Goal: Transaction & Acquisition: Purchase product/service

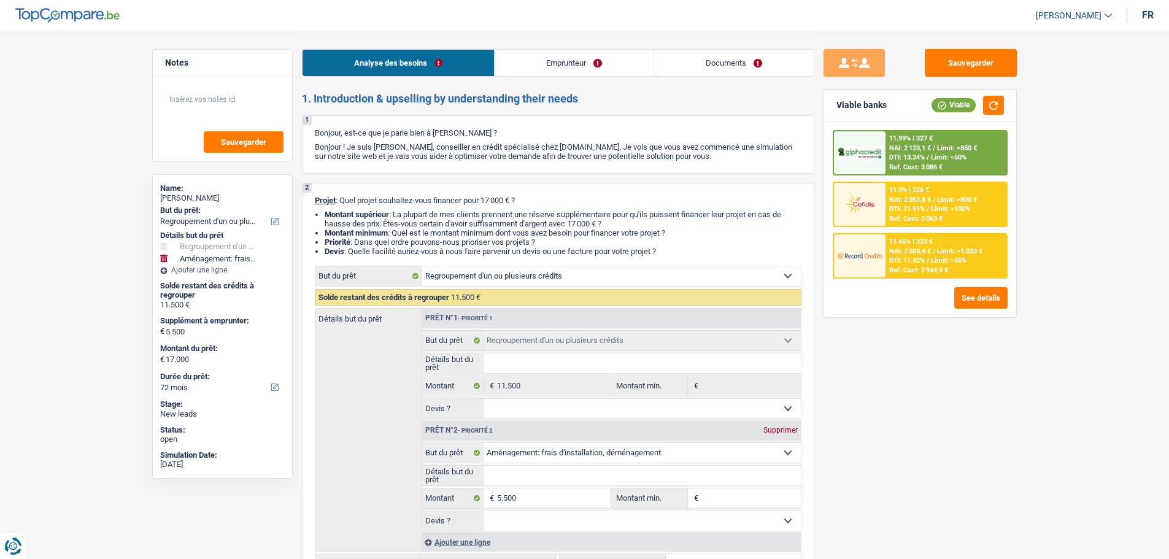
select select "refinancing"
select select "movingOrInstallation"
select select "72"
select select "refinancing"
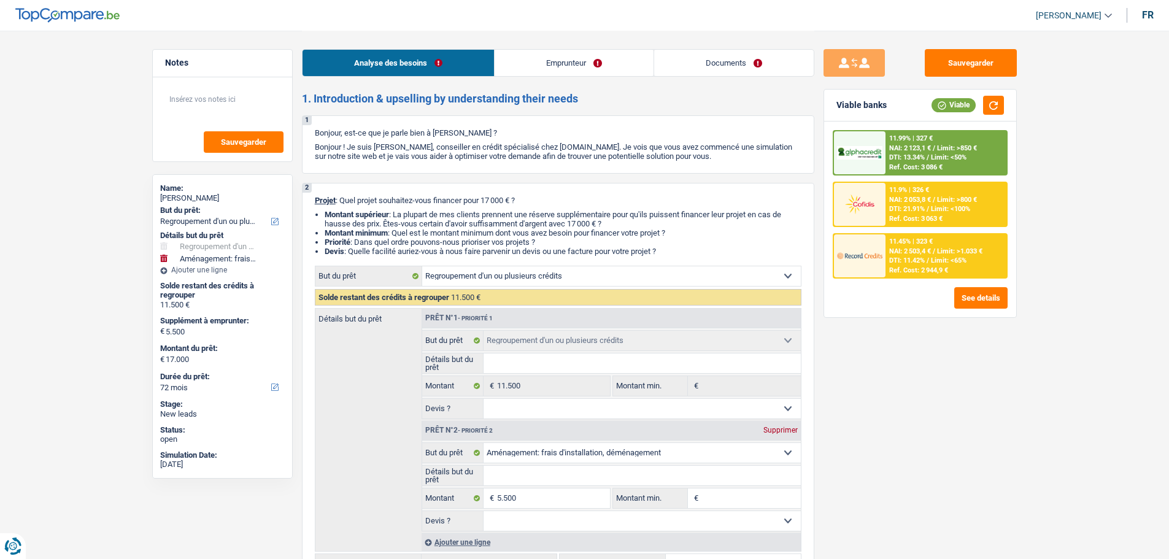
select select "refinancing"
select select "movingOrInstallation"
select select "72"
select select "publicEmployee"
select select "netSalary"
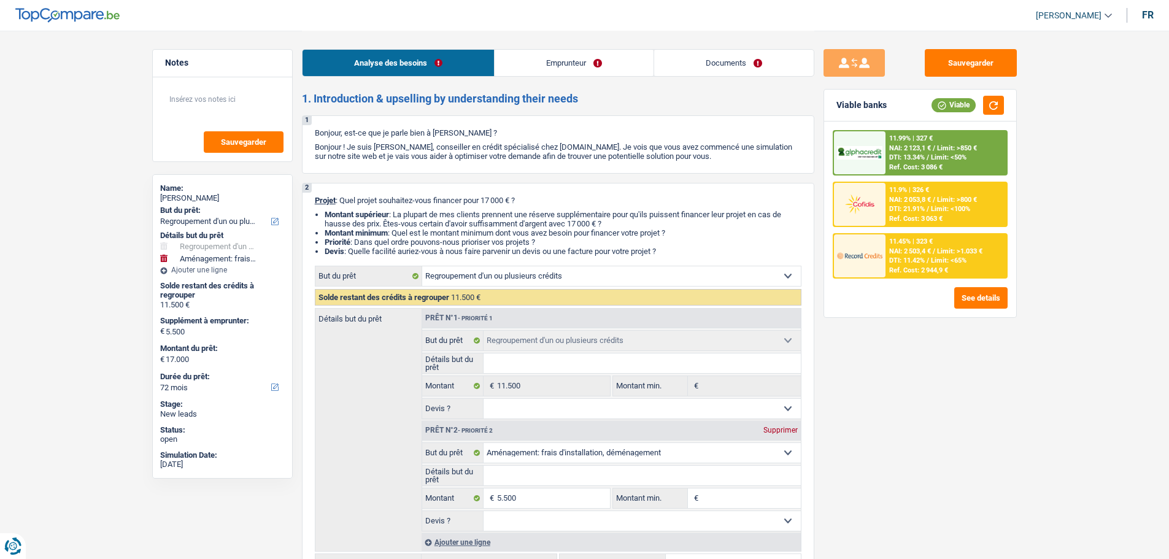
select select "mealVouchers"
select select "liveWithParents"
select select "personalLoan"
select select "homeFurnishingOrRelocation"
select select "60"
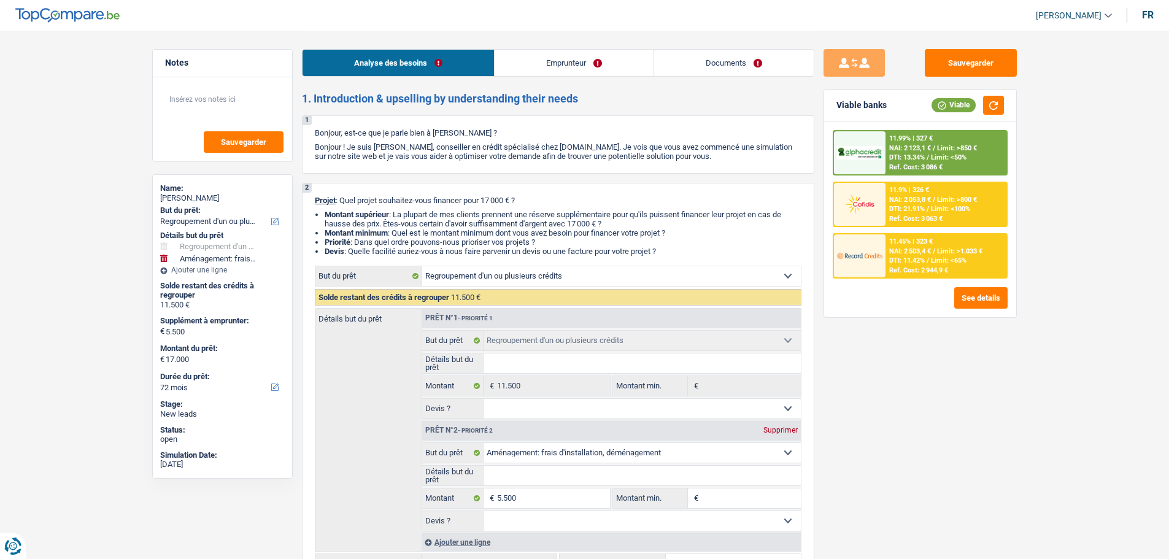
select select "cardOrCredit"
select select "refinancing"
select select "movingOrInstallation"
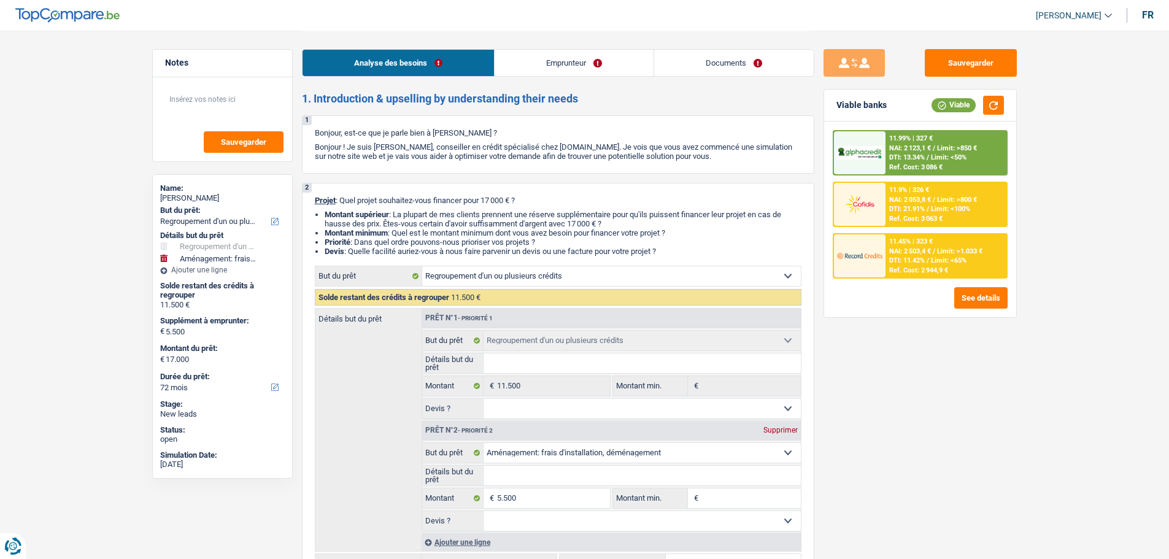
select select "72"
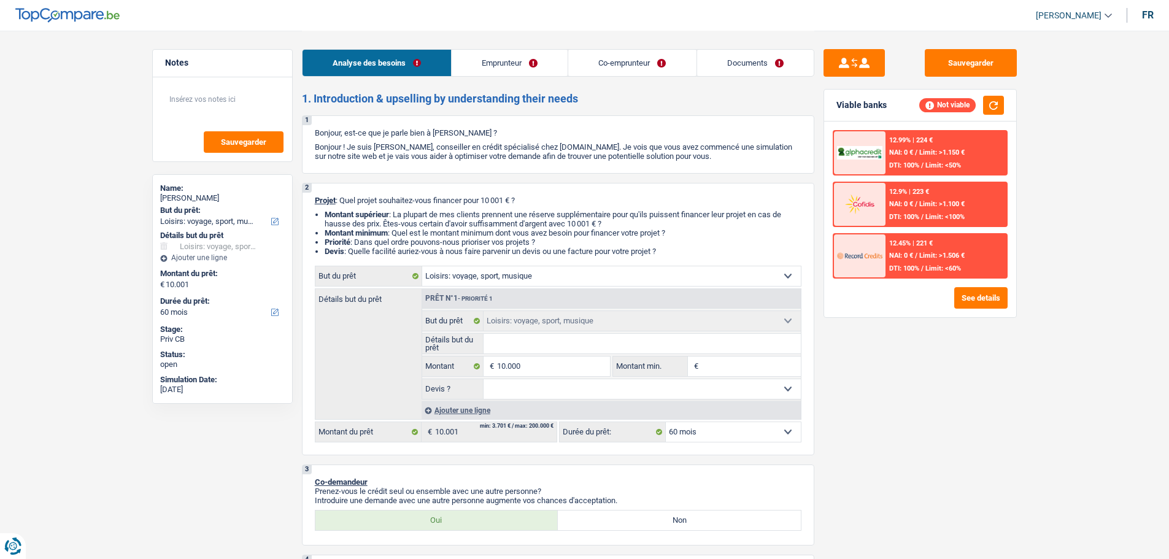
select select "hobbies"
select select "60"
select select "hobbies"
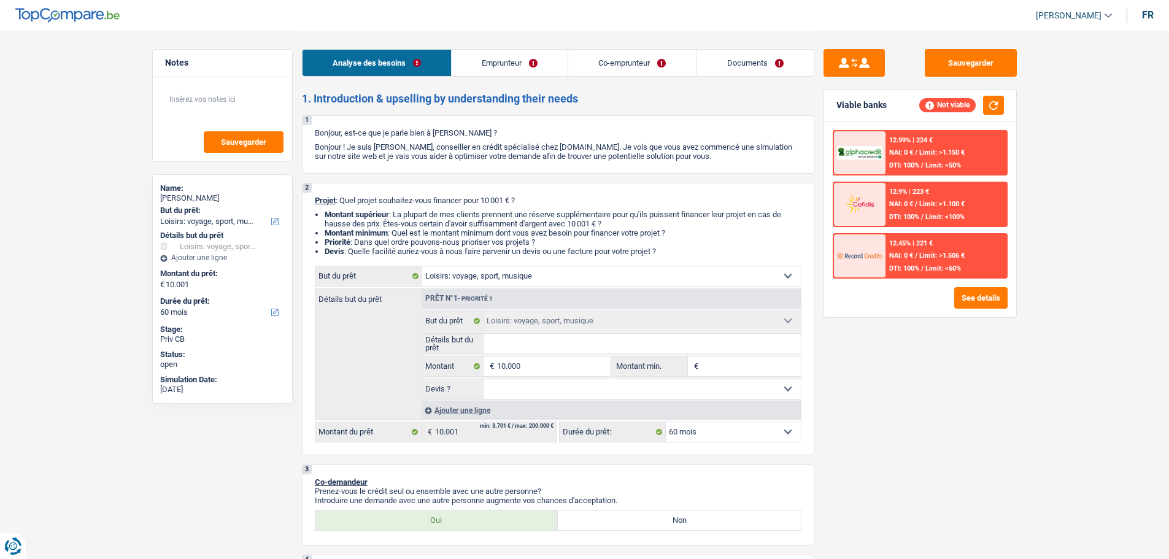
select select "60"
select select "worker"
select select "familyAllowances"
select select "netSalary"
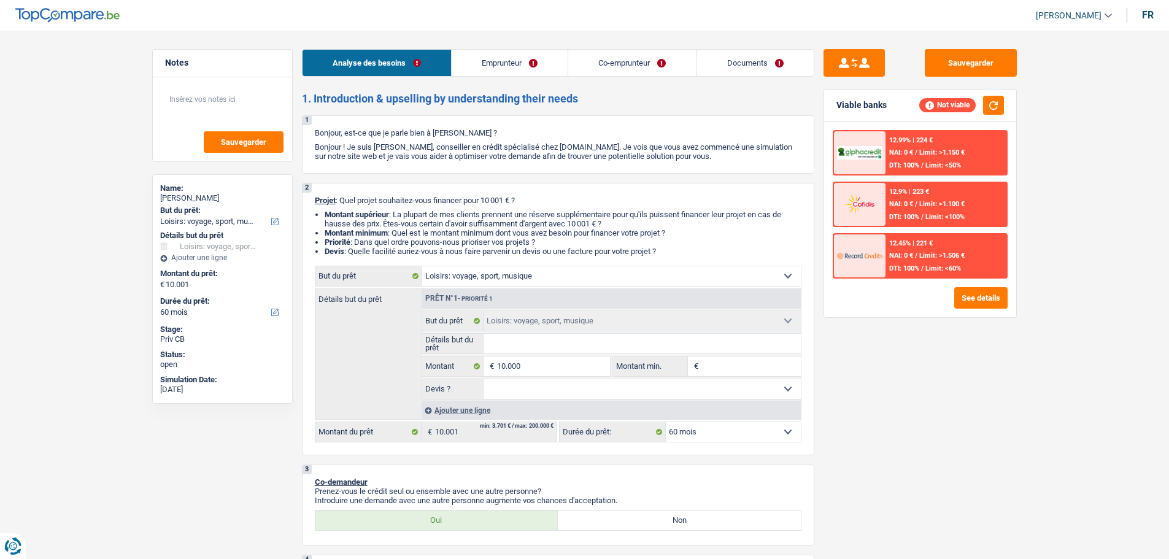
select select "netSalary"
select select "rents"
select select "carLoan"
select select "12"
select select "hobbies"
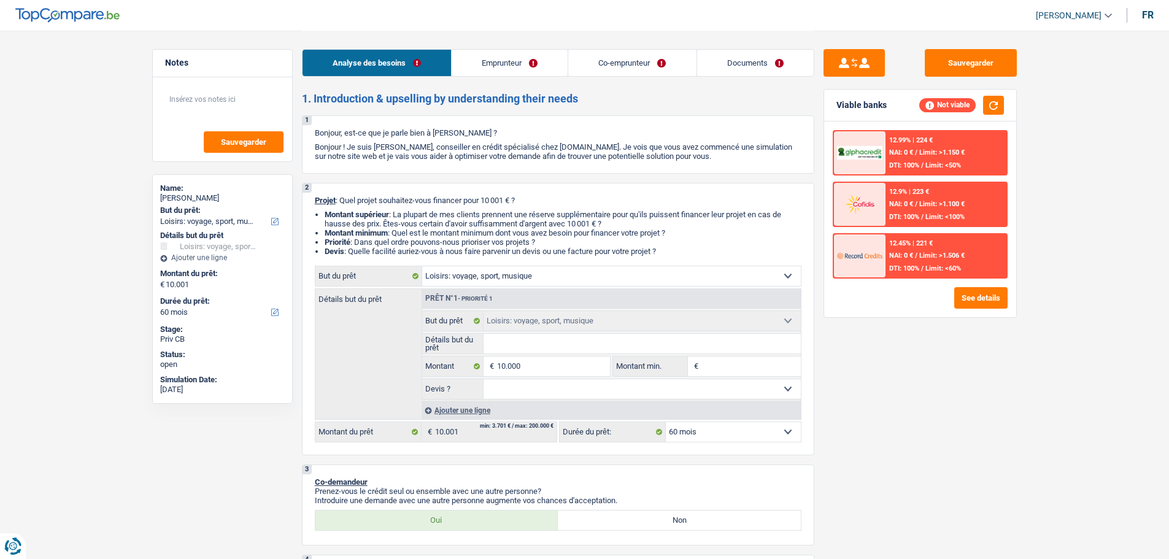
select select "hobbies"
select select "60"
click at [495, 69] on link "Emprunteur" at bounding box center [510, 63] width 116 height 26
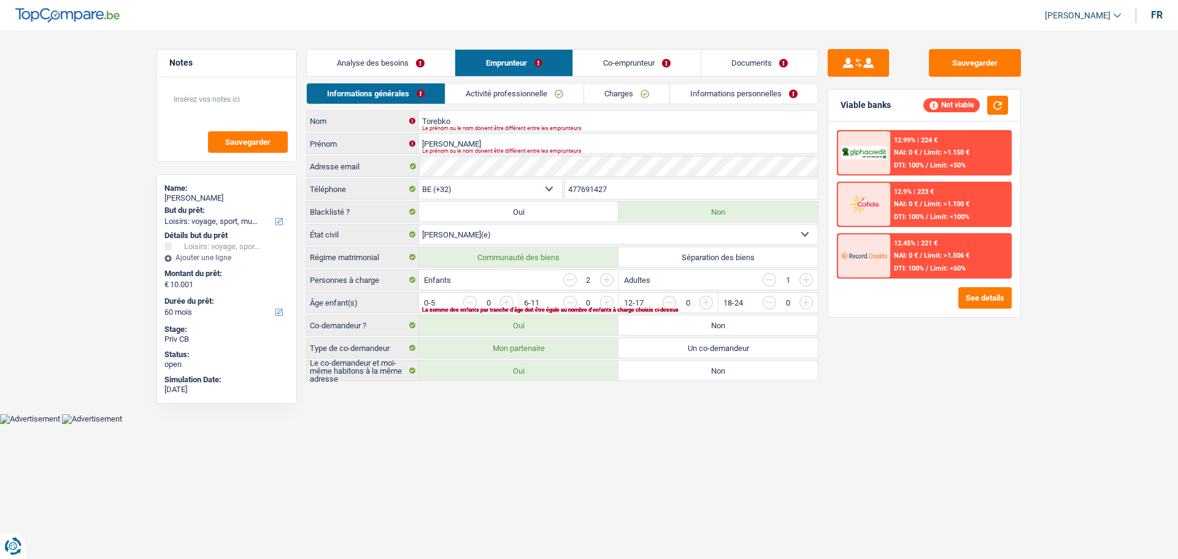
click at [409, 58] on link "Analyse des besoins" at bounding box center [381, 63] width 148 height 26
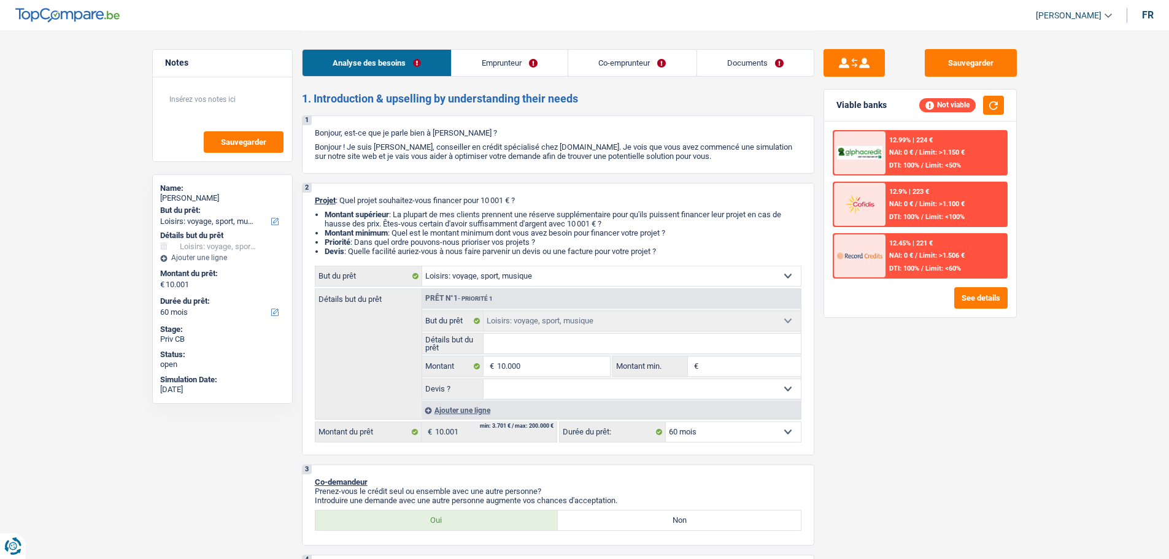
click at [522, 346] on input "Détails but du prêt" at bounding box center [642, 344] width 317 height 20
click at [531, 365] on input "10.000" at bounding box center [553, 367] width 112 height 20
type input "1.000"
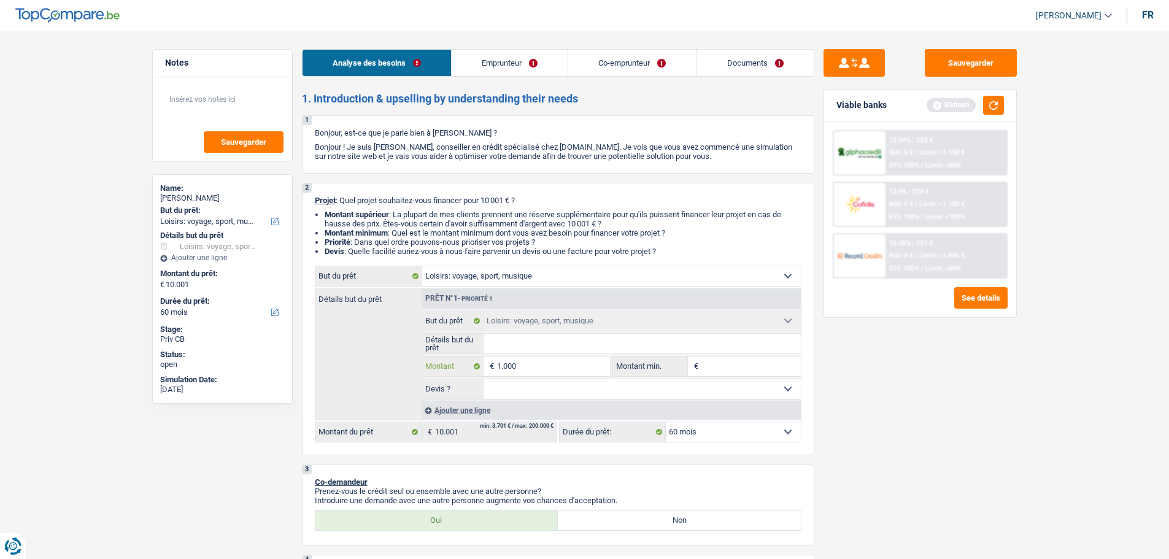
type input "100"
type input "10"
type input "1"
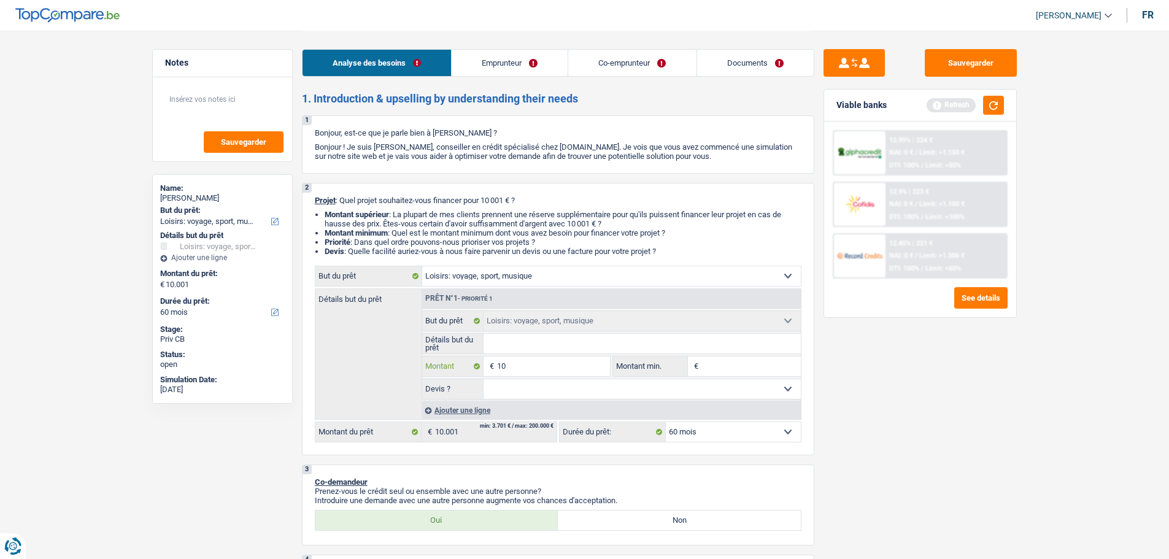
type input "1"
type input "5"
type input "50"
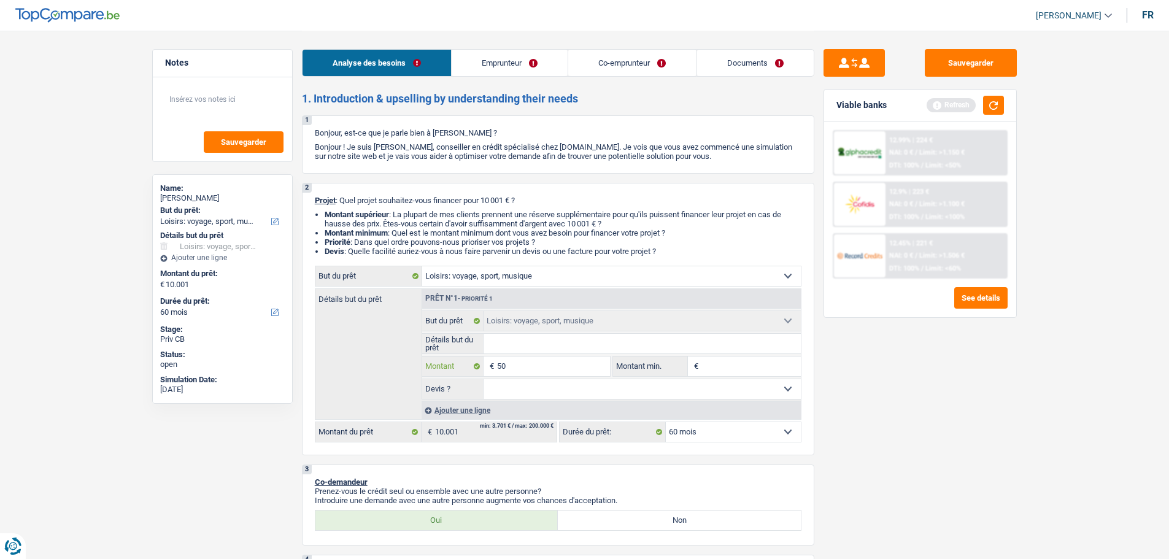
type input "500"
type input "5.001"
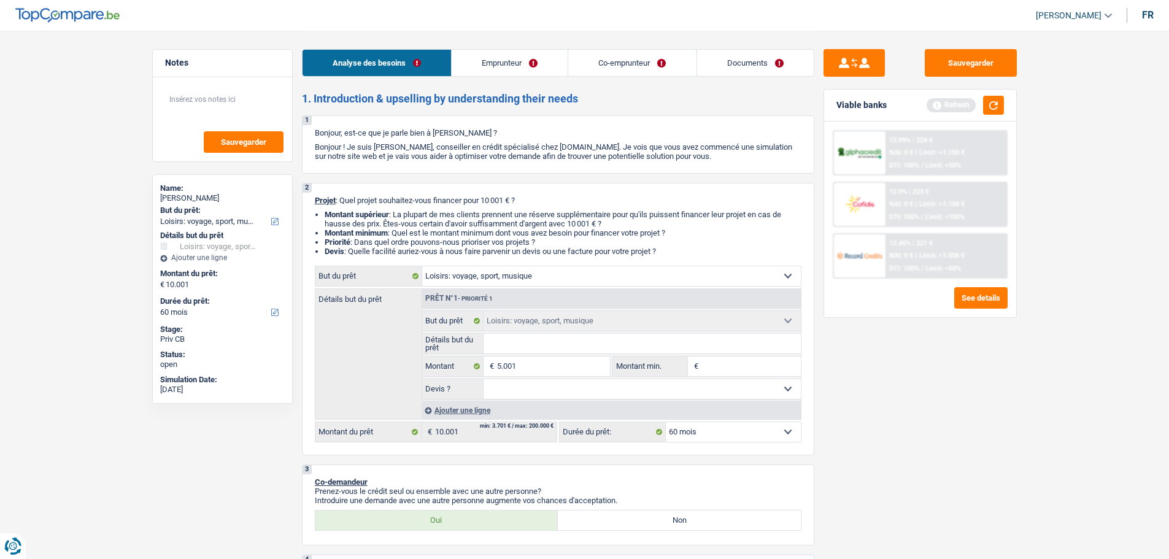
type input "5.001"
select select "36"
type input "5.001"
select select "36"
type input "5.001"
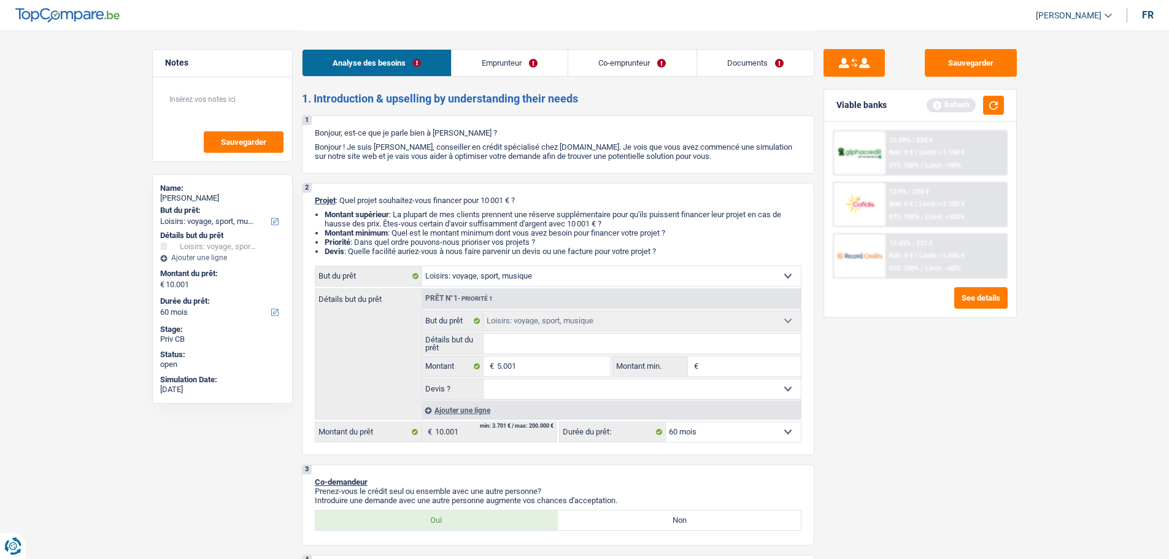
select select "36"
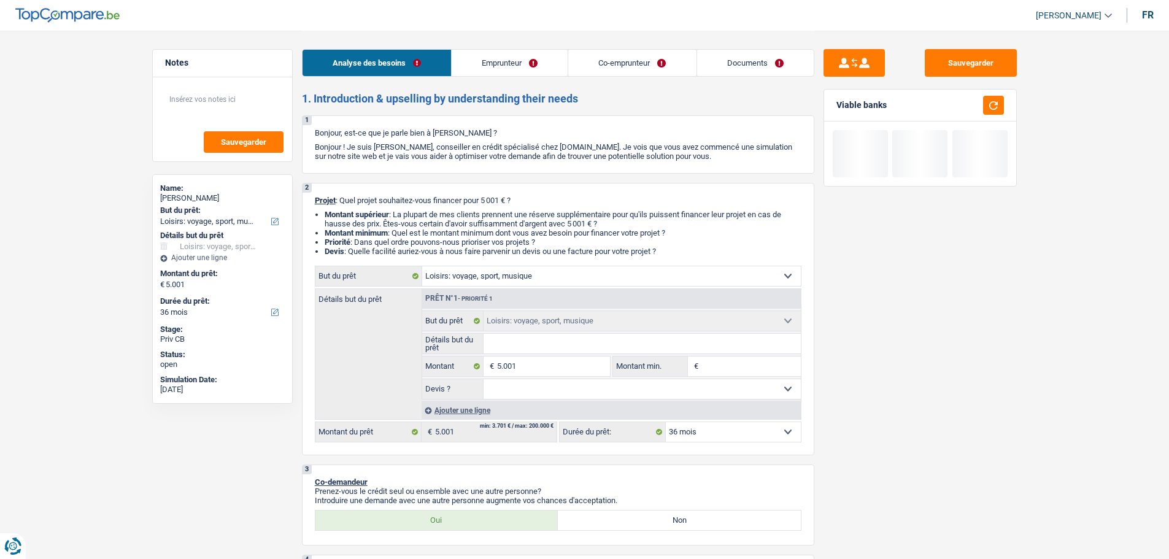
click at [761, 360] on input "Montant min." at bounding box center [751, 367] width 99 height 20
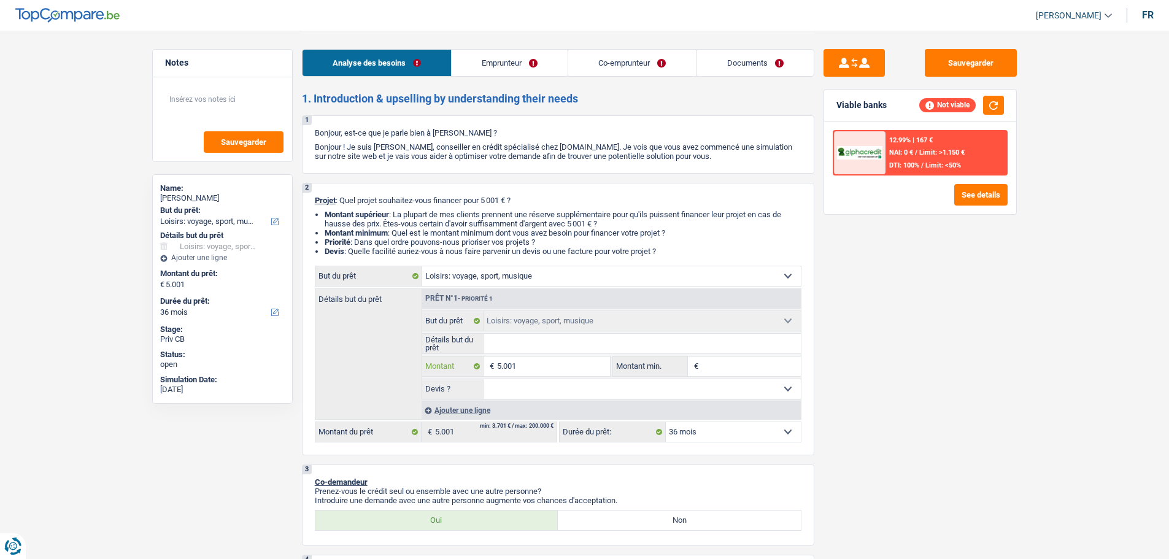
click at [536, 364] on input "5.001" at bounding box center [553, 367] width 112 height 20
type input "500"
type input "50"
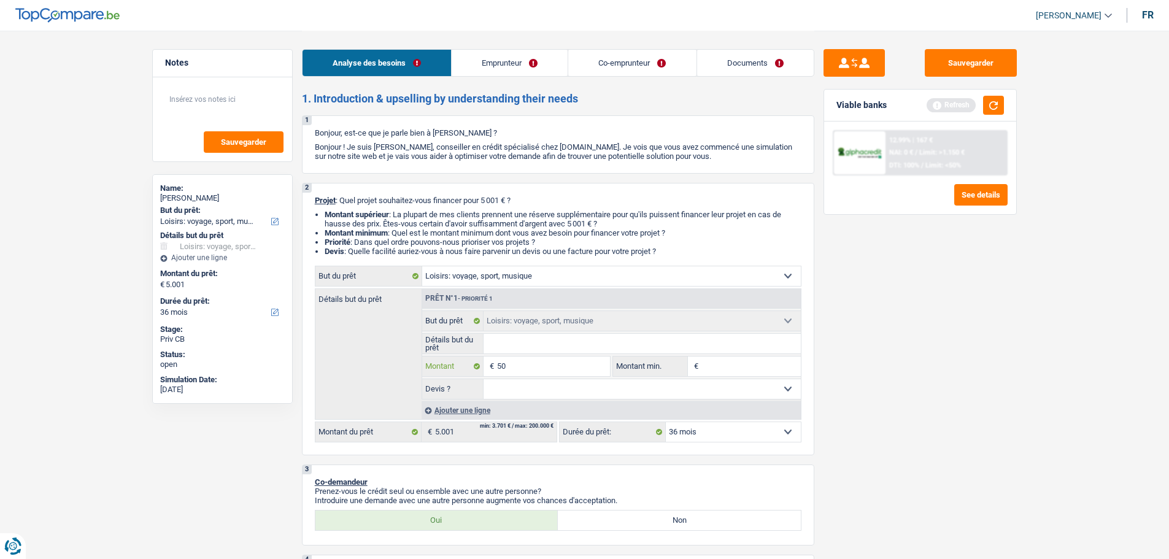
type input "5"
type input "1"
type input "10"
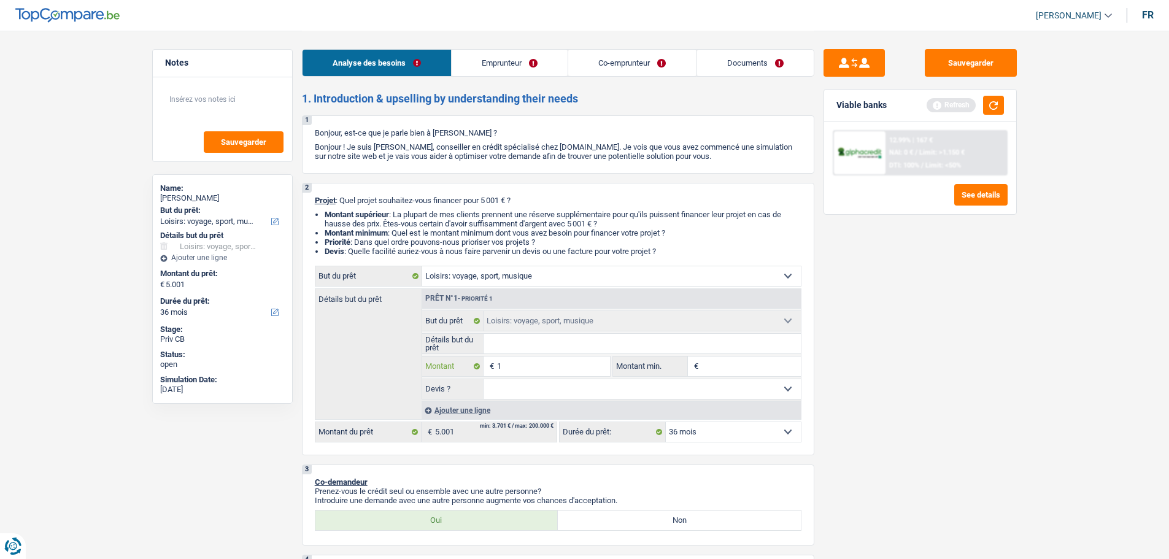
type input "10"
type input "100"
type input "1.000"
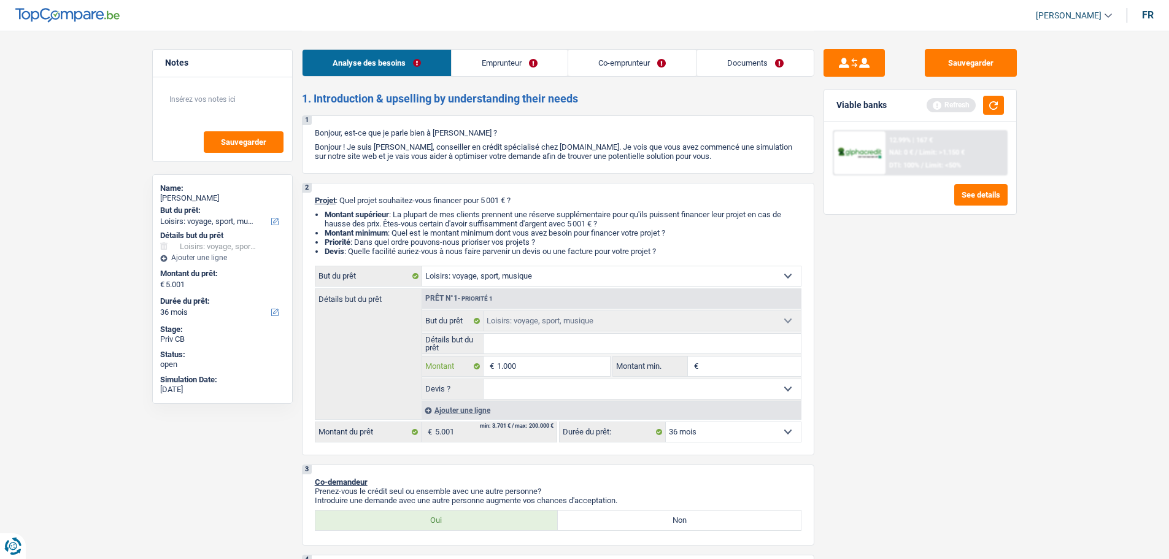
type input "10.000"
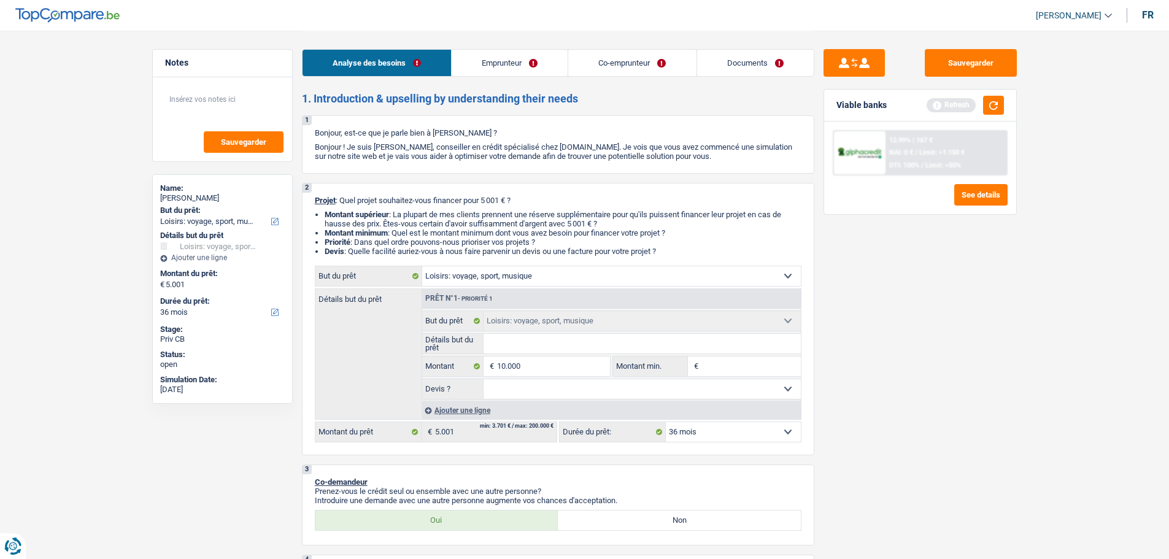
type input "10.000"
click at [723, 363] on input "Montant min." at bounding box center [751, 367] width 99 height 20
select select "48"
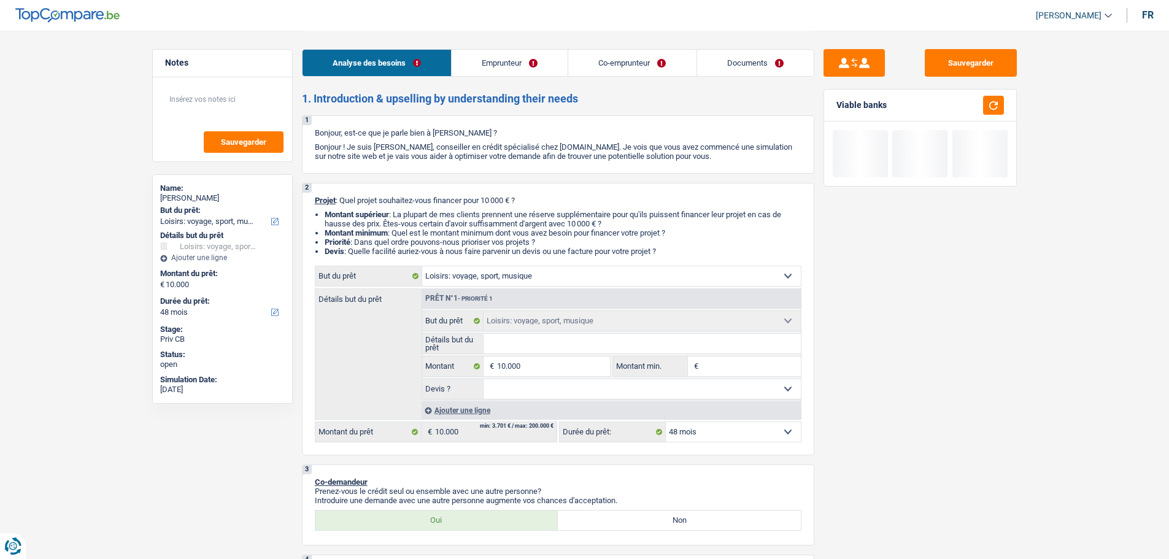
type input "5"
type input "52"
type input "520"
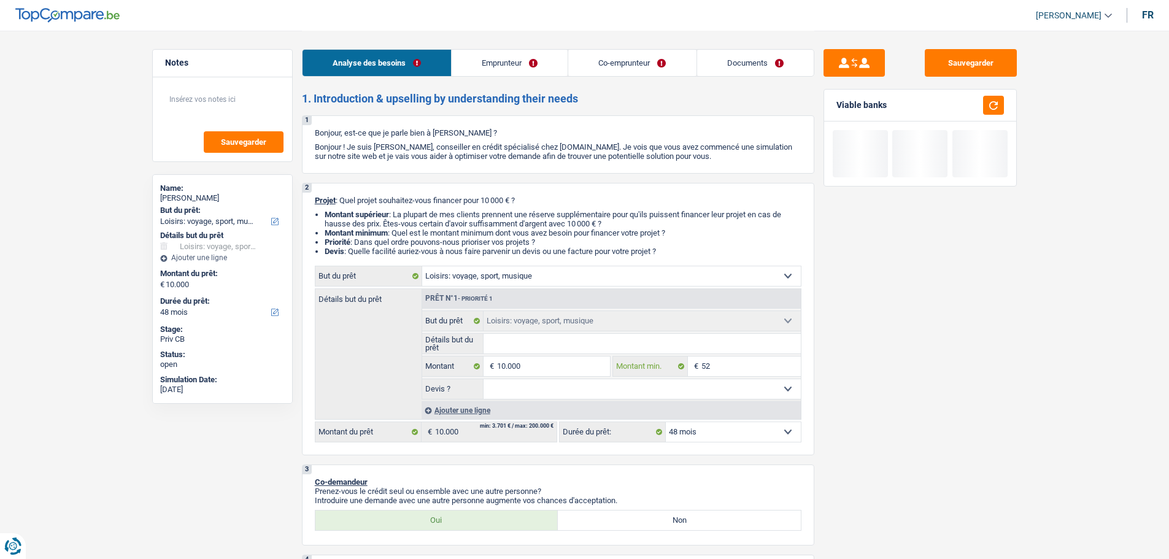
type input "520"
type input "5.200"
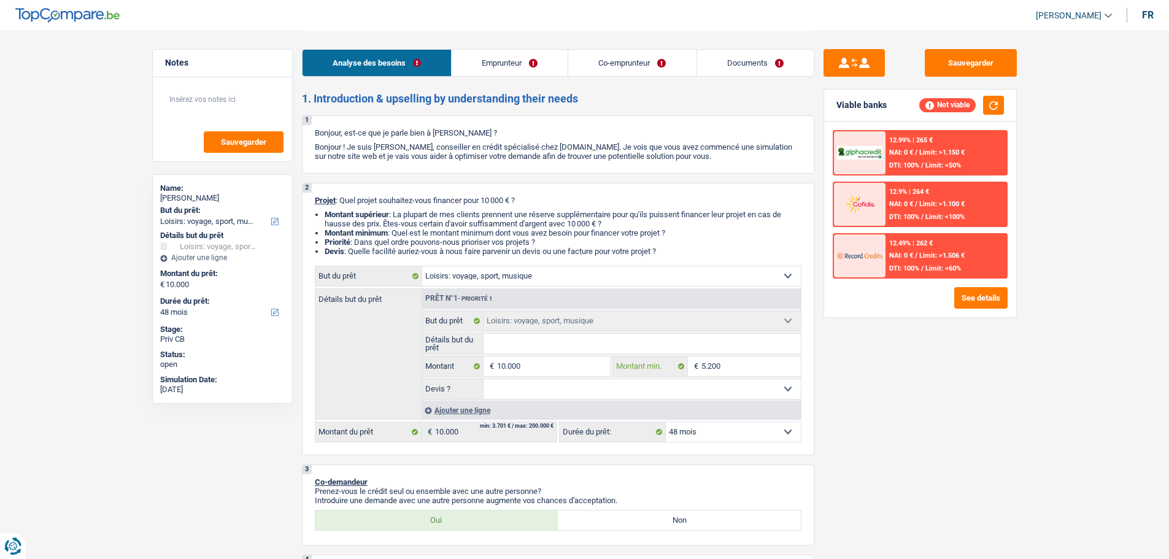
type input "520"
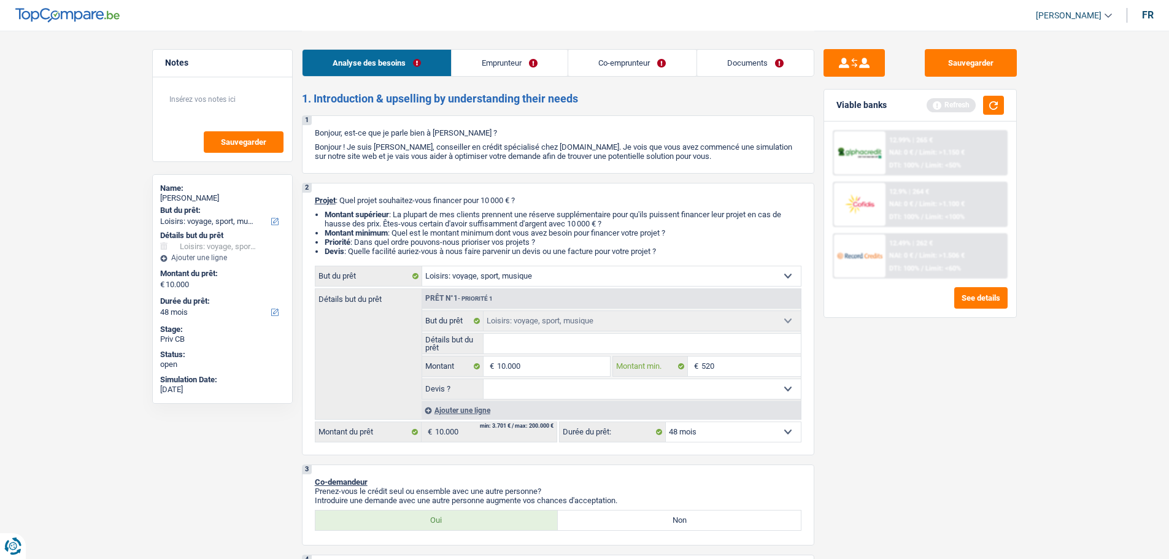
type input "52"
type input "5"
type input "50"
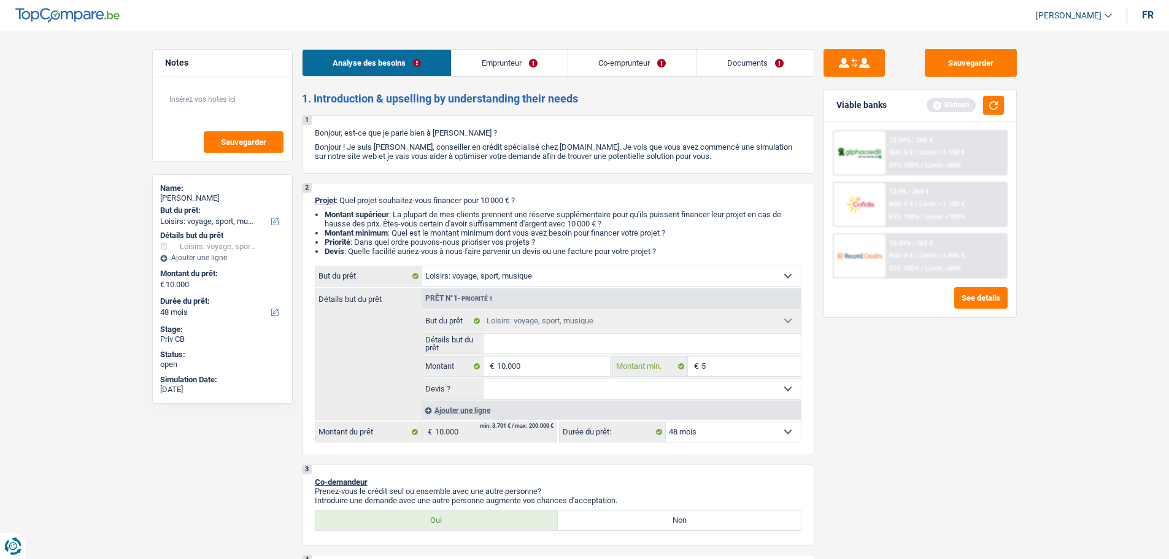
type input "50"
type input "500"
type input "5.000"
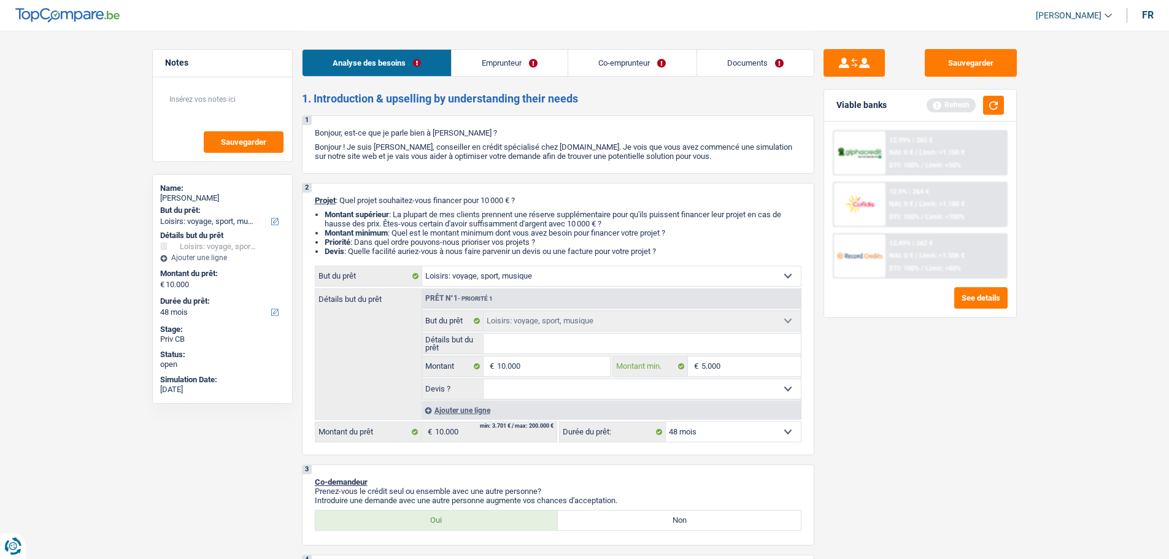
type input "5.000"
click at [517, 341] on input "Détails but du prêt" at bounding box center [642, 344] width 317 height 20
type input "L"
type input "Lo"
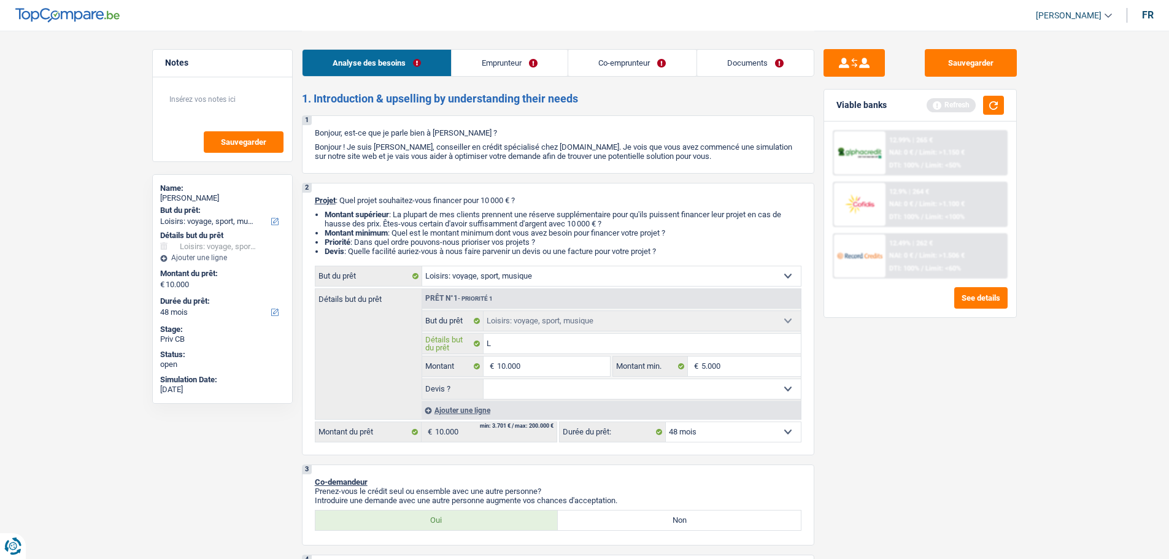
type input "Lo"
type input "Loi"
type input "Lois"
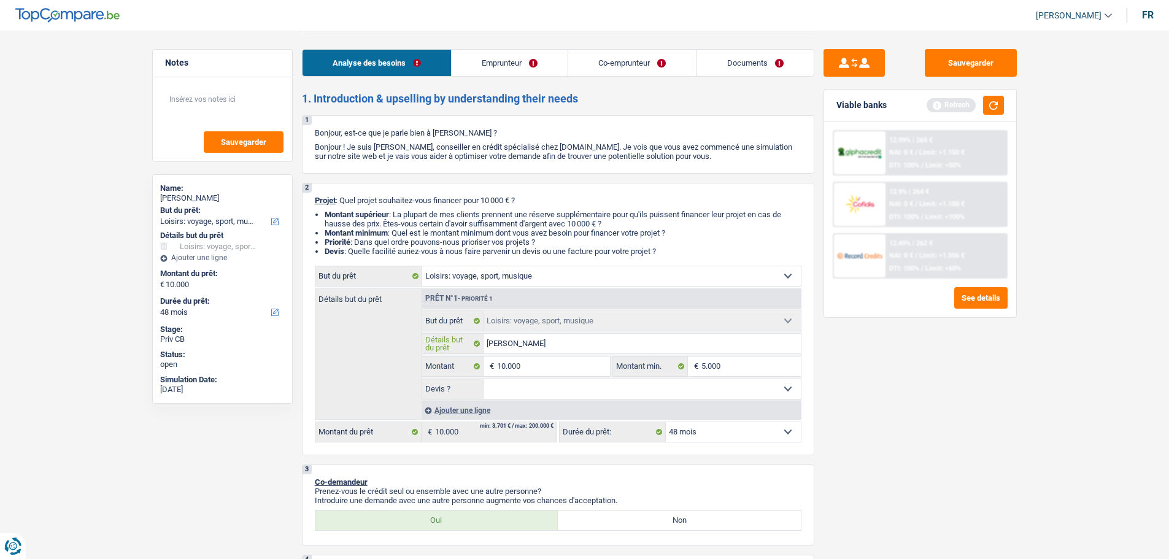
type input "Loisi"
type input "Loisir"
type input "Loisirs"
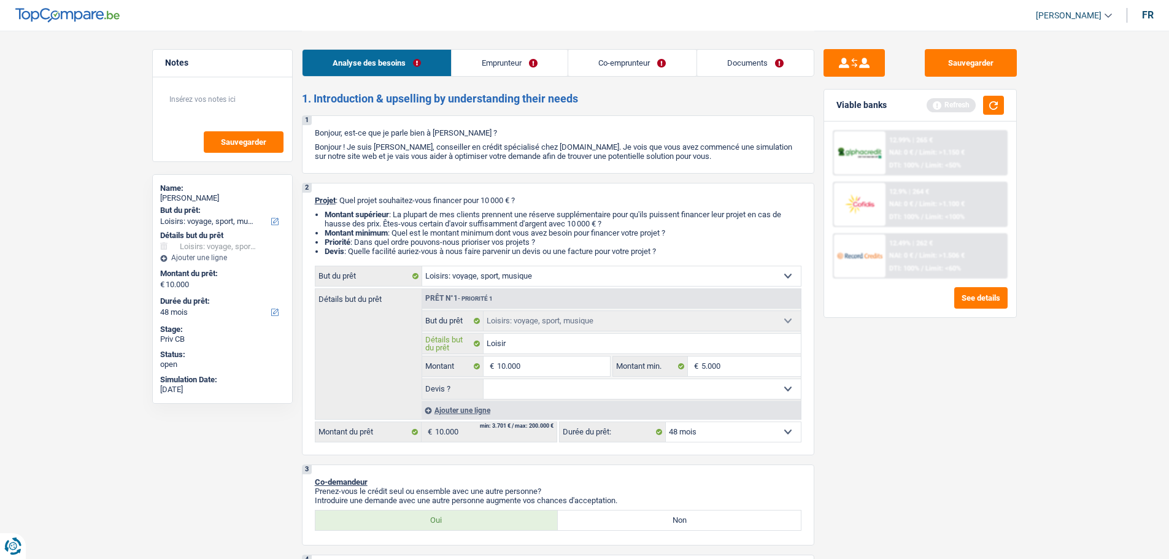
type input "Loisirs"
type input "Loisirs,"
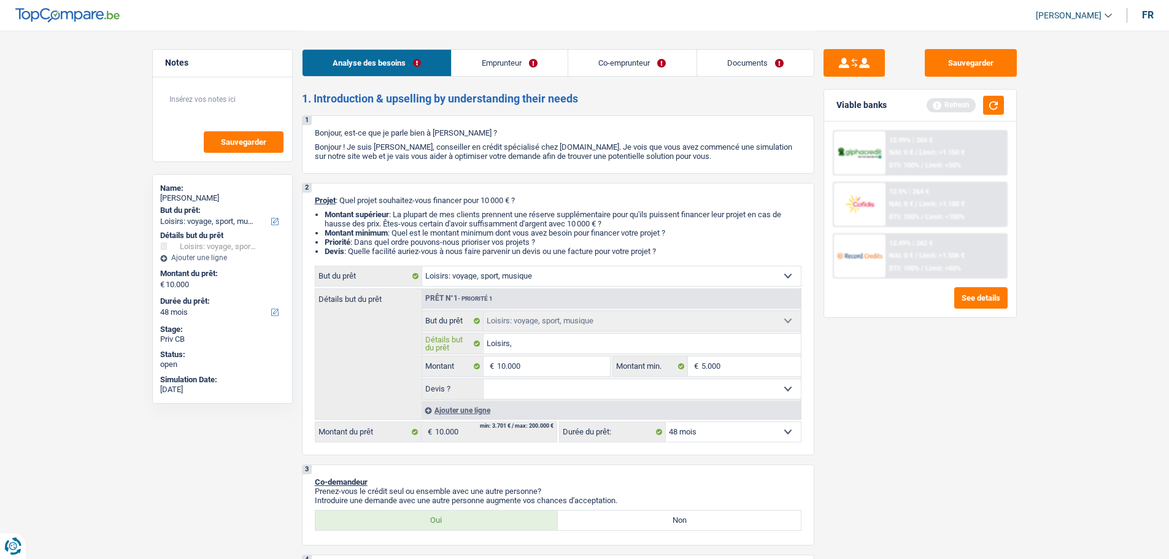
type input "Loisirs, +"
type input "Loisirs, + u"
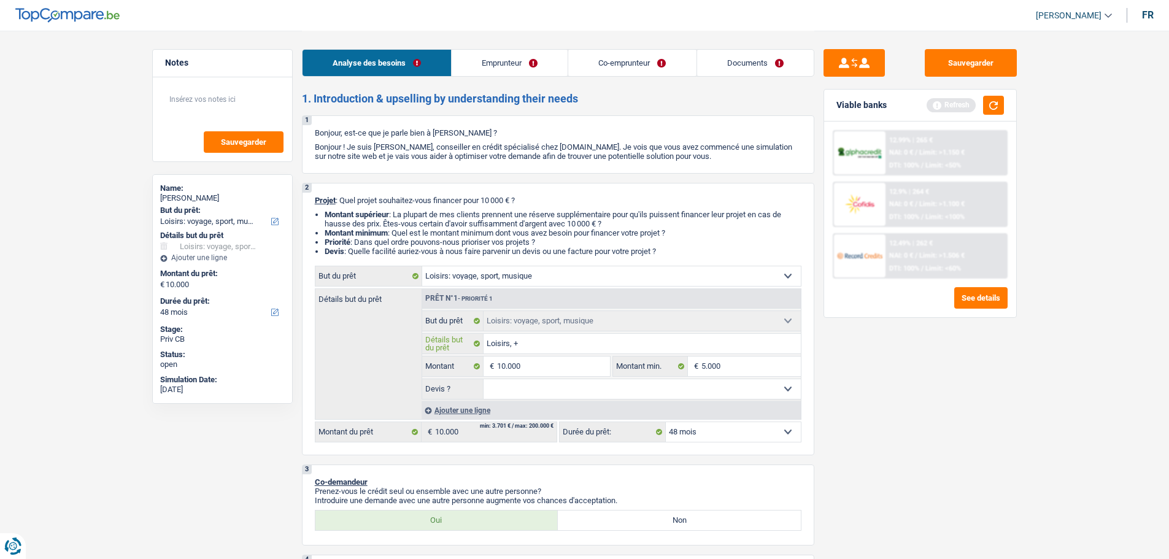
type input "Loisirs, + u"
type input "Loisirs, + un"
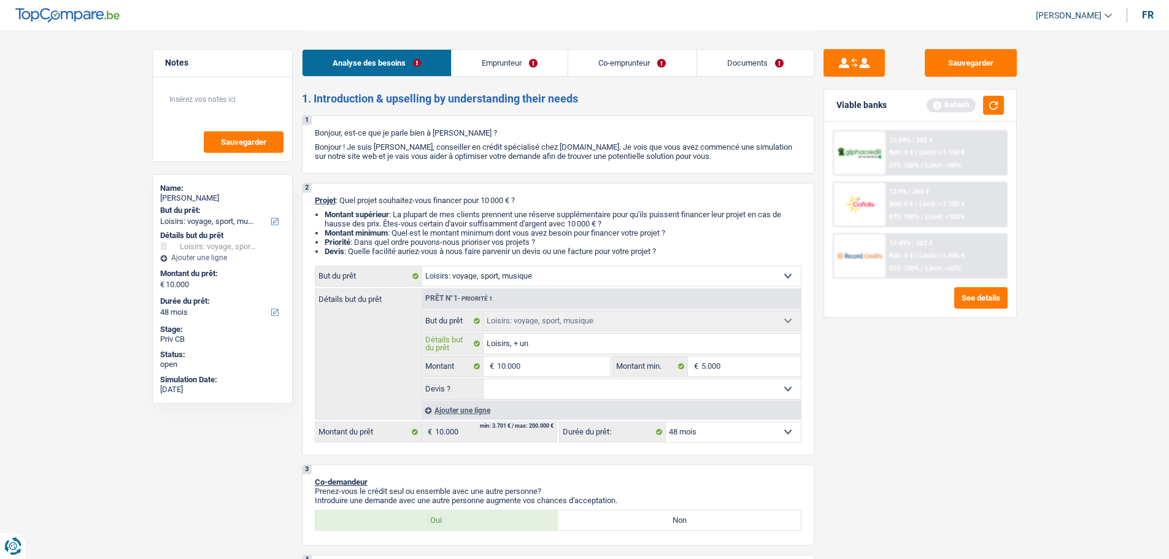
type input "Loisirs, + un p"
type input "Loisirs, + un pe"
type input "Loisirs, + un peu"
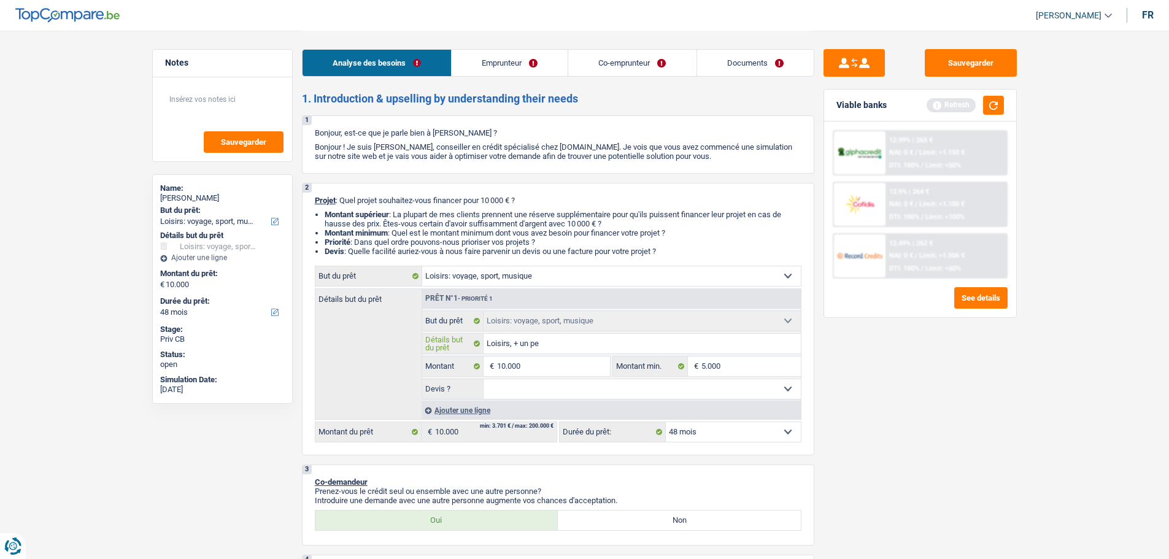
type input "Loisirs, + un peu"
type input "Loisirs, + un peu d"
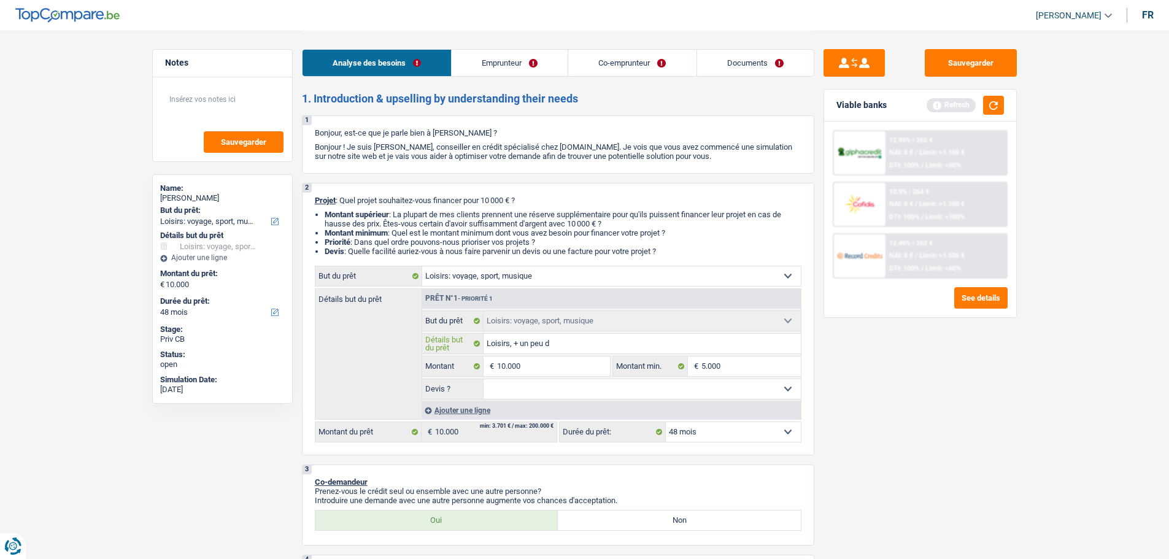
type input "Loisirs, + un peu de"
type input "Loisirs, + un peu de r"
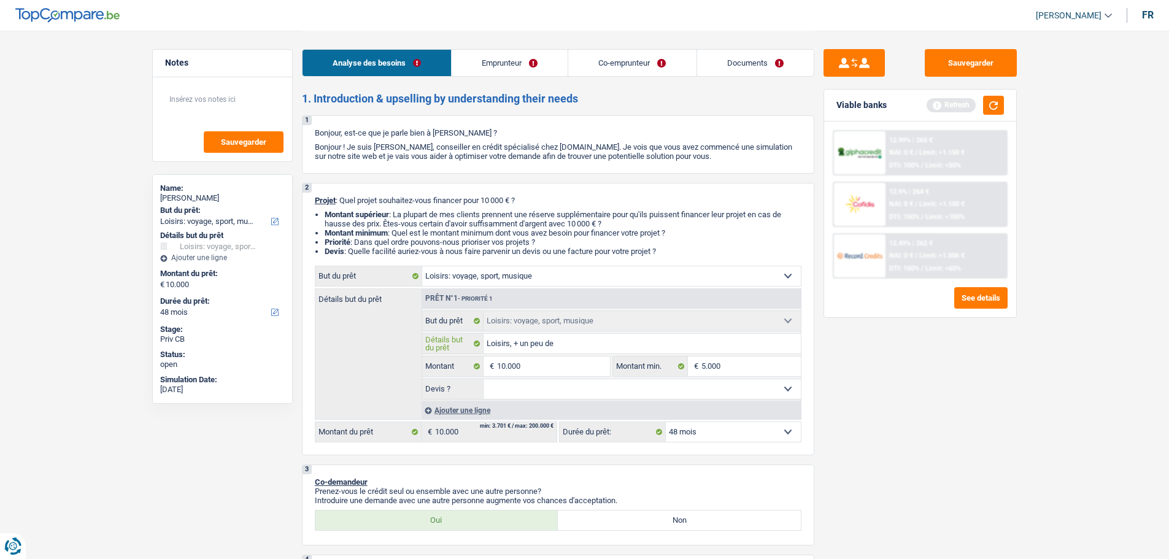
type input "Loisirs, + un peu de r"
type input "Loisirs, + un peu de re"
type input "Loisirs, + un peu de res"
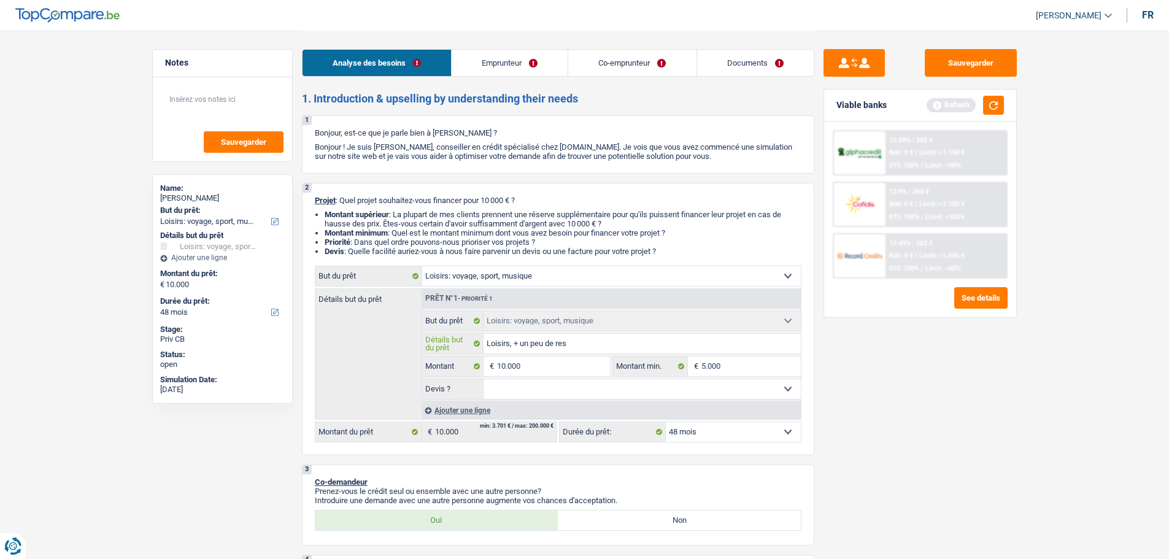
type input "Loisirs, + un peu de rese"
type input "Loisirs, + un peu de reser"
type input "Loisirs, + un peu de reserv"
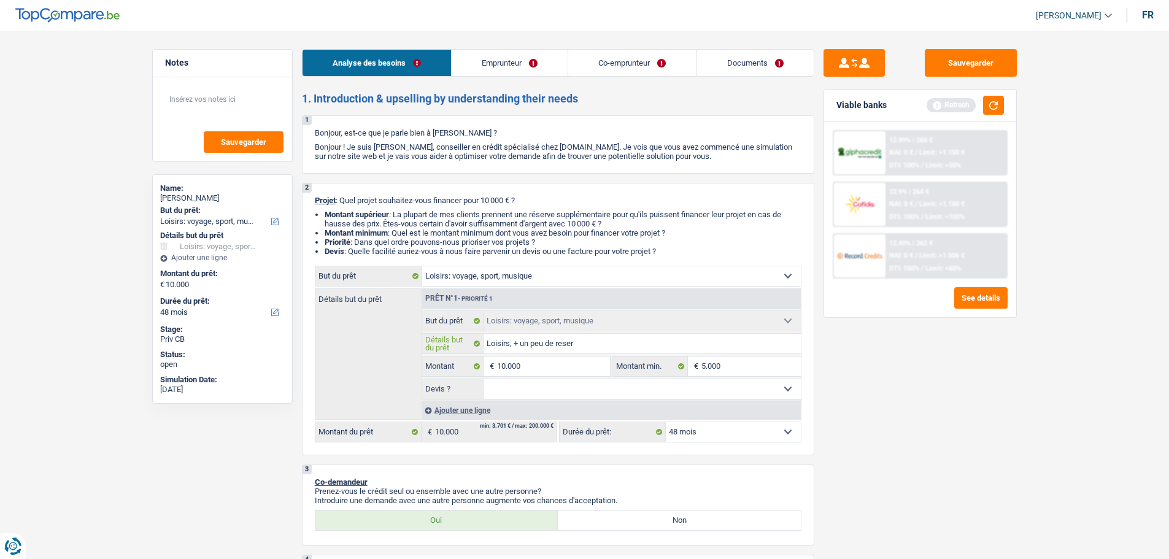
type input "Loisirs, + un peu de reserv"
type input "Loisirs, + un peu de reserve"
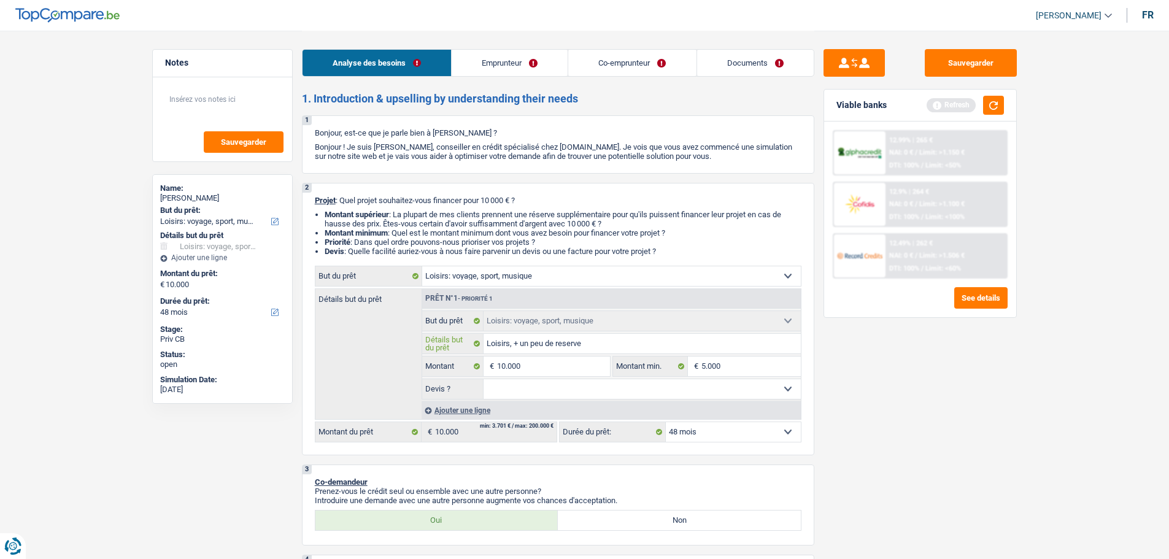
type input "Loisirs, + un peu de reserve"
click at [897, 401] on div "Sauvegarder Viable banks Refresh 12.99% | 265 € NAI: 0 € / Limit: >1.150 € DTI:…" at bounding box center [920, 294] width 212 height 490
click at [981, 64] on button "Sauvegarder" at bounding box center [971, 63] width 92 height 28
click at [989, 107] on button "button" at bounding box center [993, 105] width 21 height 19
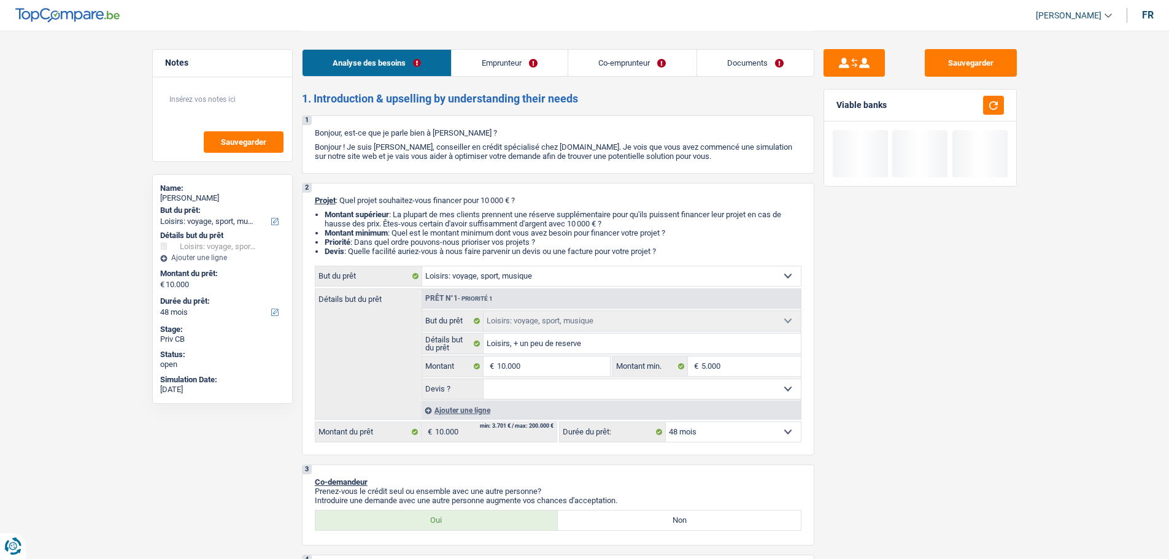
click at [525, 60] on link "Emprunteur" at bounding box center [510, 63] width 116 height 26
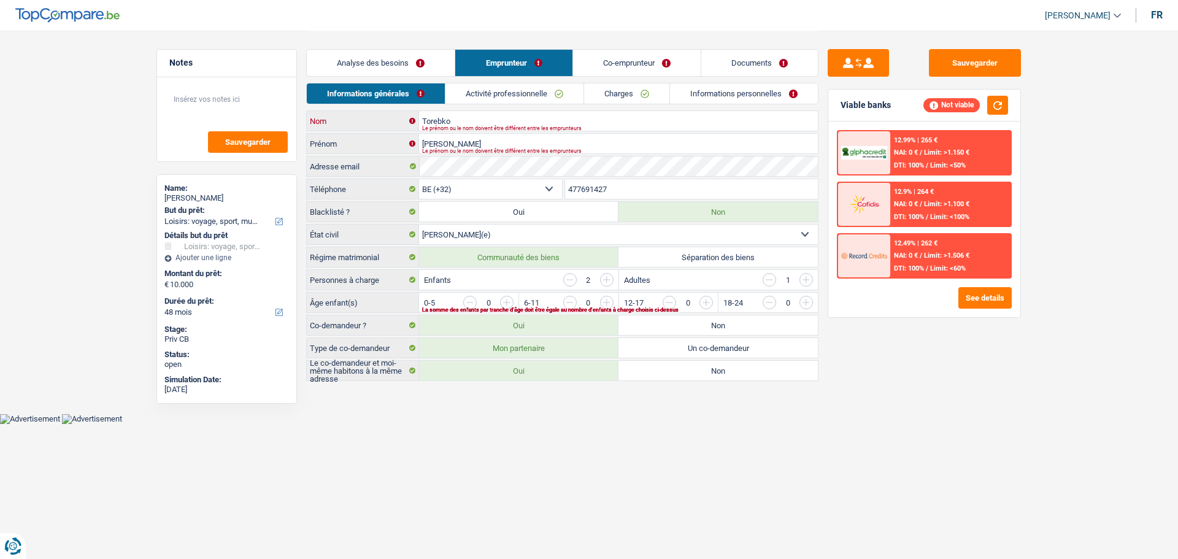
click at [508, 123] on input "Torebko" at bounding box center [618, 121] width 399 height 20
click at [411, 67] on link "Analyse des besoins" at bounding box center [381, 63] width 148 height 26
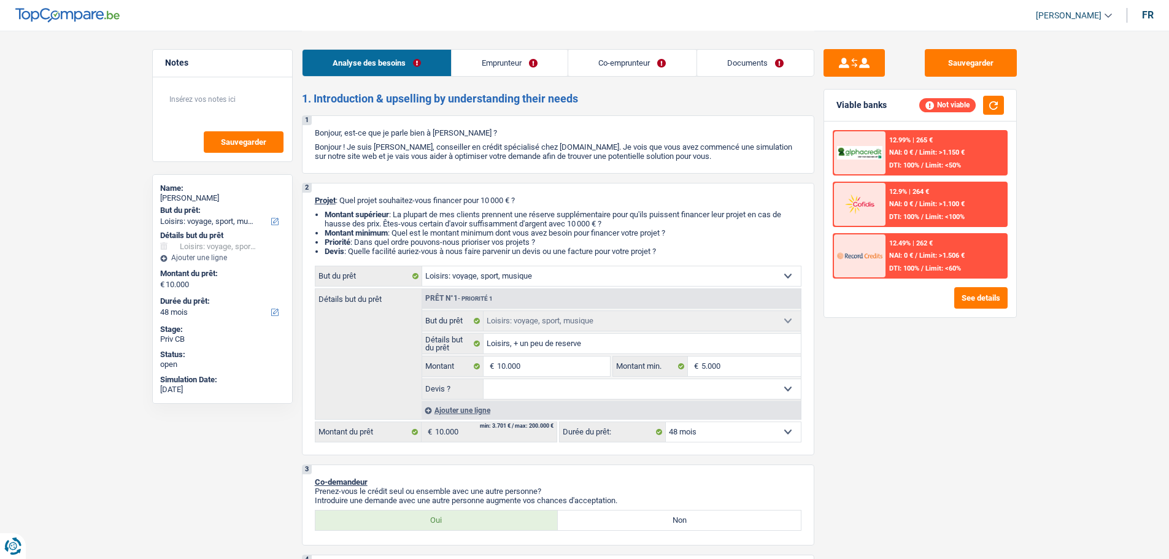
click at [509, 59] on link "Emprunteur" at bounding box center [510, 63] width 116 height 26
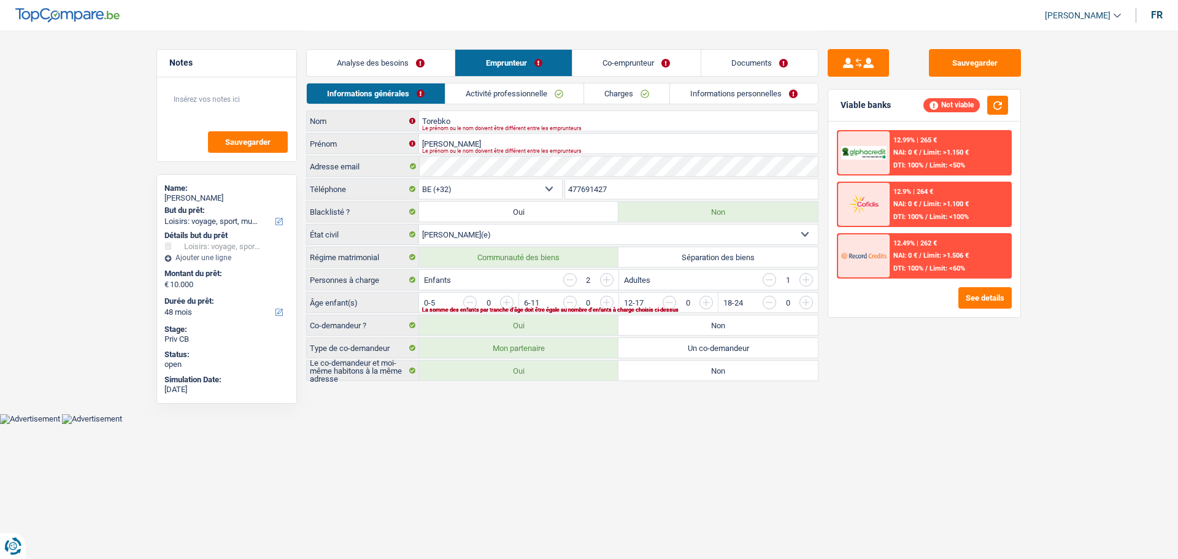
click at [614, 64] on link "Co-emprunteur" at bounding box center [637, 63] width 128 height 26
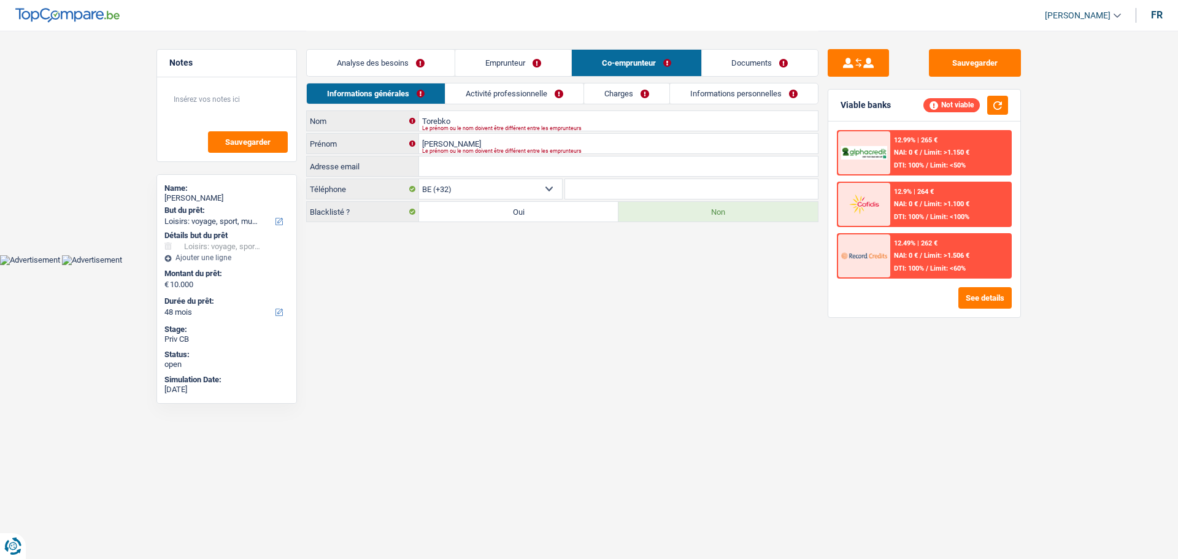
click at [536, 60] on link "Emprunteur" at bounding box center [513, 63] width 116 height 26
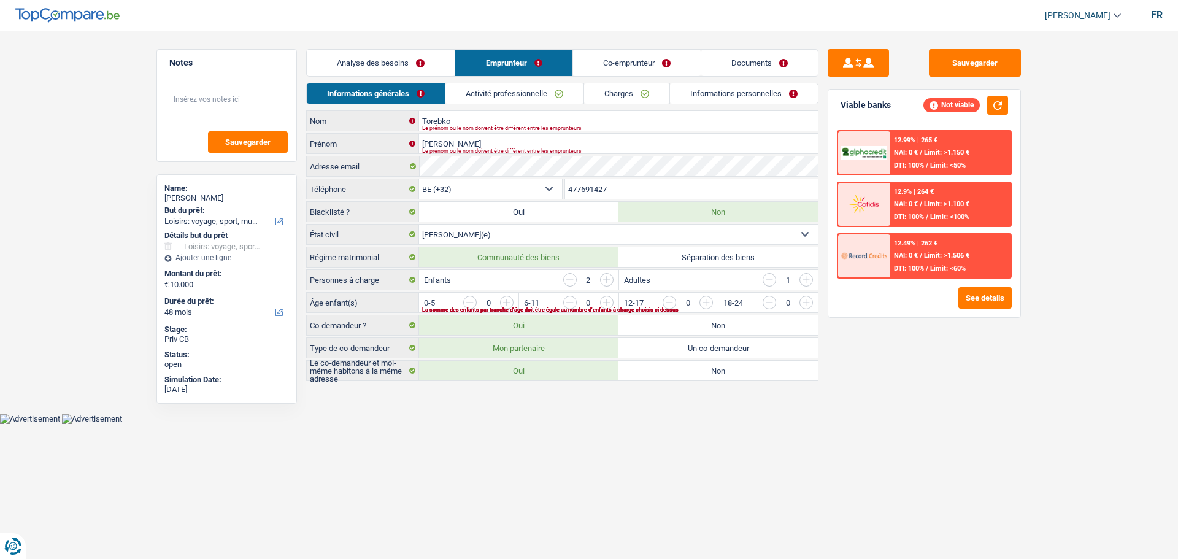
click at [590, 53] on link "Co-emprunteur" at bounding box center [637, 63] width 128 height 26
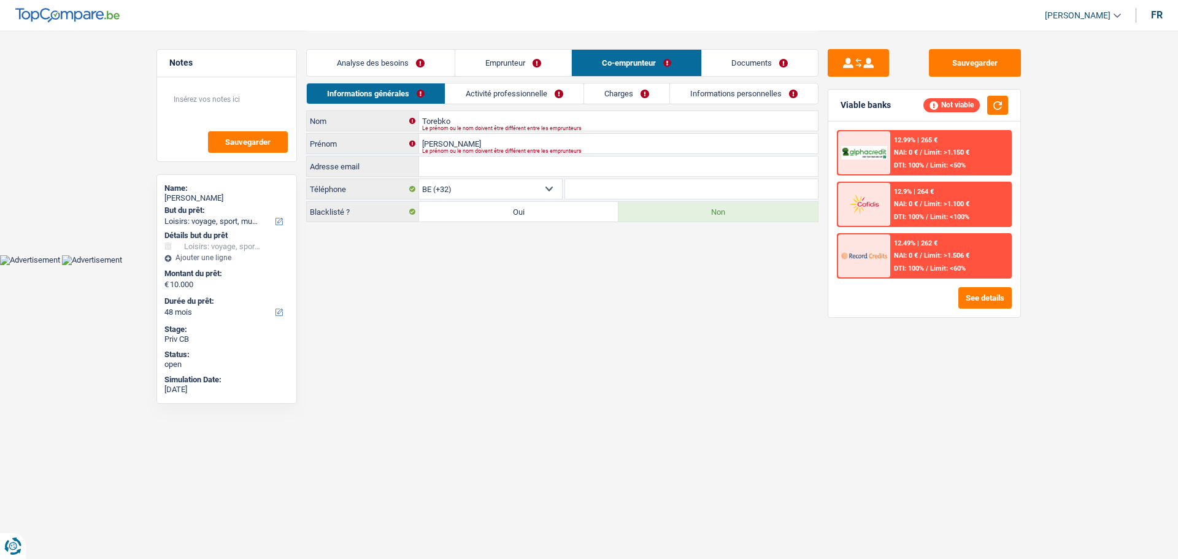
click at [425, 67] on link "Analyse des besoins" at bounding box center [381, 63] width 148 height 26
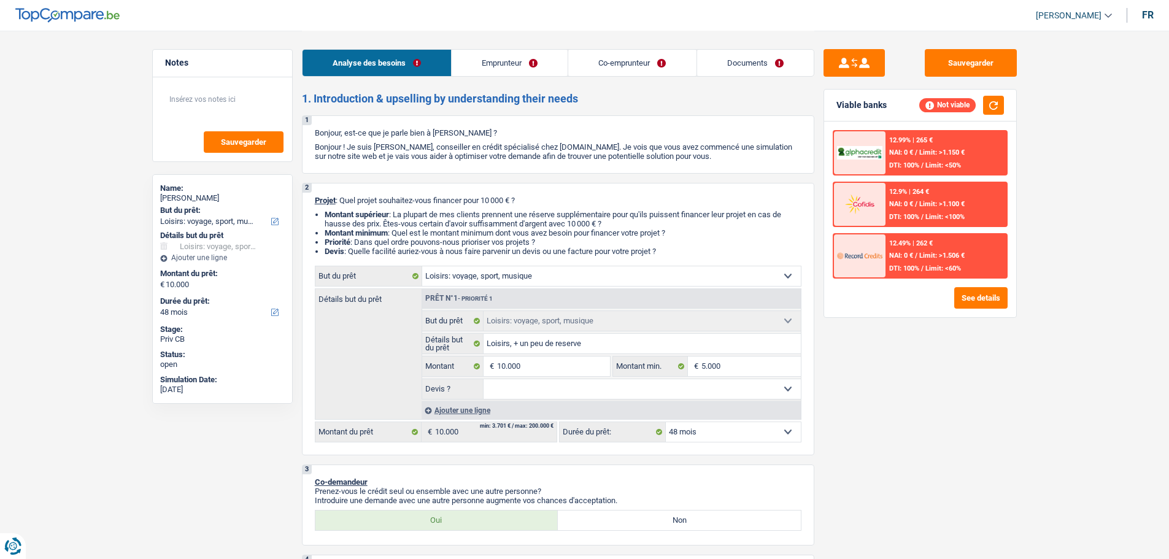
select select "hobbies"
select select "48"
select select "hobbies"
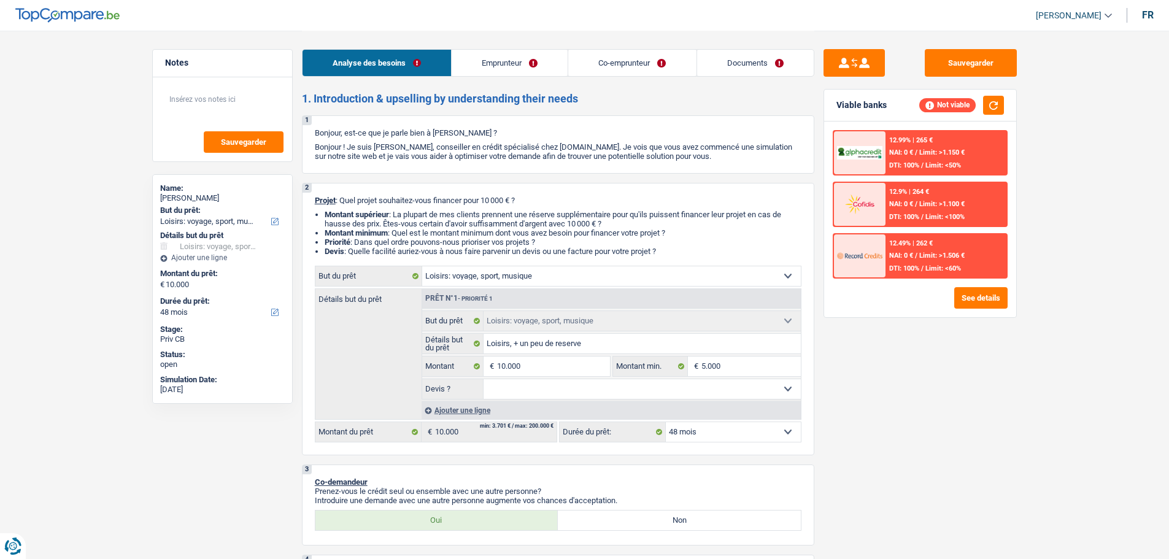
select select "48"
select select "worker"
select select "familyAllowances"
select select "netSalary"
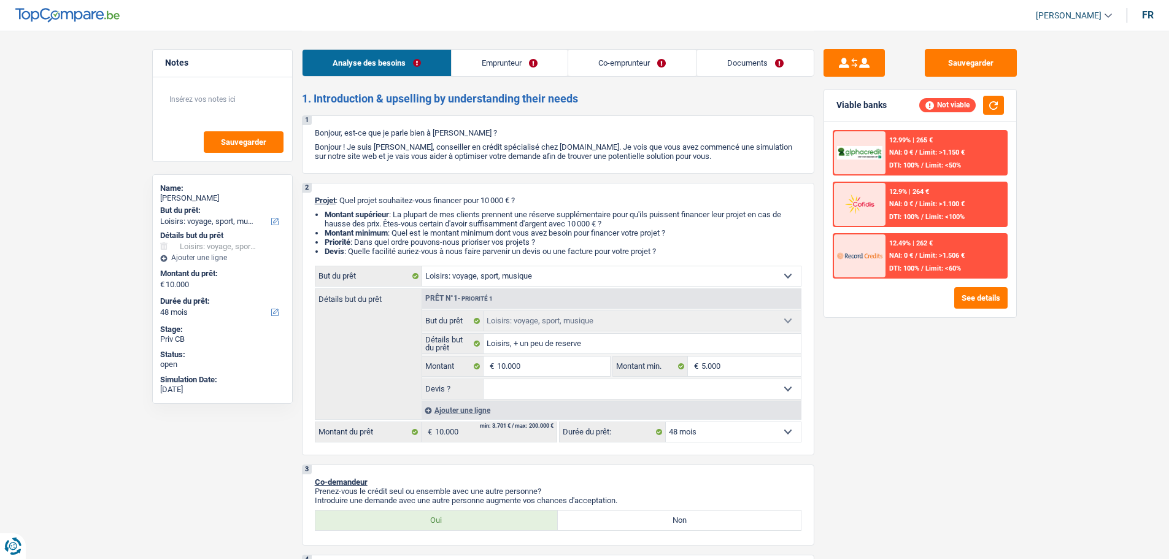
select select "netSalary"
select select "rents"
select select "carLoan"
select select "12"
select select "hobbies"
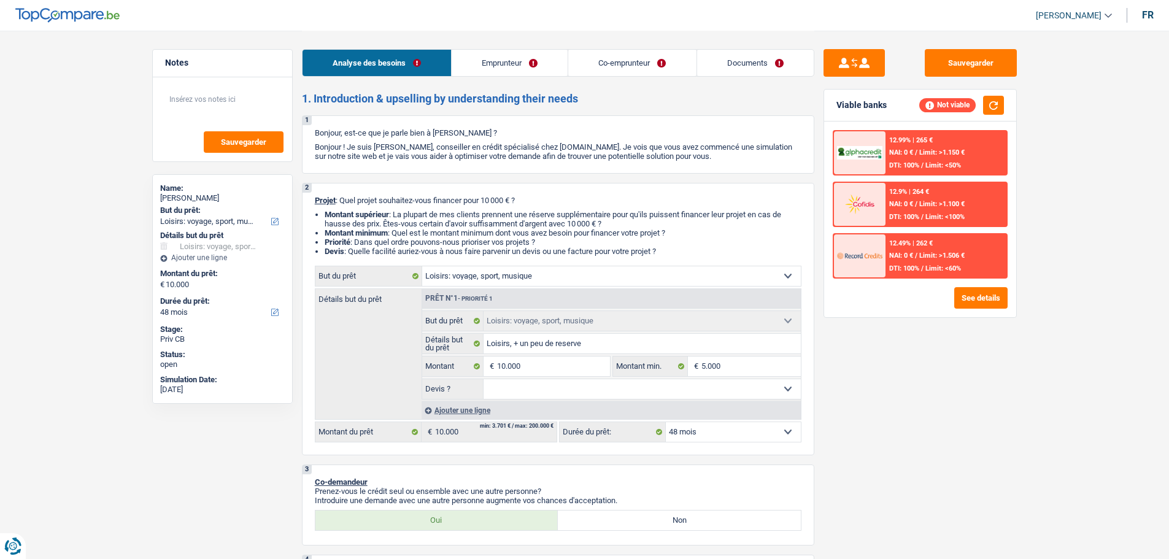
select select "hobbies"
select select "48"
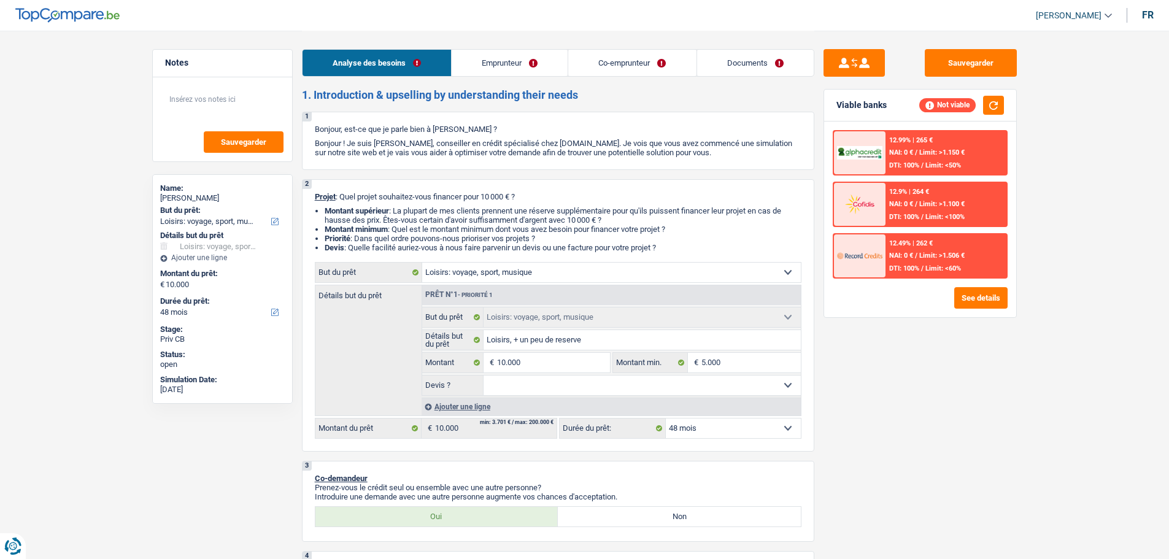
scroll to position [61, 0]
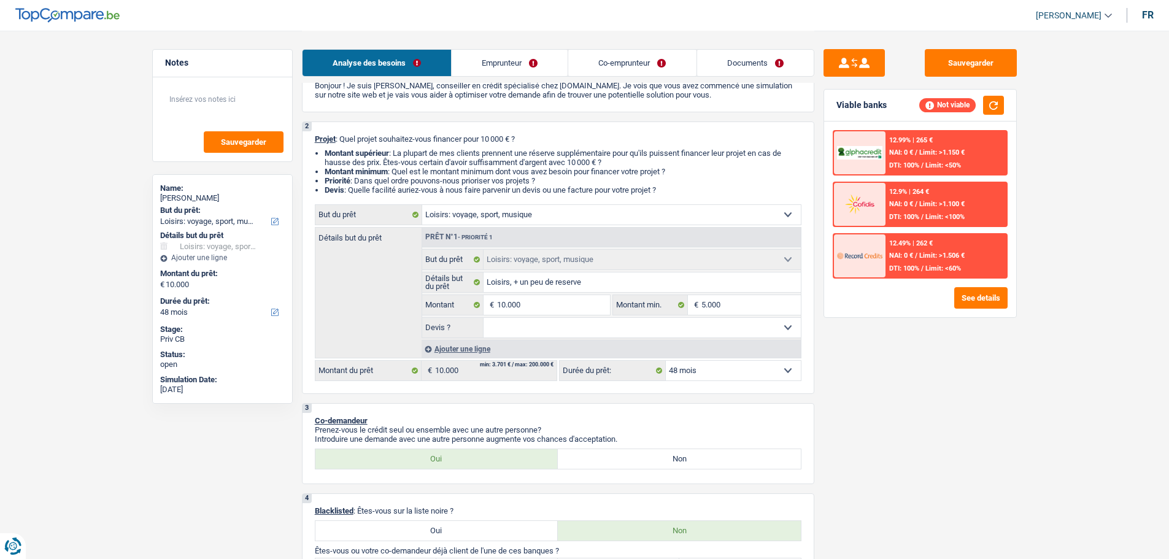
click at [516, 328] on select "Oui Non Non répondu Sélectionner une option" at bounding box center [642, 328] width 317 height 20
select select "false"
click at [484, 318] on select "Oui Non Non répondu Sélectionner une option" at bounding box center [642, 328] width 317 height 20
select select "false"
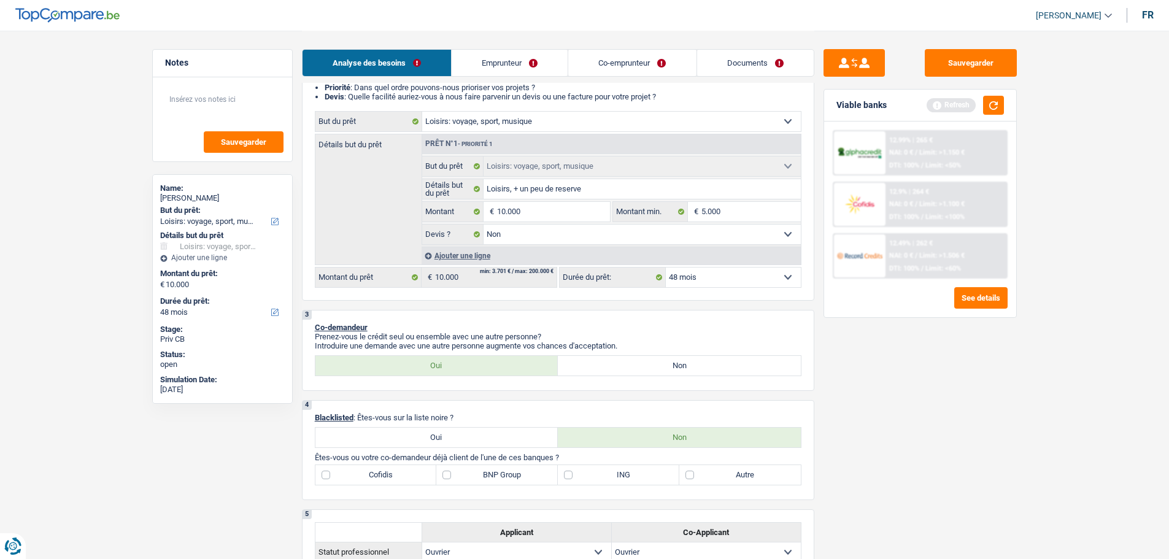
scroll to position [246, 0]
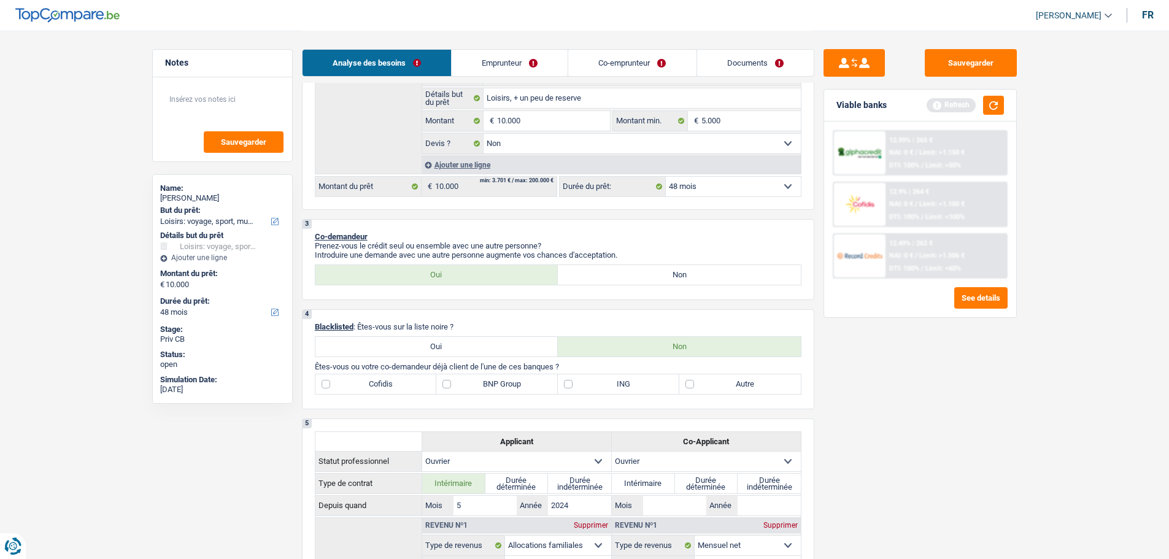
drag, startPoint x: 575, startPoint y: 365, endPoint x: 498, endPoint y: 361, distance: 76.2
click at [498, 361] on div "4 Blacklisted : Êtes-vous sur la liste noire ? Oui Non Êtes-vous ou votre co-de…" at bounding box center [558, 359] width 513 height 100
drag, startPoint x: 313, startPoint y: 362, endPoint x: 441, endPoint y: 381, distance: 129.0
click at [441, 381] on div "4 Blacklisted : Êtes-vous sur la liste noire ? Oui Non Êtes-vous ou votre co-de…" at bounding box center [558, 359] width 513 height 100
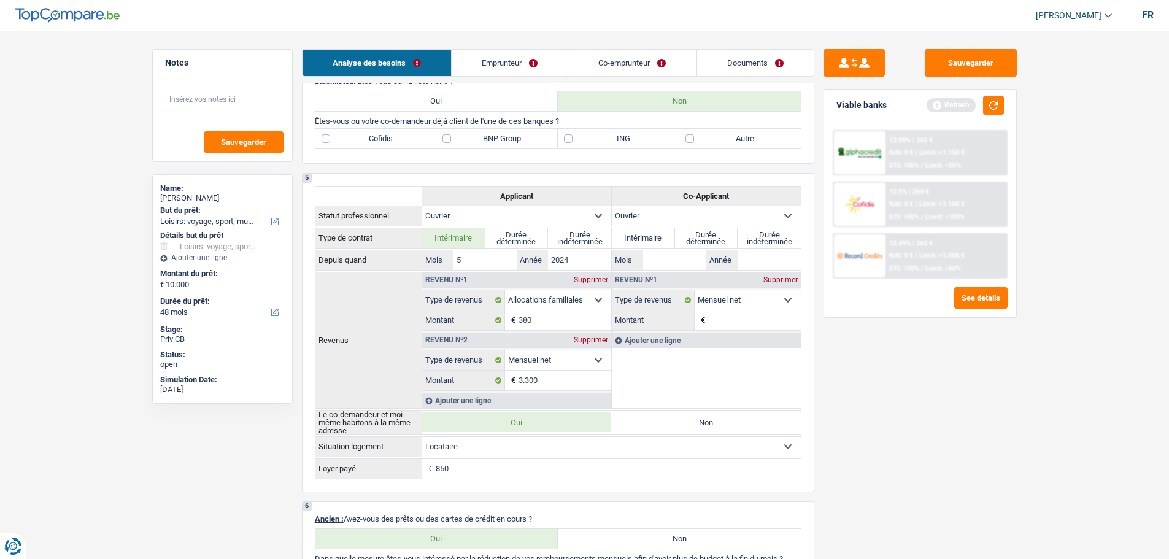
scroll to position [368, 0]
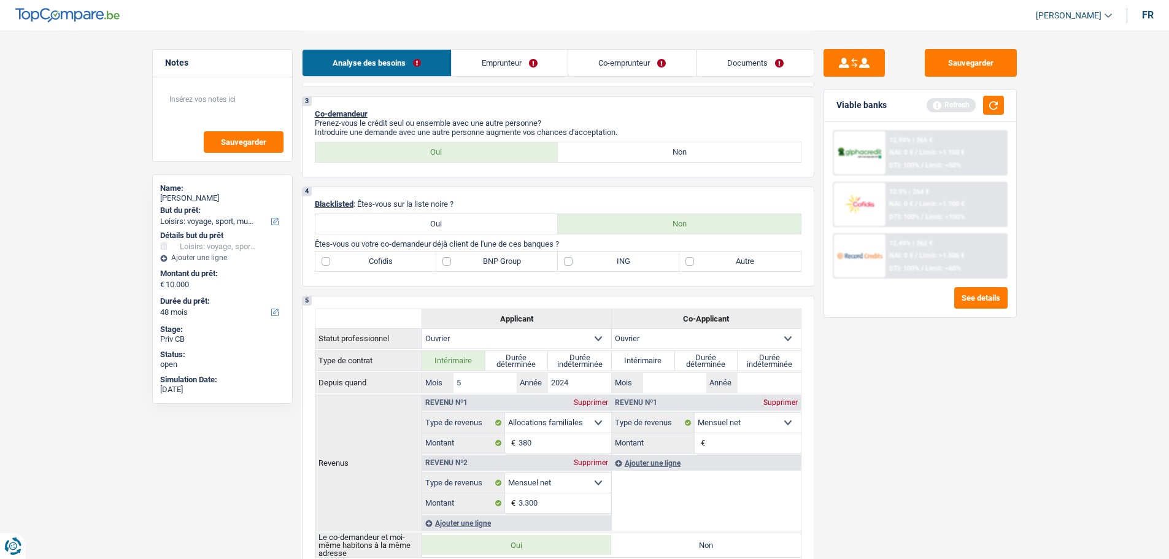
click at [458, 263] on label "BNP Group" at bounding box center [497, 262] width 122 height 20
click at [458, 263] on input "BNP Group" at bounding box center [497, 262] width 122 height 20
checkbox input "true"
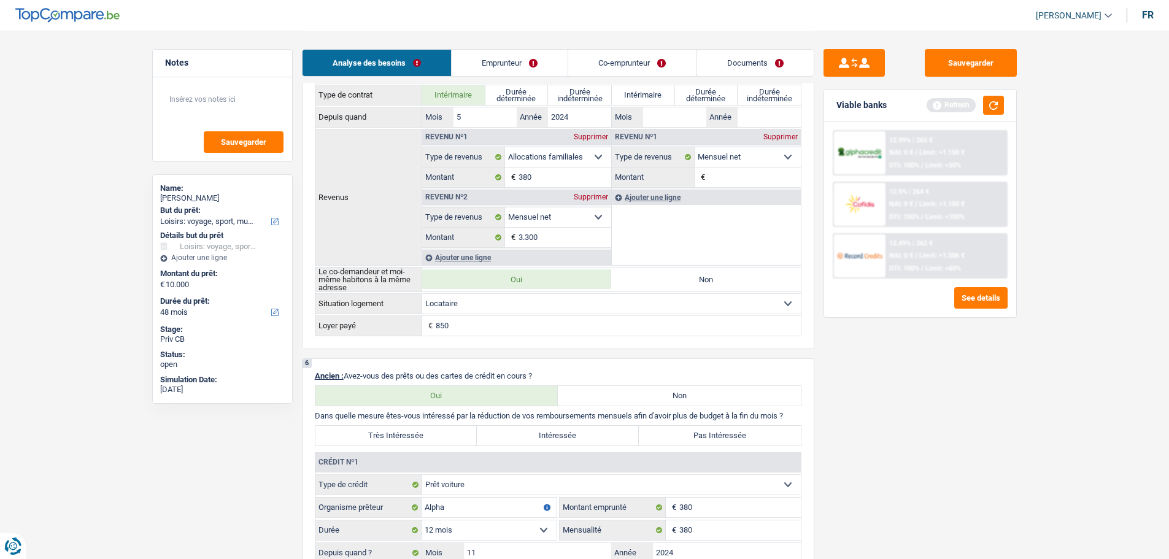
scroll to position [491, 0]
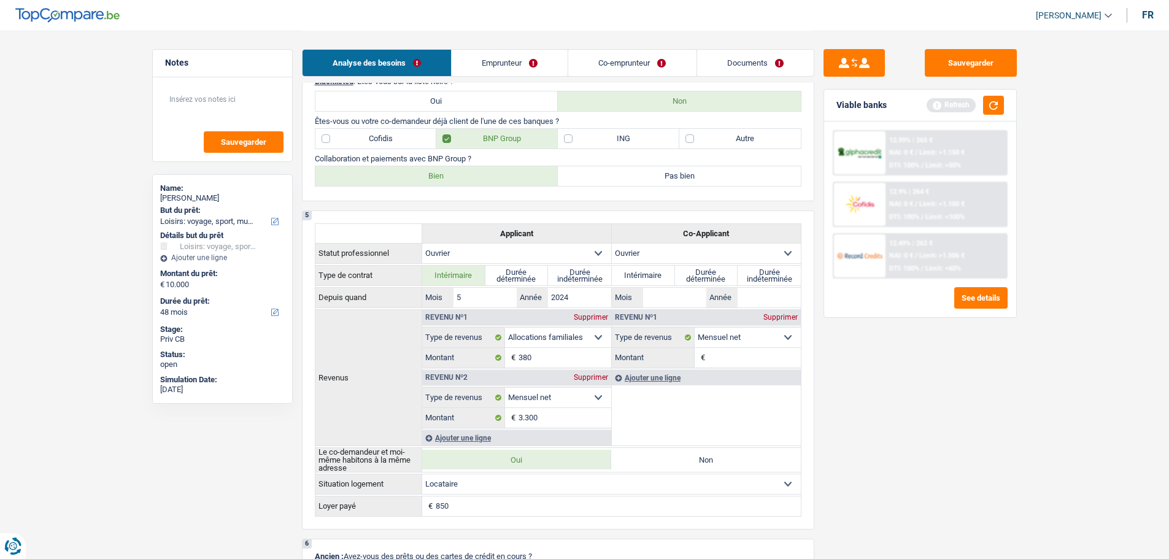
click at [518, 179] on label "Bien" at bounding box center [436, 176] width 243 height 20
click at [518, 179] on input "Bien" at bounding box center [436, 176] width 243 height 20
radio input "true"
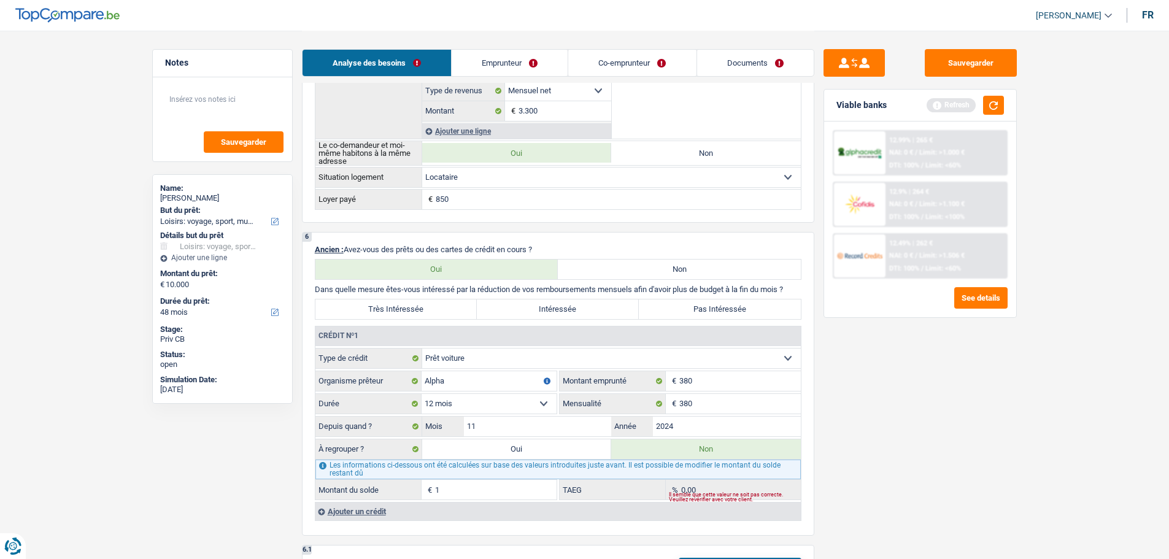
scroll to position [921, 0]
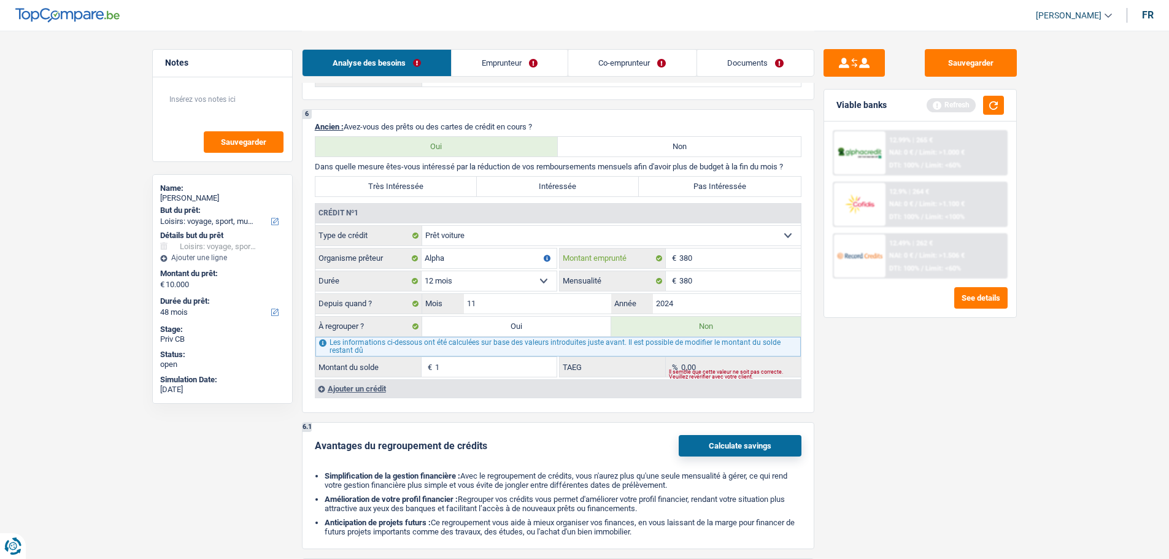
click at [702, 265] on input "380" at bounding box center [740, 259] width 122 height 20
type input "38"
select select
type input "3"
type input "19.900"
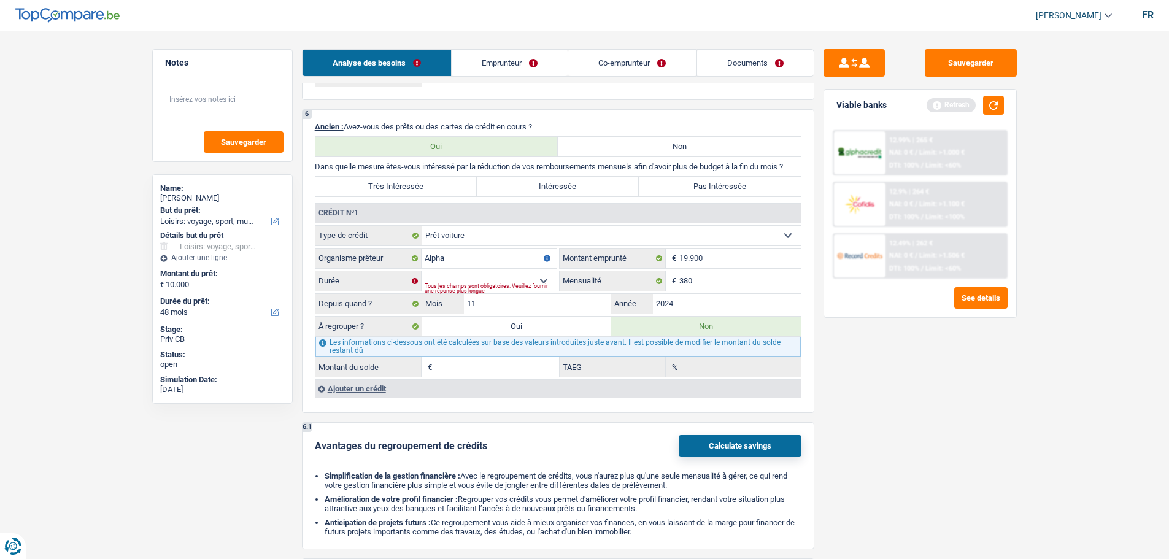
click at [528, 286] on div "Tous les champs sont obligatoires. Veuillez fournir une réponse plus longue" at bounding box center [491, 288] width 132 height 5
click at [546, 290] on div "Tous les champs sont obligatoires. Veuillez fournir une réponse plus longue" at bounding box center [491, 288] width 132 height 5
click at [546, 282] on select "12 mois 18 mois 24 mois 30 mois 36 mois 42 mois 48 mois 60 mois 72 mois 84 mois…" at bounding box center [489, 281] width 135 height 20
select select "60"
click at [422, 271] on select "12 mois 18 mois 24 mois 30 mois 36 mois 42 mois 48 mois 60 mois 72 mois 84 mois…" at bounding box center [489, 281] width 135 height 20
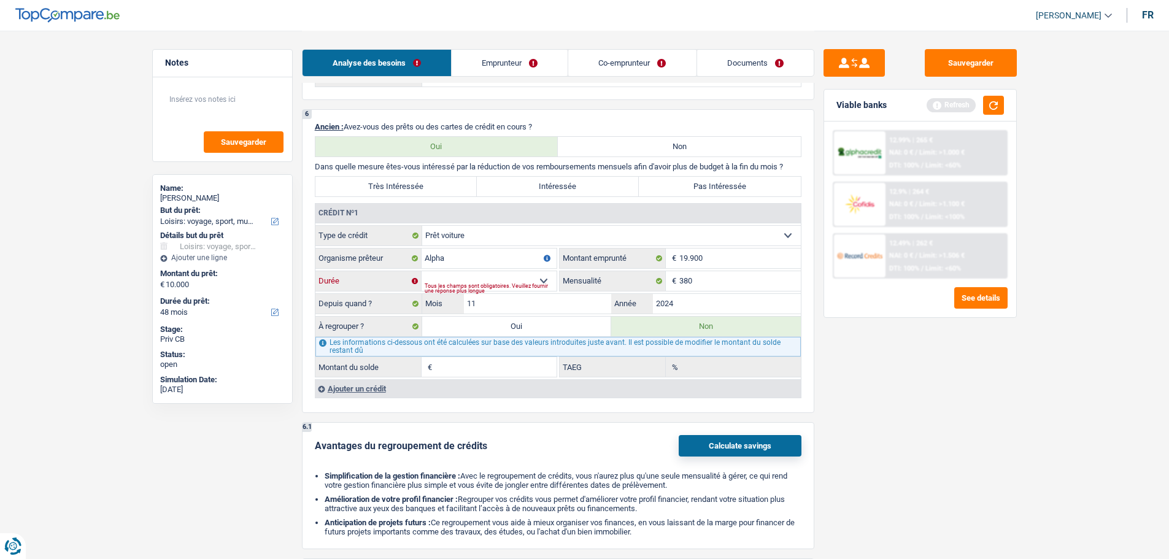
type input "17.251"
type input "5,63"
click at [489, 304] on input "11" at bounding box center [538, 304] width 148 height 20
type input "1"
type input "7"
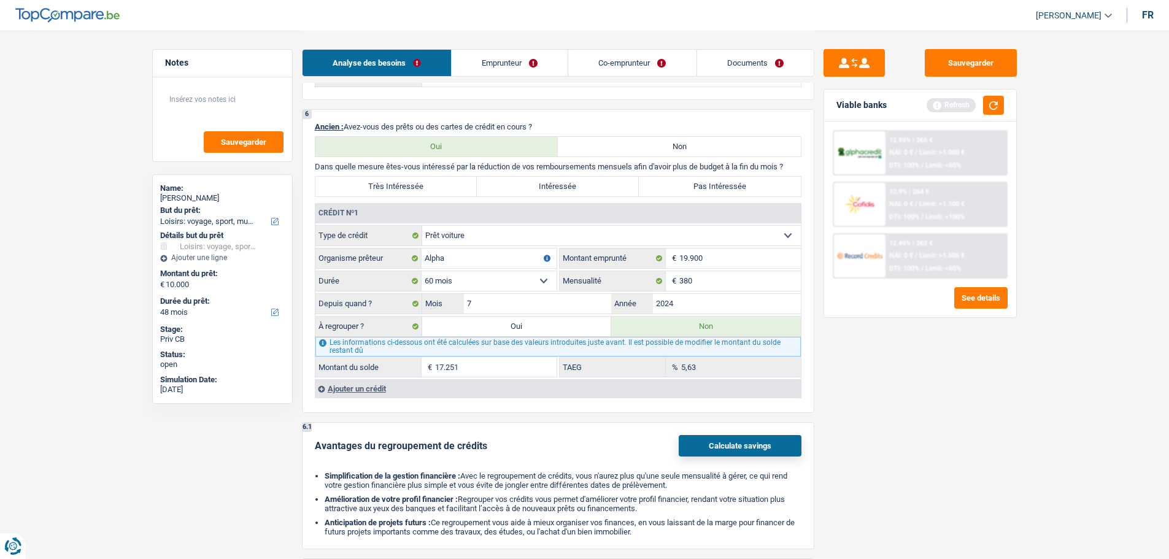
type input "16.039"
click at [864, 346] on div "Sauvegarder Viable banks Refresh 12.99% | 265 € NAI: 0 € / Limit: >1.000 € DTI:…" at bounding box center [920, 294] width 212 height 490
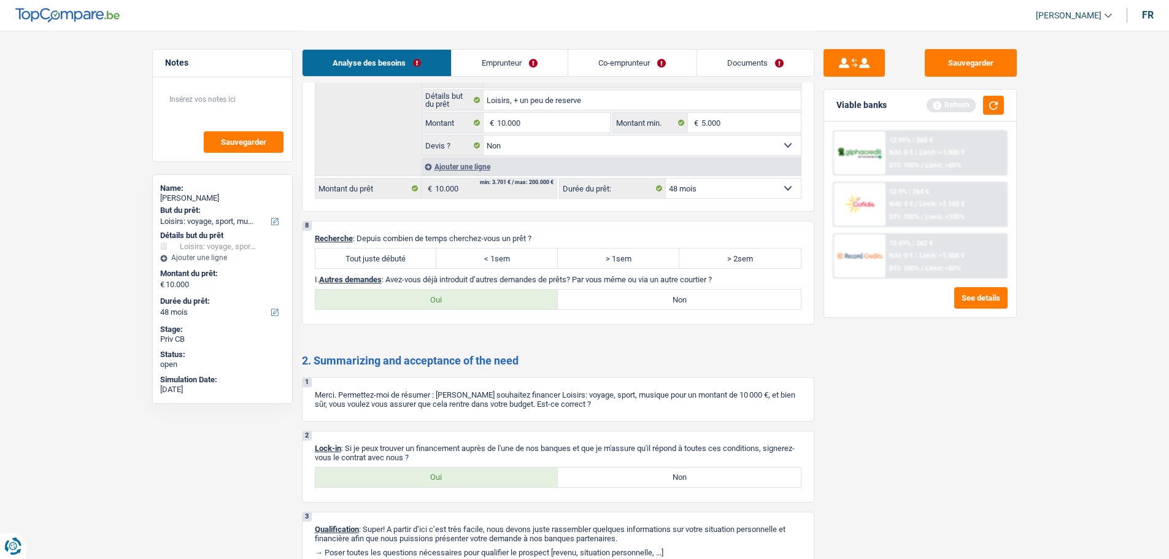
scroll to position [1568, 0]
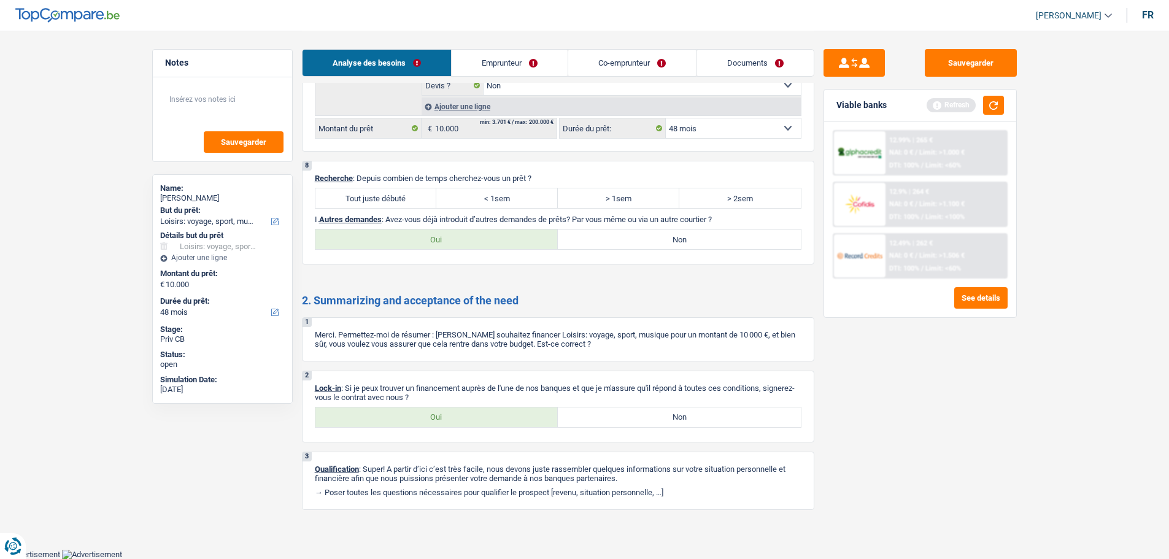
click at [489, 201] on label "< 1sem" at bounding box center [497, 198] width 122 height 20
click at [489, 201] on input "< 1sem" at bounding box center [497, 198] width 122 height 20
radio input "true"
click at [545, 247] on label "Oui" at bounding box center [436, 240] width 243 height 20
click at [545, 247] on input "Oui" at bounding box center [436, 240] width 243 height 20
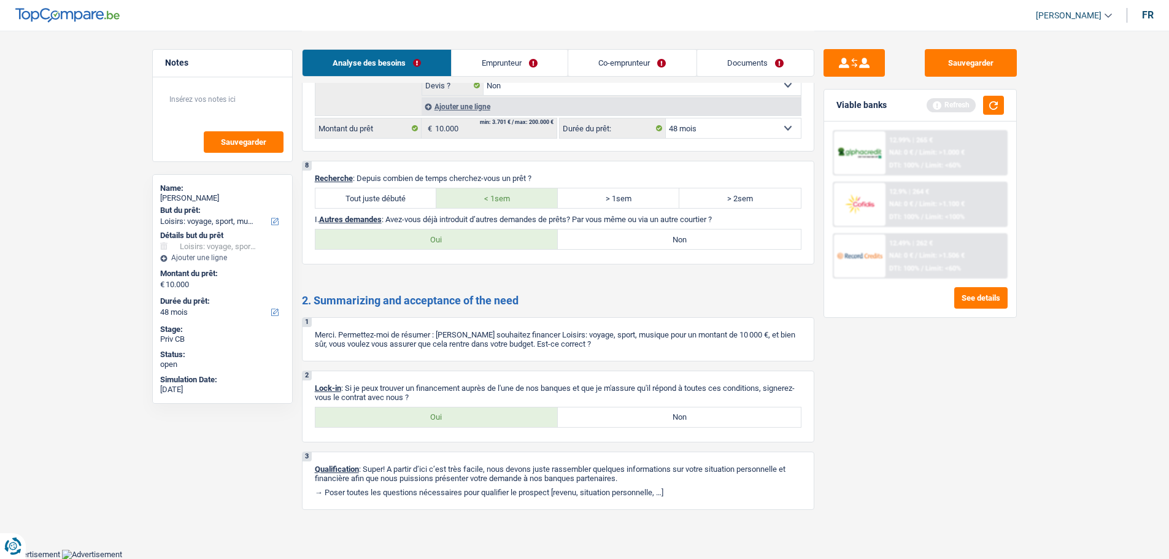
radio input "true"
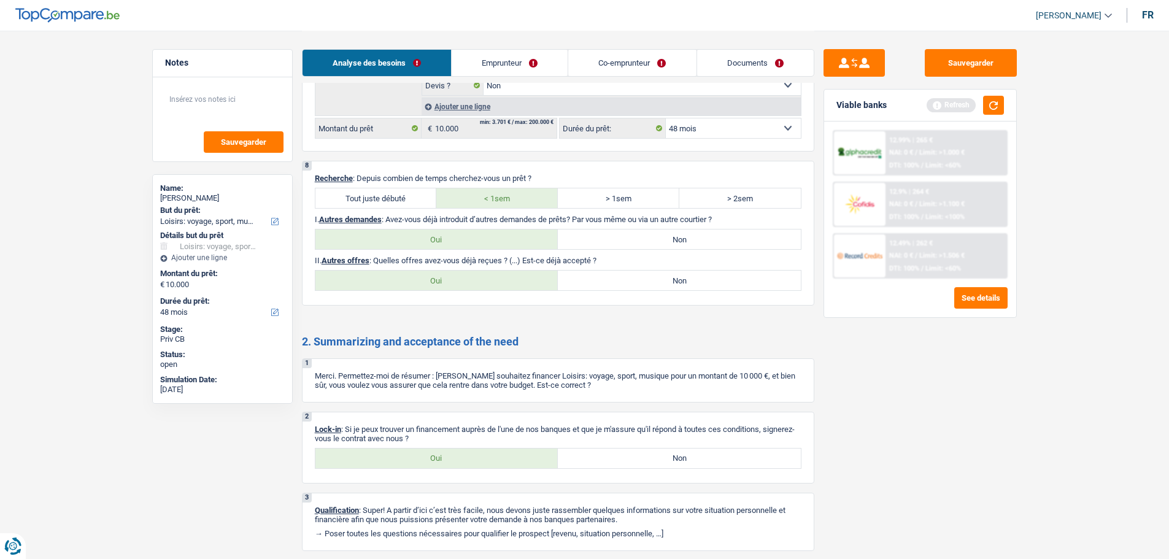
click at [590, 278] on label "Non" at bounding box center [679, 281] width 243 height 20
click at [590, 278] on input "Non" at bounding box center [679, 281] width 243 height 20
radio input "true"
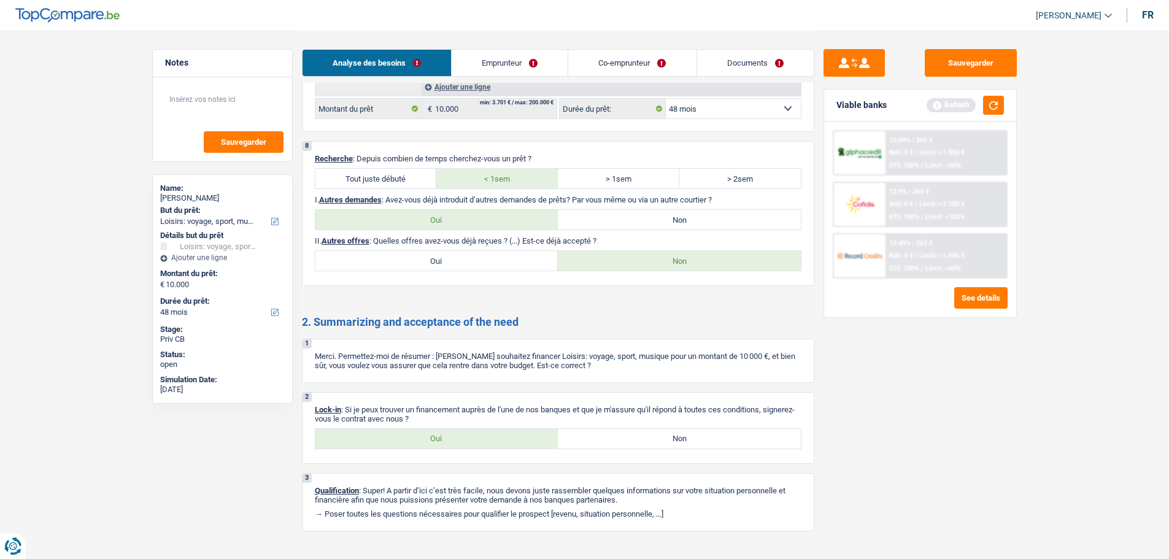
scroll to position [1609, 0]
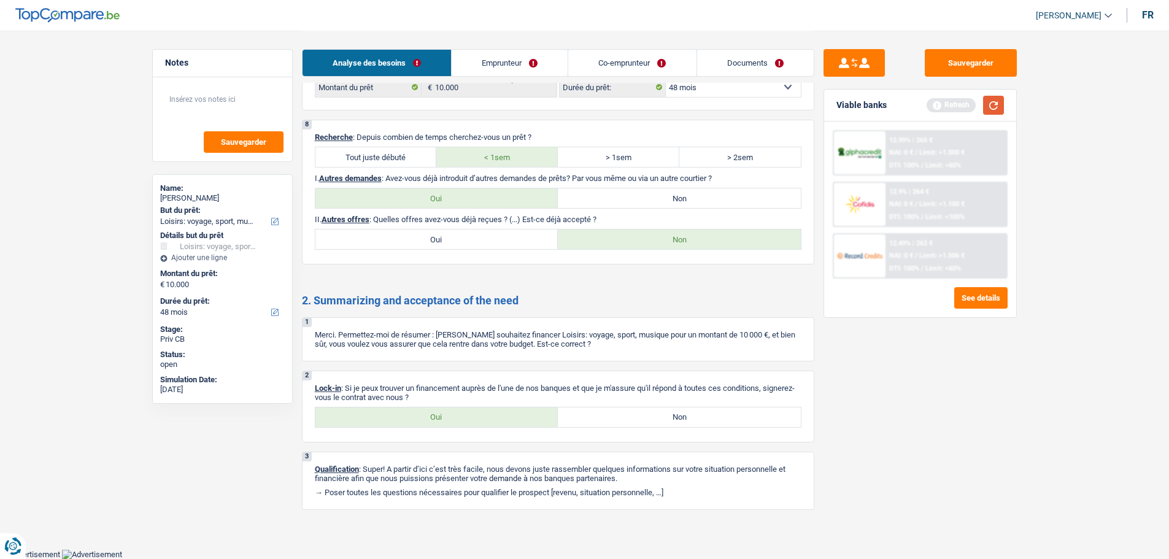
click at [1003, 103] on button "button" at bounding box center [993, 105] width 21 height 19
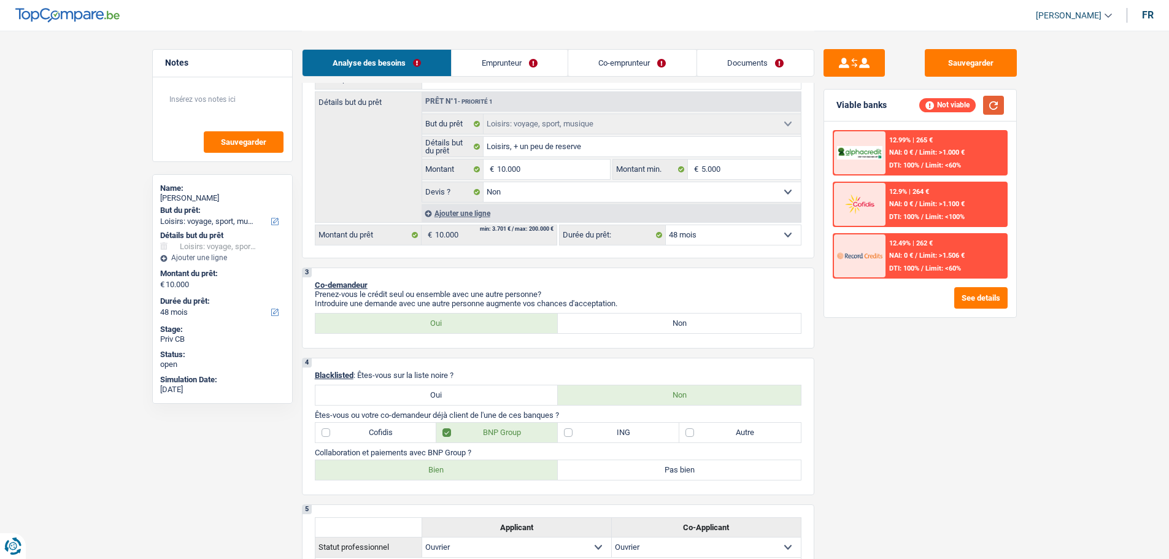
scroll to position [136, 0]
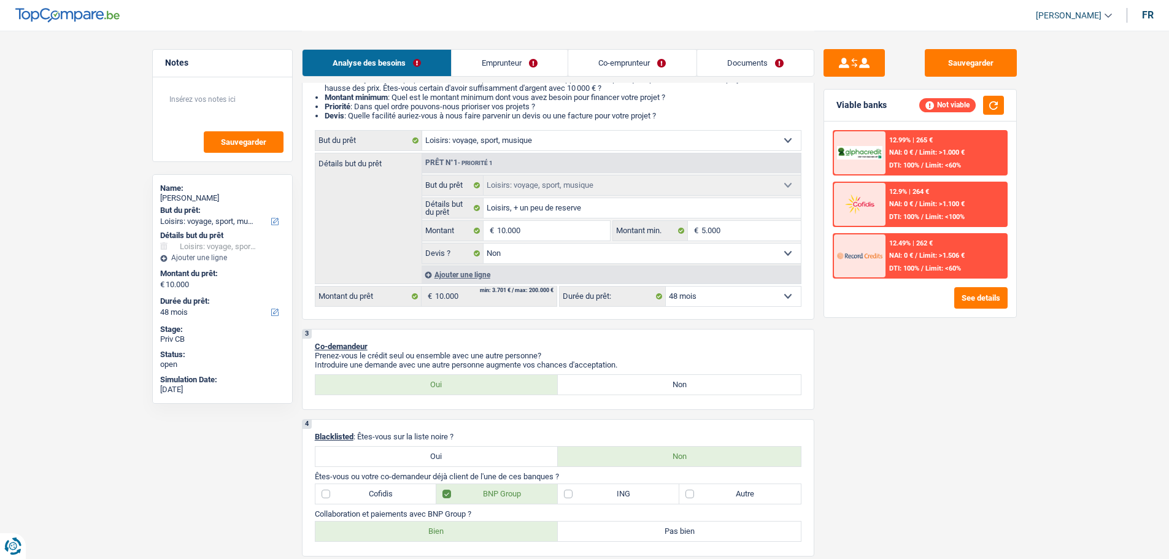
click at [683, 385] on label "Non" at bounding box center [679, 385] width 243 height 20
click at [683, 385] on input "Non" at bounding box center [679, 385] width 243 height 20
radio input "true"
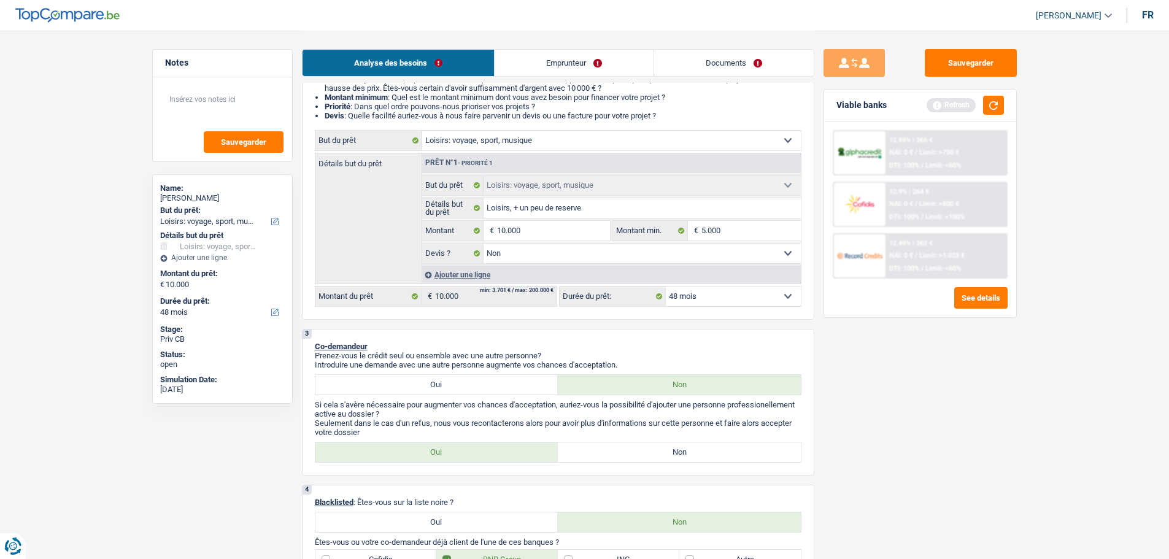
click at [602, 455] on label "Non" at bounding box center [679, 453] width 243 height 20
click at [602, 455] on input "Non" at bounding box center [679, 453] width 243 height 20
radio input "true"
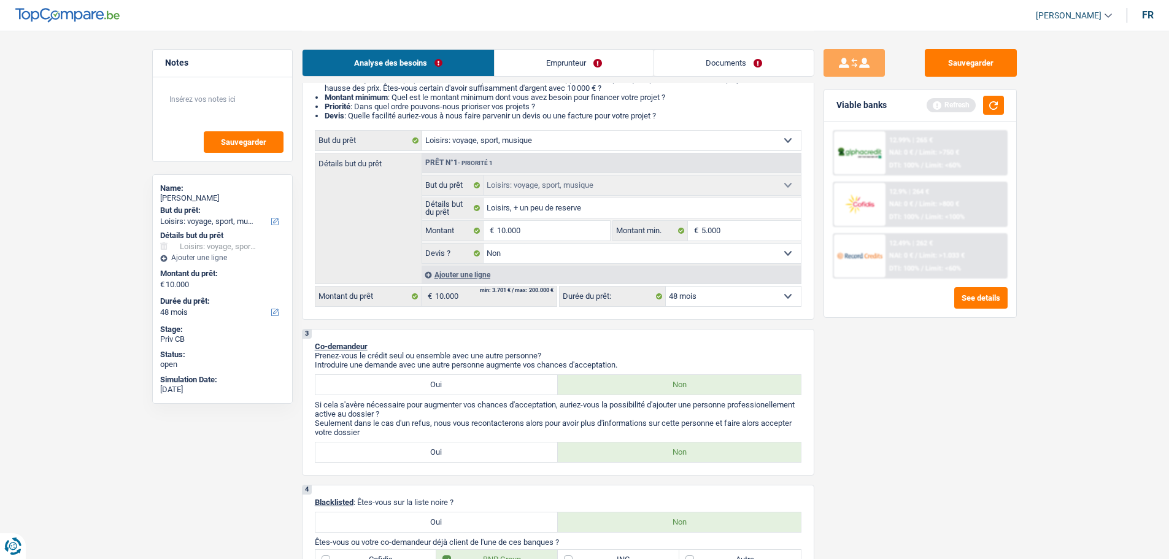
click at [535, 448] on label "Oui" at bounding box center [436, 453] width 243 height 20
click at [535, 448] on input "Oui" at bounding box center [436, 453] width 243 height 20
radio input "true"
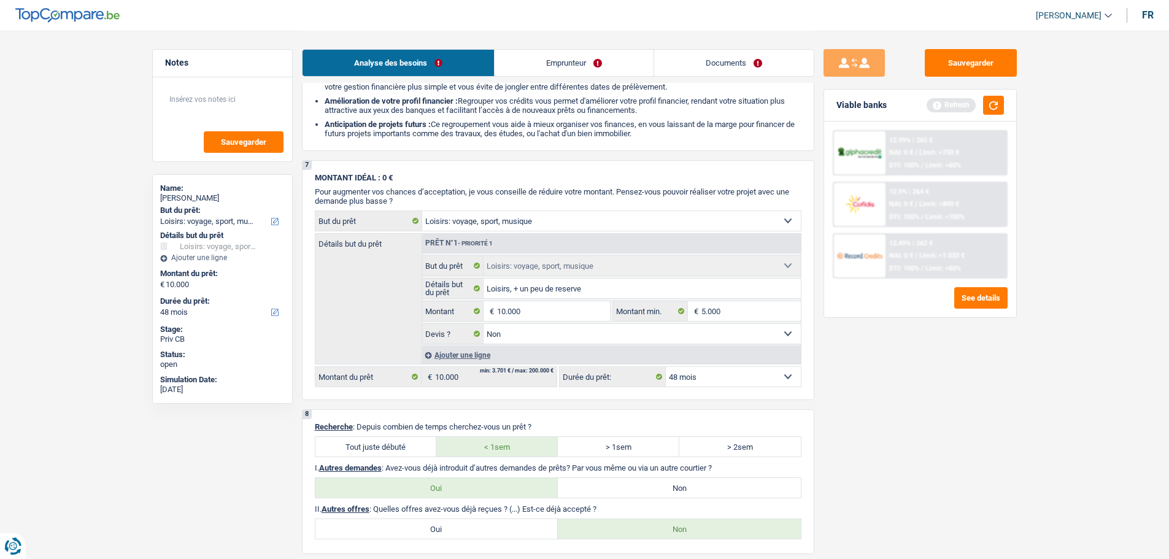
scroll to position [1240, 0]
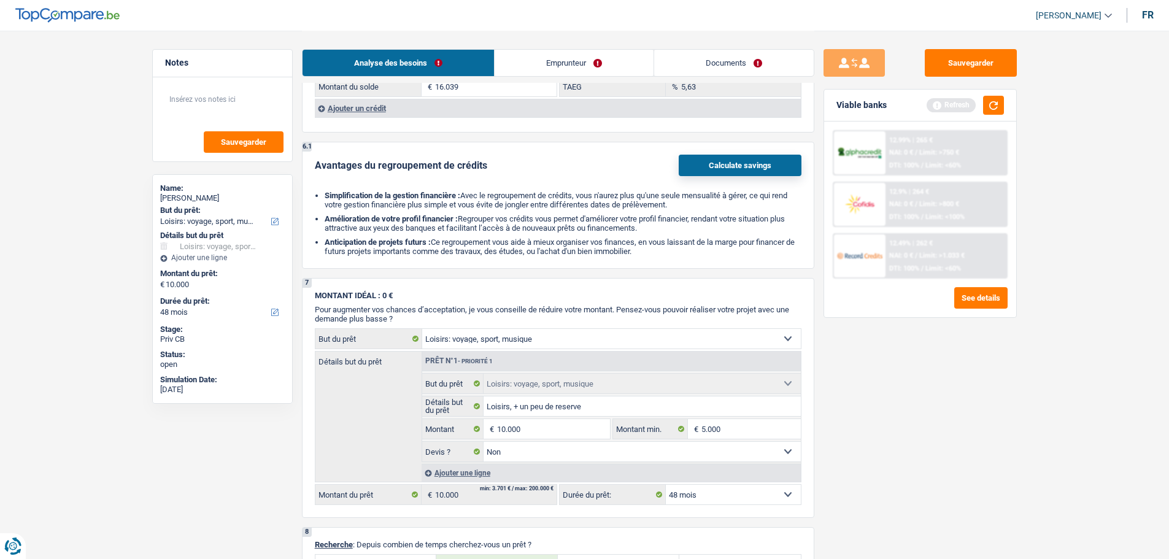
click at [565, 63] on link "Emprunteur" at bounding box center [574, 63] width 159 height 26
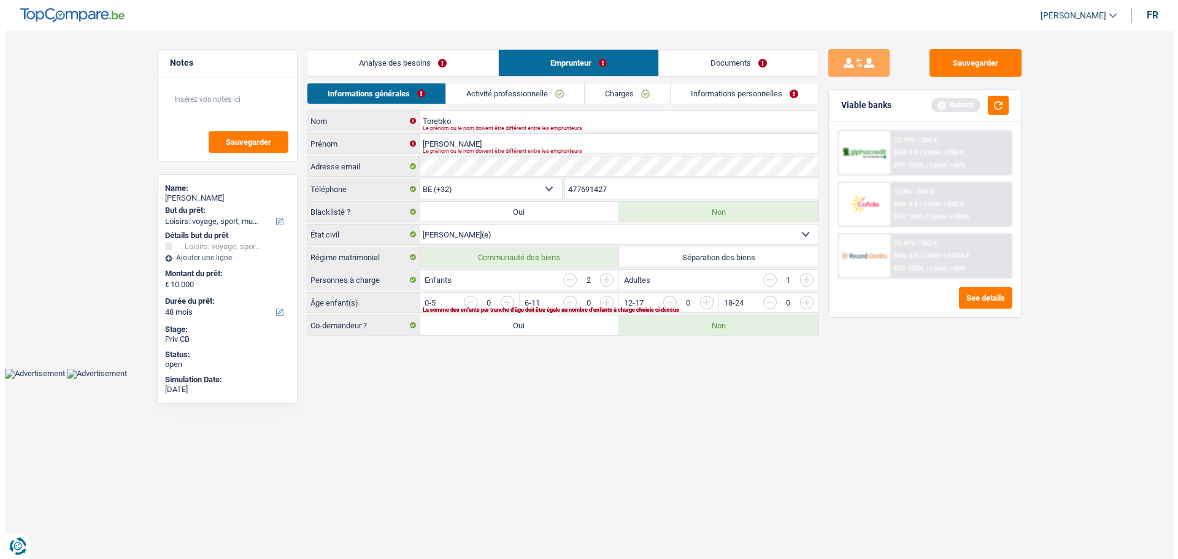
scroll to position [0, 0]
click at [476, 144] on input "[PERSON_NAME]" at bounding box center [618, 144] width 399 height 20
click at [735, 63] on link "Documents" at bounding box center [739, 63] width 160 height 26
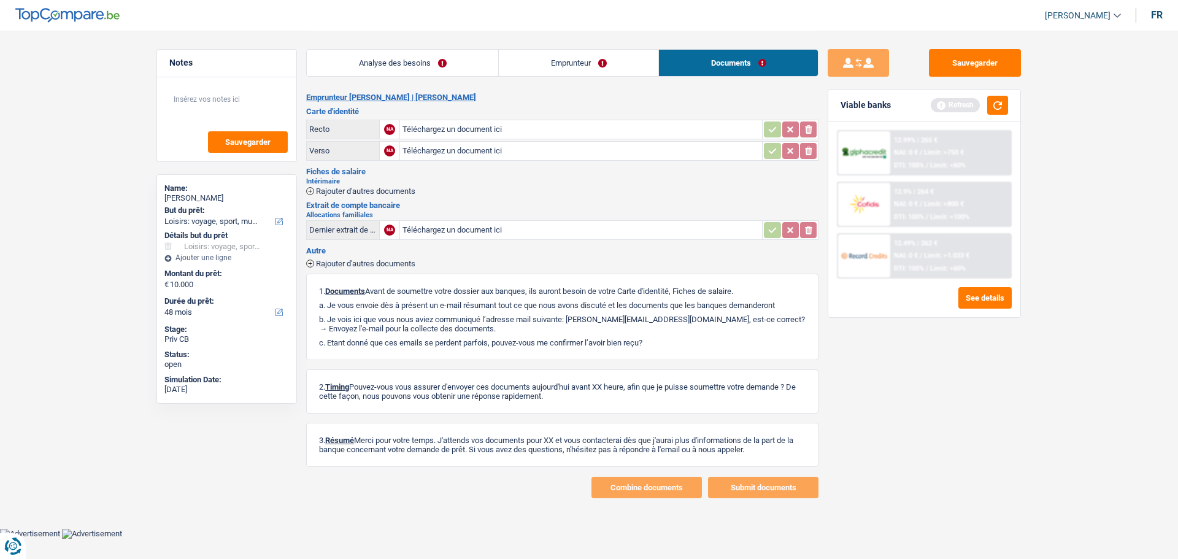
click at [602, 59] on link "Emprunteur" at bounding box center [579, 63] width 160 height 26
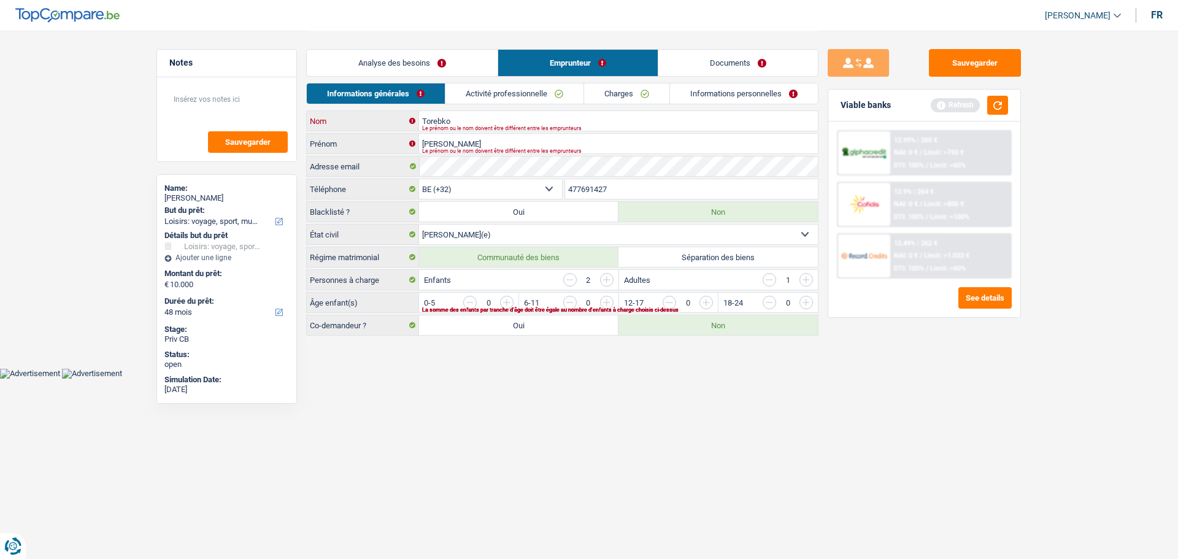
click at [533, 120] on input "Torebko" at bounding box center [618, 121] width 399 height 20
type input "Torebko"
click at [505, 144] on input "[PERSON_NAME]" at bounding box center [618, 144] width 399 height 20
type input "[PERSON_NAME]"
click at [501, 95] on link "Activité professionnelle" at bounding box center [515, 93] width 138 height 20
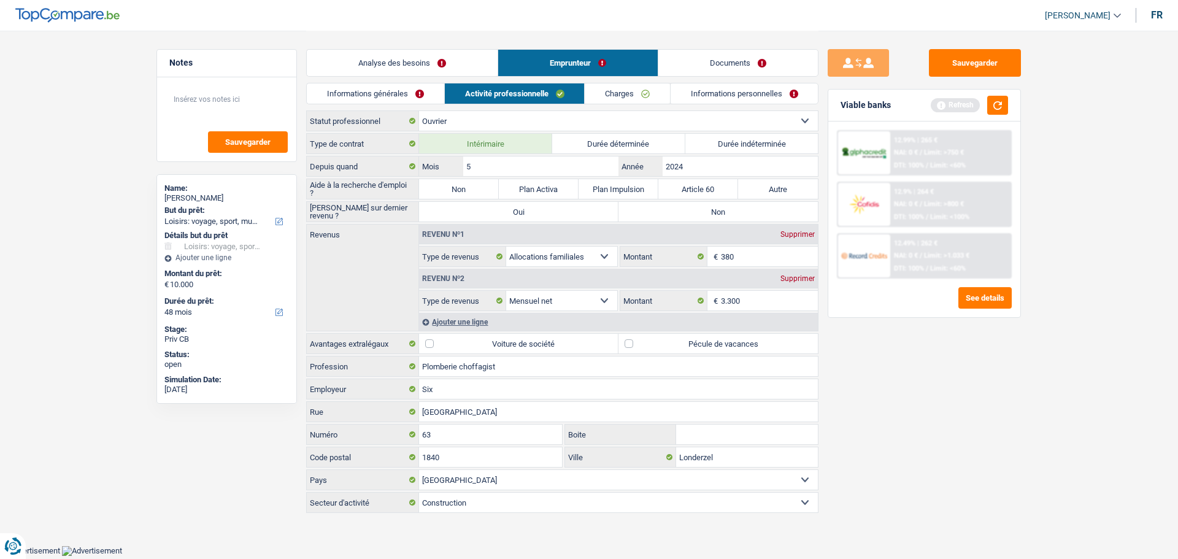
click at [352, 97] on link "Informations générales" at bounding box center [375, 93] width 137 height 20
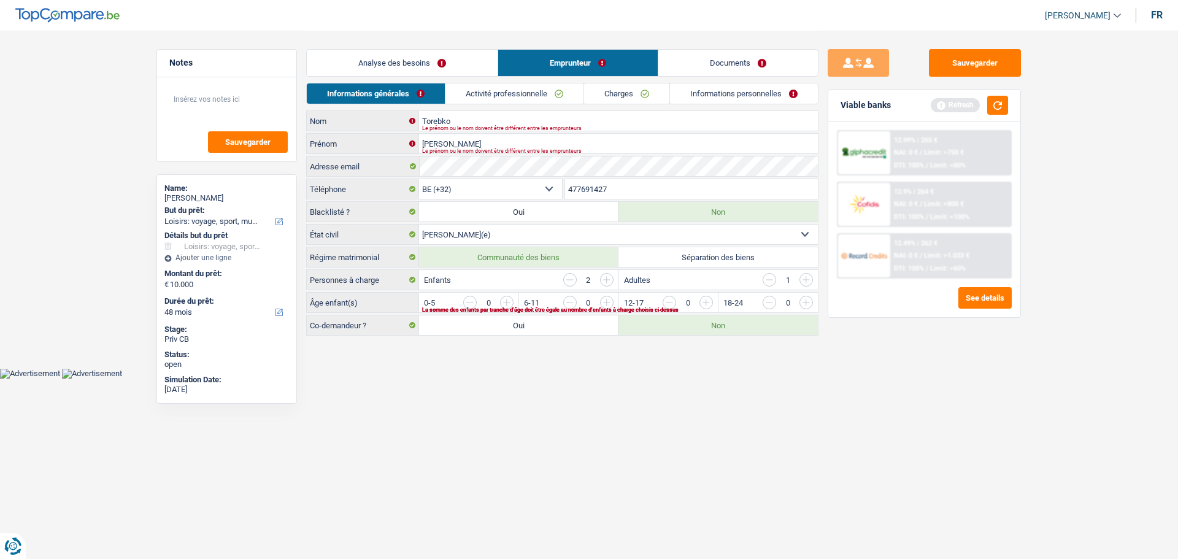
click at [771, 284] on input "button" at bounding box center [770, 280] width 14 height 14
click at [603, 284] on input "button" at bounding box center [607, 280] width 14 height 14
click at [810, 300] on input "button" at bounding box center [1055, 306] width 511 height 20
click at [704, 303] on input "button" at bounding box center [955, 306] width 511 height 20
click at [576, 275] on input "button" at bounding box center [570, 280] width 14 height 14
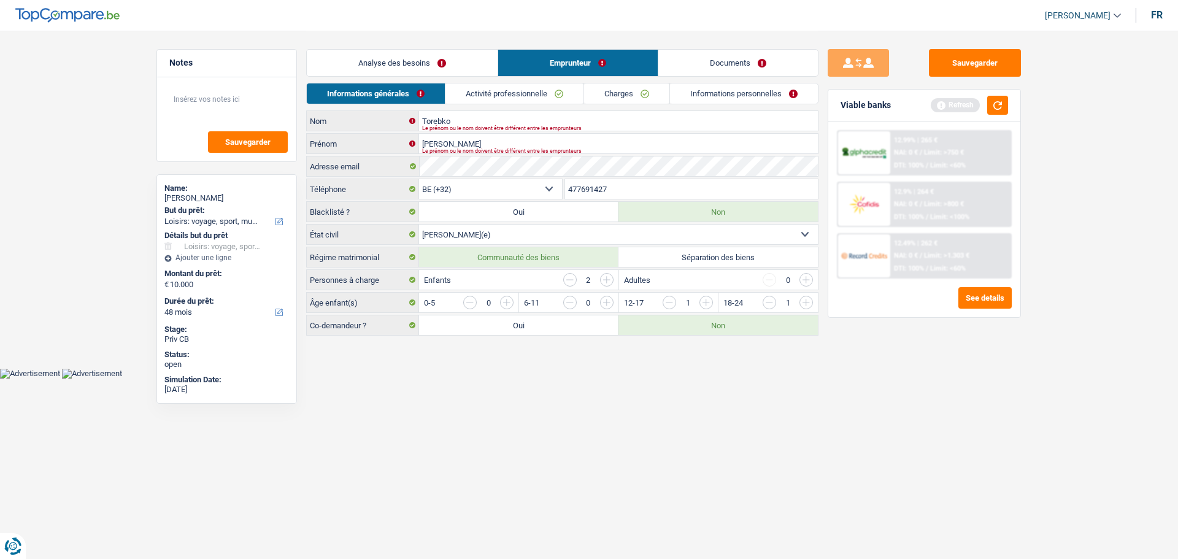
click at [542, 90] on link "Activité professionnelle" at bounding box center [515, 93] width 138 height 20
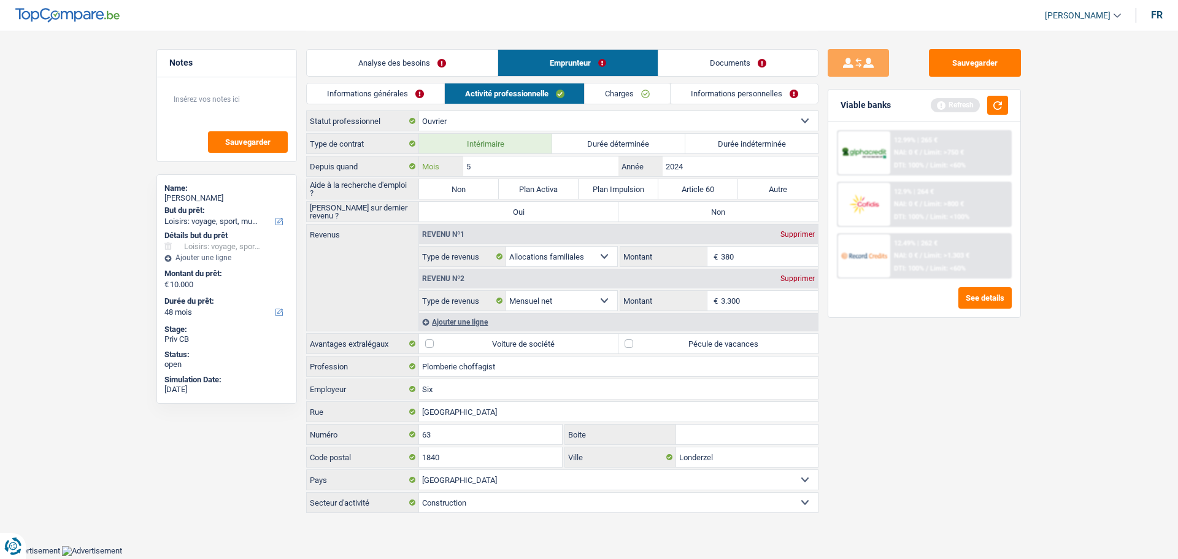
click at [583, 162] on input "5" at bounding box center [540, 167] width 155 height 20
click at [684, 214] on label "Non" at bounding box center [718, 212] width 199 height 20
click at [684, 214] on input "Non" at bounding box center [718, 212] width 199 height 20
radio input "true"
click at [989, 111] on button "button" at bounding box center [998, 105] width 21 height 19
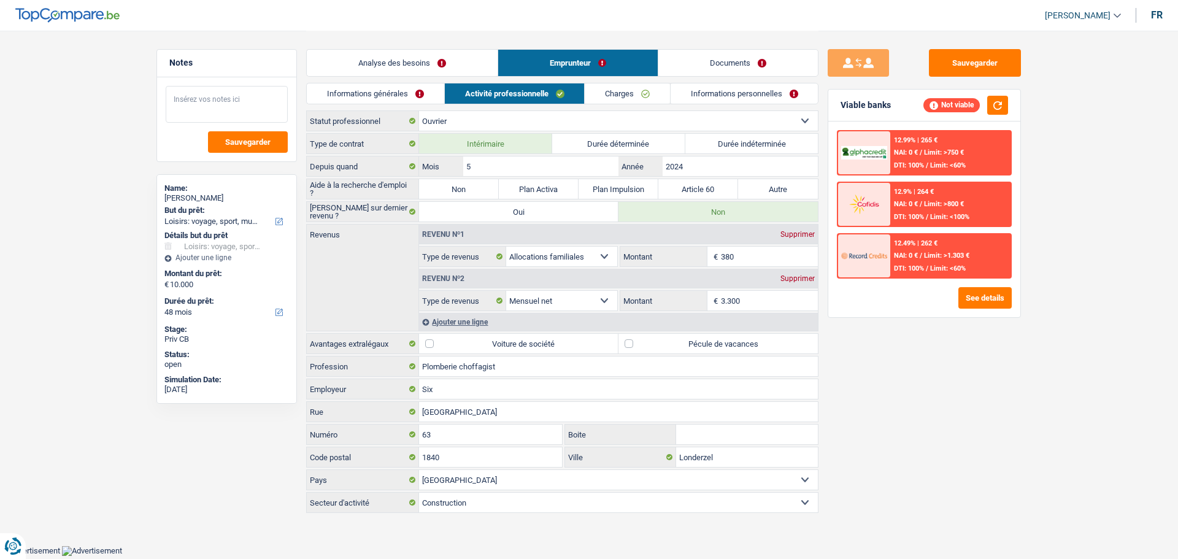
click at [190, 97] on textarea at bounding box center [227, 104] width 122 height 37
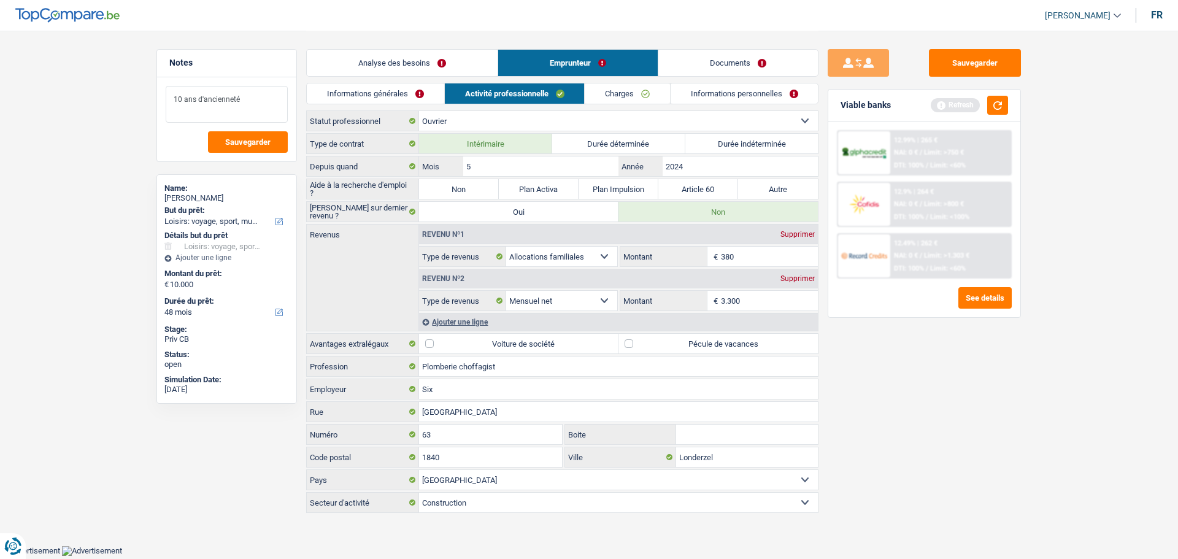
type textarea "10 ans d'ancienneté"
click at [749, 305] on input "3.300" at bounding box center [770, 301] width 98 height 20
click at [615, 95] on link "Charges" at bounding box center [627, 93] width 85 height 20
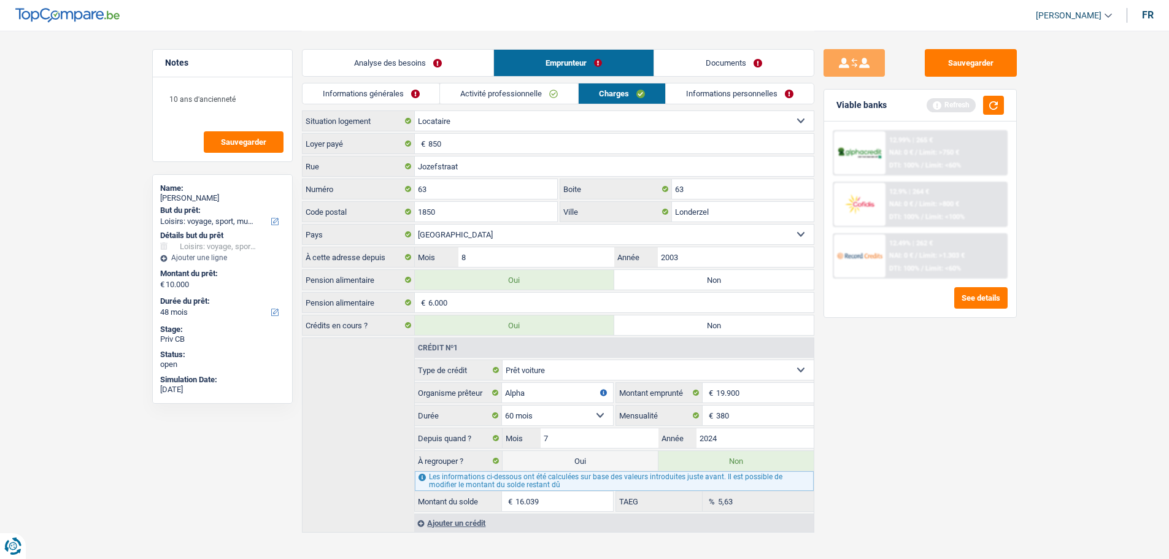
click at [562, 96] on link "Activité professionnelle" at bounding box center [509, 93] width 138 height 20
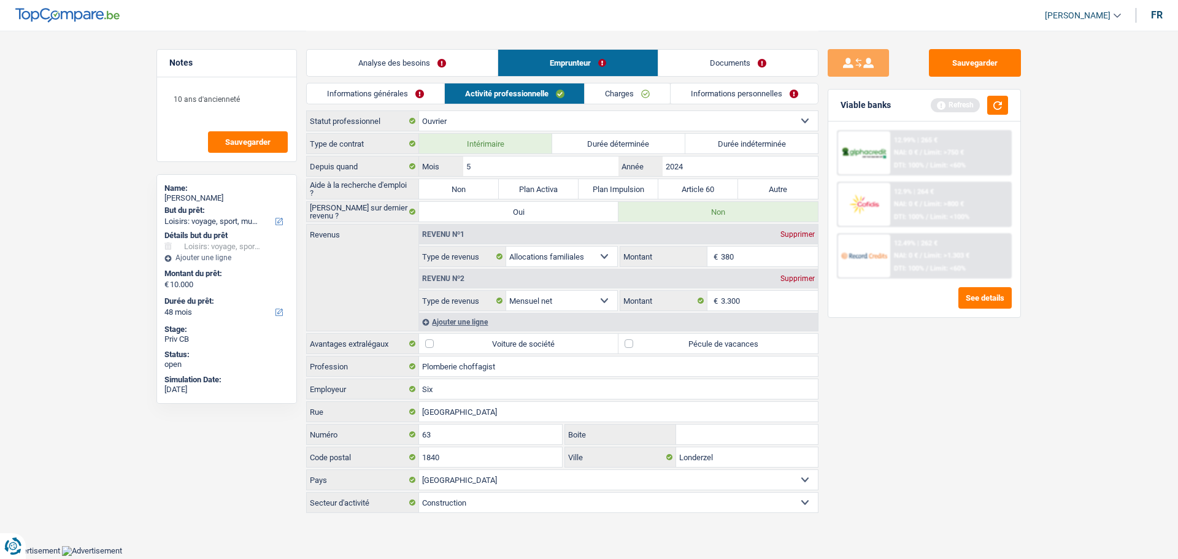
click at [463, 322] on div "Ajouter une ligne" at bounding box center [618, 322] width 399 height 18
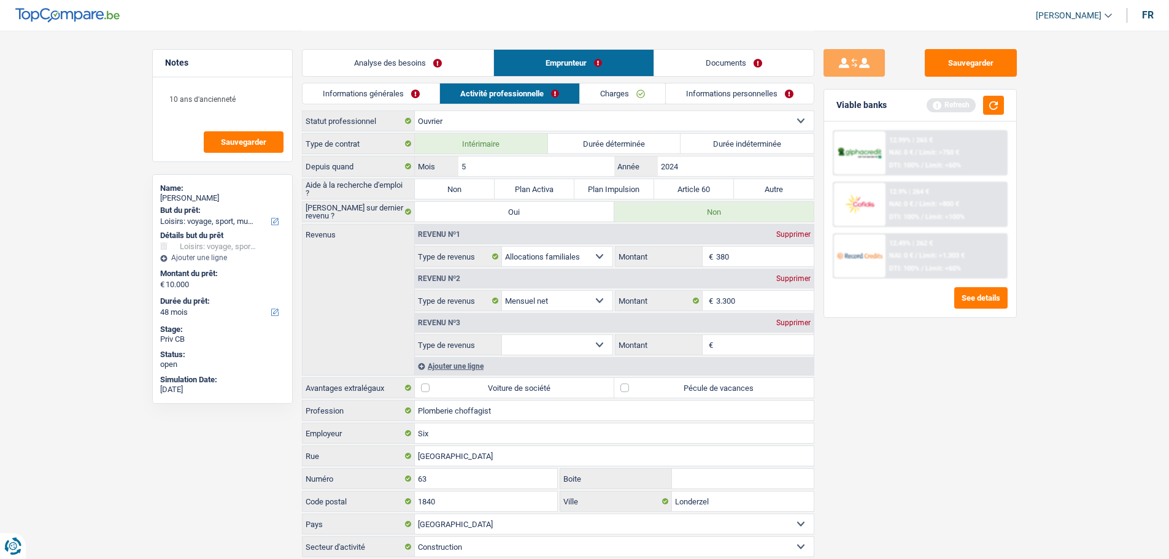
drag, startPoint x: 780, startPoint y: 322, endPoint x: 778, endPoint y: 316, distance: 6.4
click at [781, 322] on div "Supprimer" at bounding box center [793, 322] width 41 height 7
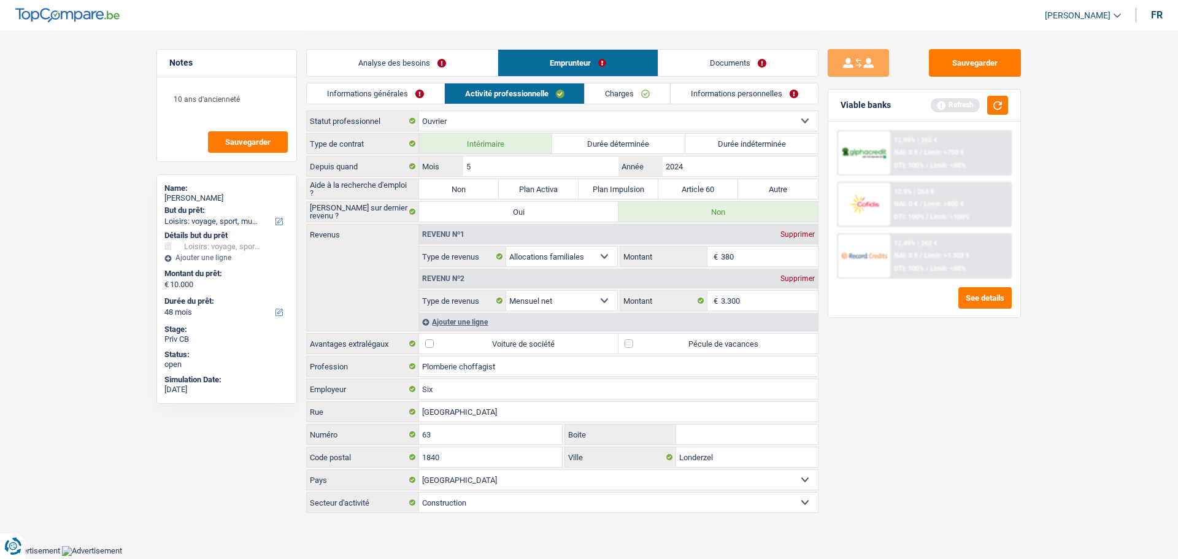
click at [625, 105] on div "Informations générales Activité professionnelle Charges Informations personnell…" at bounding box center [562, 97] width 513 height 28
click at [625, 99] on link "Charges" at bounding box center [627, 93] width 85 height 20
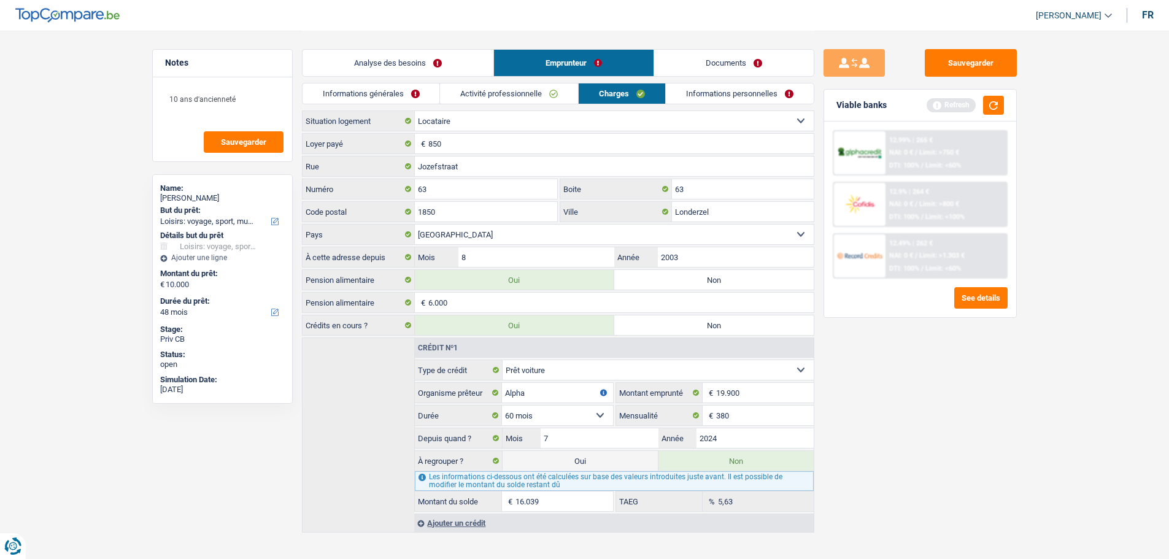
click at [493, 88] on link "Activité professionnelle" at bounding box center [509, 93] width 138 height 20
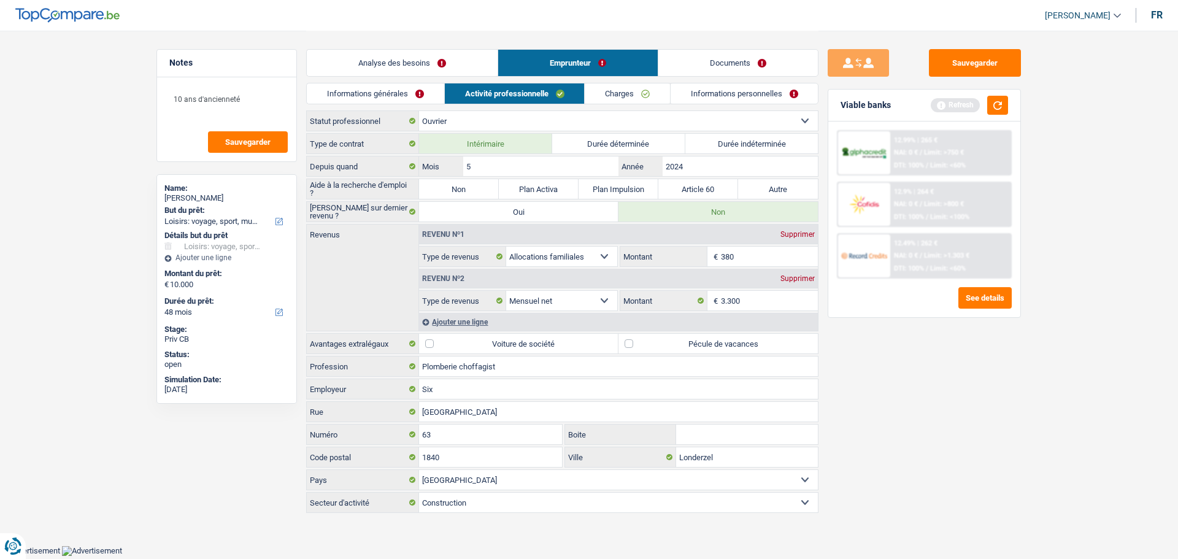
click at [481, 325] on div "Ajouter une ligne" at bounding box center [618, 322] width 399 height 18
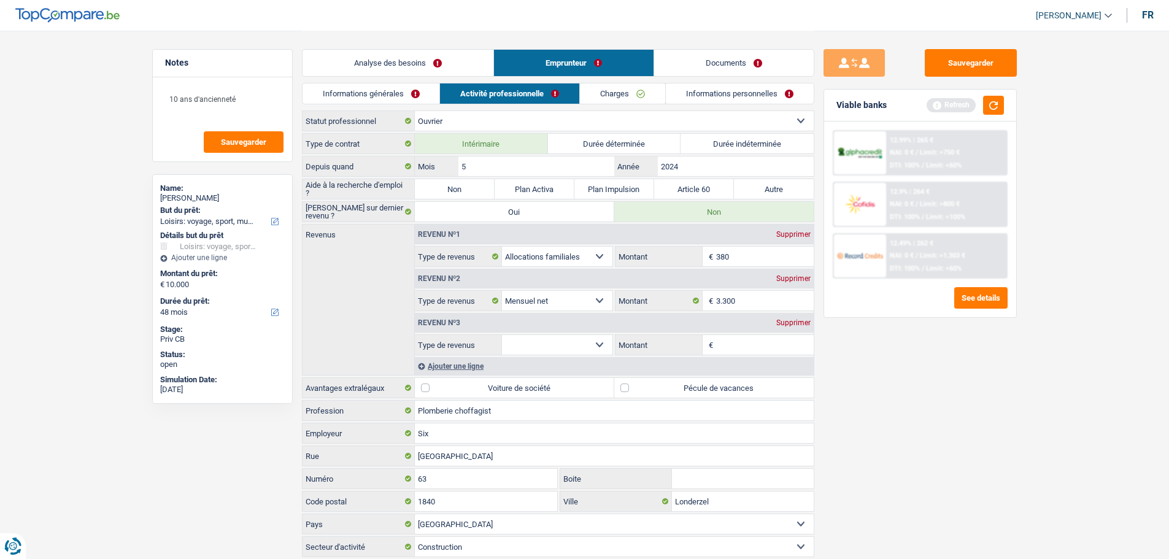
click at [743, 346] on input "Montant" at bounding box center [765, 345] width 98 height 20
click at [541, 344] on select "Allocation d'handicap Allocations chômage Allocations familiales Chèques repas …" at bounding box center [557, 345] width 111 height 20
select select "mealVouchers"
click at [502, 335] on select "Allocation d'handicap Allocations chômage Allocations familiales Chèques repas …" at bounding box center [557, 345] width 111 height 20
click at [719, 344] on input "Montant par jour" at bounding box center [765, 345] width 98 height 20
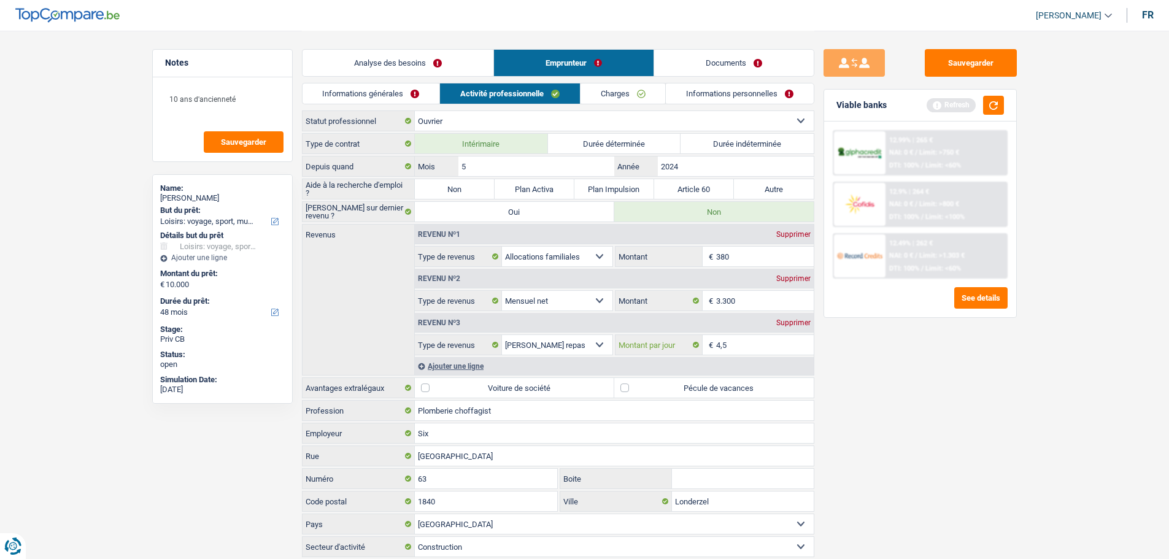
type input "4,5"
drag, startPoint x: 873, startPoint y: 368, endPoint x: 862, endPoint y: 369, distance: 11.1
click at [868, 355] on div "Sauvegarder Viable banks Refresh 12.99% | 265 € NAI: 0 € / Limit: >750 € DTI: 1…" at bounding box center [920, 294] width 212 height 490
click at [601, 93] on link "Charges" at bounding box center [623, 93] width 85 height 20
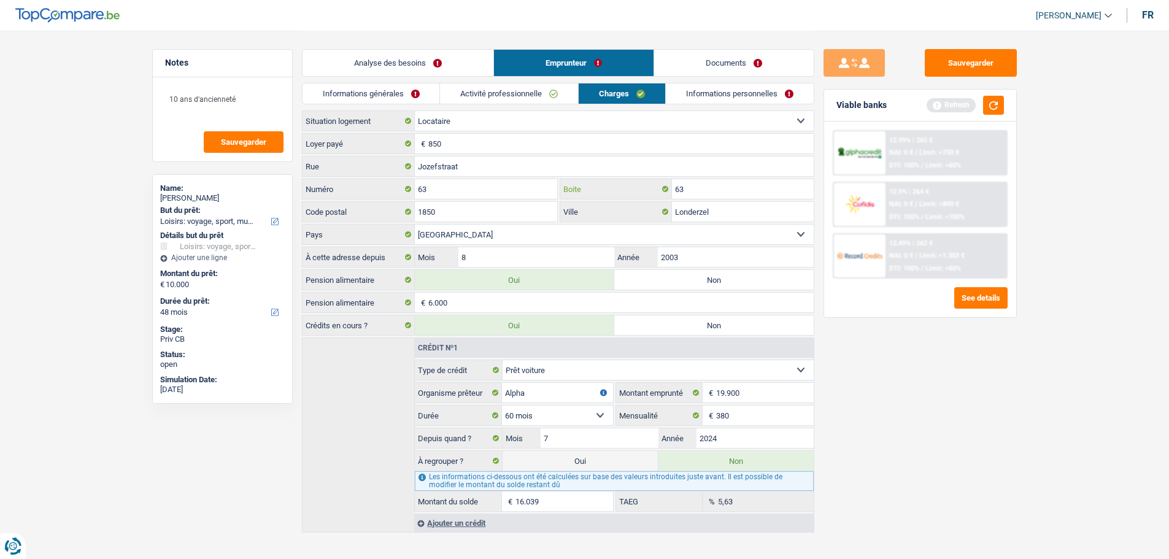
click at [694, 190] on input "63" at bounding box center [743, 189] width 142 height 20
type input "6"
click at [897, 397] on div "Sauvegarder Viable banks Refresh 12.99% | 265 € NAI: 0 € / Limit: >750 € DTI: 1…" at bounding box center [920, 294] width 212 height 490
click at [681, 199] on div "Boite" at bounding box center [687, 189] width 255 height 21
click at [520, 95] on link "Activité professionnelle" at bounding box center [509, 93] width 138 height 20
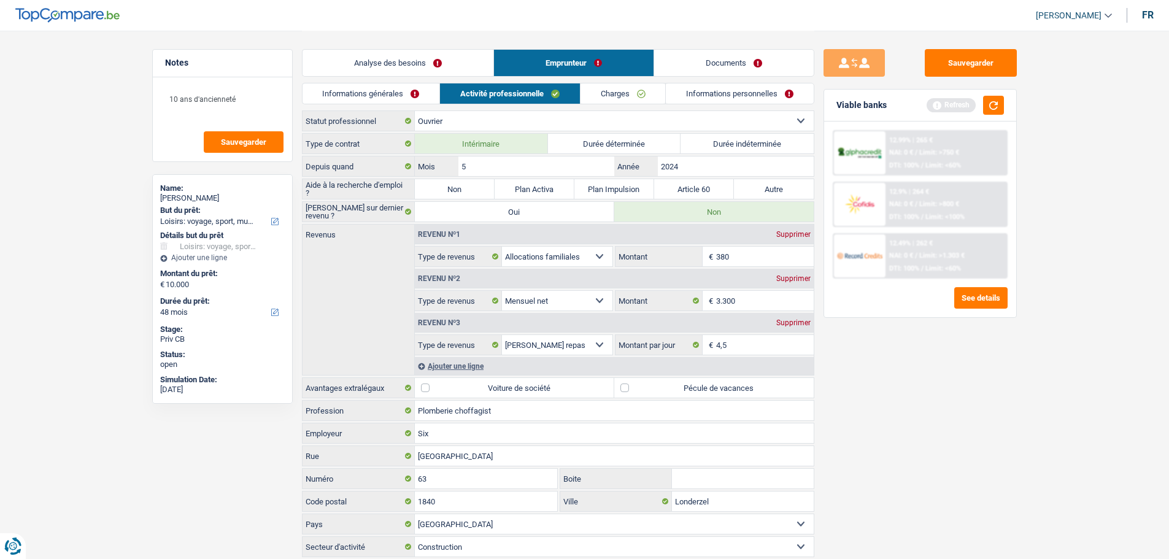
click at [606, 91] on link "Charges" at bounding box center [623, 93] width 85 height 20
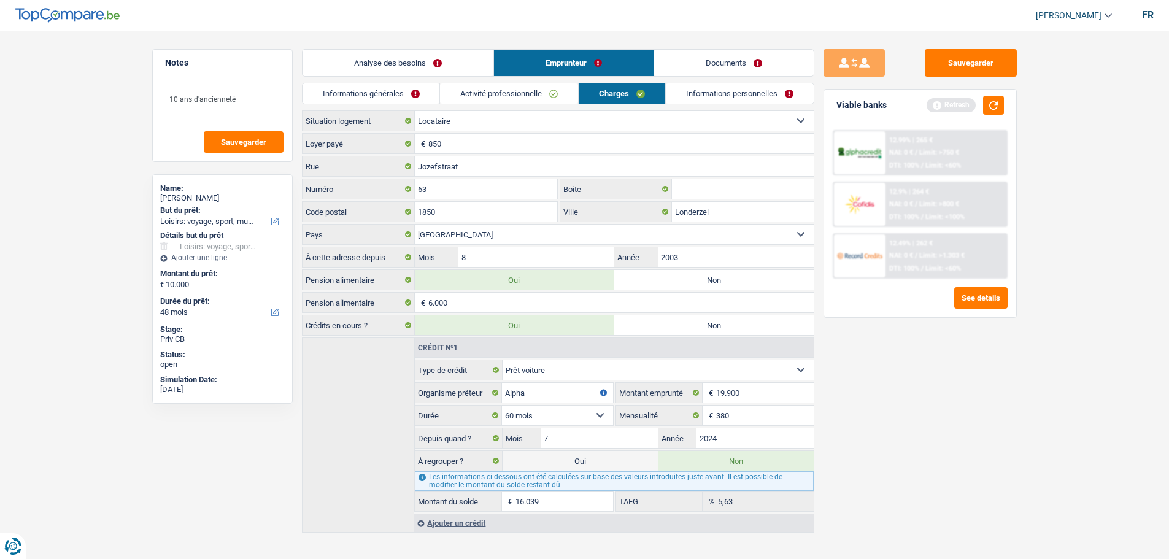
click at [692, 277] on label "Non" at bounding box center [713, 280] width 199 height 20
click at [692, 277] on input "Non" at bounding box center [713, 280] width 199 height 20
radio input "true"
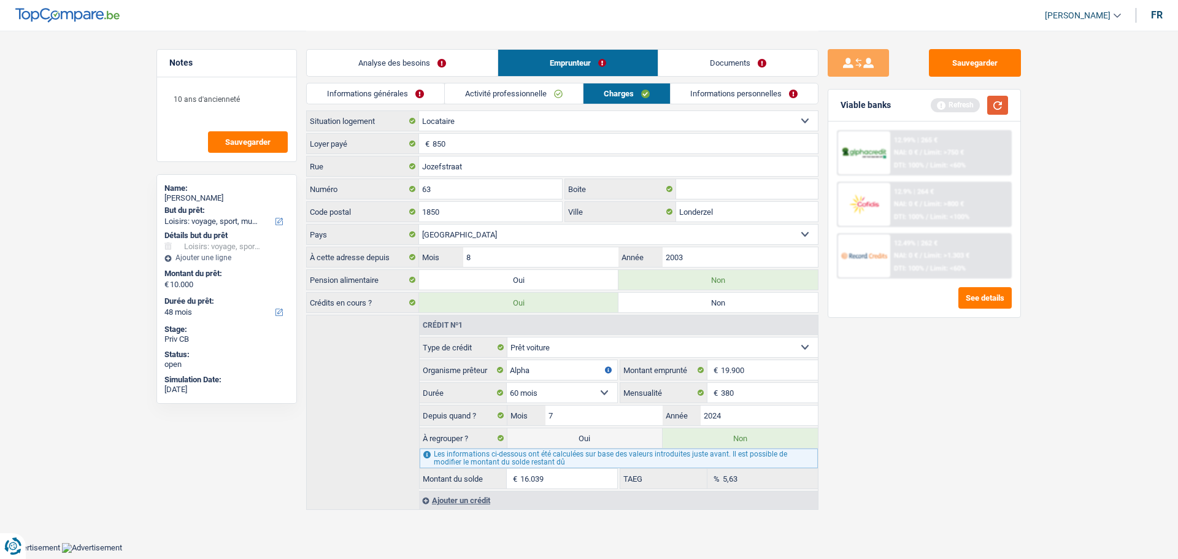
click at [997, 110] on button "button" at bounding box center [998, 105] width 21 height 19
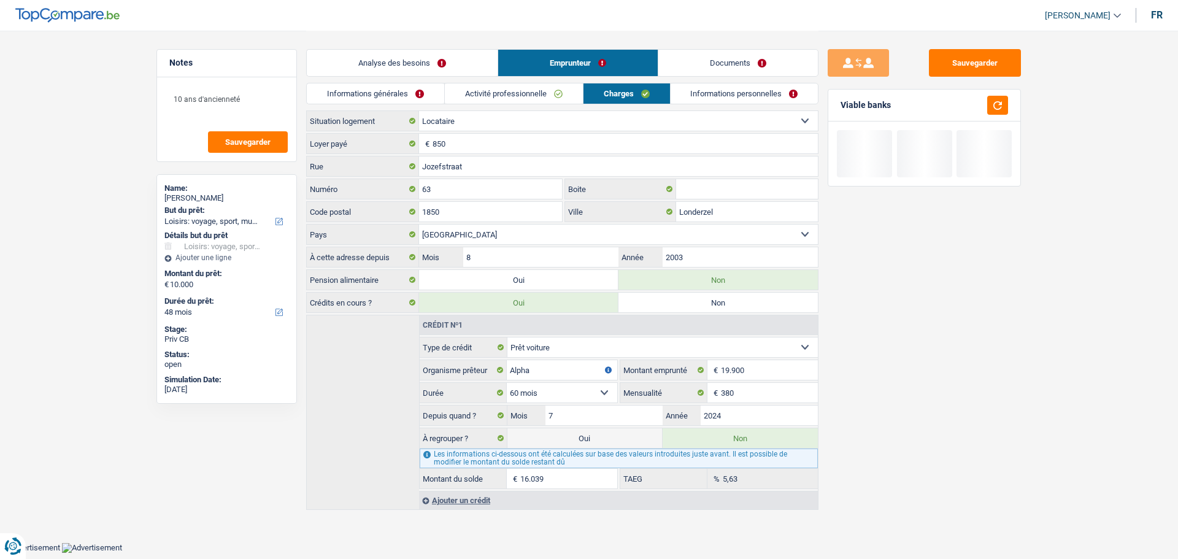
click at [721, 93] on link "Informations personnelles" at bounding box center [745, 93] width 148 height 20
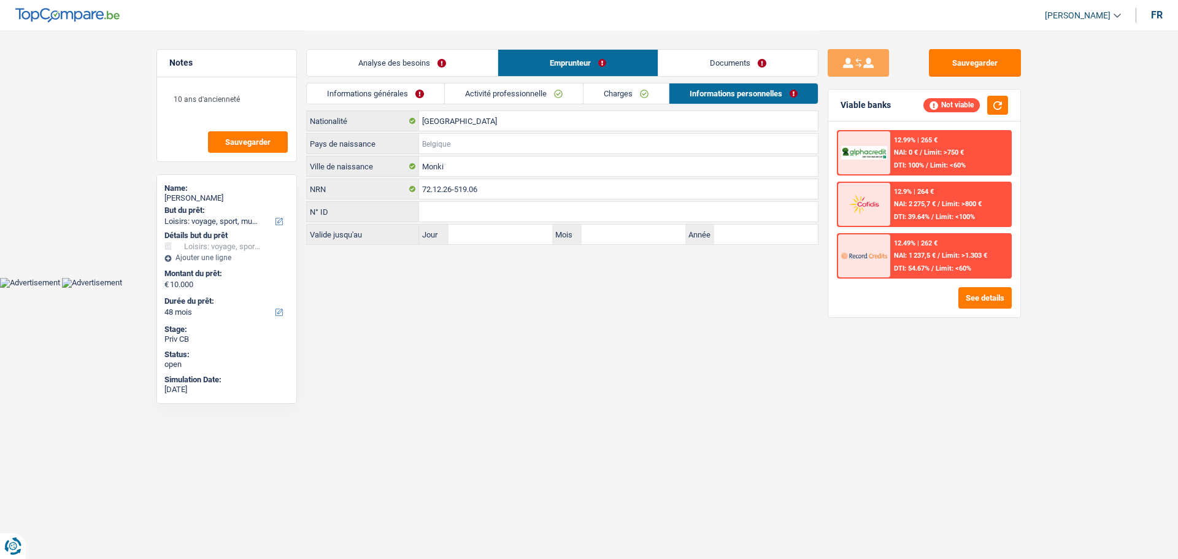
click at [460, 144] on input "Pays de naissance" at bounding box center [618, 144] width 399 height 20
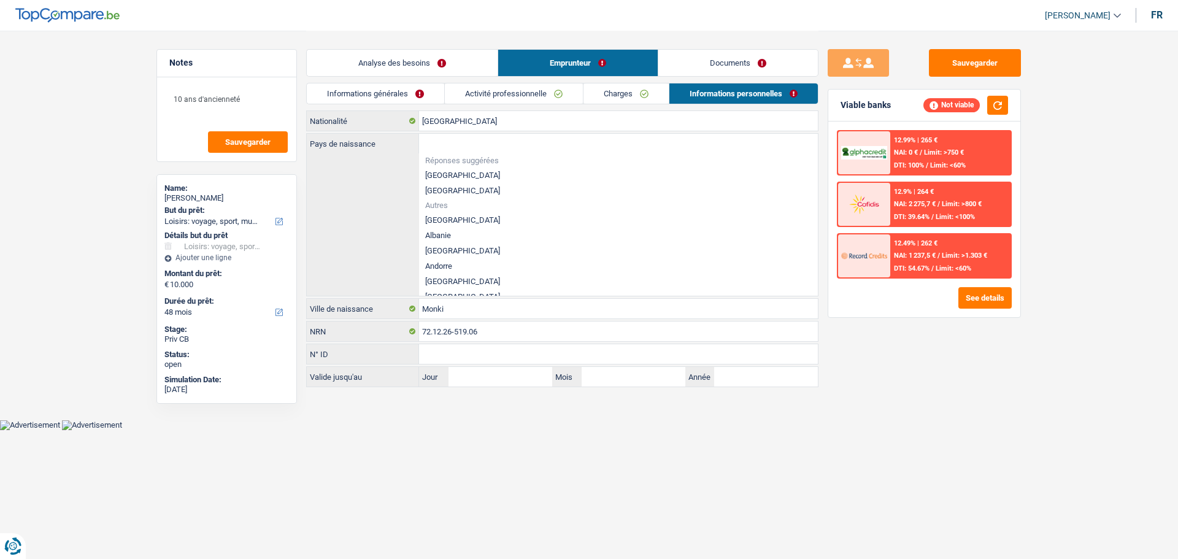
click at [952, 143] on div "12.99% | 265 € NAI: 0 € / Limit: >750 € DTI: 100% / Limit: <60%" at bounding box center [951, 152] width 121 height 43
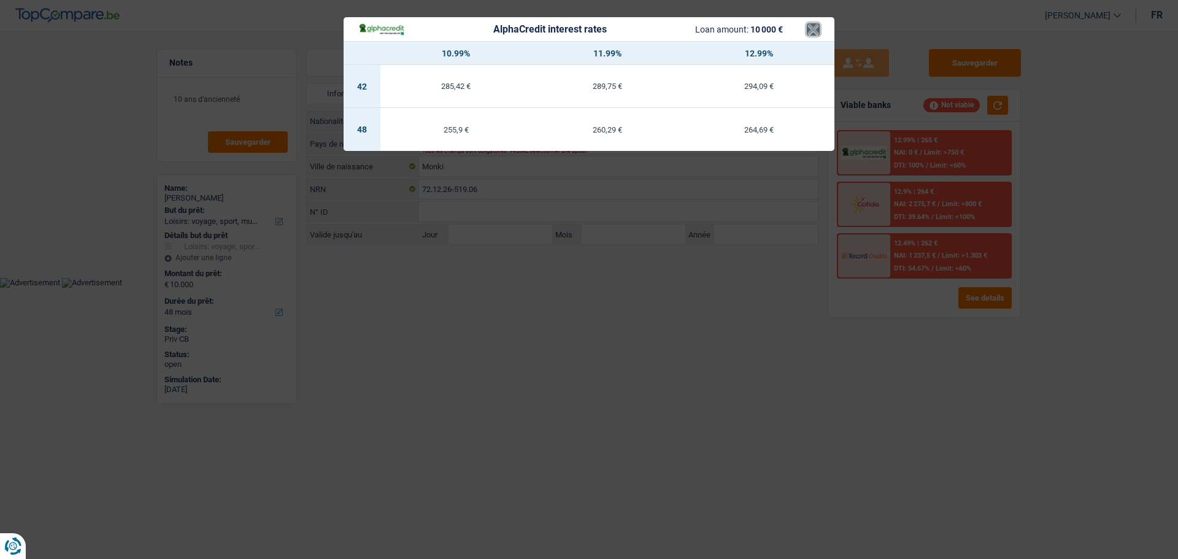
click at [817, 36] on button "×" at bounding box center [813, 29] width 13 height 12
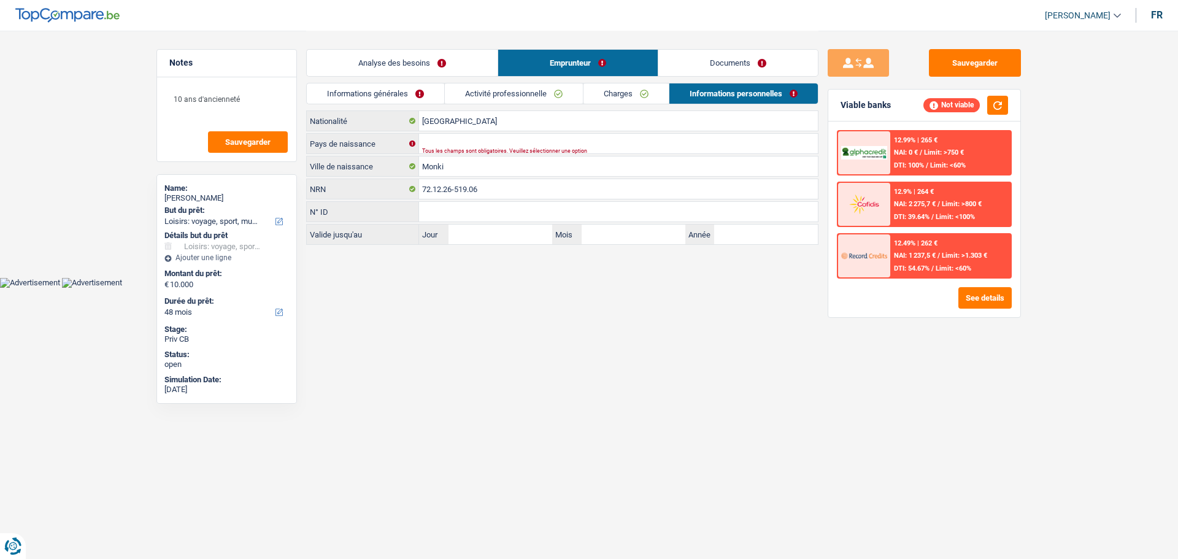
click at [492, 132] on div "[DEMOGRAPHIC_DATA] Nationalité Pays de naissance Tous les champs sont obligatoi…" at bounding box center [562, 177] width 513 height 134
click at [491, 126] on input "[GEOGRAPHIC_DATA]" at bounding box center [618, 121] width 399 height 20
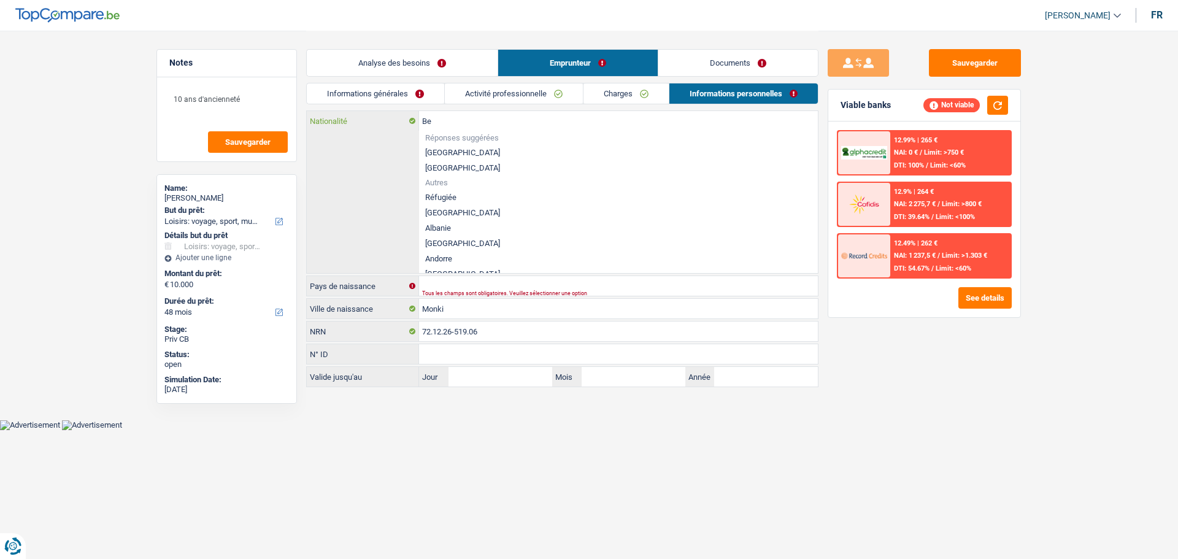
type input "B"
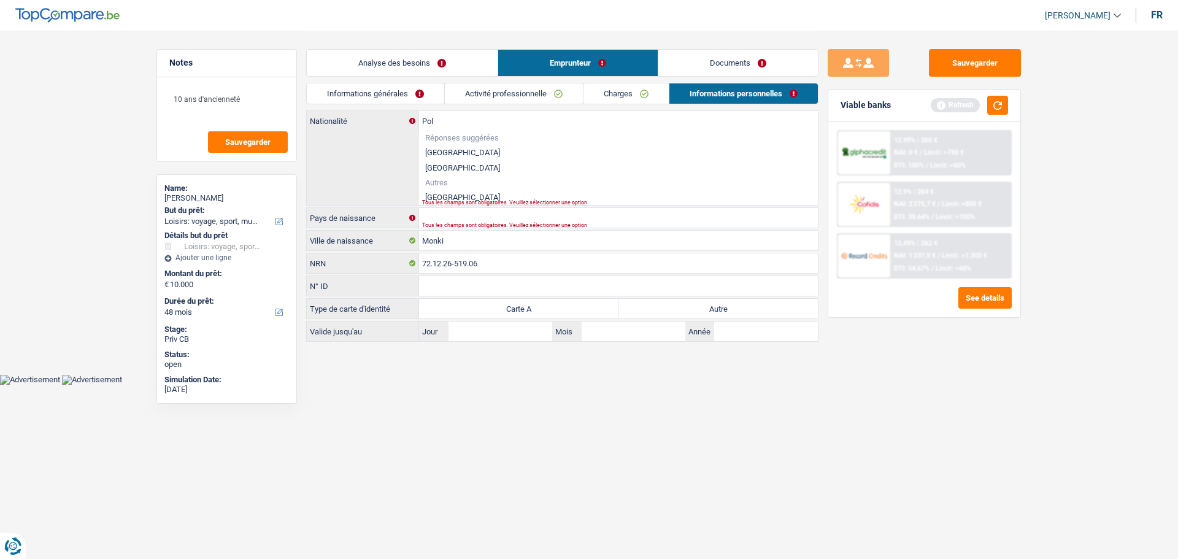
click at [455, 195] on li "[GEOGRAPHIC_DATA]" at bounding box center [618, 197] width 399 height 15
type input "[GEOGRAPHIC_DATA]"
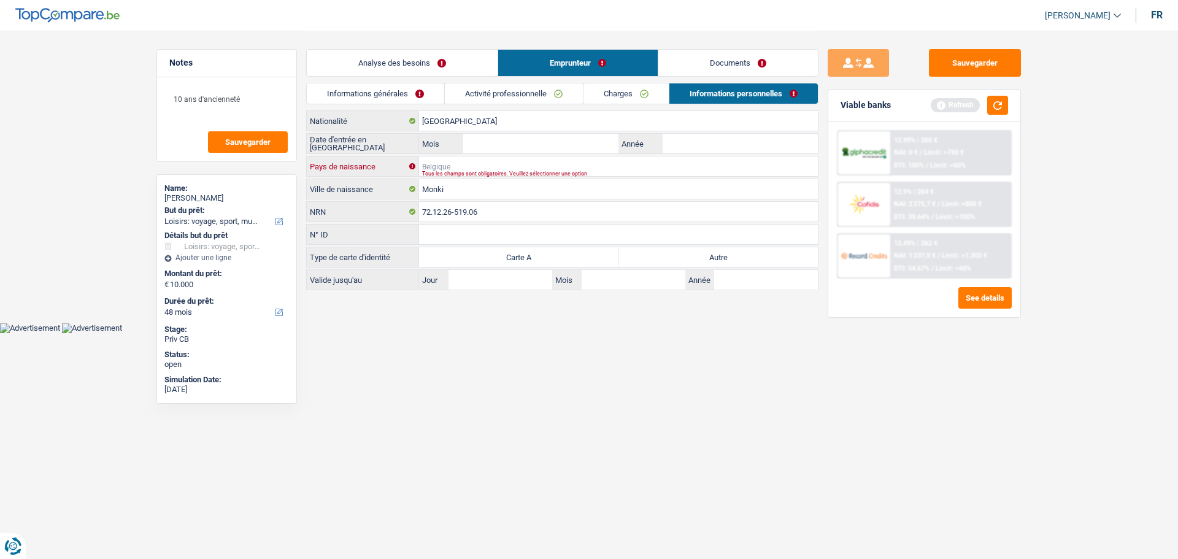
click at [453, 164] on input "Pays de naissance" at bounding box center [618, 167] width 399 height 20
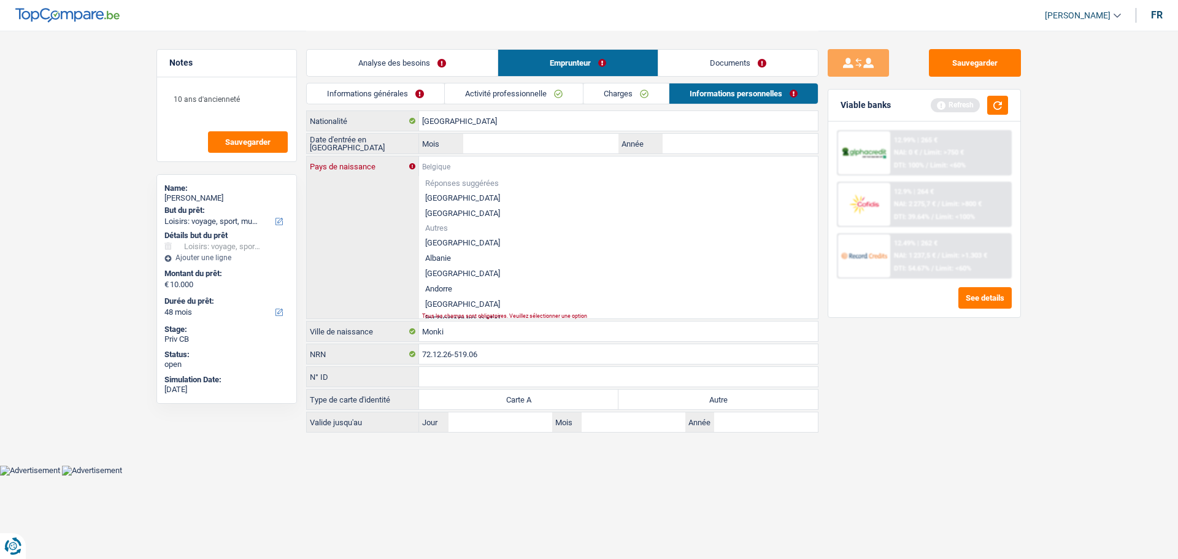
type input "P"
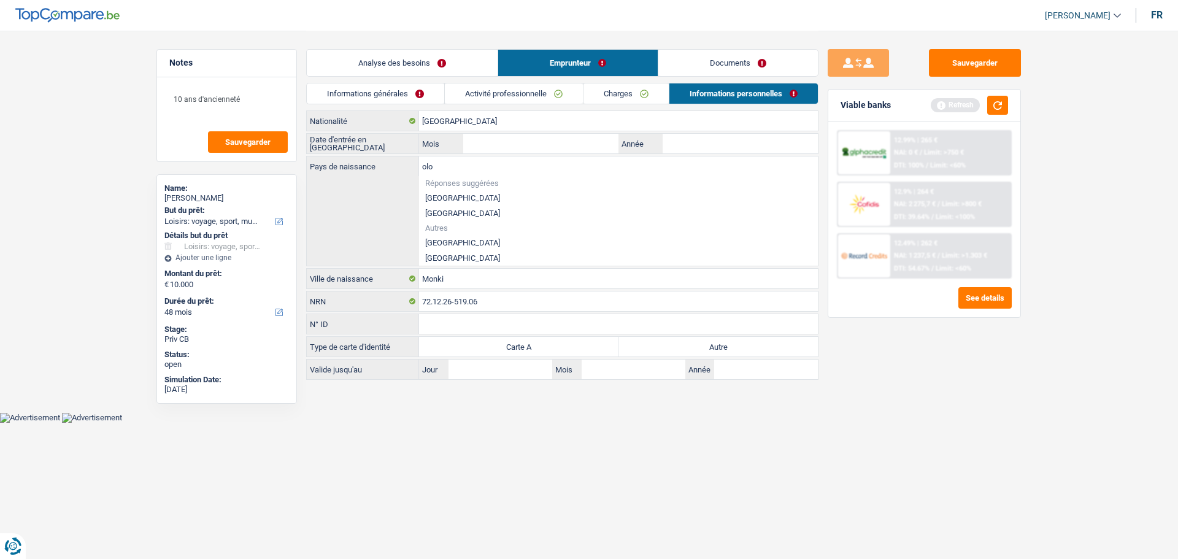
click at [452, 252] on li "[GEOGRAPHIC_DATA]" at bounding box center [618, 257] width 399 height 15
type input "[GEOGRAPHIC_DATA]"
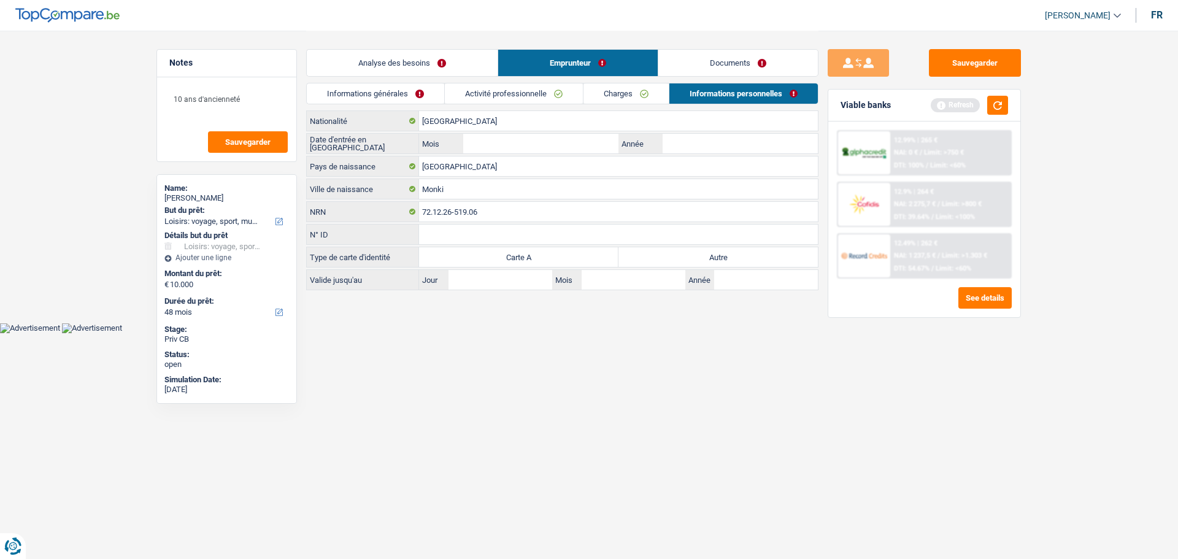
click at [473, 131] on div "[DEMOGRAPHIC_DATA] Nationalité Date d'entrée en [GEOGRAPHIC_DATA] Mois / Année …" at bounding box center [562, 200] width 513 height 180
click at [505, 143] on input "Mois" at bounding box center [540, 144] width 155 height 20
click at [718, 136] on input "Année" at bounding box center [740, 144] width 155 height 20
click at [1002, 109] on button "button" at bounding box center [998, 105] width 21 height 19
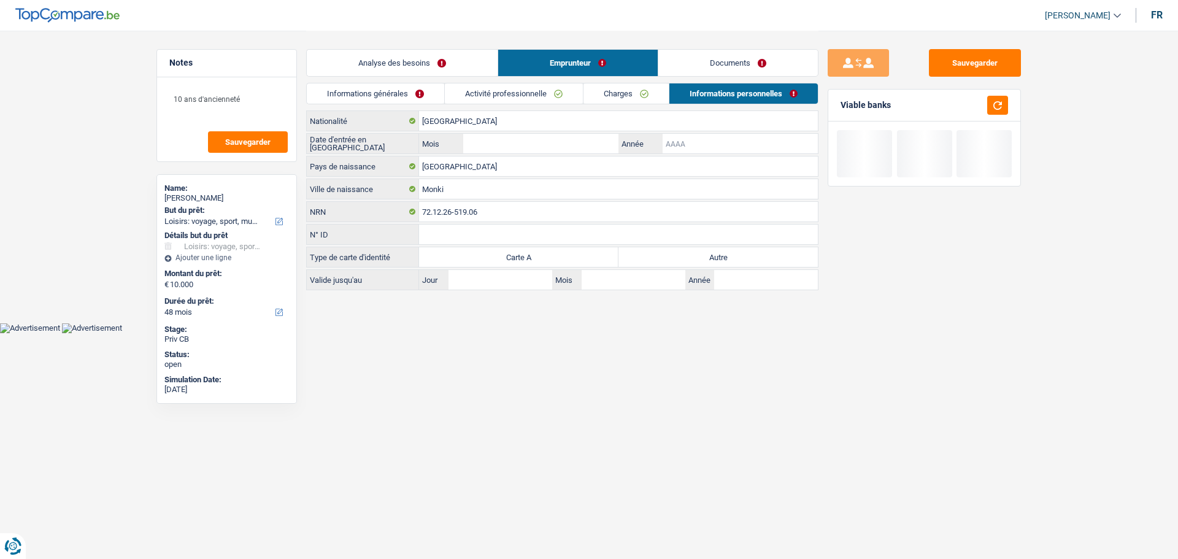
click at [714, 147] on input "Année" at bounding box center [740, 144] width 155 height 20
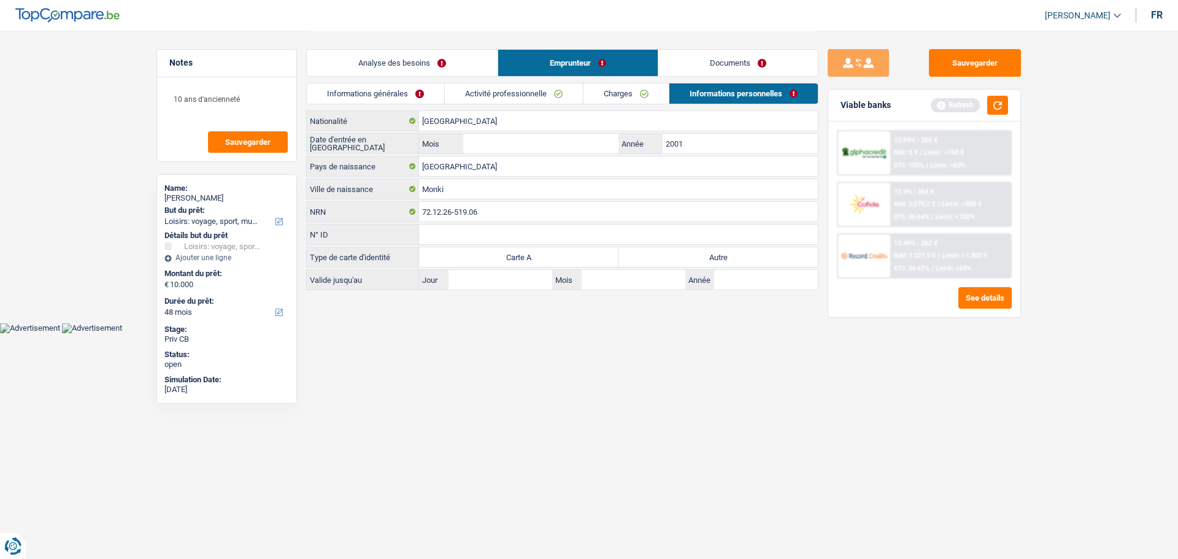
type input "2001"
click at [468, 149] on input "Mois" at bounding box center [540, 144] width 155 height 20
click at [563, 145] on input "Mois" at bounding box center [540, 144] width 155 height 20
type input "11"
click at [505, 236] on input "N° ID" at bounding box center [618, 235] width 399 height 20
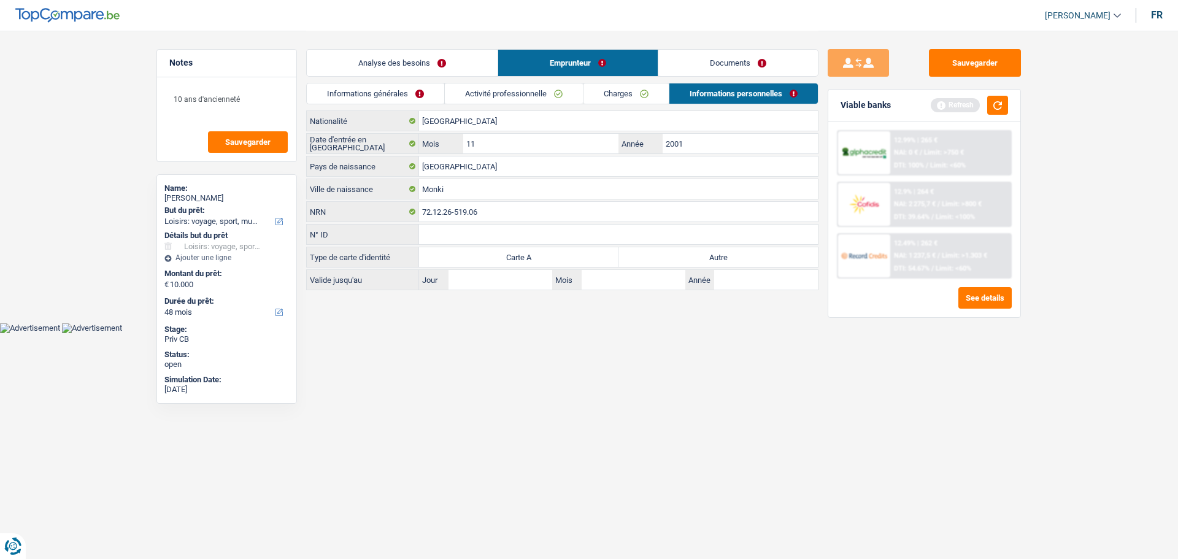
click at [536, 260] on label "Carte A" at bounding box center [518, 257] width 199 height 20
click at [536, 260] on input "Carte A" at bounding box center [518, 257] width 199 height 20
radio input "true"
click at [660, 252] on label "Autre" at bounding box center [718, 257] width 199 height 20
click at [660, 252] on input "Autre" at bounding box center [718, 257] width 199 height 20
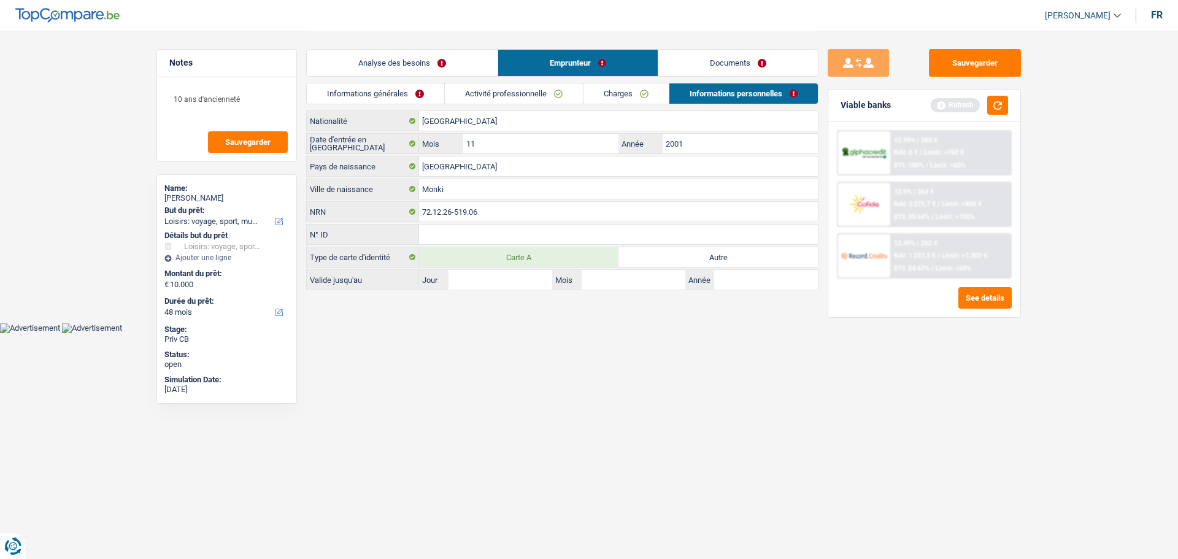
radio input "true"
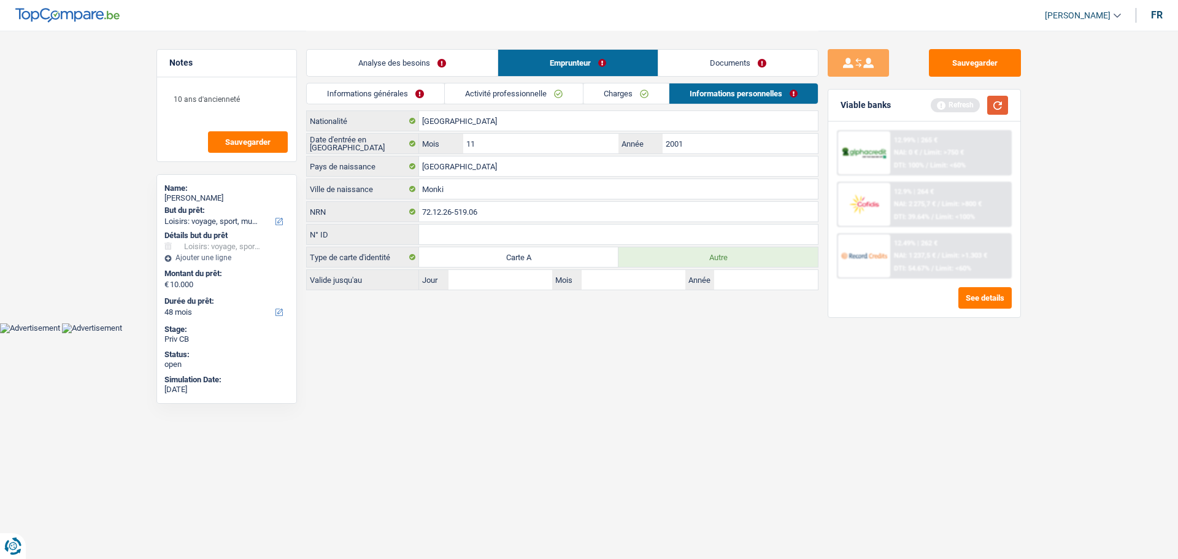
click at [1005, 109] on button "button" at bounding box center [998, 105] width 21 height 19
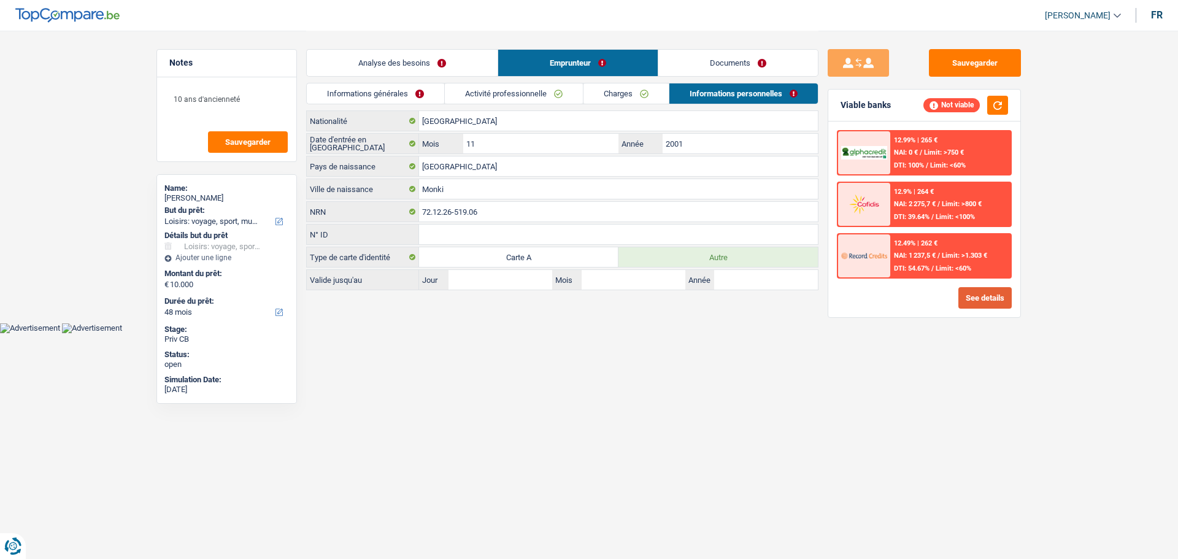
click at [974, 298] on button "See details" at bounding box center [985, 297] width 53 height 21
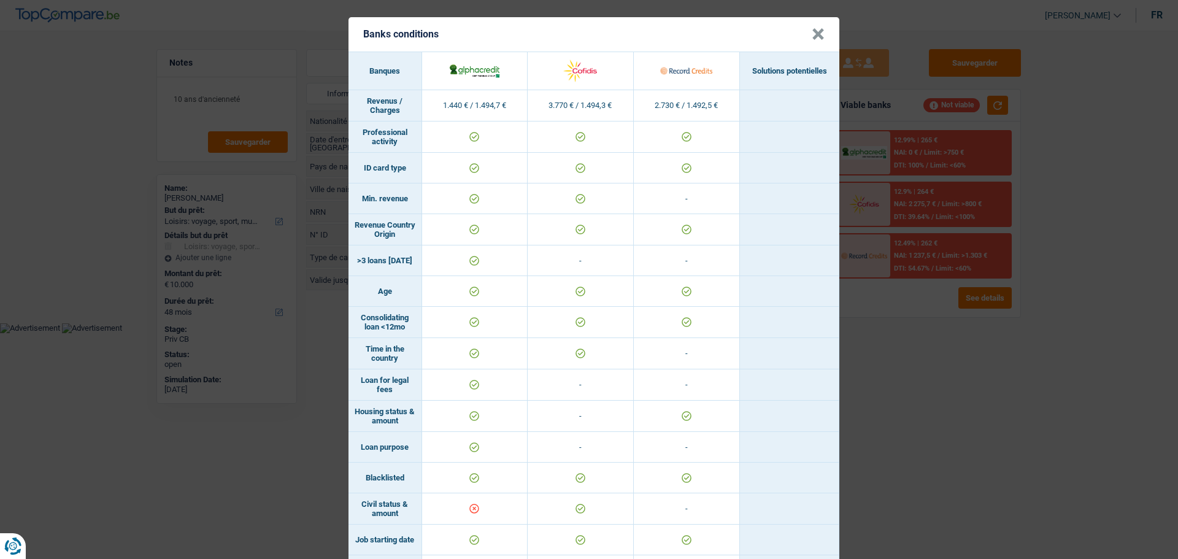
click at [1104, 177] on div "Banks conditions × Banques Solutions potentielles Revenus / Charges 1.440 € / 1…" at bounding box center [589, 279] width 1178 height 559
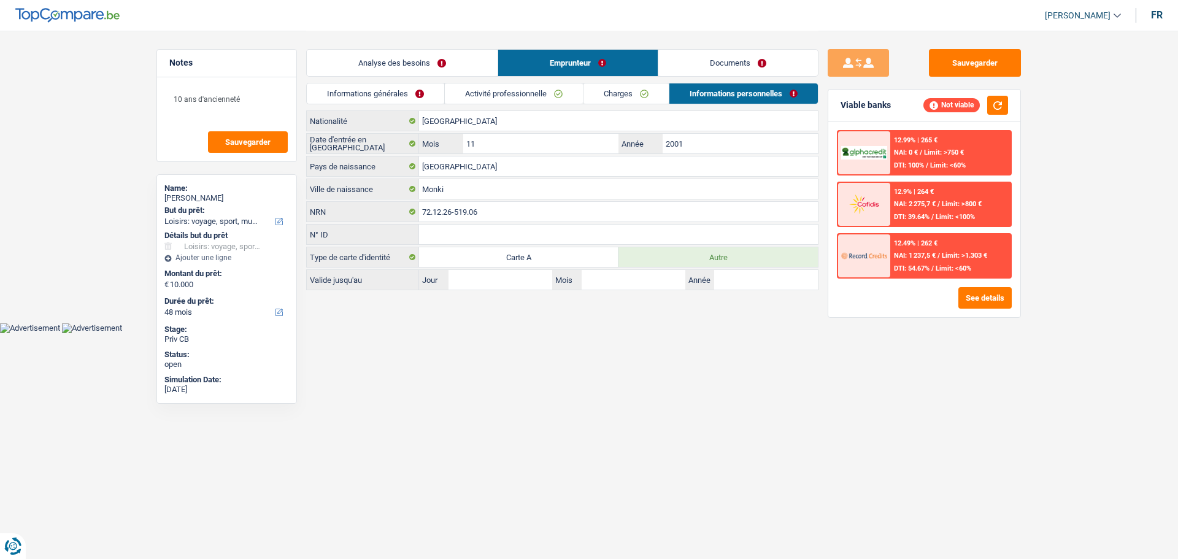
click at [429, 88] on link "Informations générales" at bounding box center [375, 93] width 137 height 20
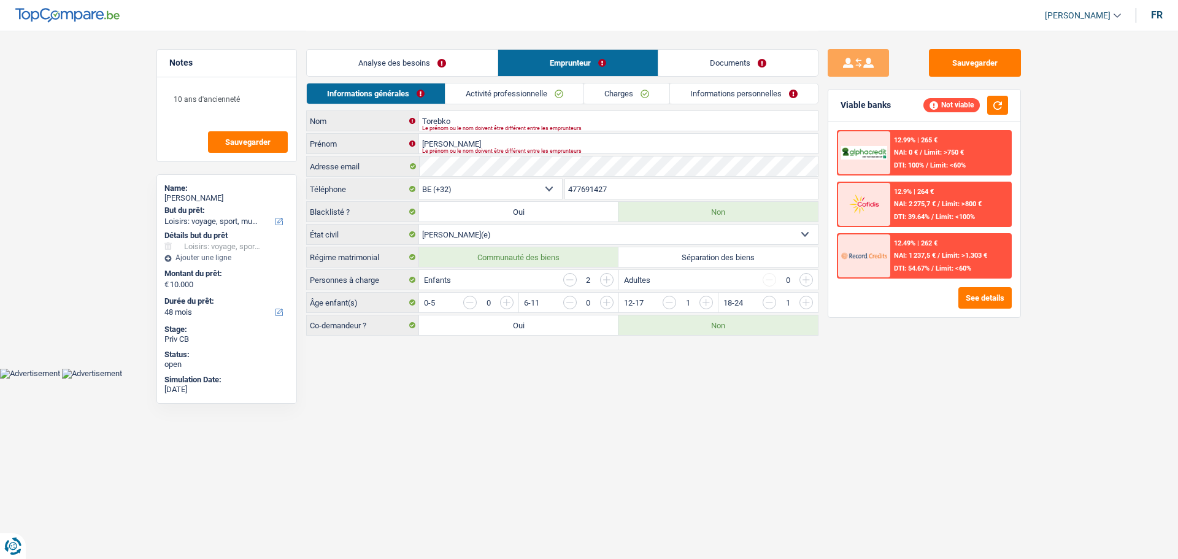
click at [738, 68] on link "Documents" at bounding box center [739, 63] width 160 height 26
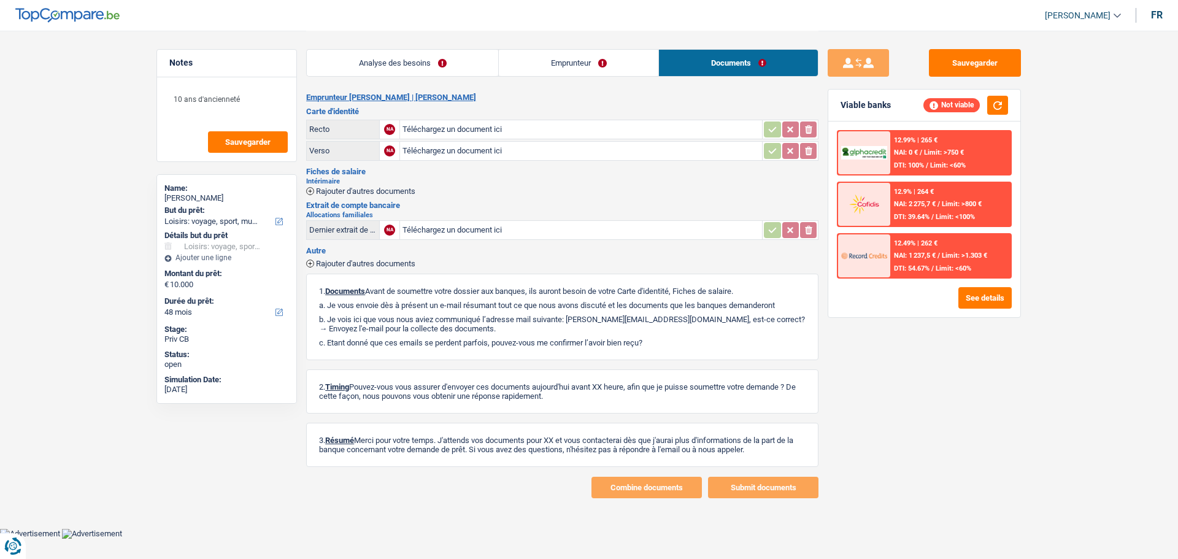
click at [462, 69] on link "Analyse des besoins" at bounding box center [403, 63] width 192 height 26
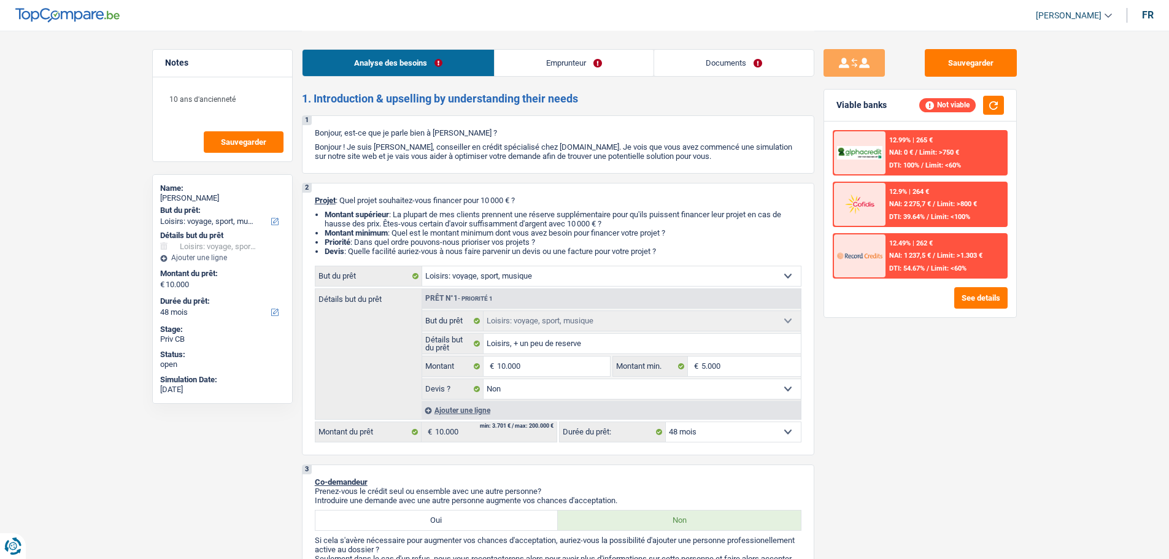
click at [711, 58] on link "Documents" at bounding box center [734, 63] width 160 height 26
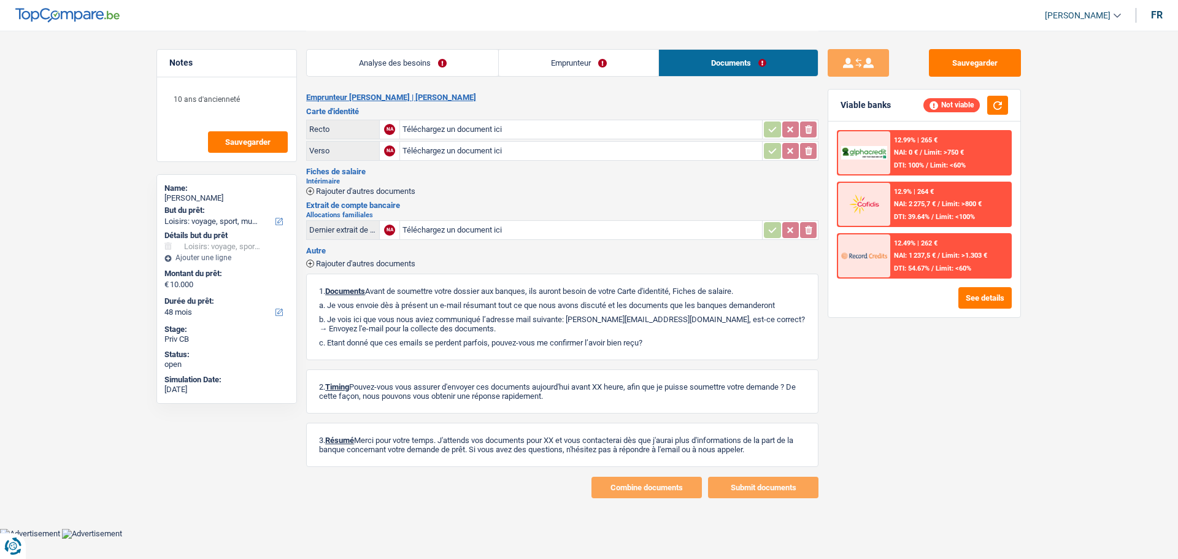
click at [581, 55] on link "Emprunteur" at bounding box center [579, 63] width 160 height 26
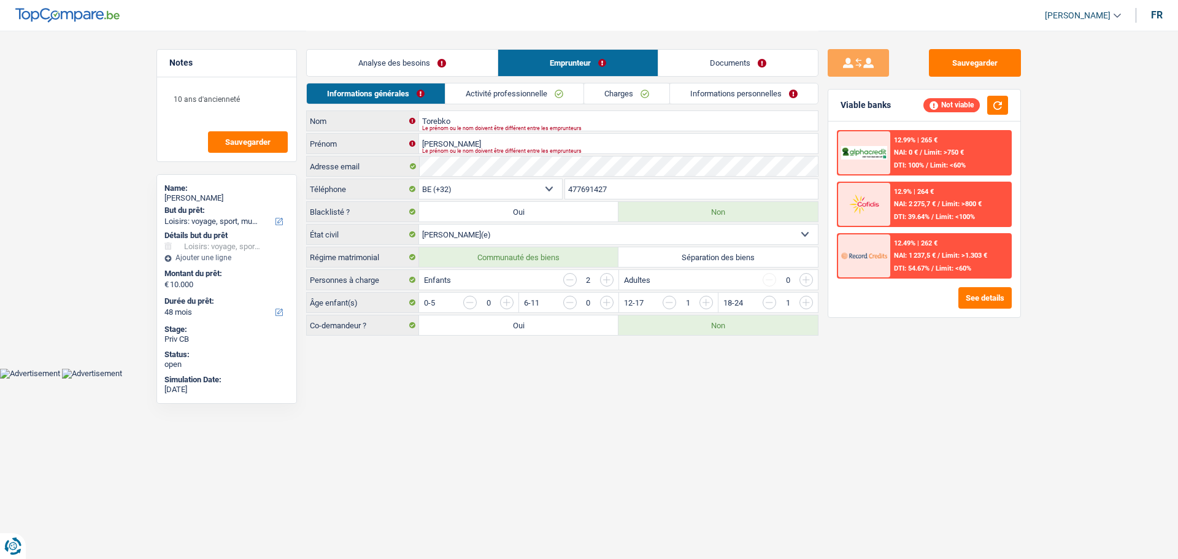
click at [752, 99] on link "Informations personnelles" at bounding box center [744, 93] width 148 height 20
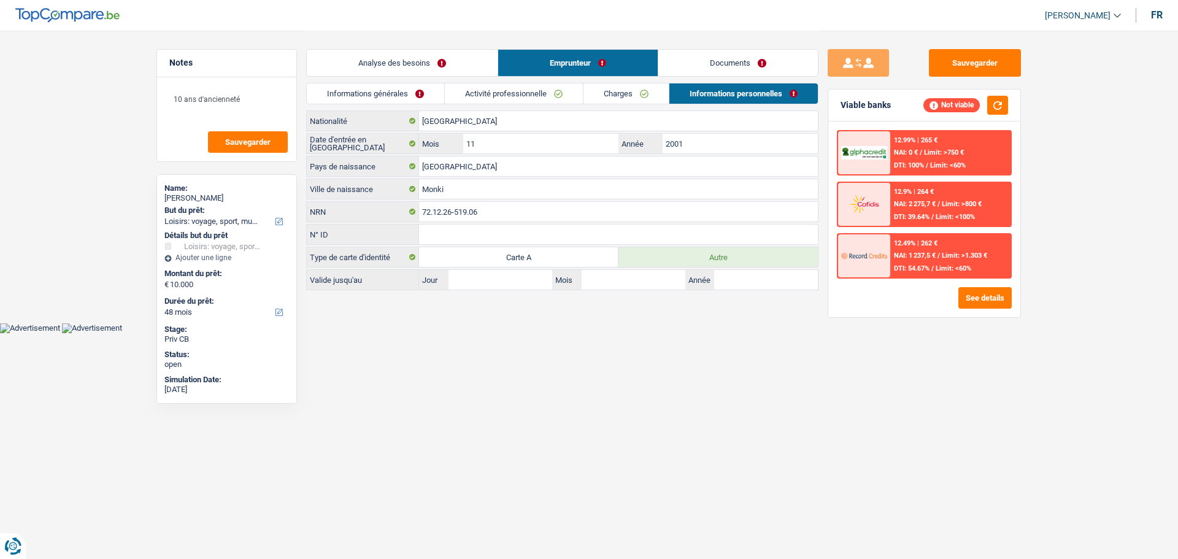
click at [751, 72] on link "Documents" at bounding box center [739, 63] width 160 height 26
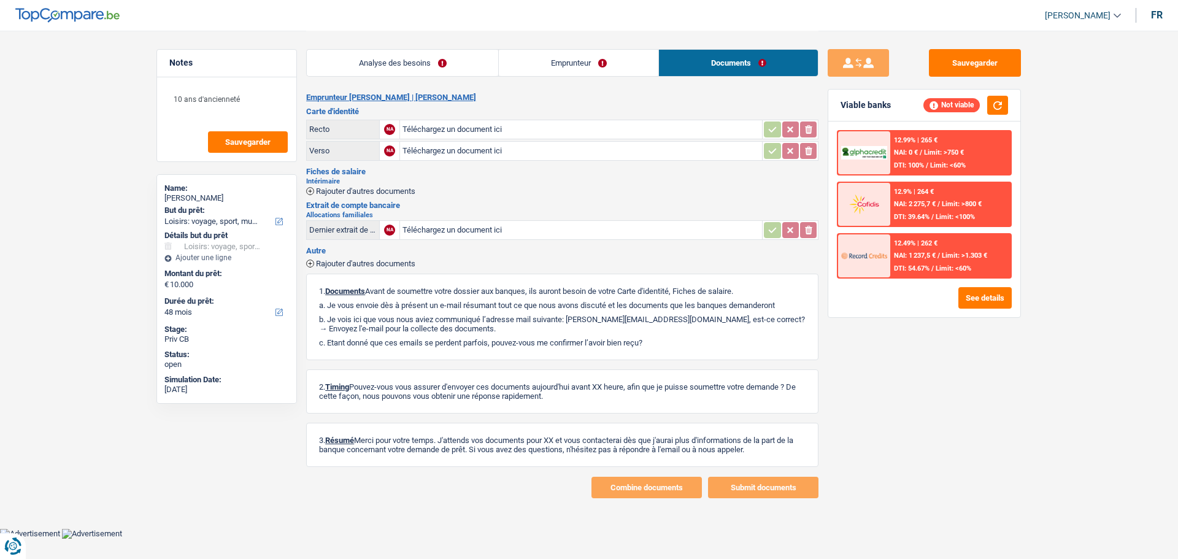
click at [602, 62] on link "Emprunteur" at bounding box center [579, 63] width 160 height 26
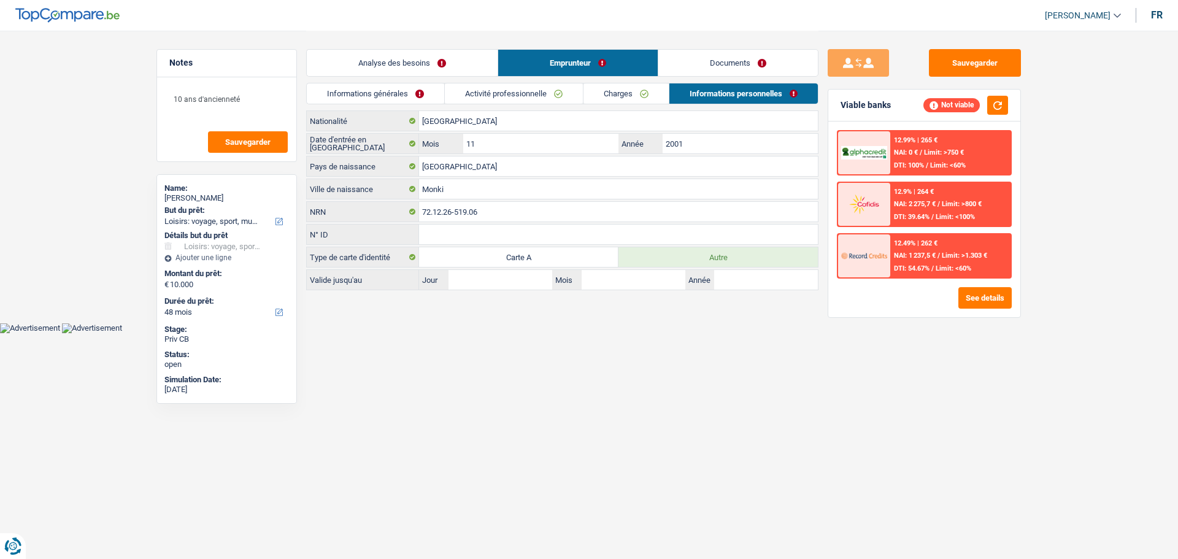
click at [411, 95] on link "Informations générales" at bounding box center [375, 93] width 137 height 20
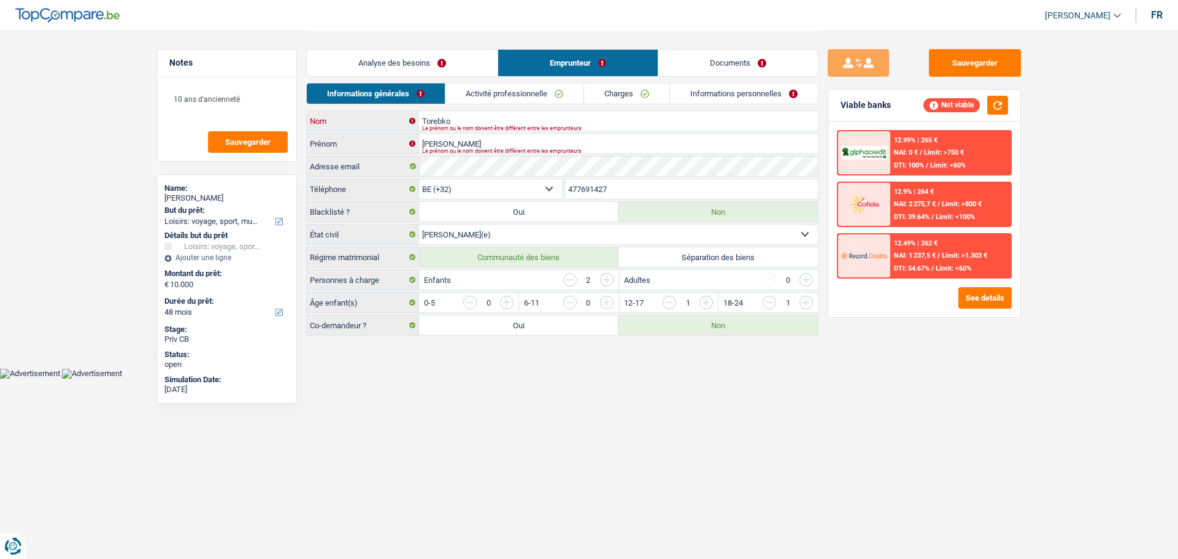
click at [455, 123] on input "Torebko" at bounding box center [618, 121] width 399 height 20
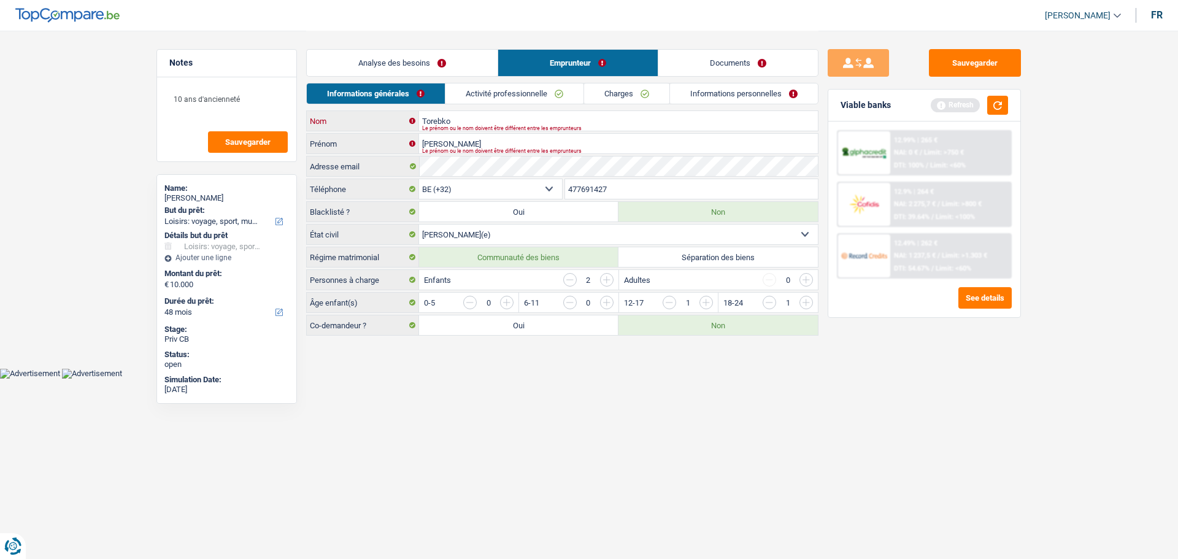
type input "Torebko"
click at [472, 146] on input "[PERSON_NAME]" at bounding box center [618, 144] width 399 height 20
click at [408, 57] on link "Analyse des besoins" at bounding box center [402, 63] width 191 height 26
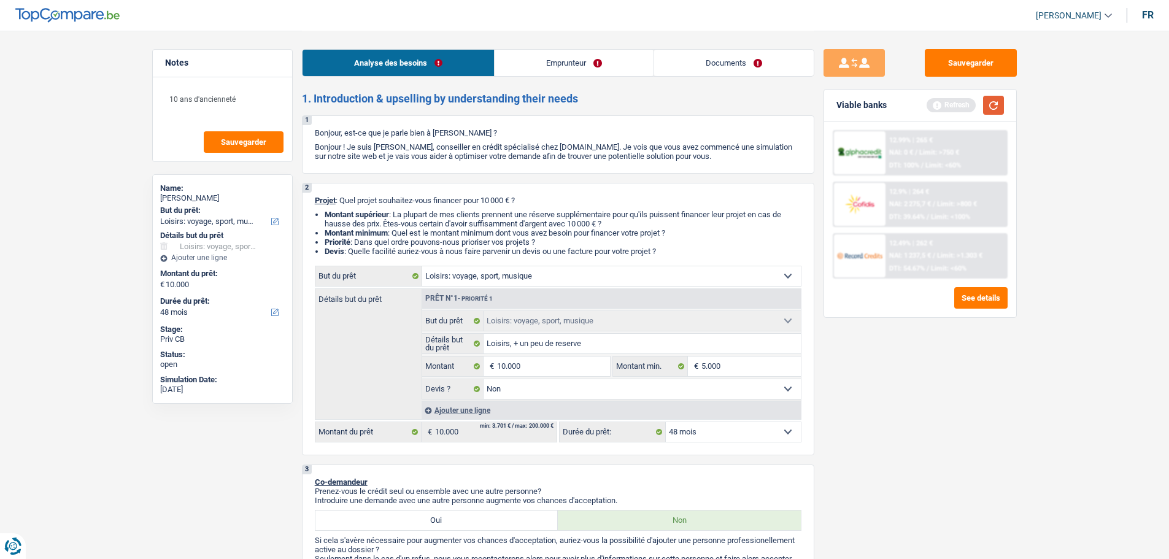
click at [1004, 106] on button "button" at bounding box center [993, 105] width 21 height 19
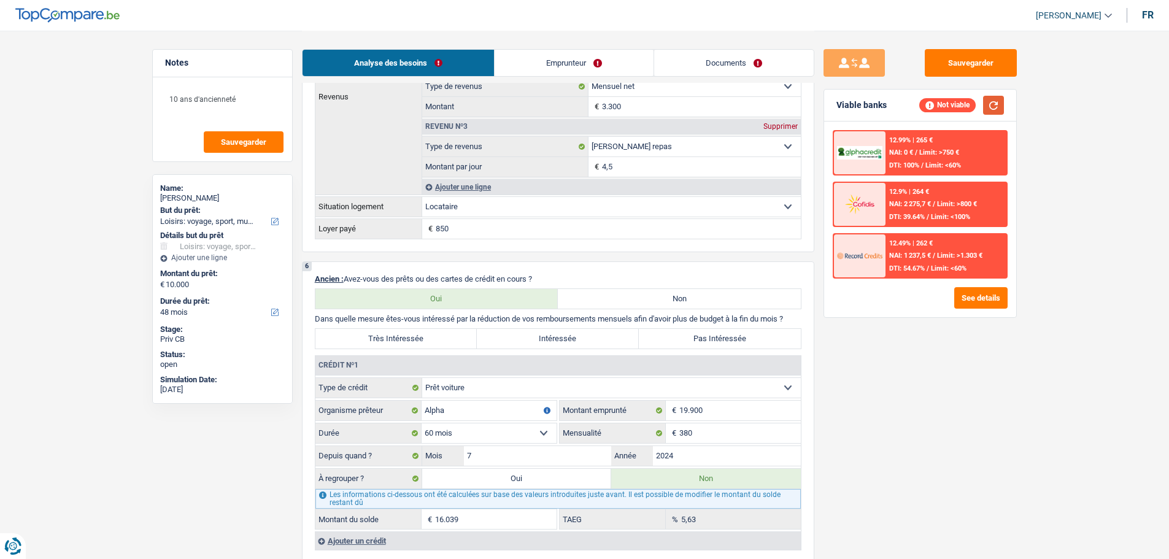
scroll to position [921, 0]
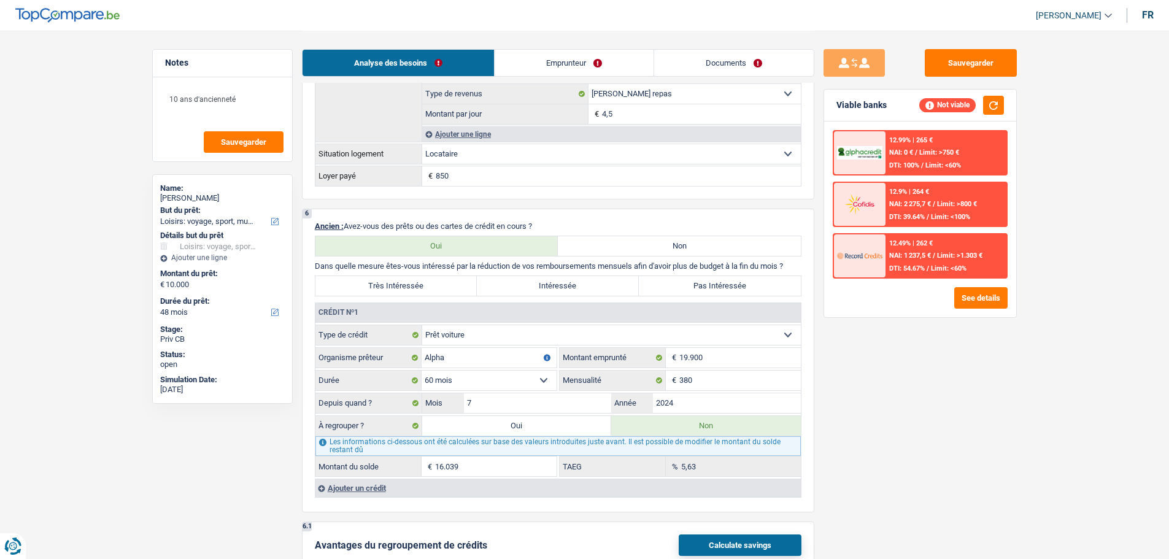
drag, startPoint x: 560, startPoint y: 423, endPoint x: 481, endPoint y: 314, distance: 134.4
click at [559, 424] on label "Oui" at bounding box center [517, 426] width 190 height 20
click at [559, 424] on input "Oui" at bounding box center [517, 426] width 190 height 20
radio input "true"
type input "26.039"
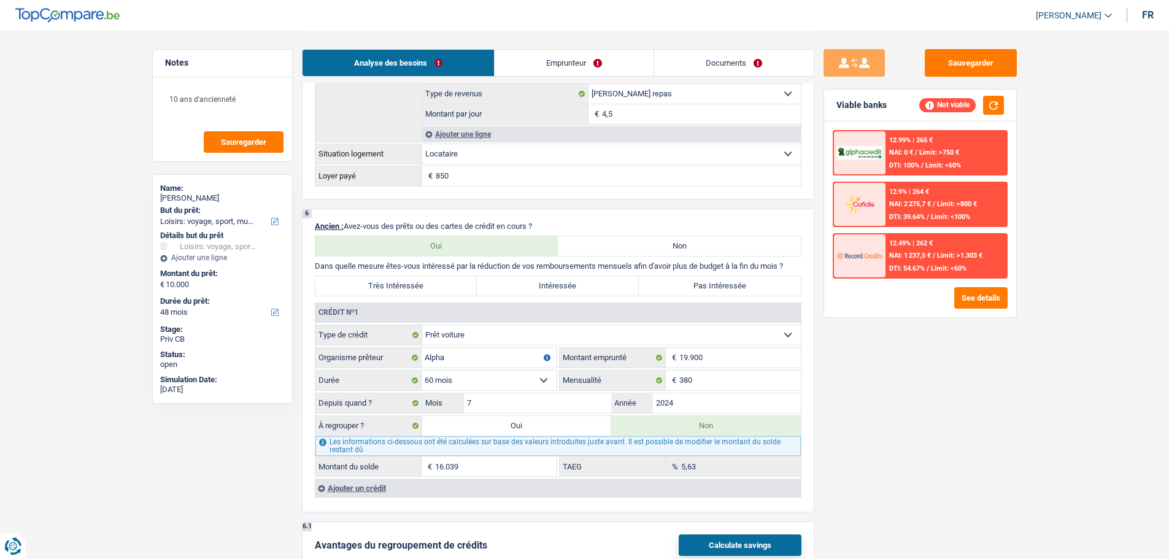
type input "16.039"
select select
radio input "false"
type input "16.039"
select select
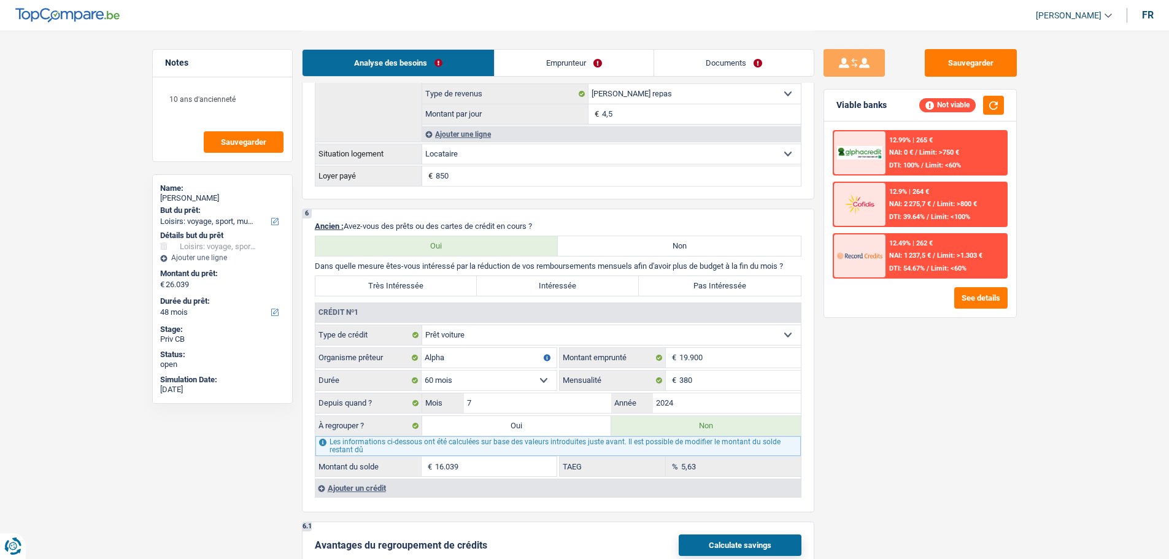
select select "refinancing"
select select "120"
select select "hobbies"
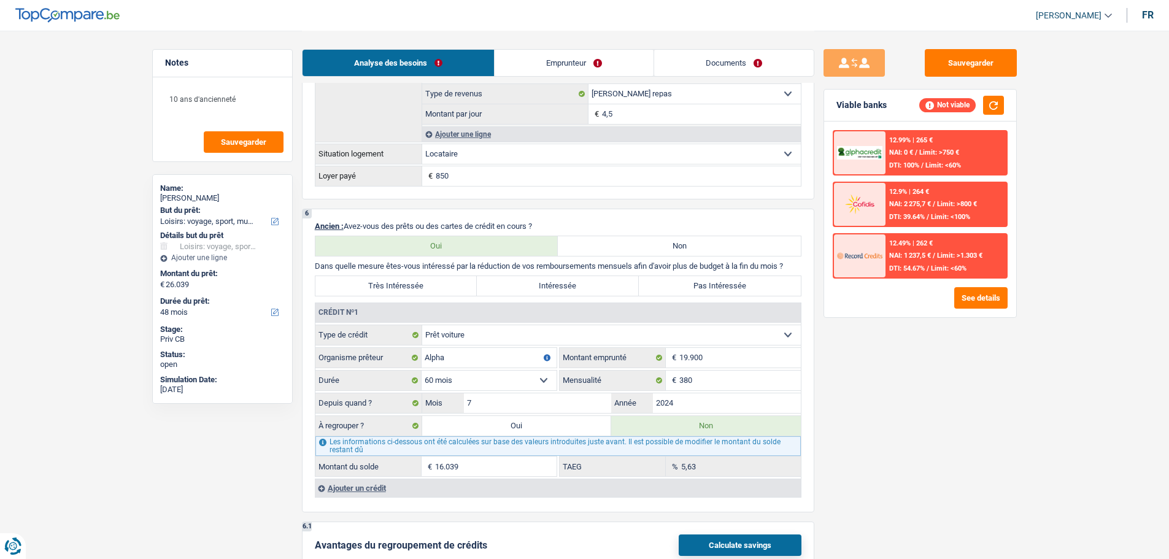
select select "hobbies"
select select "false"
select select "hobbies"
select select "false"
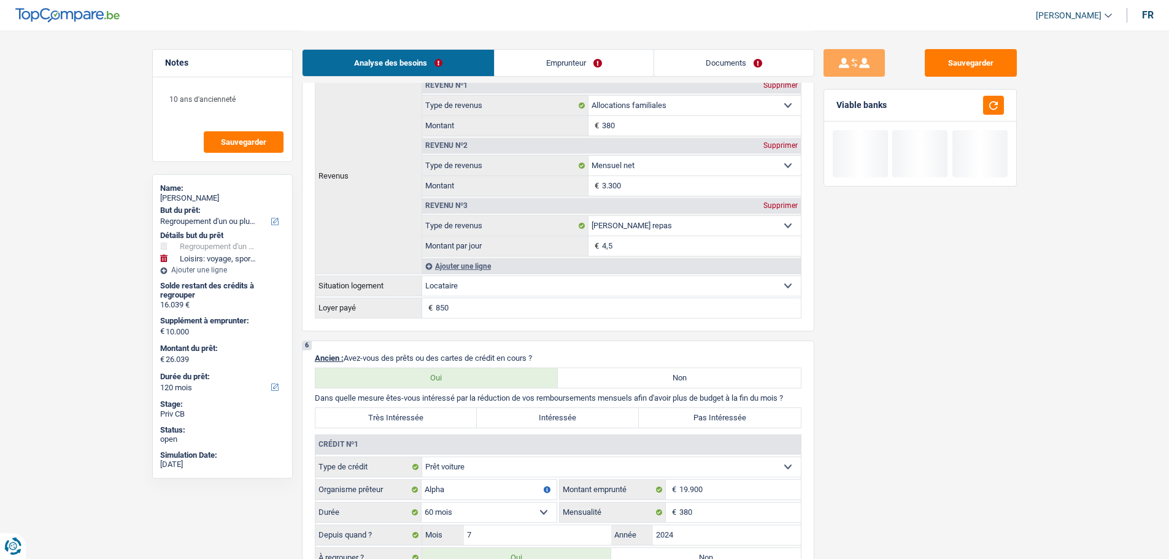
click at [439, 419] on label "Très Intéressée" at bounding box center [396, 418] width 162 height 20
click at [439, 419] on input "Très Intéressée" at bounding box center [396, 418] width 162 height 20
radio input "true"
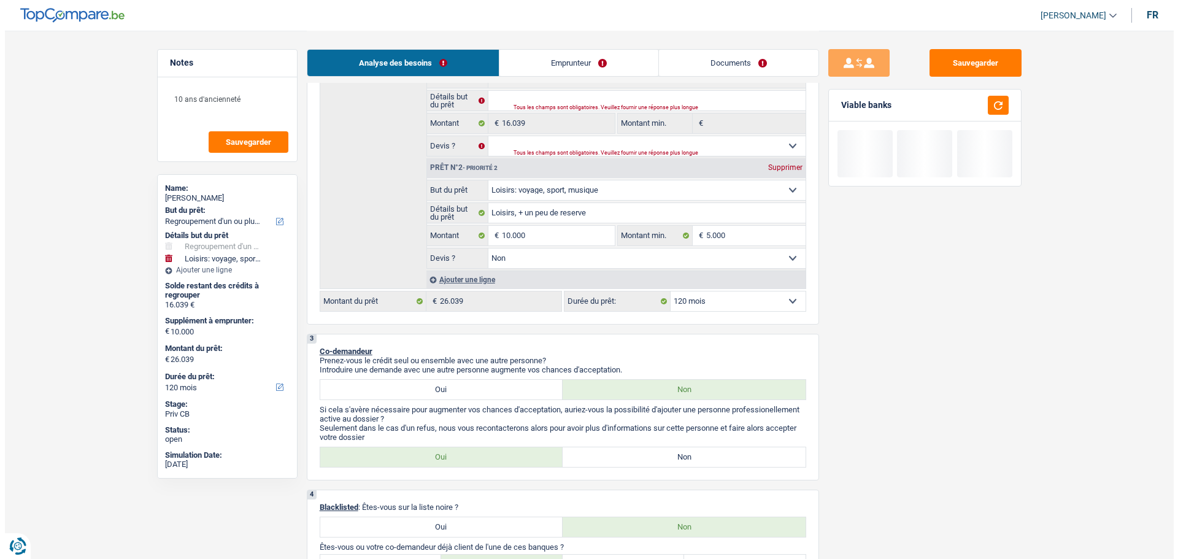
scroll to position [184, 0]
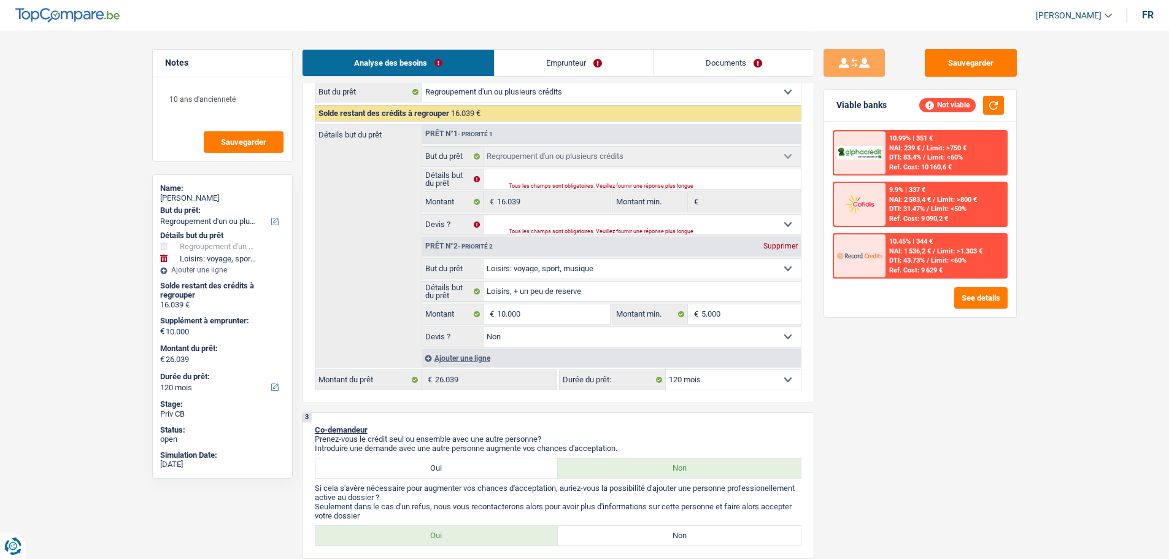
drag, startPoint x: 1023, startPoint y: 293, endPoint x: 1015, endPoint y: 293, distance: 8.6
click at [1019, 293] on div "Sauvegarder Viable banks Not viable 10.99% | 351 € NAI: 239 € / Limit: >750 € D…" at bounding box center [920, 294] width 212 height 490
click at [981, 303] on button "See details" at bounding box center [980, 297] width 53 height 21
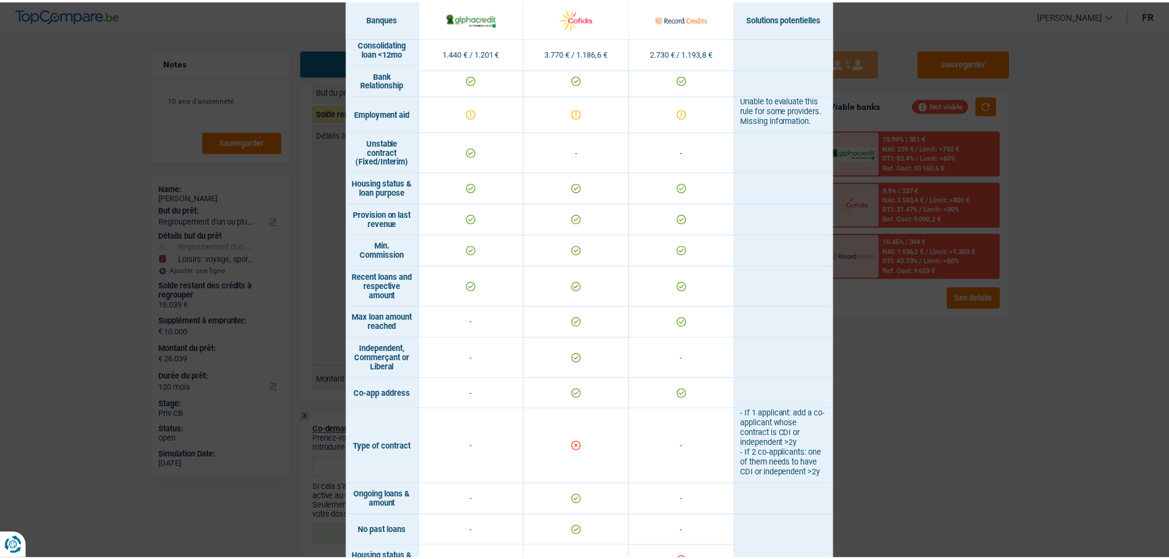
scroll to position [858, 0]
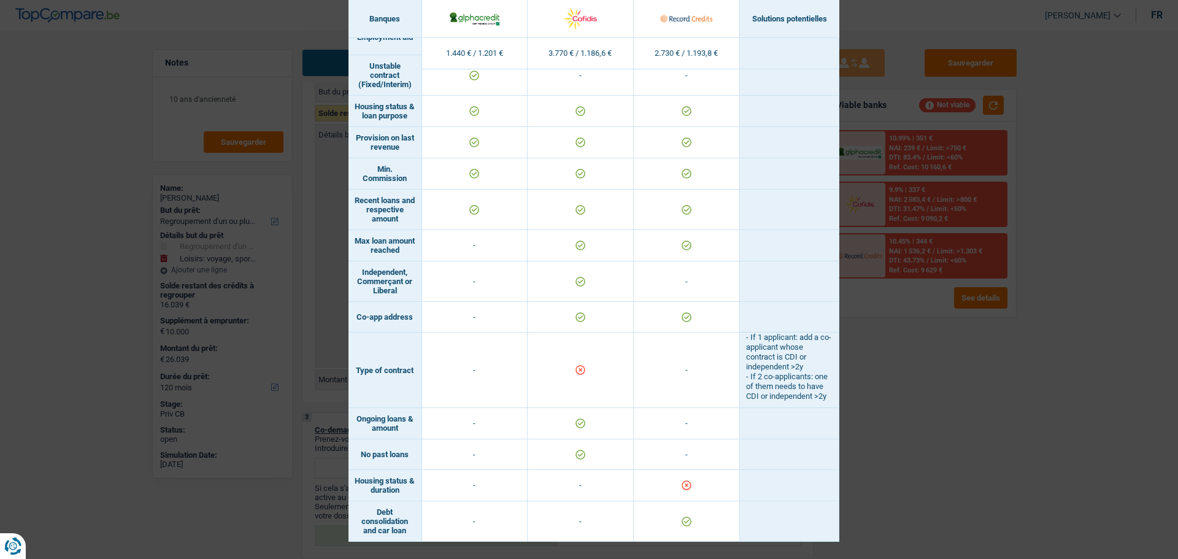
click at [945, 383] on div "Banks conditions × Banques Solutions potentielles Revenus / Charges 1.440 € / 1…" at bounding box center [589, 279] width 1178 height 559
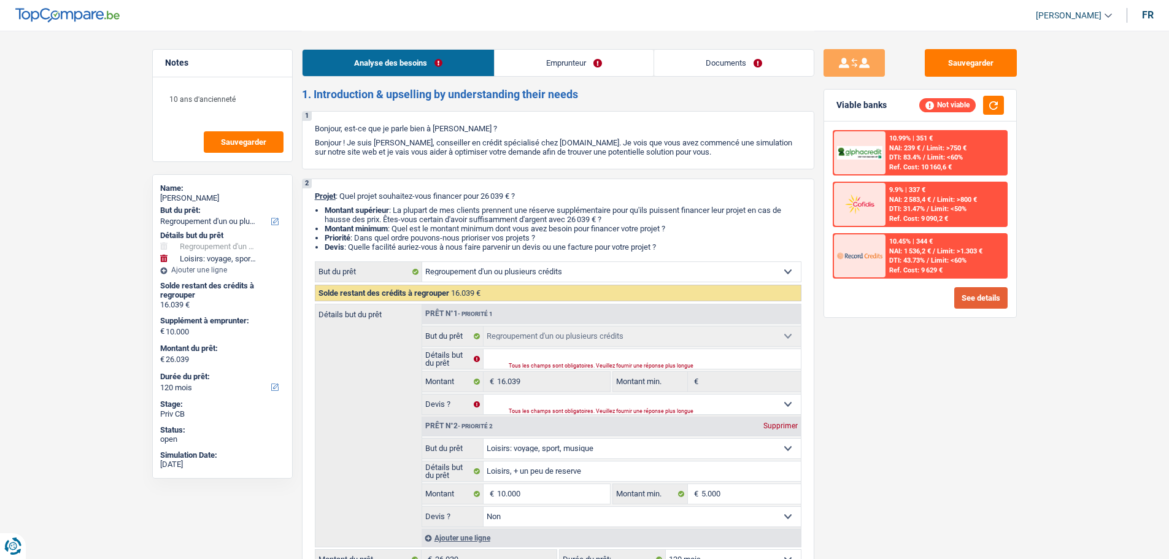
scroll to position [0, 0]
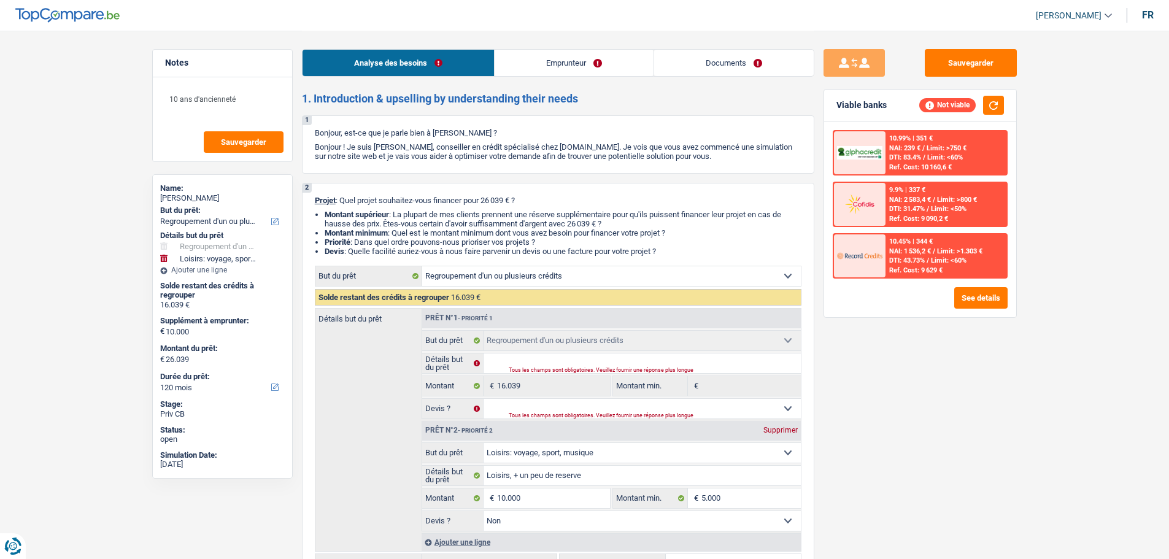
click at [556, 53] on link "Emprunteur" at bounding box center [574, 63] width 159 height 26
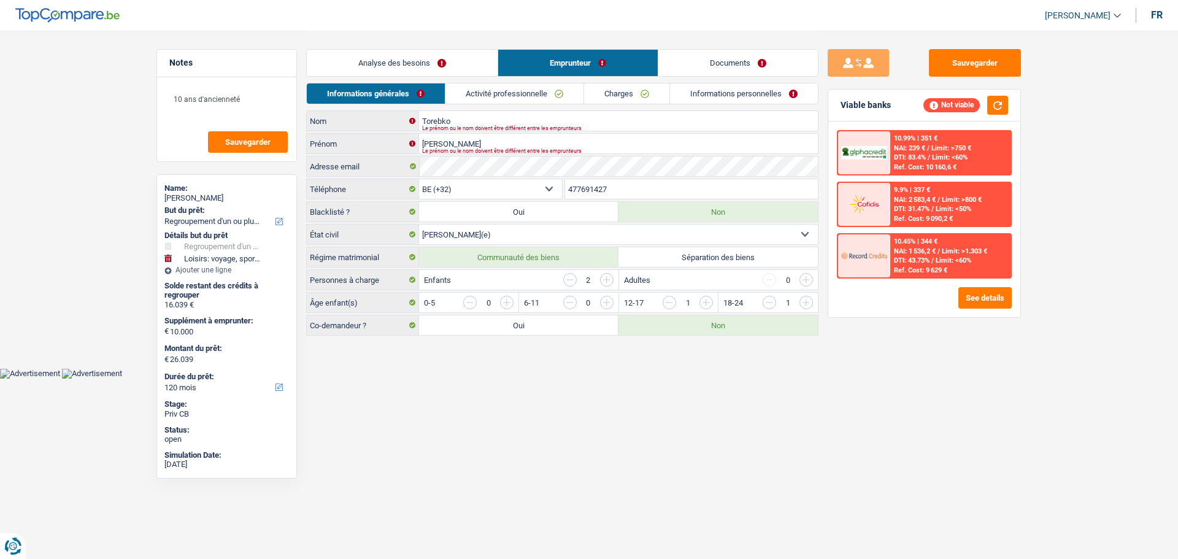
click at [536, 80] on div "Analyse des besoins Emprunteur Documents" at bounding box center [562, 57] width 513 height 52
click at [536, 90] on link "Activité professionnelle" at bounding box center [515, 93] width 138 height 20
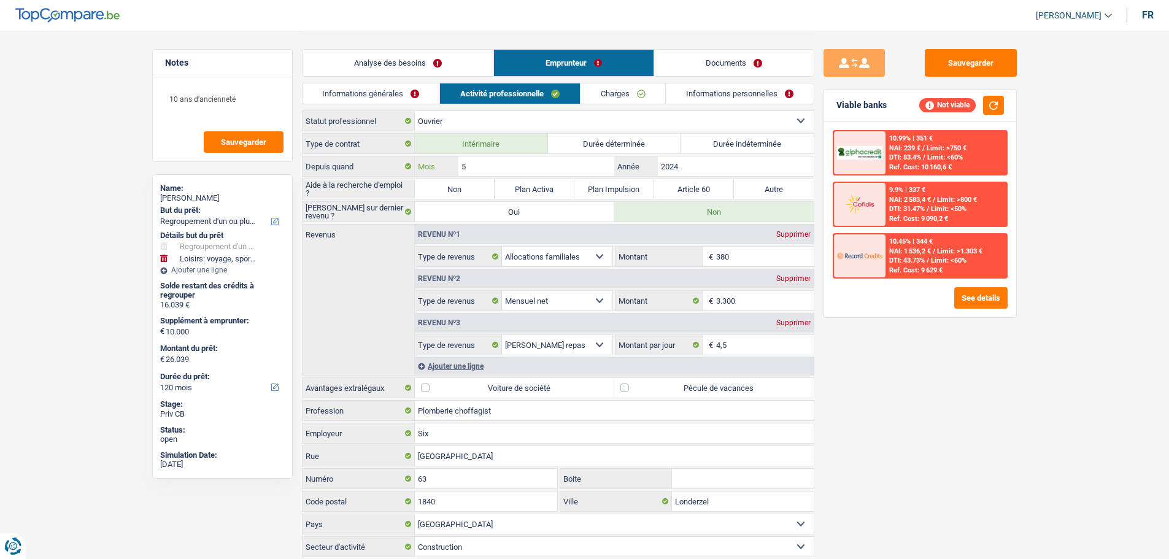
click at [492, 167] on input "5" at bounding box center [535, 167] width 155 height 20
click at [460, 186] on label "Non" at bounding box center [455, 189] width 80 height 20
click at [460, 186] on input "Non" at bounding box center [455, 189] width 80 height 20
radio input "true"
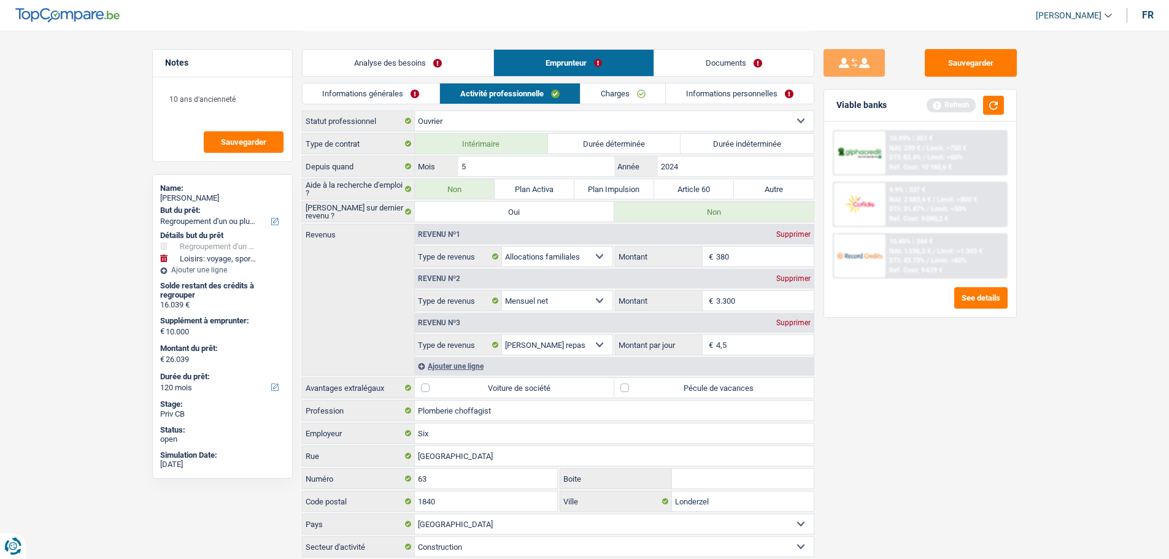
click at [624, 93] on link "Charges" at bounding box center [623, 93] width 85 height 20
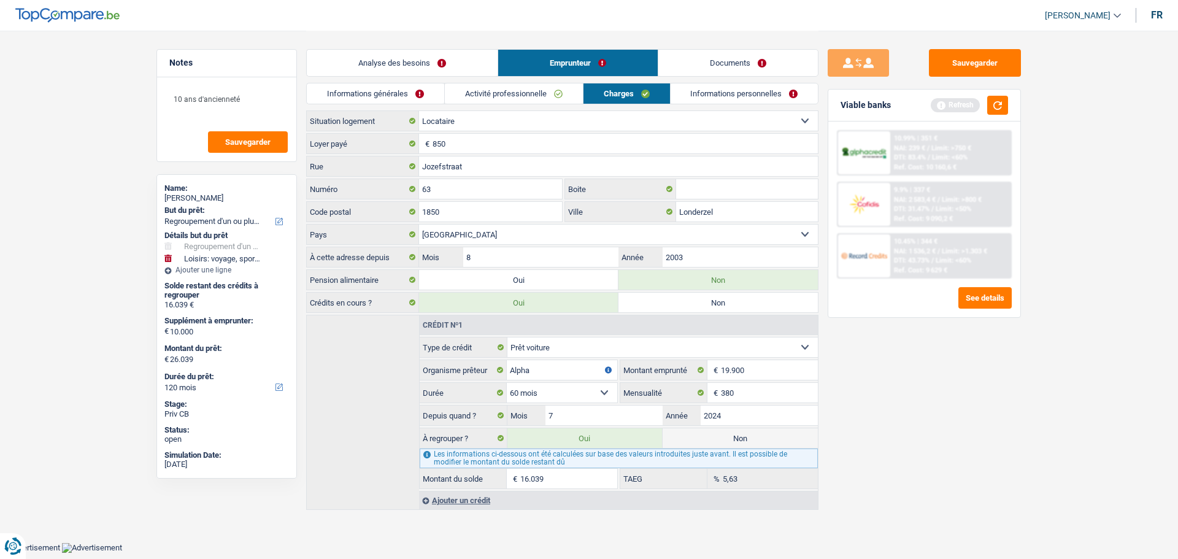
click at [702, 90] on link "Informations personnelles" at bounding box center [745, 93] width 148 height 20
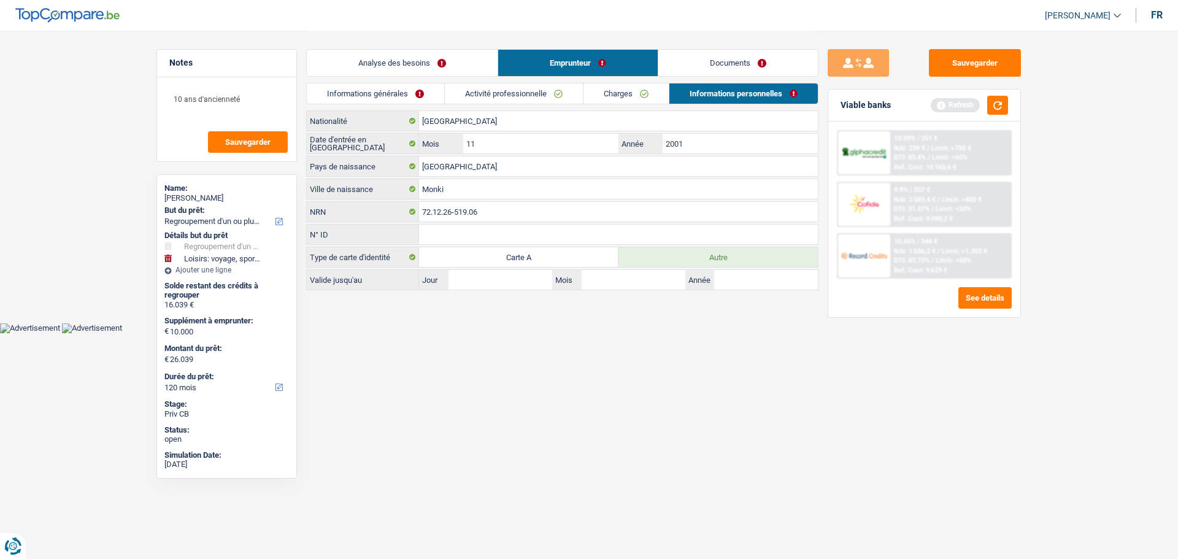
click at [520, 94] on link "Activité professionnelle" at bounding box center [514, 93] width 138 height 20
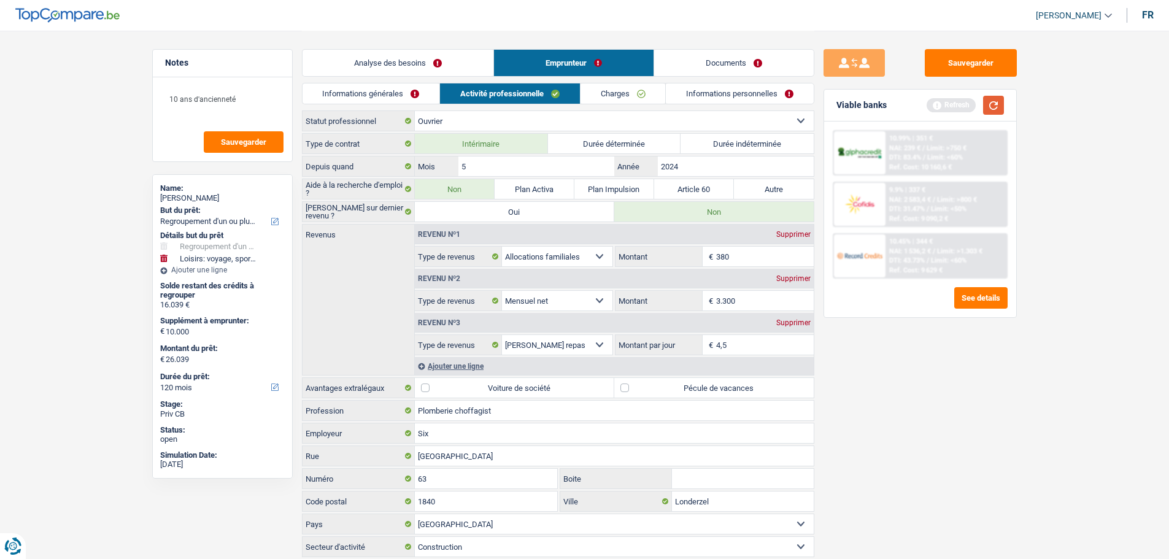
click at [996, 105] on button "button" at bounding box center [993, 105] width 21 height 19
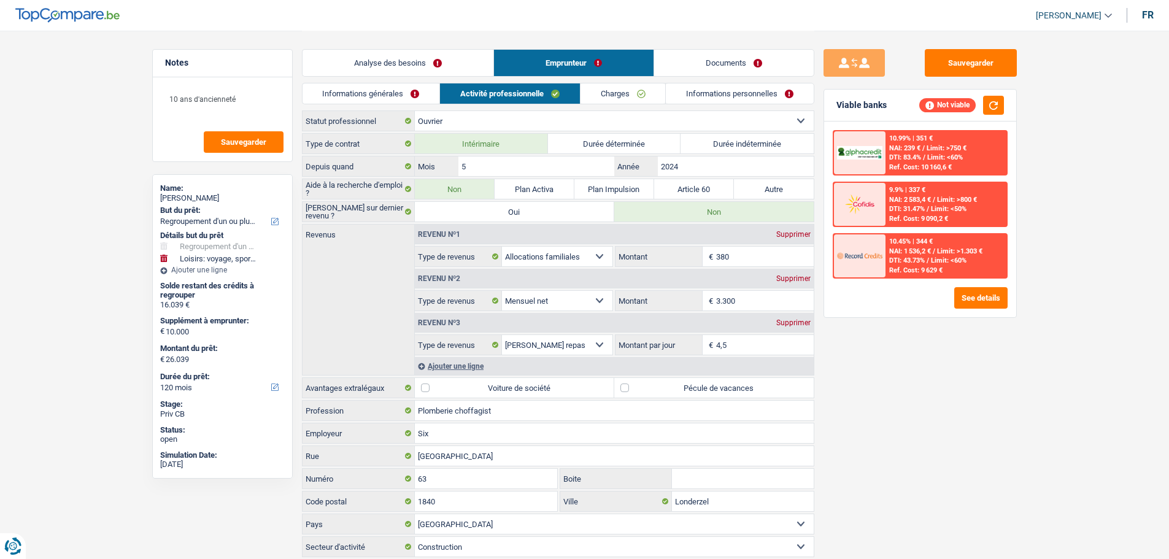
click at [397, 97] on link "Informations générales" at bounding box center [371, 93] width 137 height 20
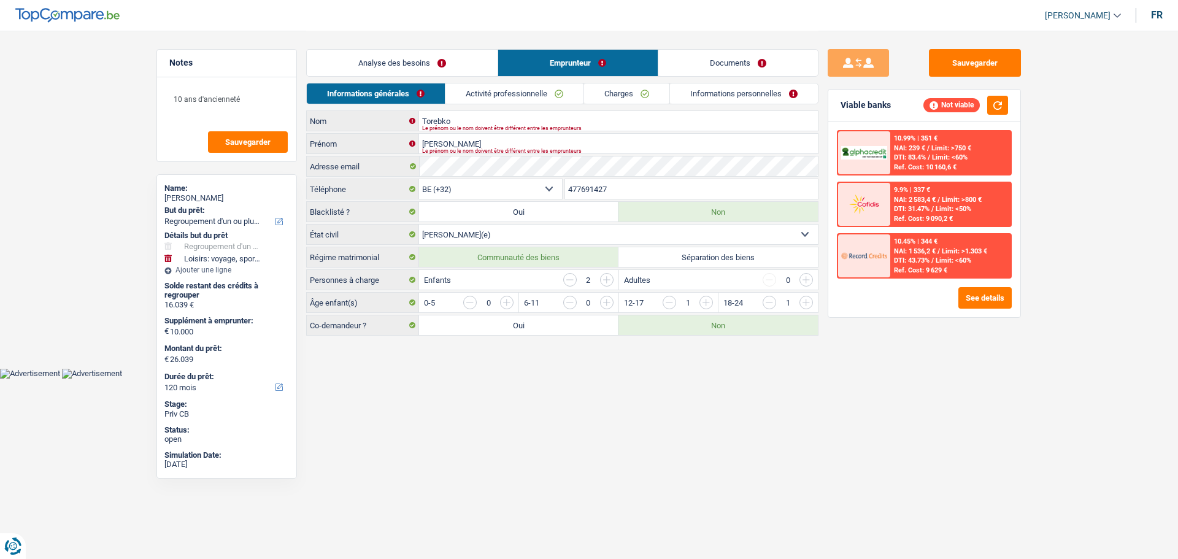
click at [523, 96] on link "Activité professionnelle" at bounding box center [515, 93] width 138 height 20
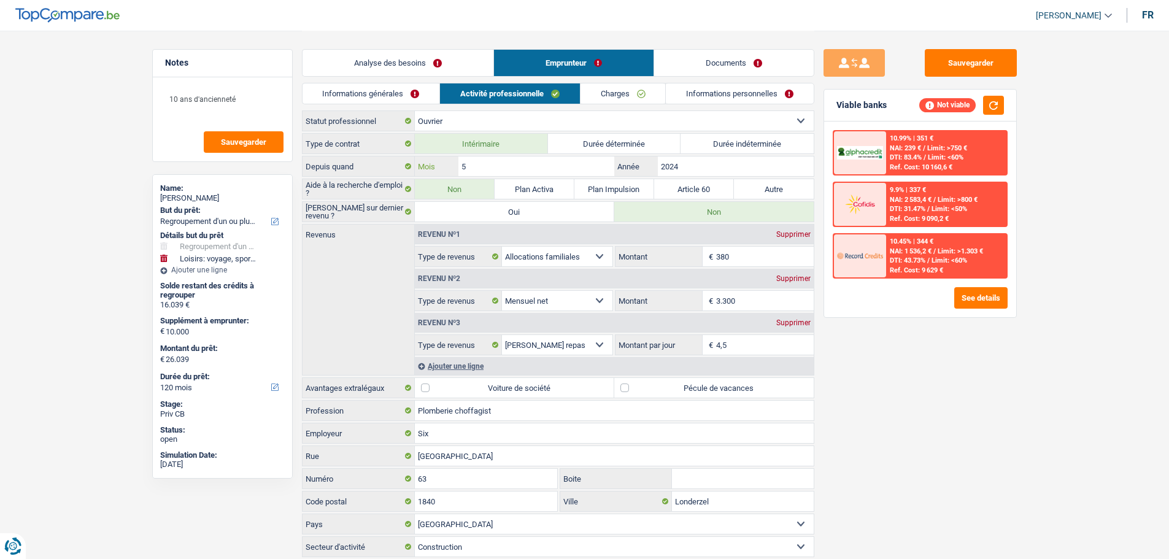
click at [541, 170] on input "5" at bounding box center [535, 167] width 155 height 20
click at [740, 160] on input "2024" at bounding box center [735, 167] width 155 height 20
click at [727, 145] on label "Durée indéterminée" at bounding box center [747, 144] width 133 height 20
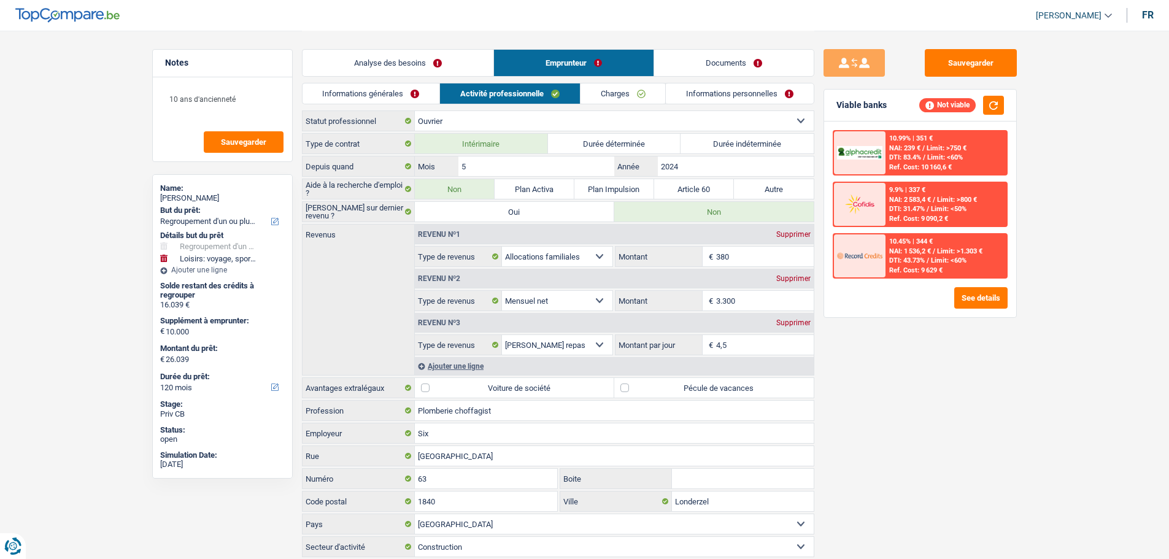
click at [727, 145] on input "Durée indéterminée" at bounding box center [747, 144] width 133 height 20
radio input "true"
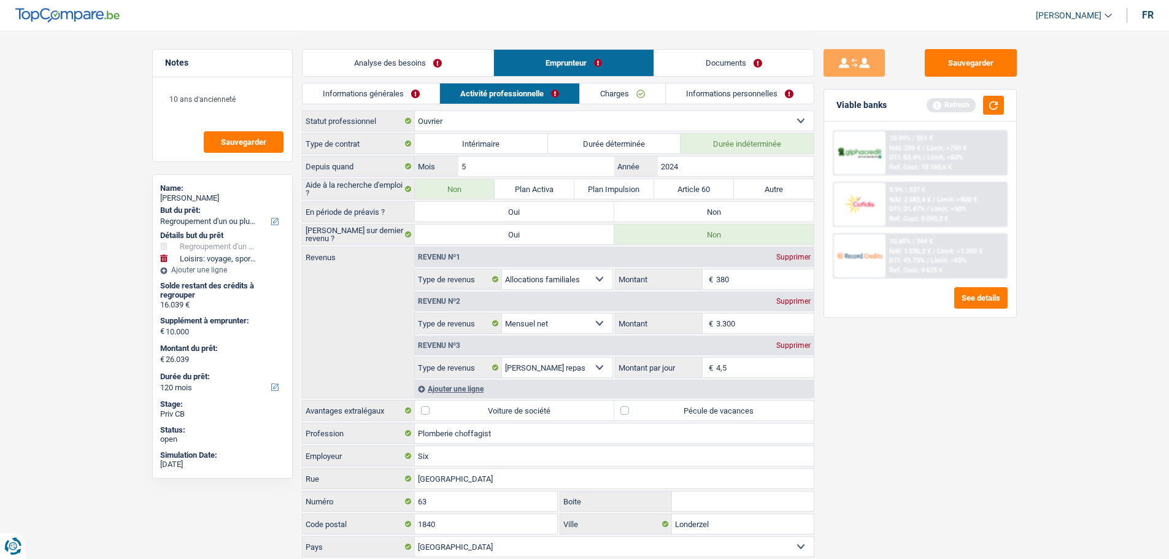
click at [711, 206] on label "Non" at bounding box center [713, 212] width 199 height 20
click at [711, 206] on input "Non" at bounding box center [713, 212] width 199 height 20
radio input "true"
click at [992, 104] on button "button" at bounding box center [993, 105] width 21 height 19
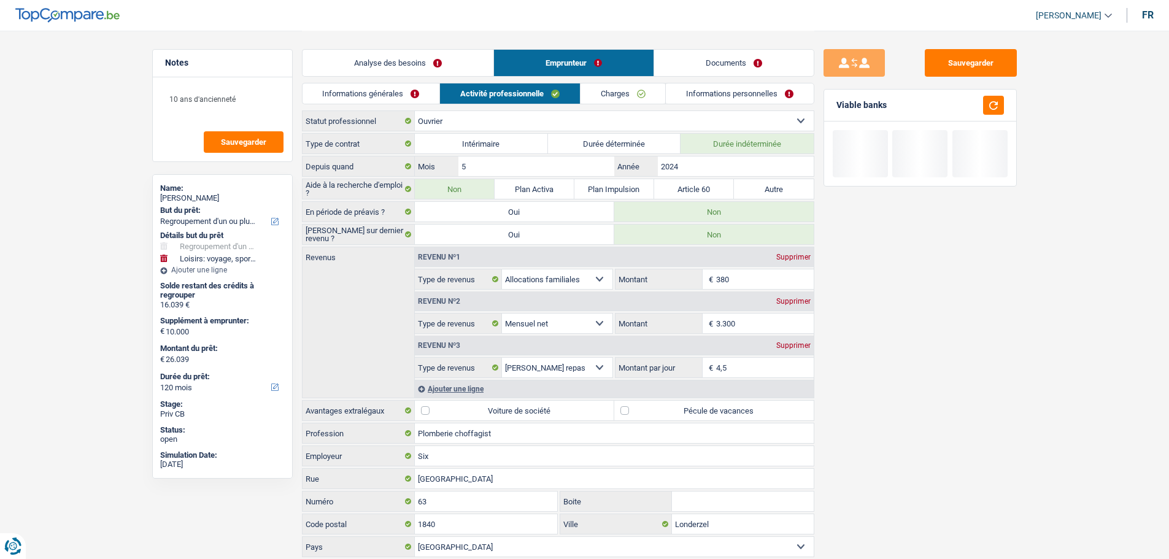
click at [447, 58] on link "Analyse des besoins" at bounding box center [398, 63] width 191 height 26
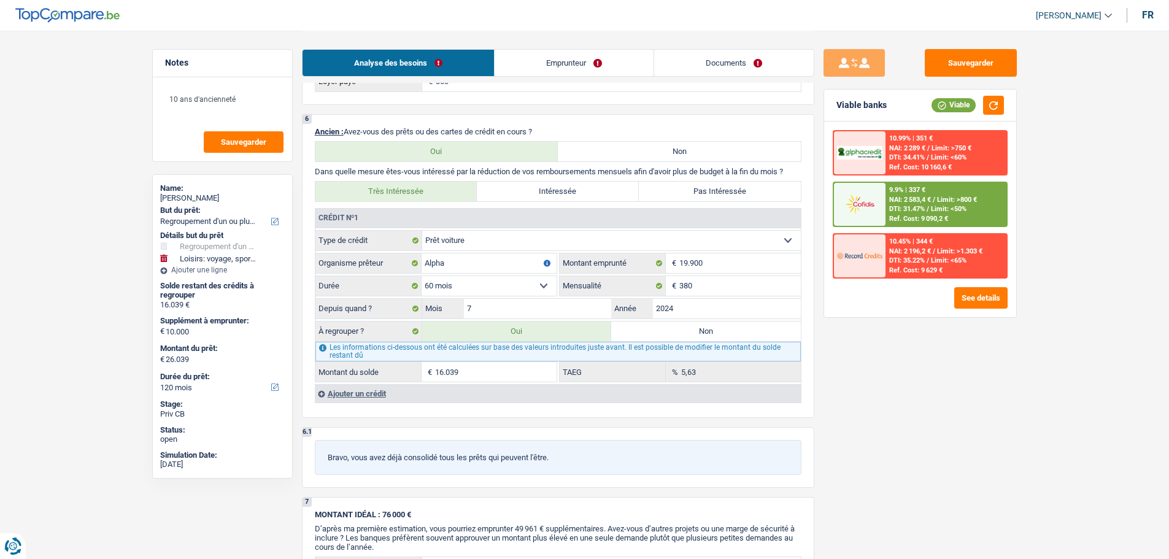
scroll to position [982, 0]
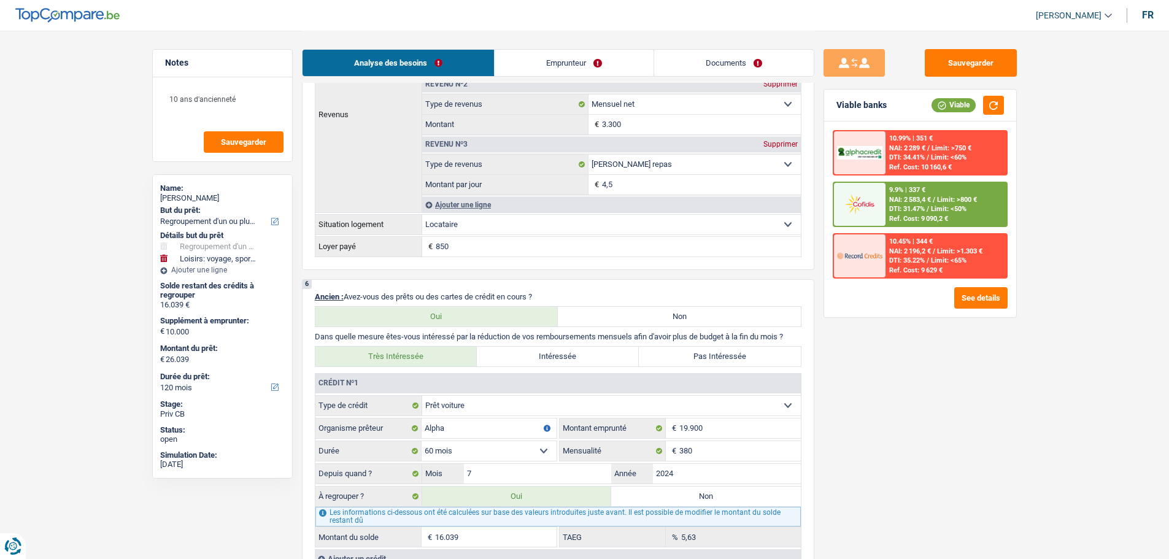
click at [710, 493] on label "Non" at bounding box center [706, 497] width 190 height 20
click at [710, 493] on input "Non" at bounding box center [706, 497] width 190 height 20
radio input "true"
select select "hobbies"
select select "48"
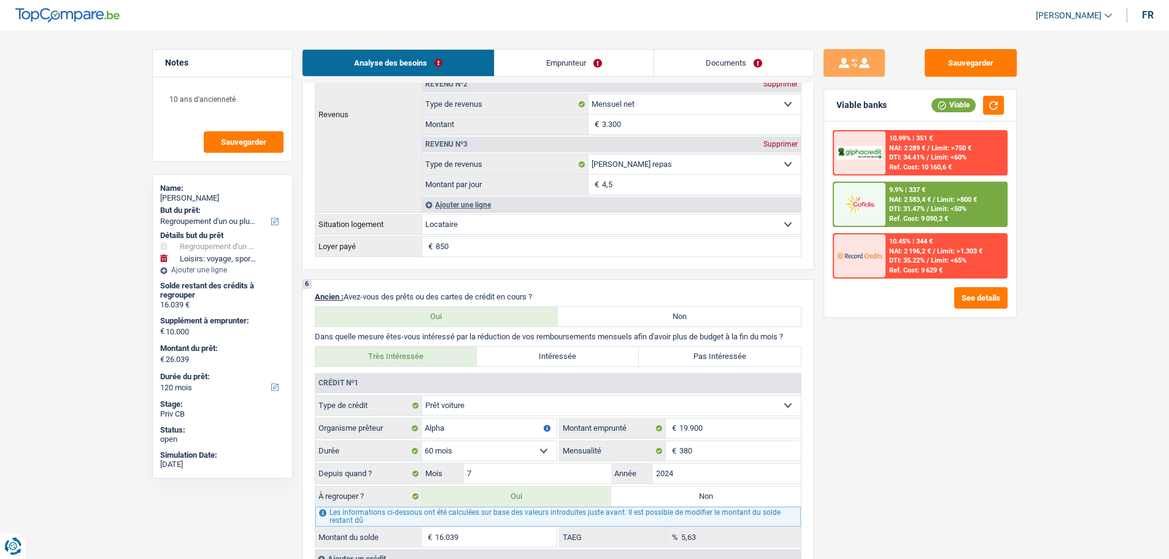
type input "Loisirs, + un peu de reserve"
type input "10.000"
type input "5.000"
select select "false"
select select "48"
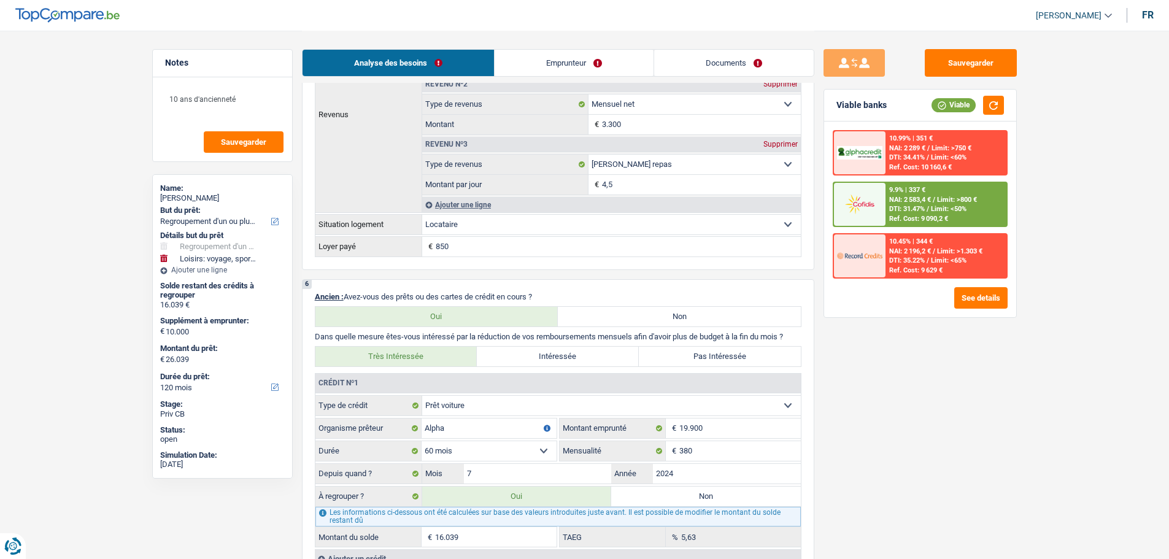
radio input "false"
type input "Loisirs, + un peu de reserve"
type input "10.000"
type input "5.000"
select select "false"
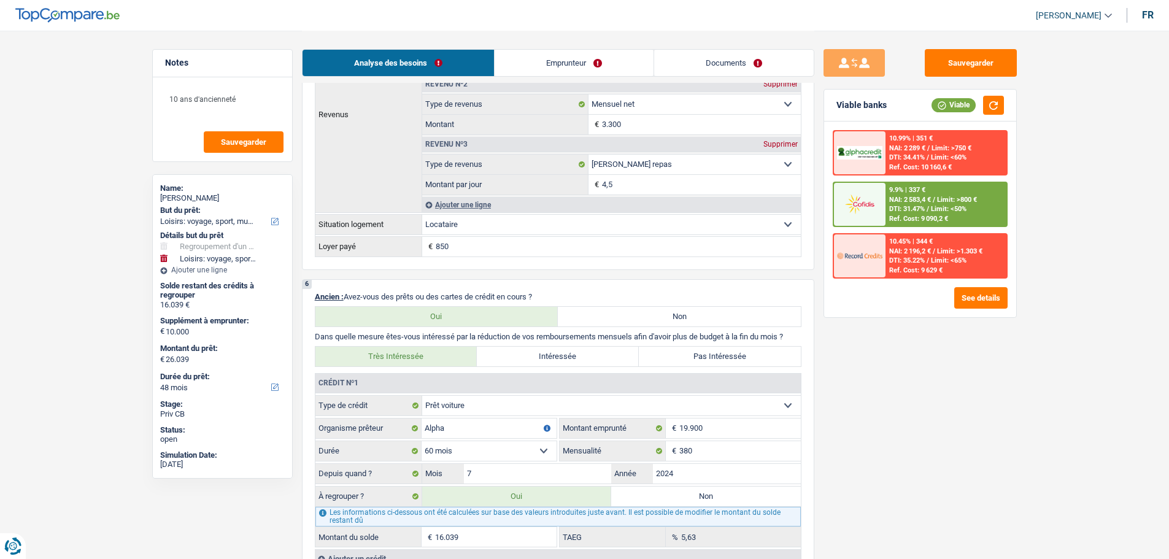
select select "48"
type input "10.000"
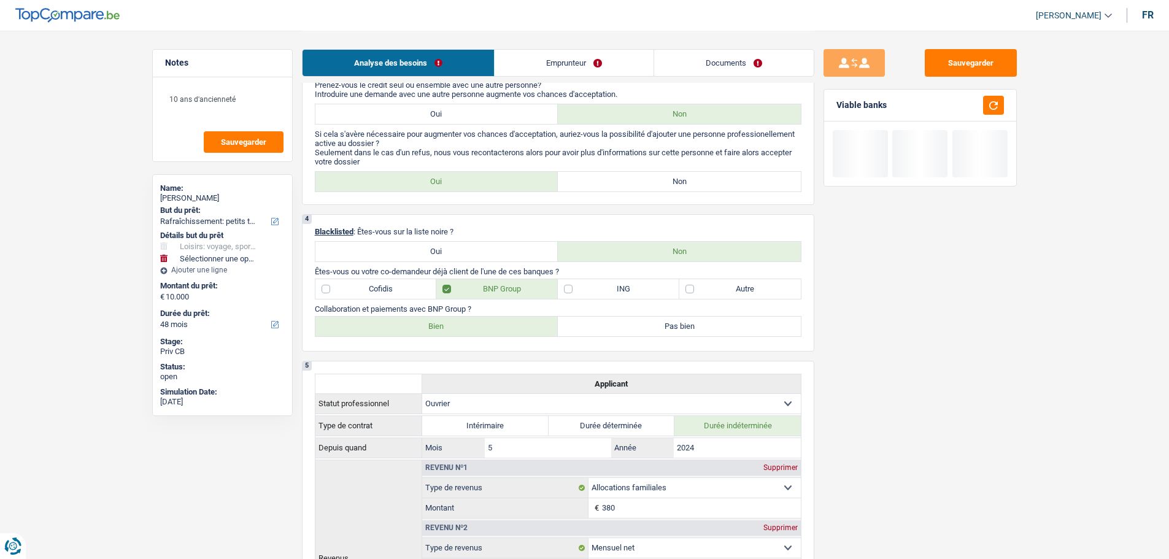
scroll to position [430, 0]
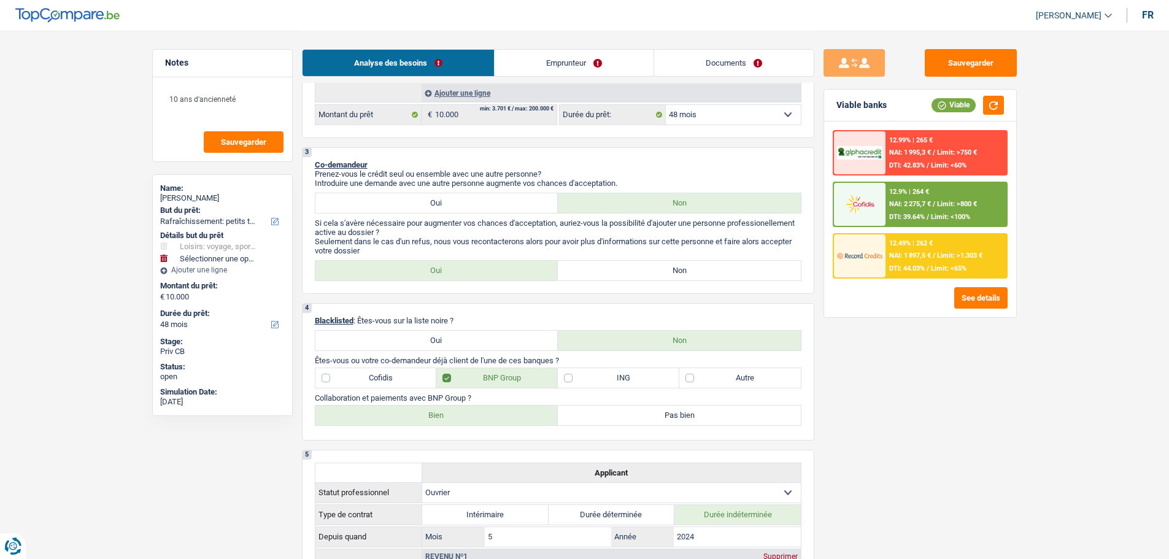
click at [916, 193] on div "12.9% | 264 €" at bounding box center [909, 192] width 40 height 8
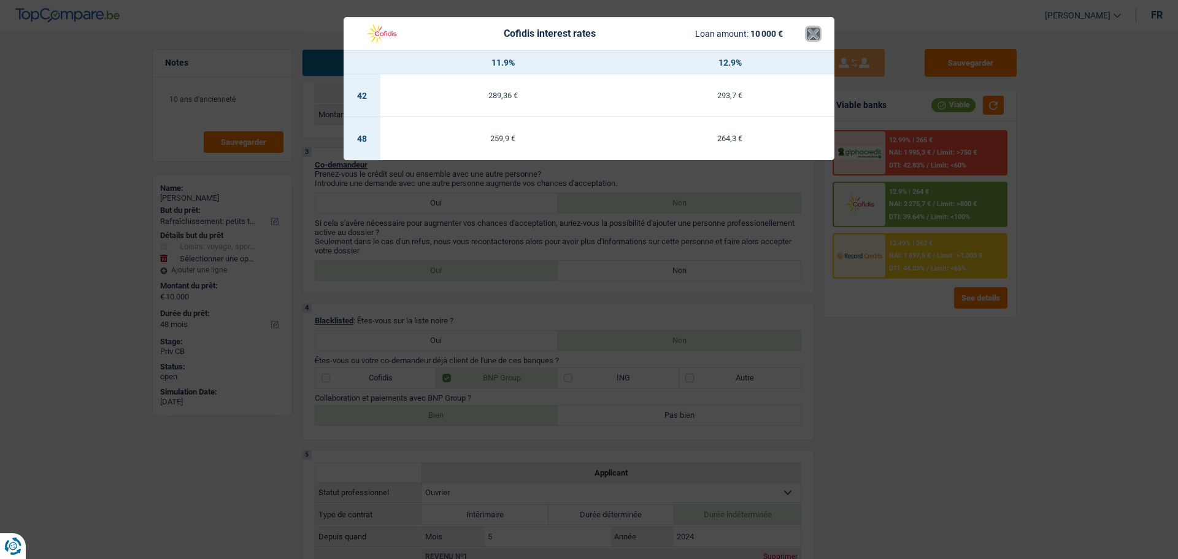
click at [816, 34] on button "×" at bounding box center [813, 34] width 13 height 12
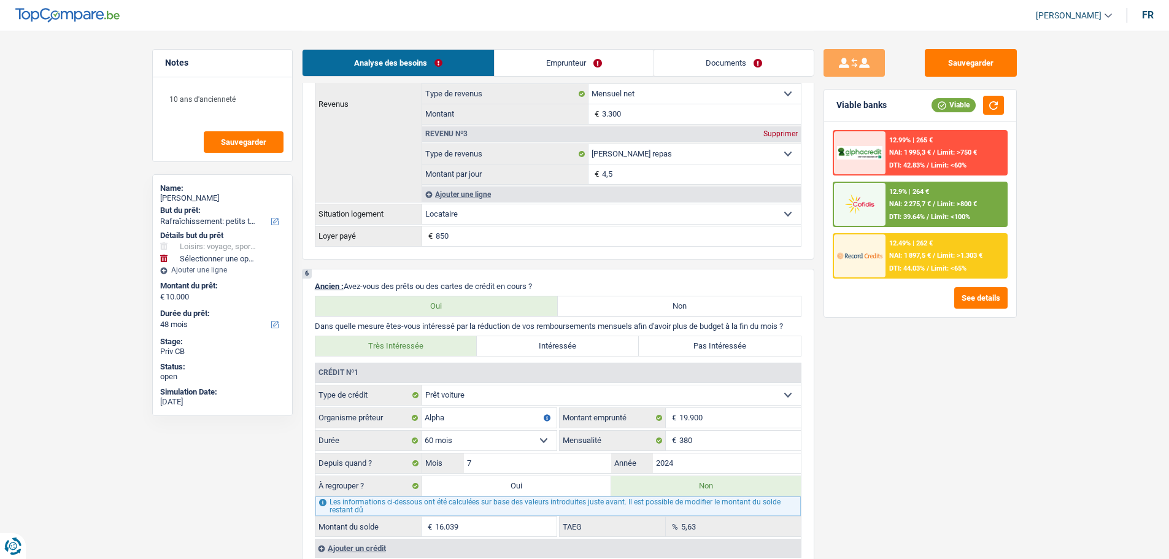
scroll to position [1105, 0]
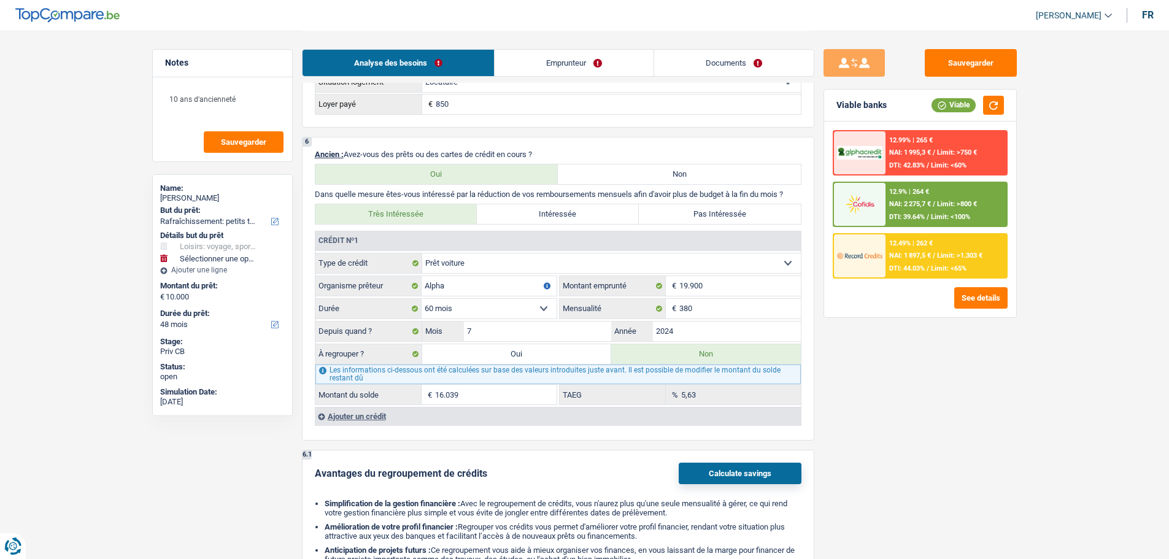
click at [522, 347] on label "Oui" at bounding box center [517, 354] width 190 height 20
click at [522, 347] on input "Oui" at bounding box center [517, 354] width 190 height 20
radio input "true"
type input "16.039"
select select
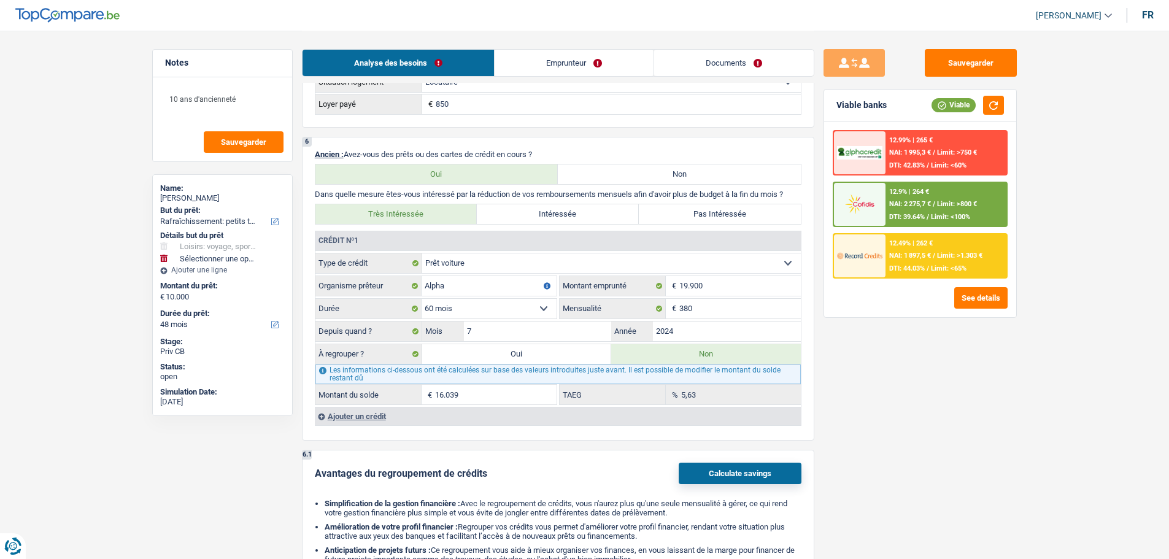
radio input "false"
type input "16.039"
select select
type input "Loisirs, + un peu de reserve"
type input "10.000"
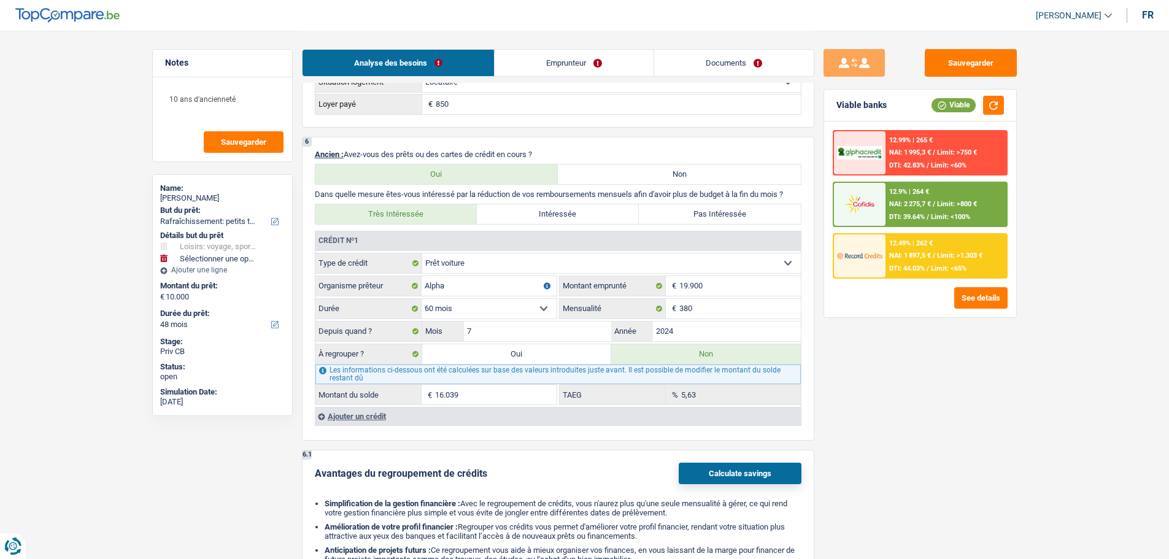
type input "5.000"
select select "false"
type input "26.039"
select select "refinancing"
select select "120"
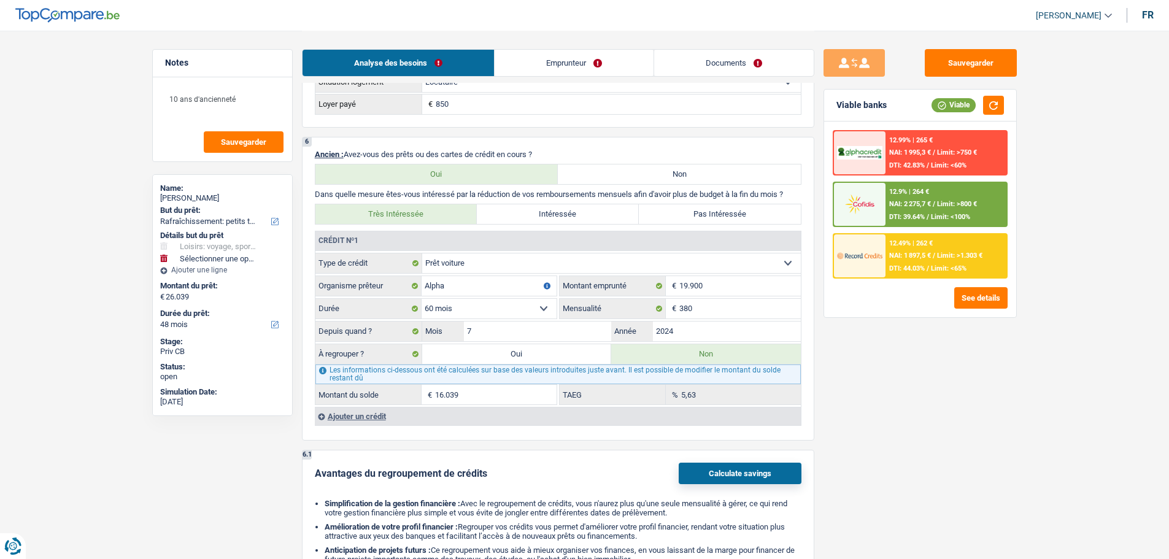
select select "120"
select select "hobbies"
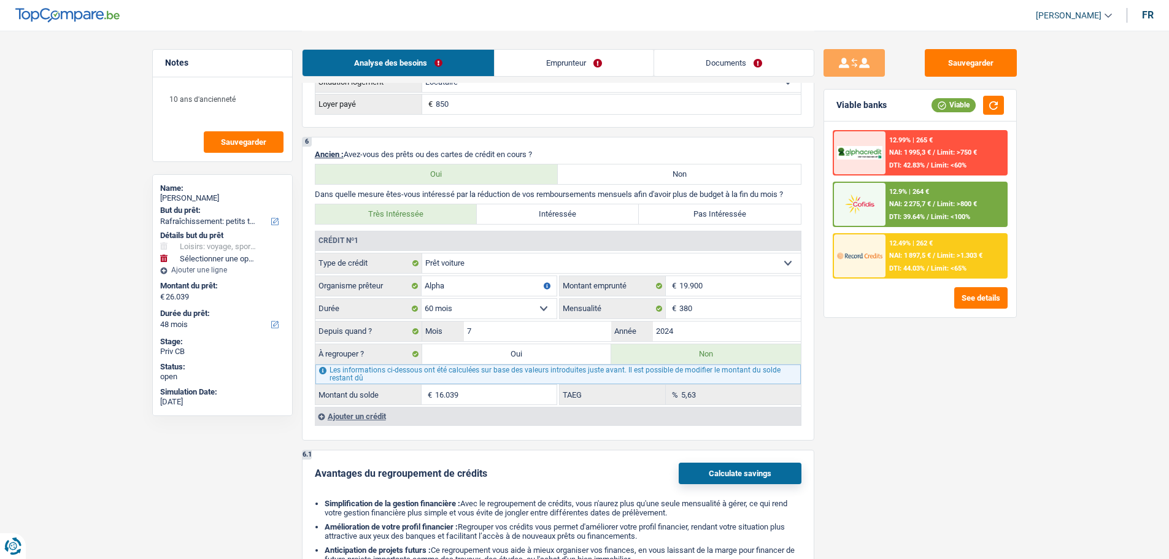
select select "false"
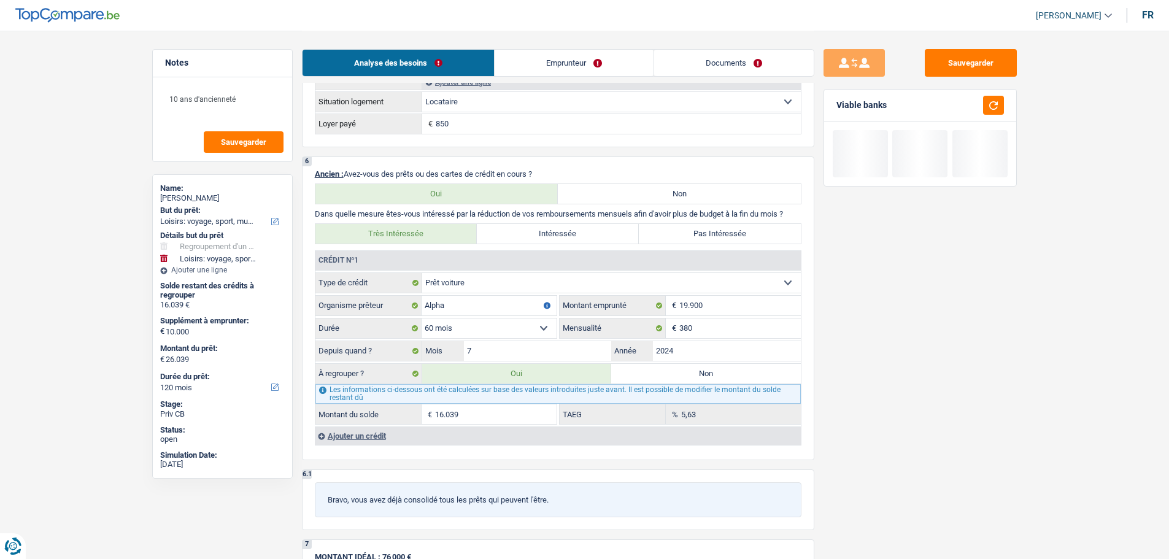
scroll to position [1043, 0]
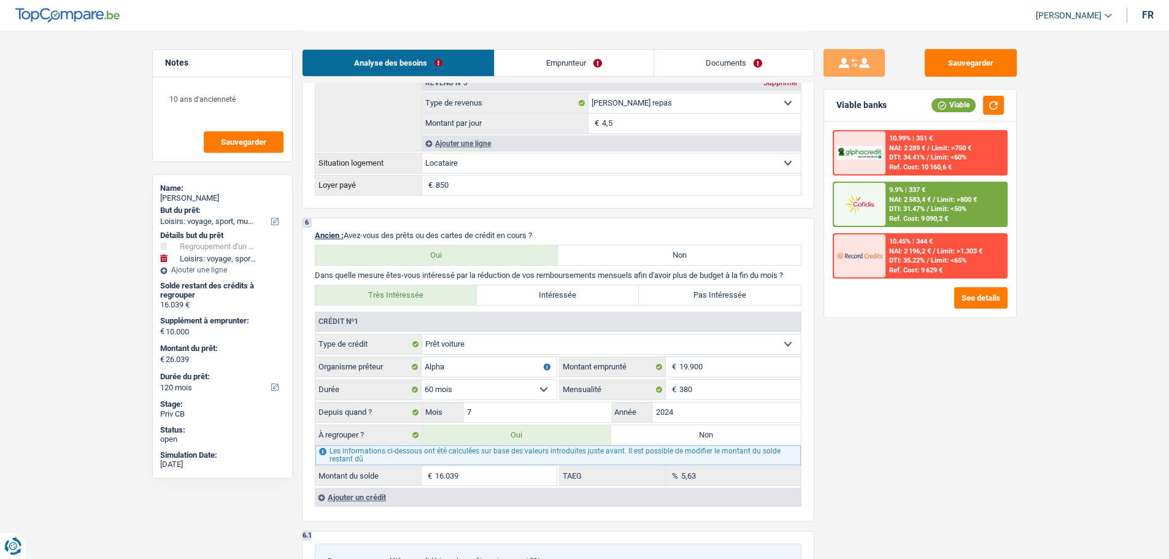
click at [913, 192] on div "9.9% | 337 €" at bounding box center [907, 190] width 36 height 8
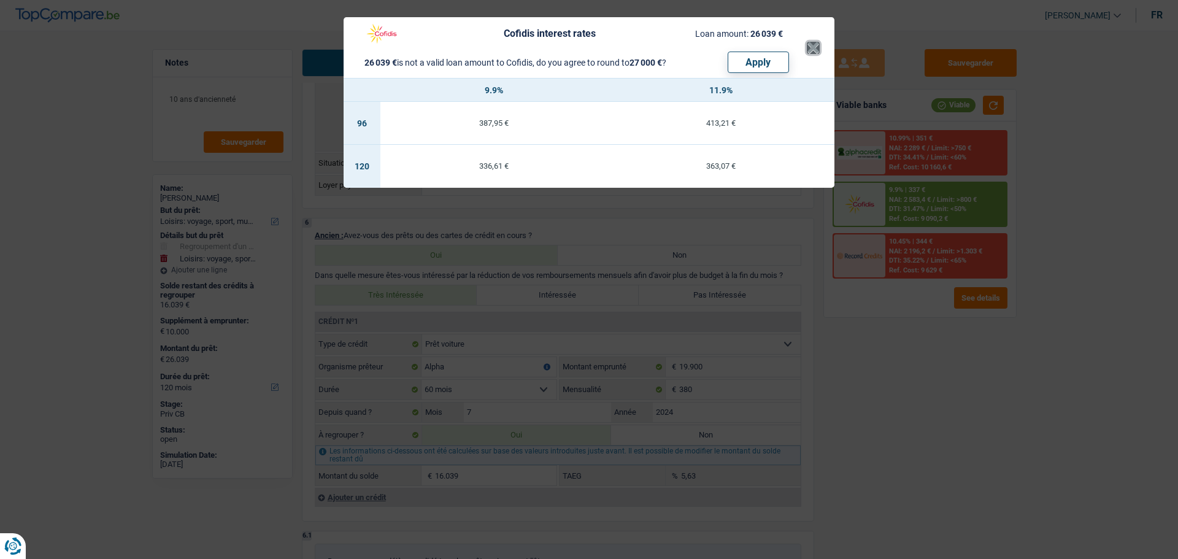
click at [814, 54] on button "×" at bounding box center [813, 48] width 13 height 12
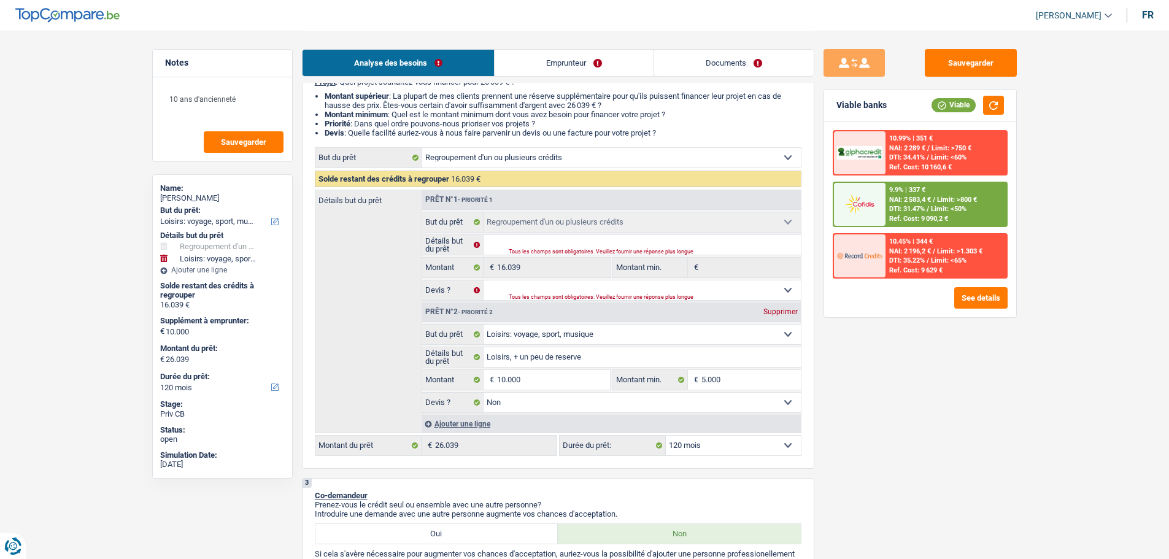
scroll to position [184, 0]
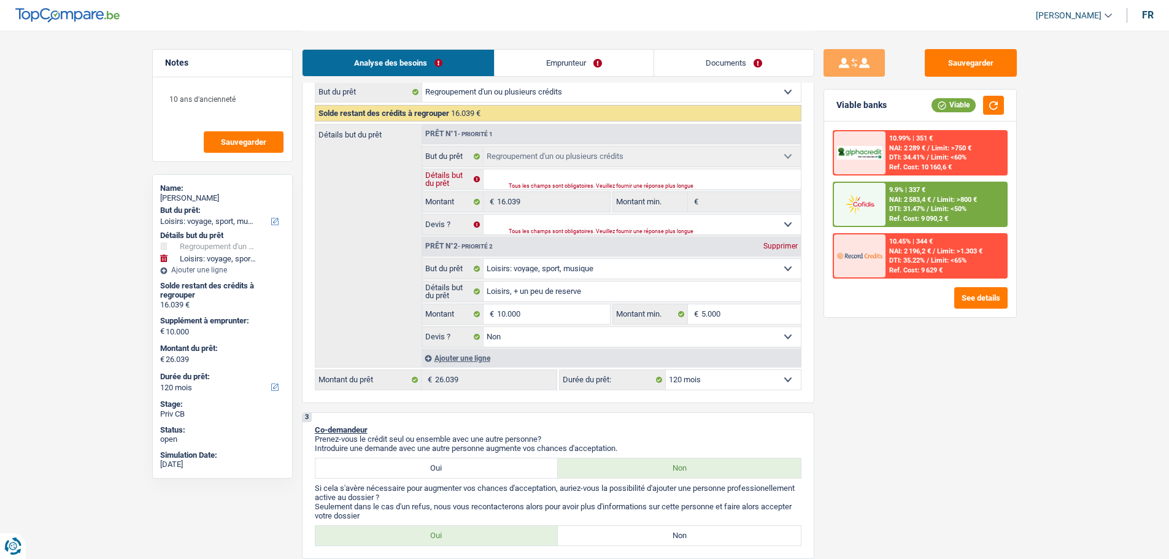
click at [608, 179] on input "Détails but du prêt" at bounding box center [642, 179] width 317 height 20
click at [721, 376] on select "12 mois 18 mois 24 mois 30 mois 36 mois 42 mois 48 mois 60 mois 72 mois 84 mois…" at bounding box center [733, 380] width 135 height 20
select select "24"
click at [666, 370] on select "12 mois 18 mois 24 mois 30 mois 36 mois 42 mois 48 mois 60 mois 72 mois 84 mois…" at bounding box center [733, 380] width 135 height 20
select select "24"
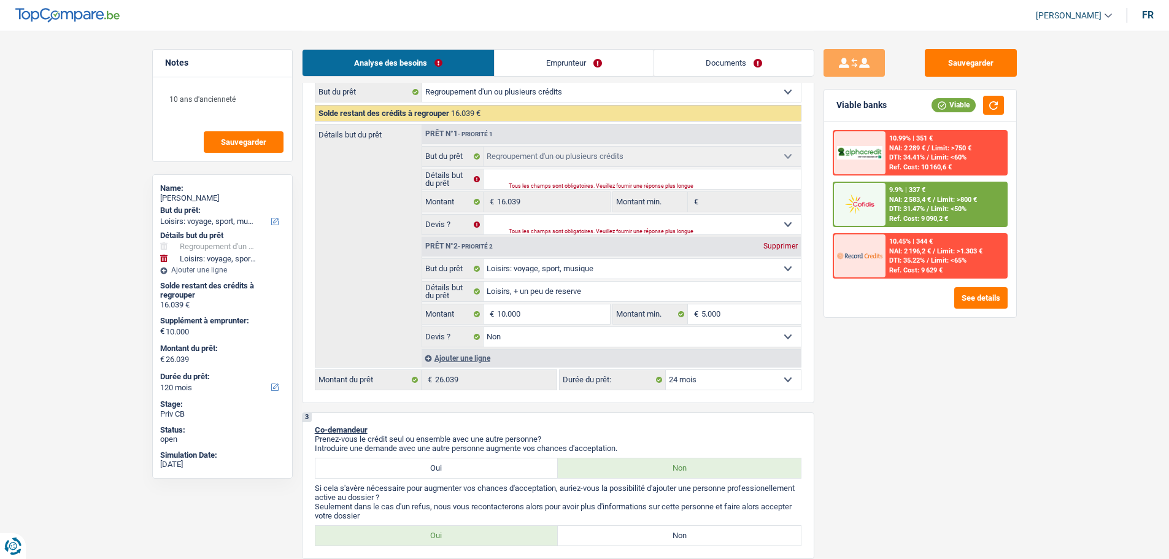
select select "24"
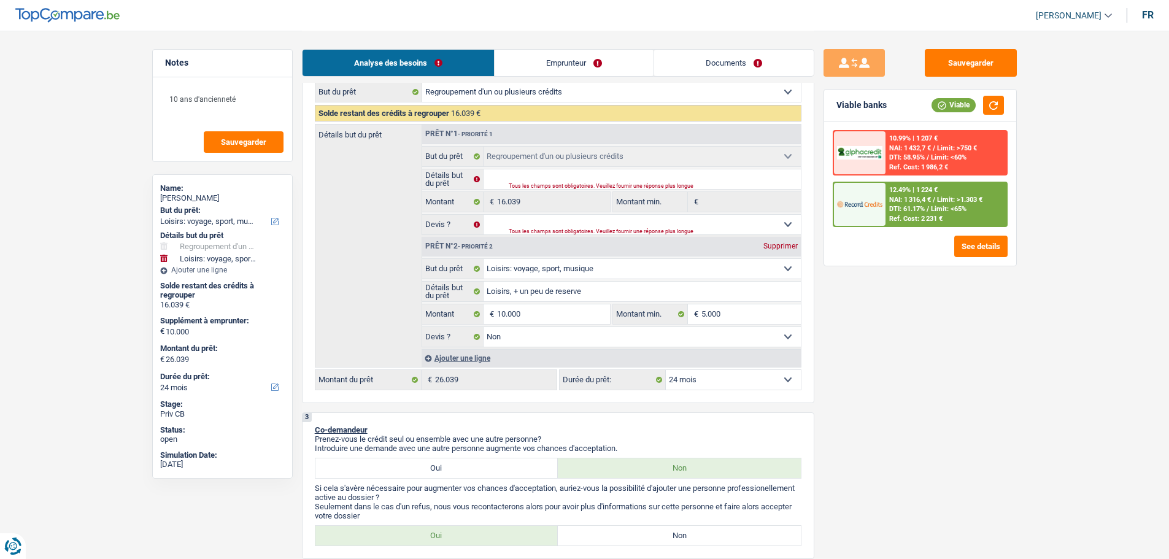
click at [919, 209] on span "DTI: 61.17%" at bounding box center [907, 209] width 36 height 8
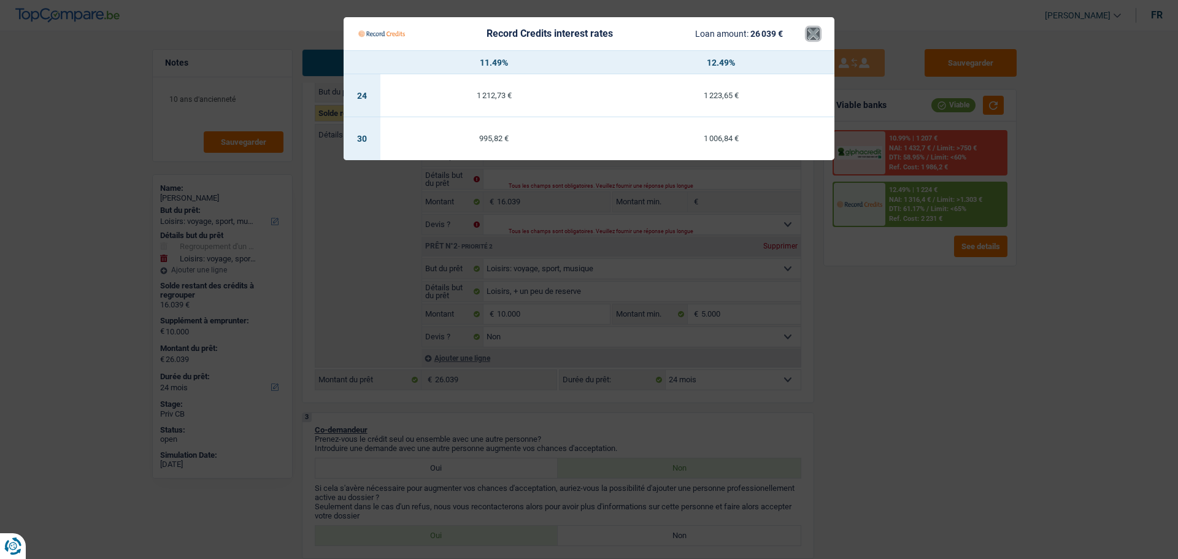
click at [811, 30] on button "×" at bounding box center [813, 34] width 13 height 12
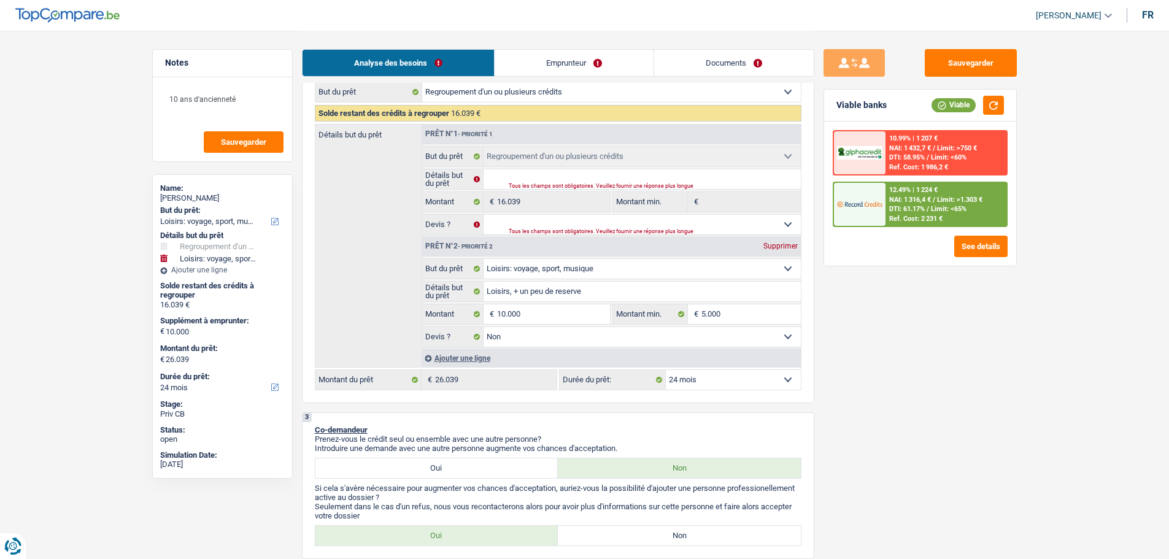
drag, startPoint x: 757, startPoint y: 372, endPoint x: 754, endPoint y: 378, distance: 7.2
click at [757, 372] on select "12 mois 18 mois 24 mois 30 mois 36 mois 42 mois 48 mois 60 mois 72 mois 84 mois…" at bounding box center [733, 380] width 135 height 20
select select "42"
click at [666, 370] on select "12 mois 18 mois 24 mois 30 mois 36 mois 42 mois 48 mois 60 mois 72 mois 84 mois…" at bounding box center [733, 380] width 135 height 20
select select "42"
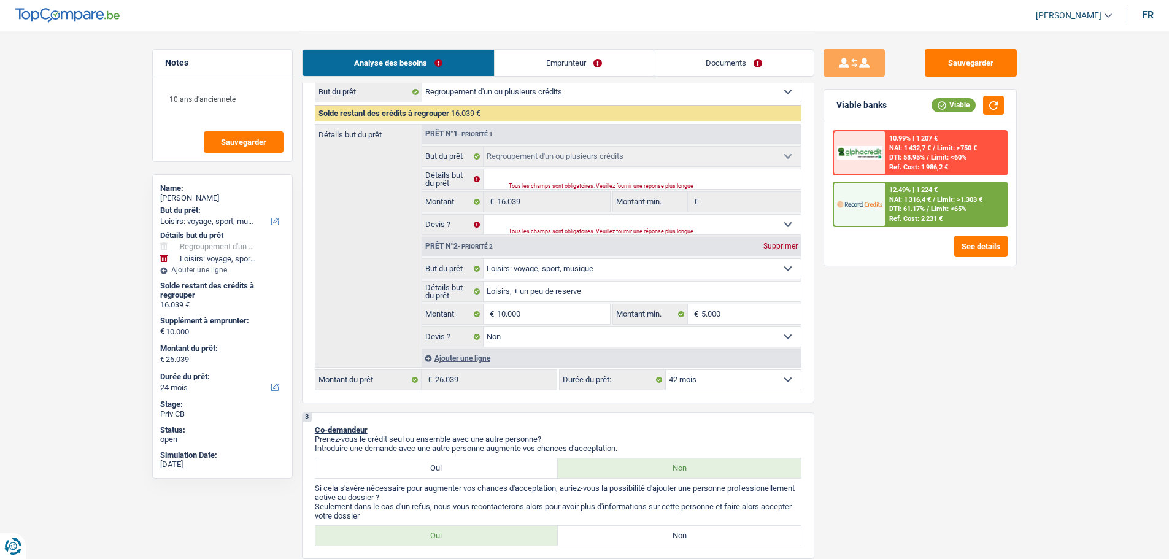
select select "42"
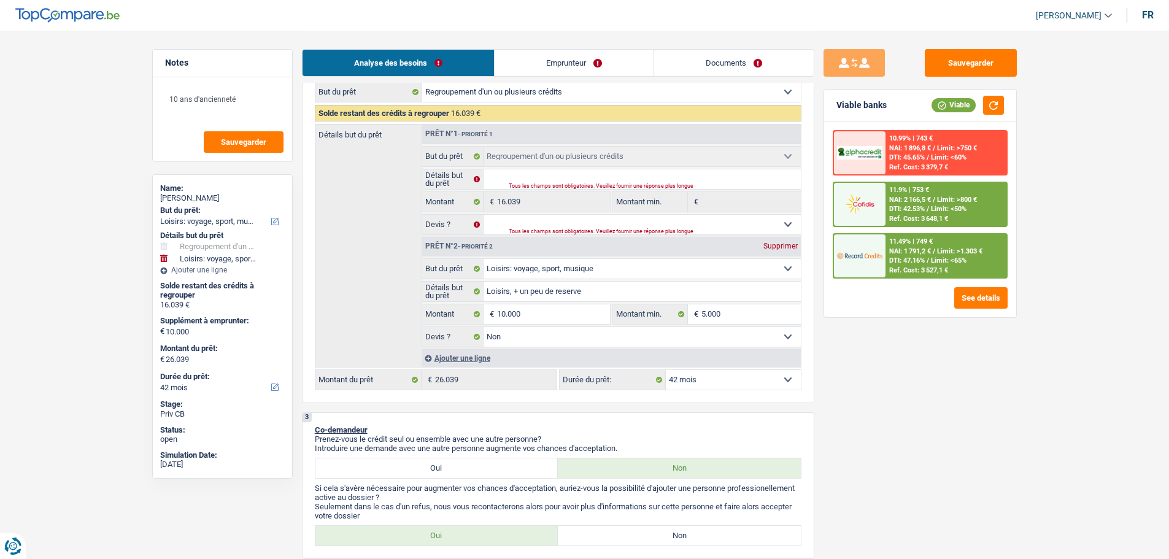
click at [901, 201] on span "NAI: 2 166,5 €" at bounding box center [910, 200] width 42 height 8
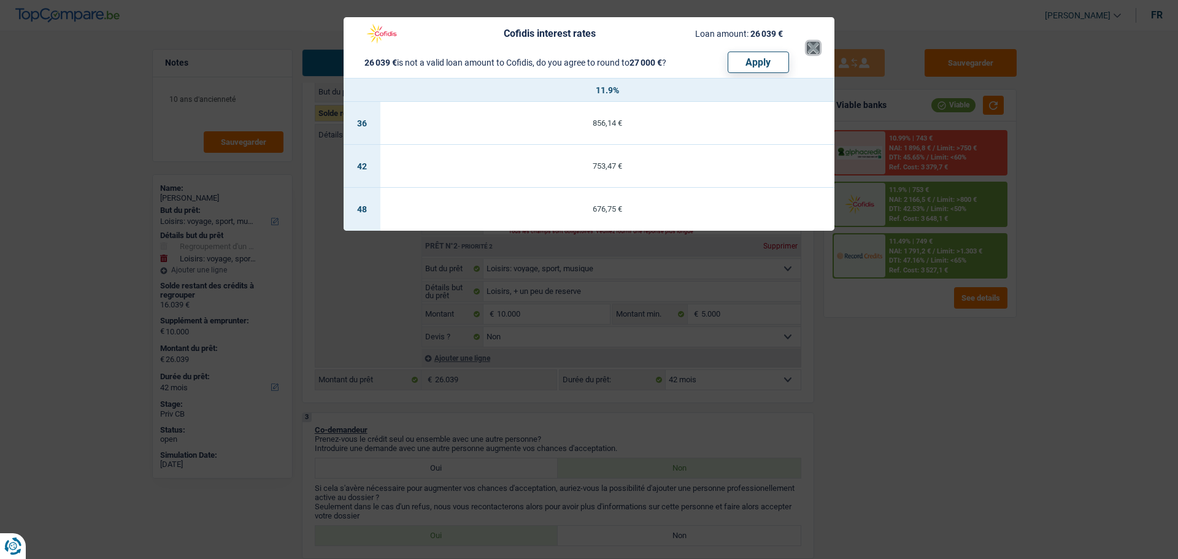
click at [818, 53] on button "×" at bounding box center [813, 48] width 13 height 12
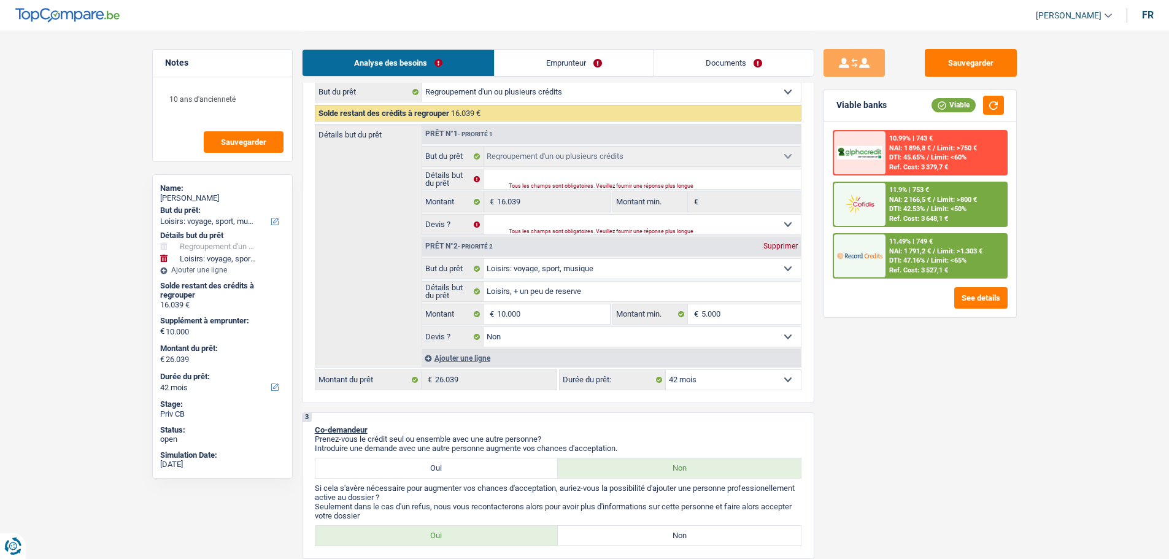
click at [693, 381] on select "12 mois 18 mois 24 mois 30 mois 36 mois 42 mois 48 mois 60 mois 72 mois 84 mois…" at bounding box center [733, 380] width 135 height 20
select select "60"
click at [666, 370] on select "12 mois 18 mois 24 mois 30 mois 36 mois 42 mois 48 mois 60 mois 72 mois 84 mois…" at bounding box center [733, 380] width 135 height 20
select select "60"
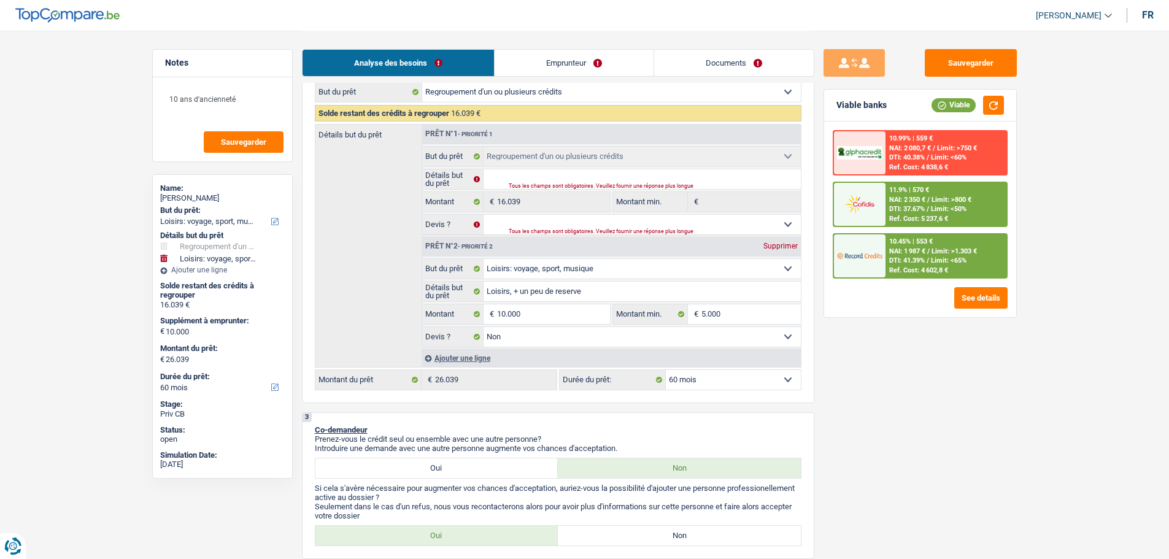
click at [928, 212] on span "/" at bounding box center [928, 209] width 2 height 8
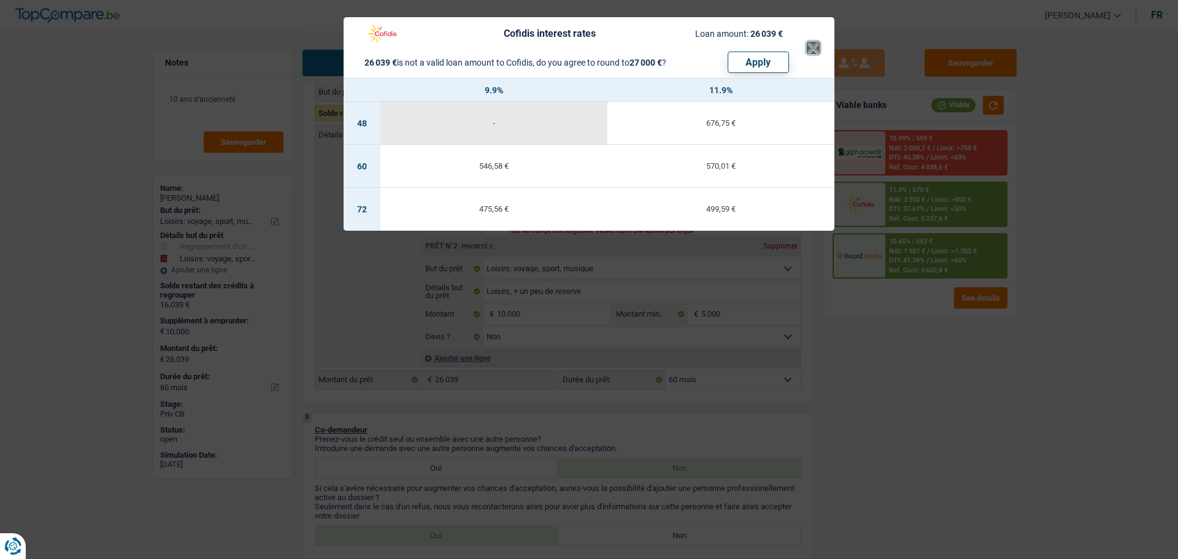
click at [811, 45] on button "×" at bounding box center [813, 48] width 13 height 12
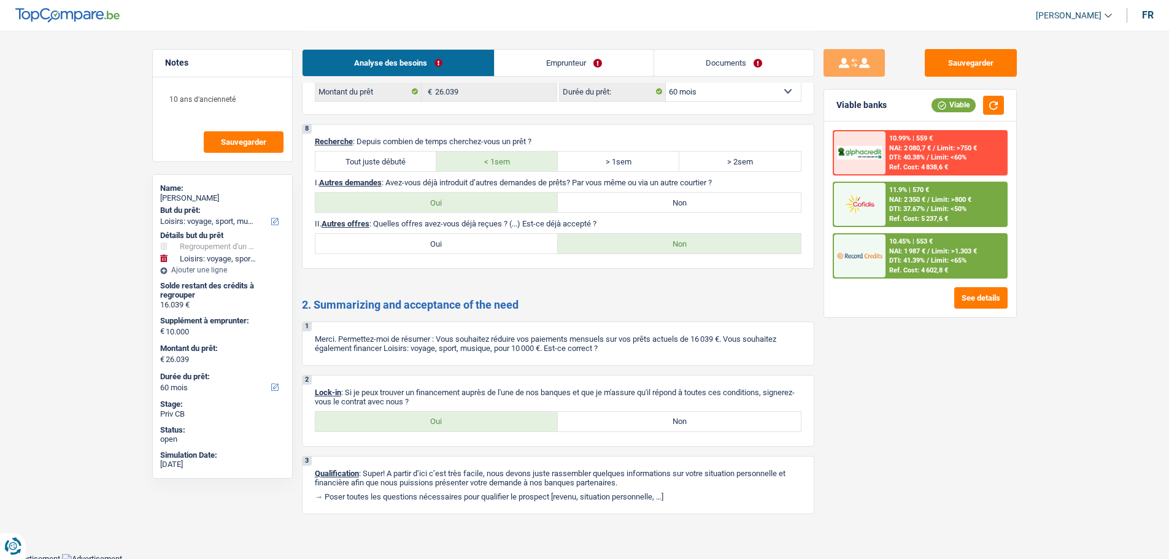
scroll to position [1915, 0]
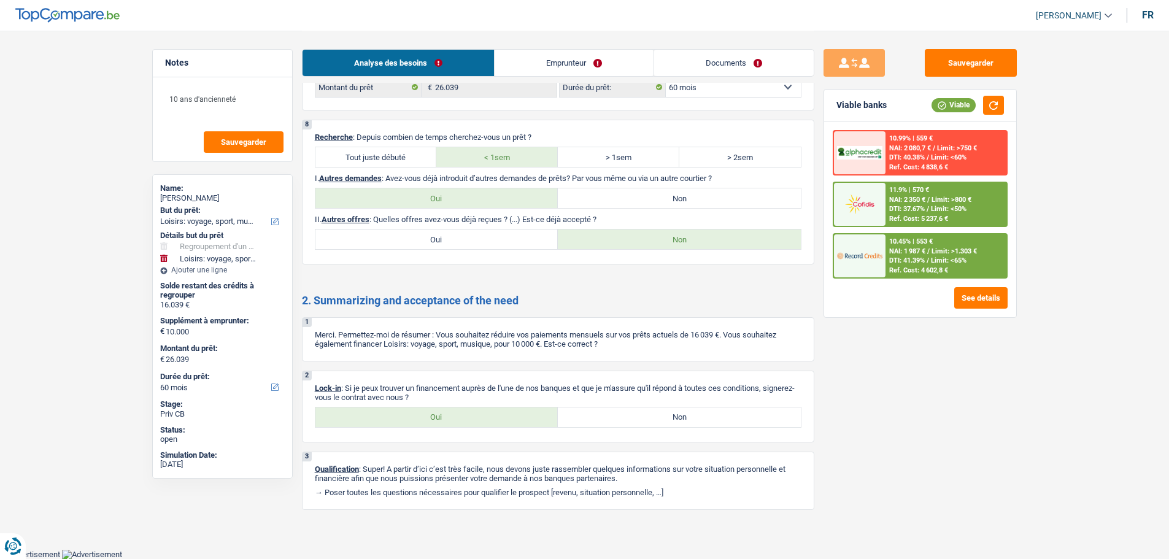
click at [484, 417] on label "Oui" at bounding box center [436, 418] width 243 height 20
click at [484, 417] on input "Oui" at bounding box center [436, 418] width 243 height 20
radio input "true"
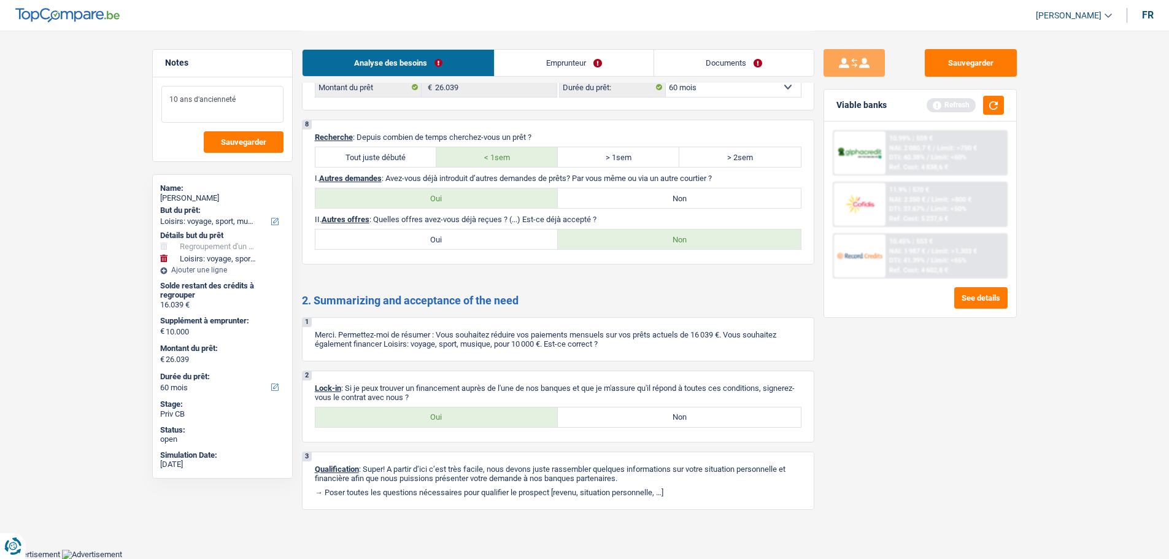
click at [242, 102] on textarea "10 ans d'ancienneté" at bounding box center [222, 104] width 122 height 37
type textarea "1"
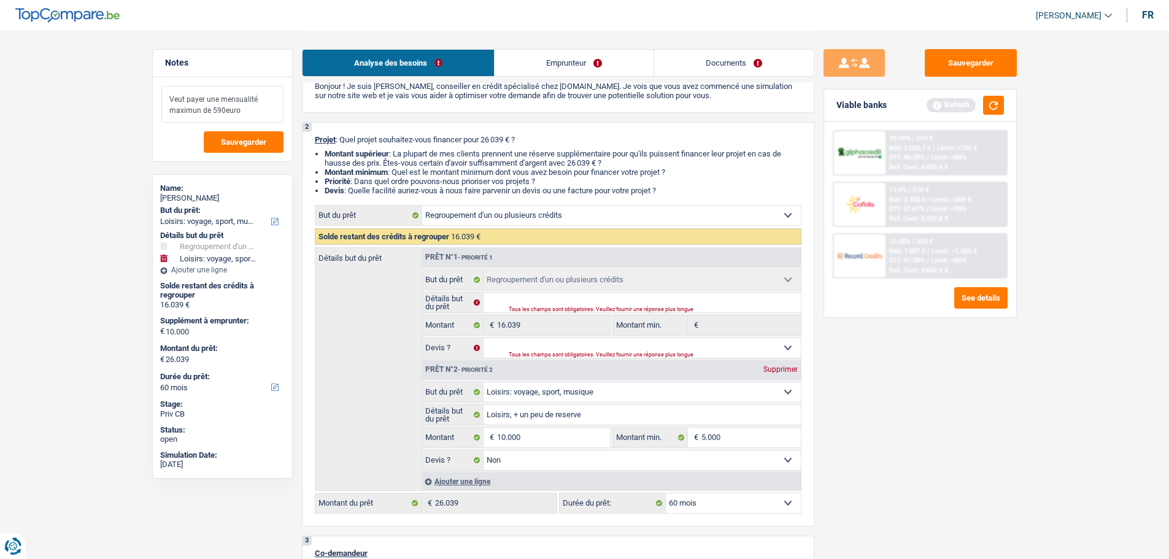
scroll to position [0, 0]
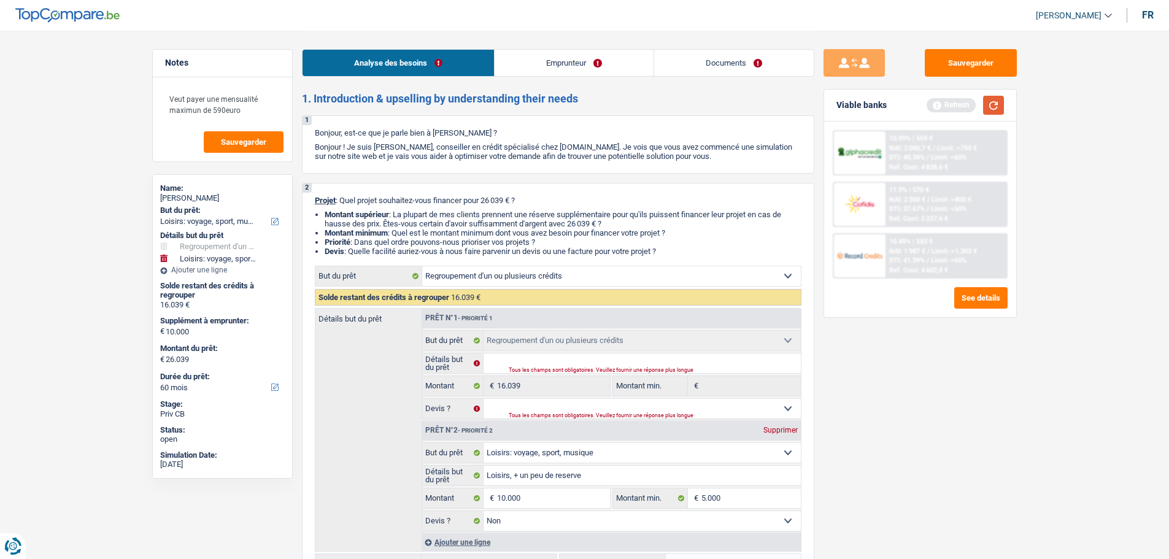
click at [992, 103] on button "button" at bounding box center [993, 105] width 21 height 19
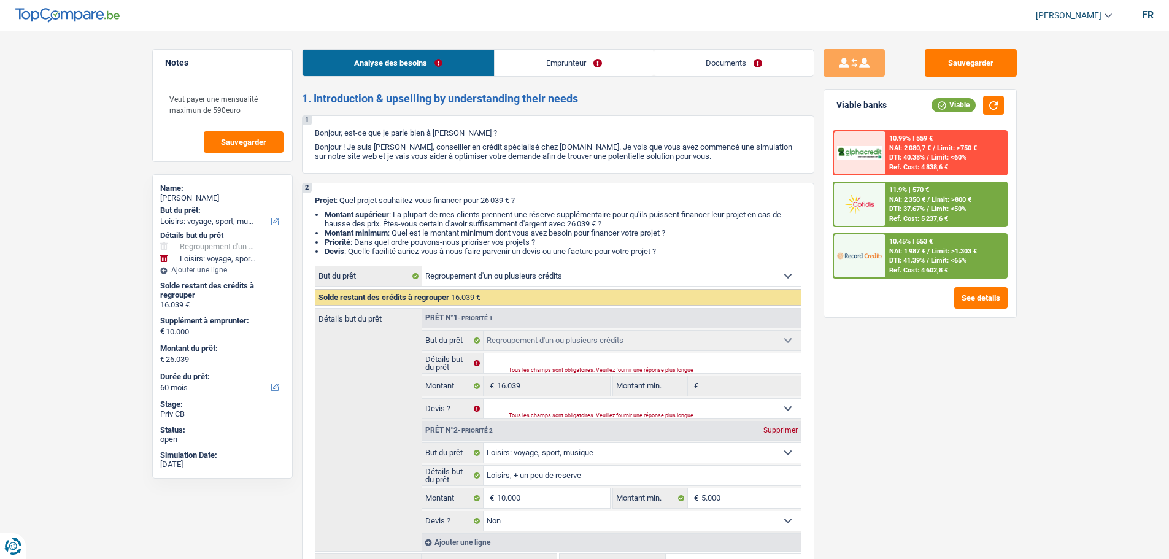
click at [939, 212] on span "Limit: <50%" at bounding box center [949, 209] width 36 height 8
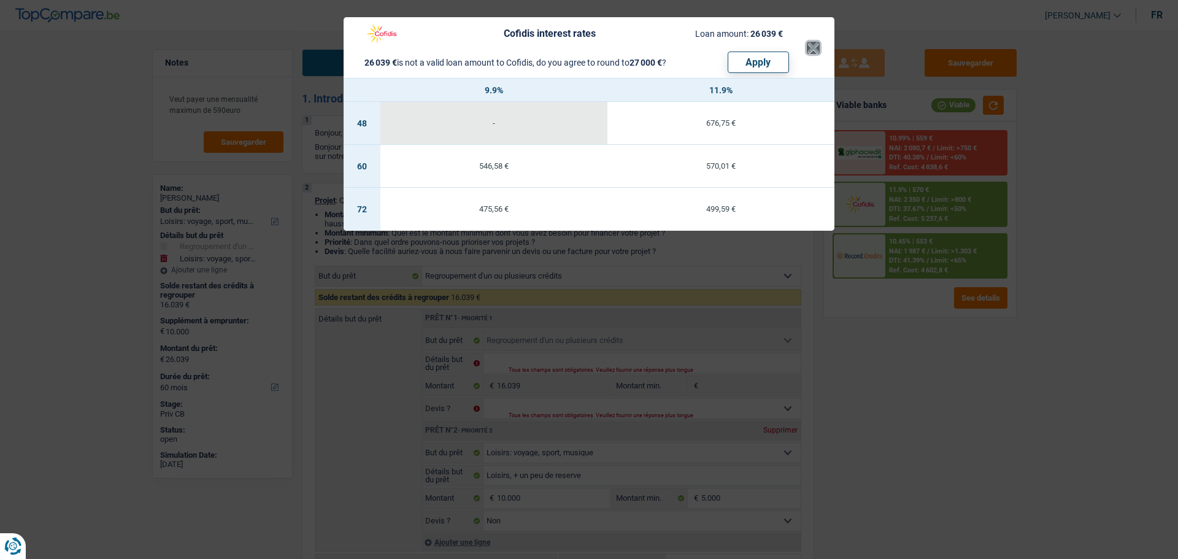
click at [815, 50] on button "×" at bounding box center [813, 48] width 13 height 12
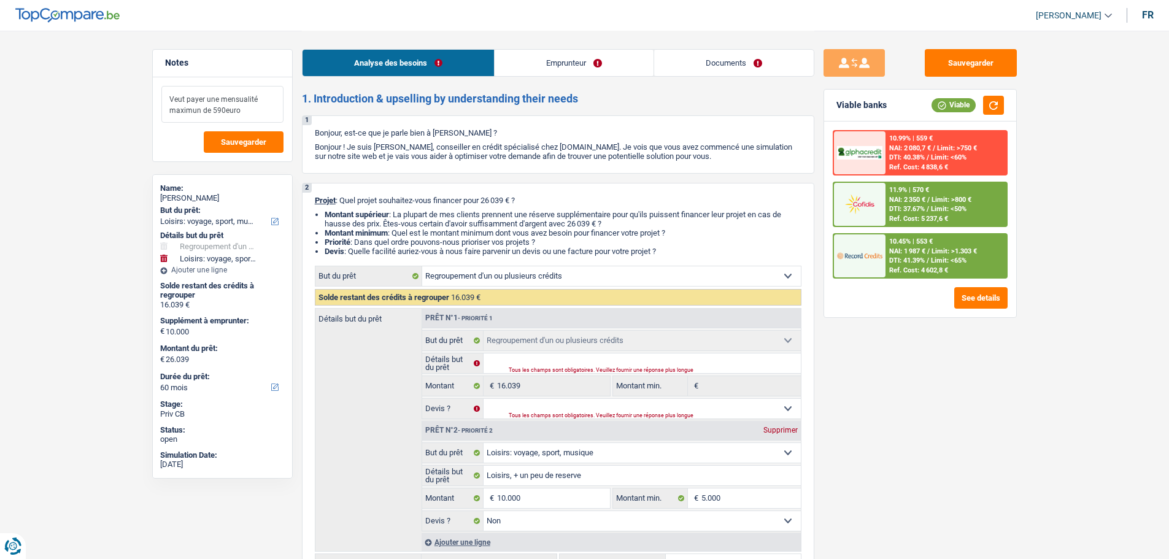
click at [258, 115] on textarea "Veut payer une mensualité maximun de 590euro" at bounding box center [222, 104] width 122 height 37
click at [215, 106] on textarea "Veut payer une mensualité maximun de 590euro" at bounding box center [222, 104] width 122 height 37
click at [219, 112] on textarea "Veut payer une mensualité maximun de 590euro" at bounding box center [222, 104] width 122 height 37
click at [220, 112] on textarea "Veut payer une mensualité maximun de 590euro" at bounding box center [222, 104] width 122 height 37
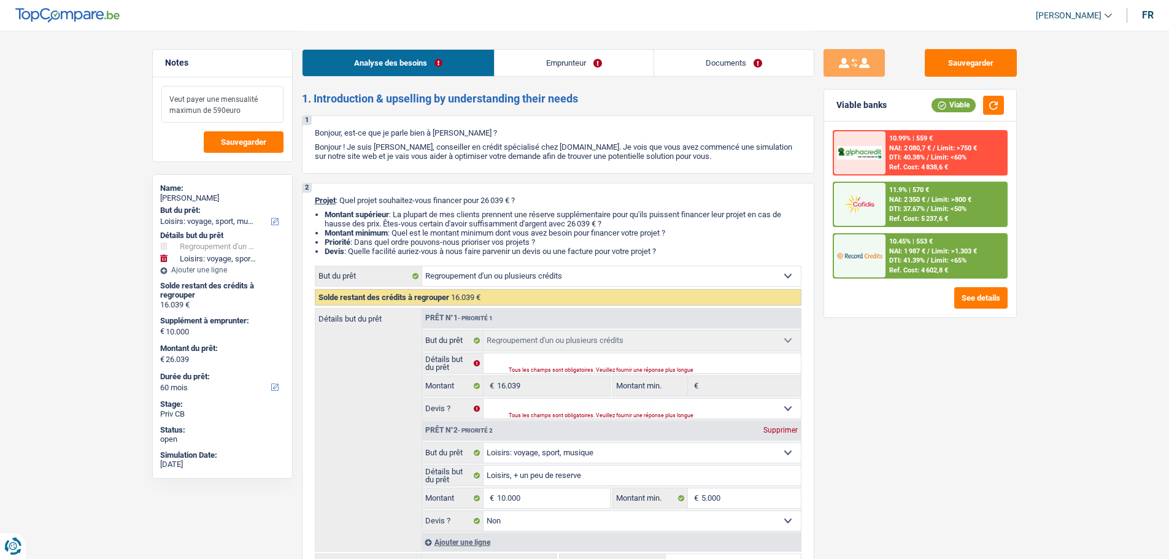
click at [223, 110] on textarea "Veut payer une mensualité maximun de 590euro" at bounding box center [222, 104] width 122 height 37
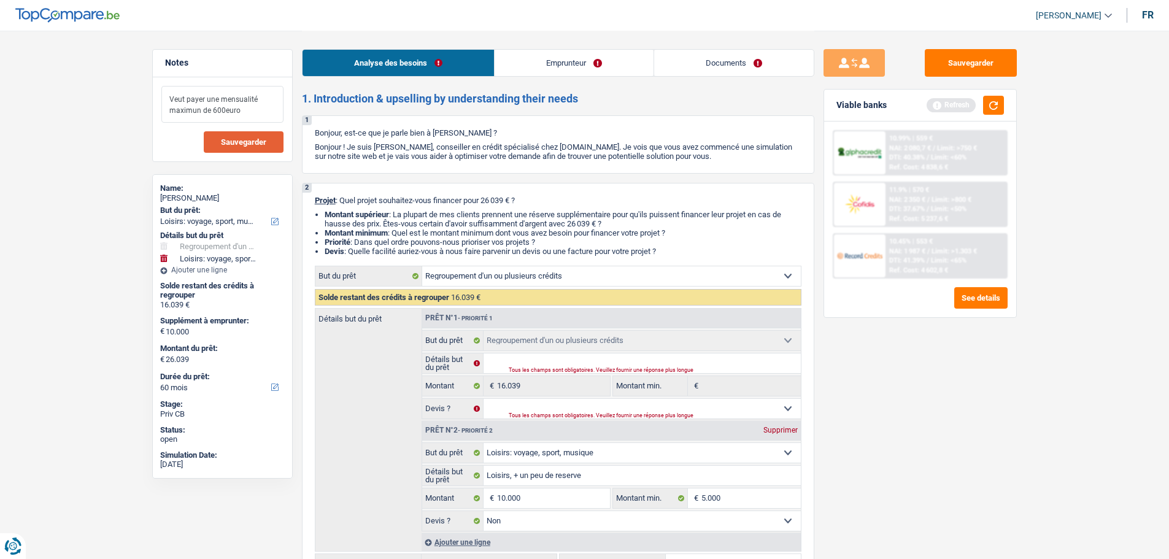
type textarea "Veut payer une mensualité maximun de 600euro"
click at [260, 150] on button "Sauvegarder" at bounding box center [244, 141] width 80 height 21
click at [1003, 110] on button "button" at bounding box center [993, 105] width 21 height 19
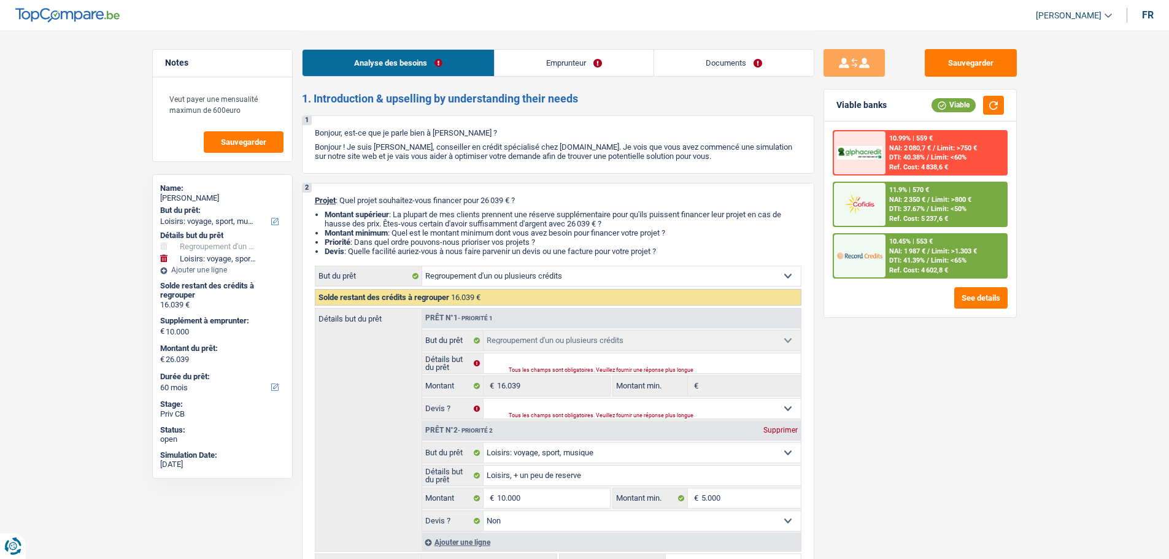
click at [557, 72] on link "Emprunteur" at bounding box center [574, 63] width 159 height 26
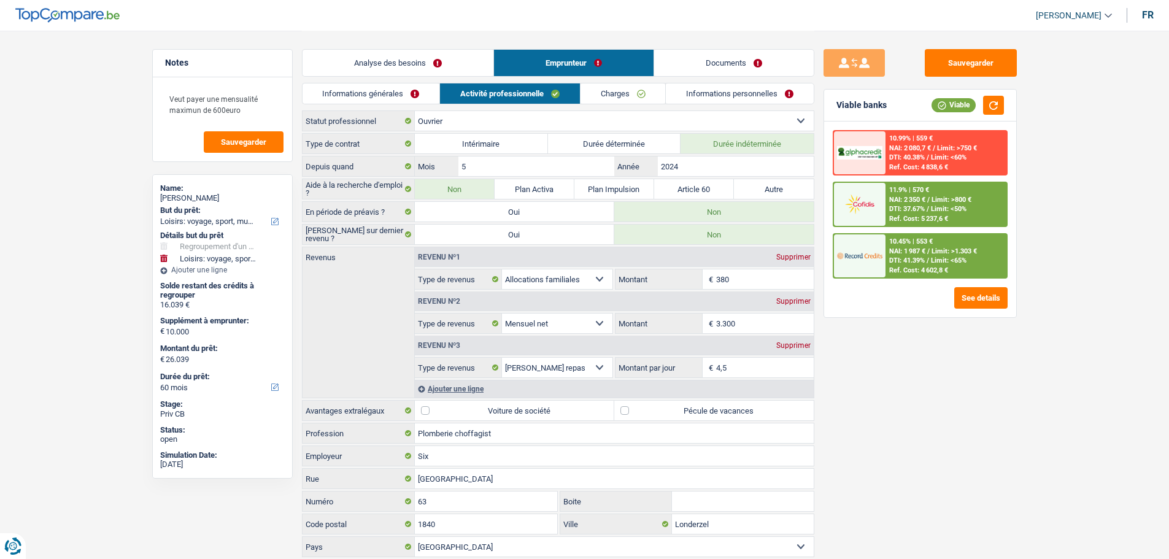
click at [390, 71] on link "Analyse des besoins" at bounding box center [398, 63] width 191 height 26
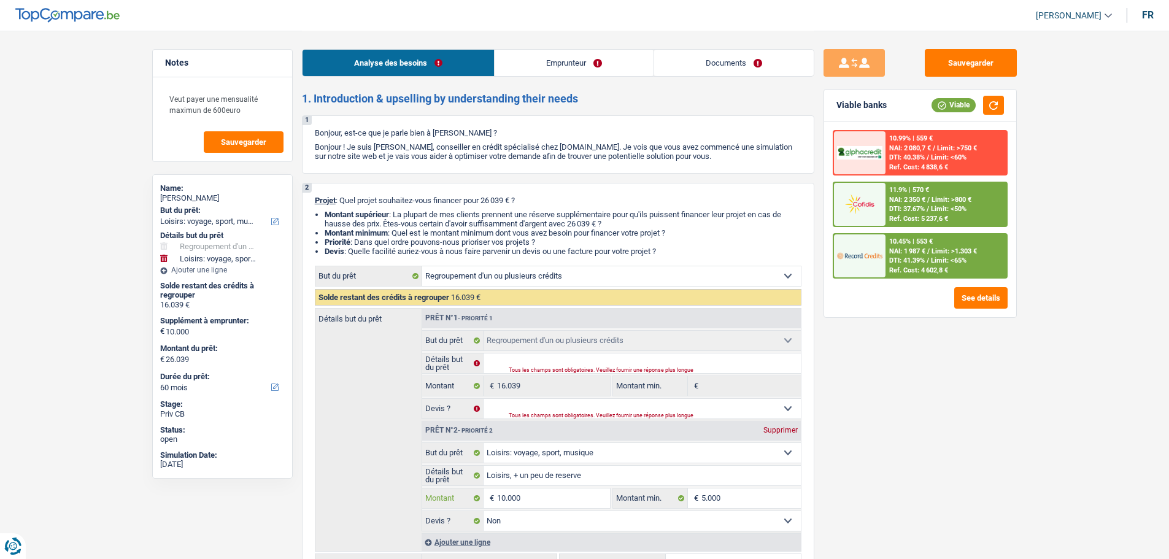
click at [562, 495] on input "10.000" at bounding box center [553, 499] width 112 height 20
type input "1.000"
type input "100"
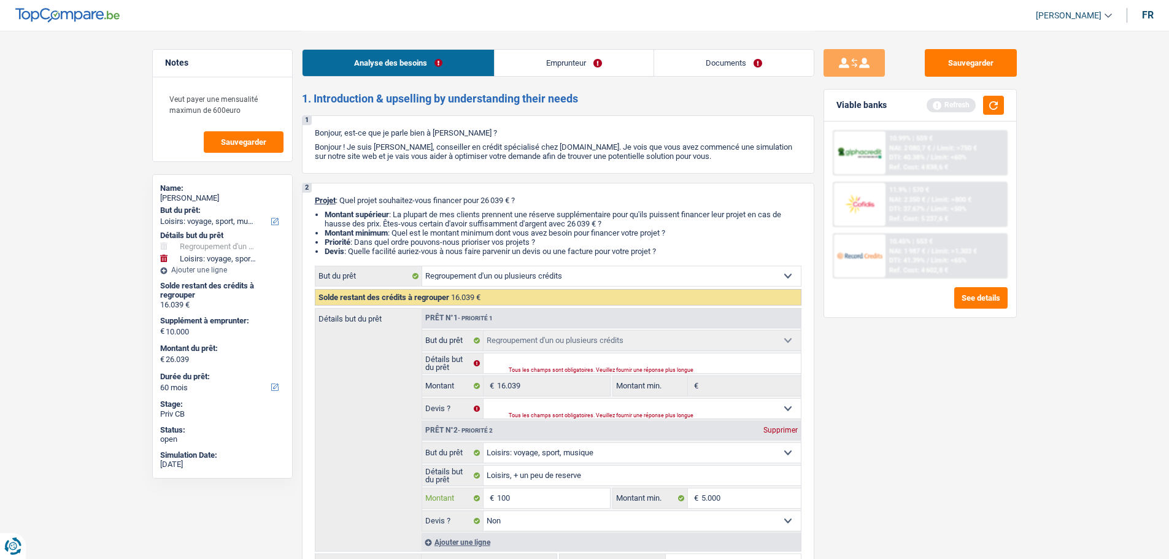
type input "10"
type input "1"
type input "2"
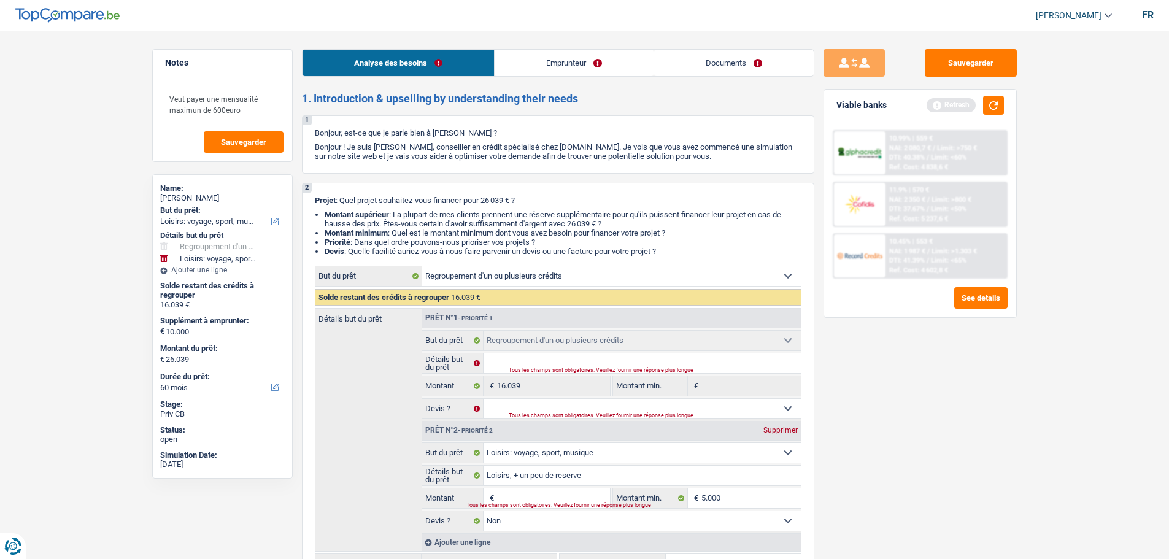
type input "2"
type input "27"
type input "270"
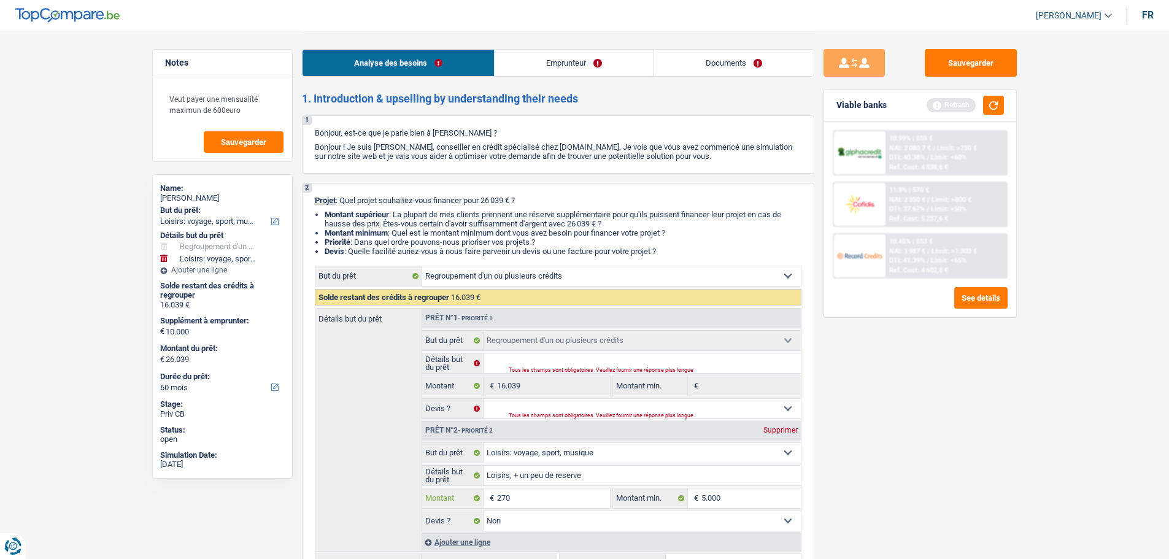
type input "2.700"
type input "27.000"
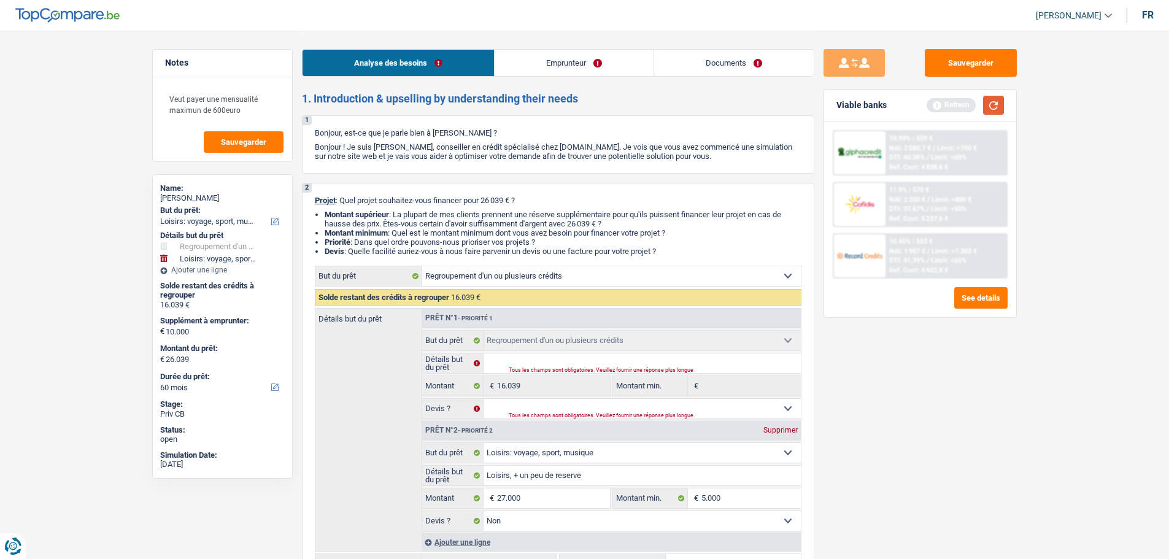
type input "27.000"
type input "43.039"
click at [995, 105] on button "button" at bounding box center [993, 105] width 21 height 19
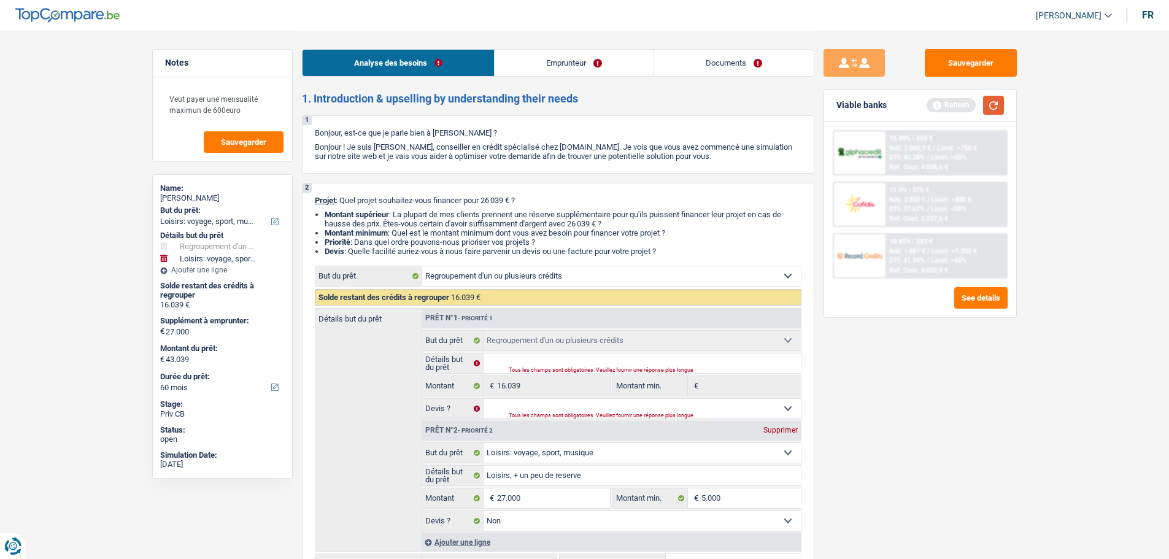
select select "144"
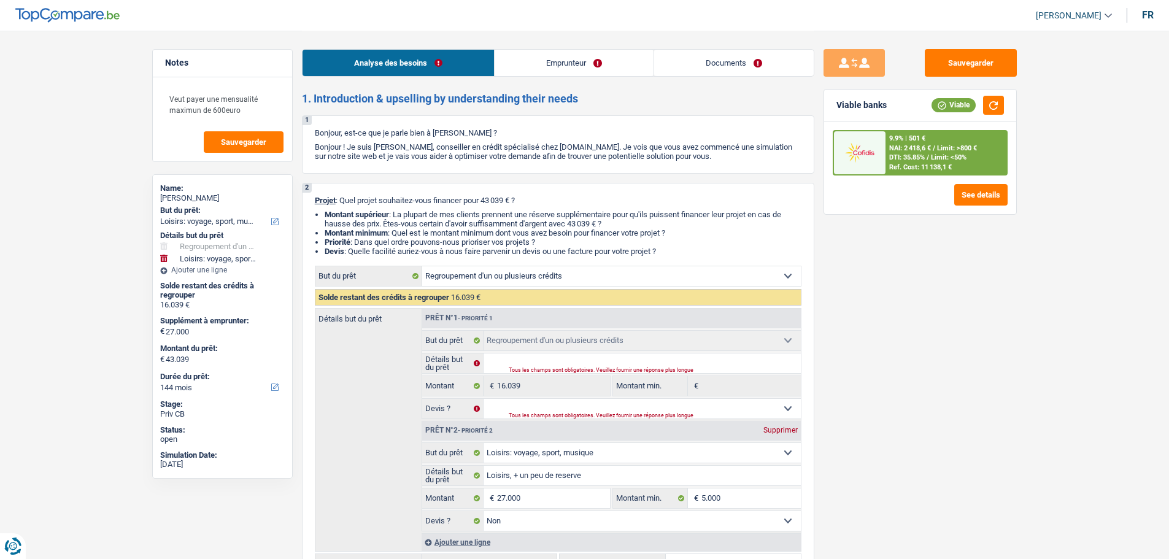
click at [958, 143] on div "9.9% | 501 € NAI: 2 418,6 € / Limit: >800 € DTI: 35.85% / Limit: <50% Ref. Cost…" at bounding box center [946, 152] width 121 height 43
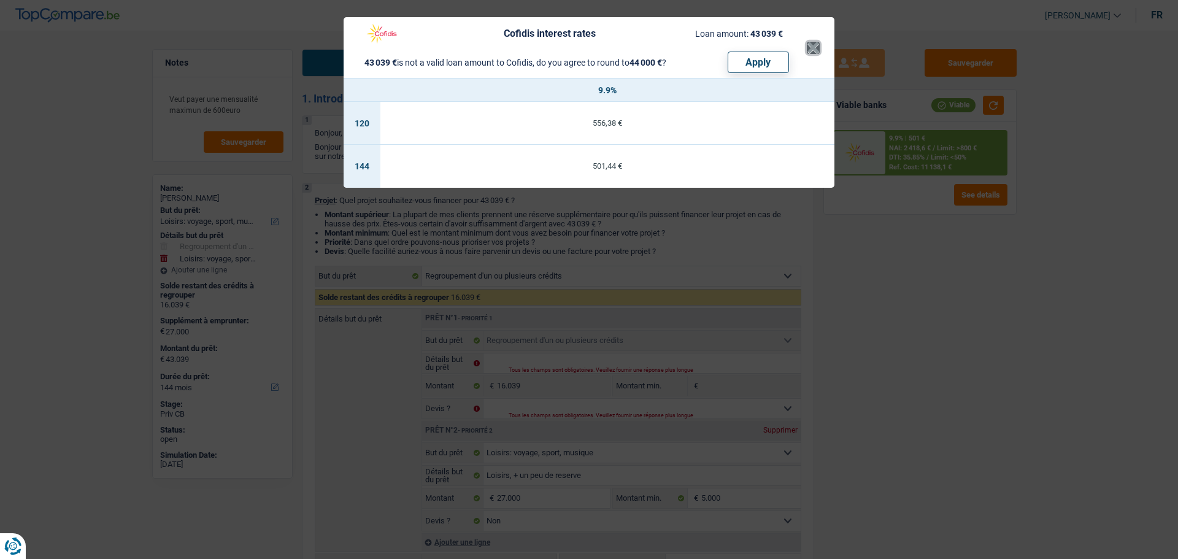
click at [815, 53] on button "×" at bounding box center [813, 48] width 13 height 12
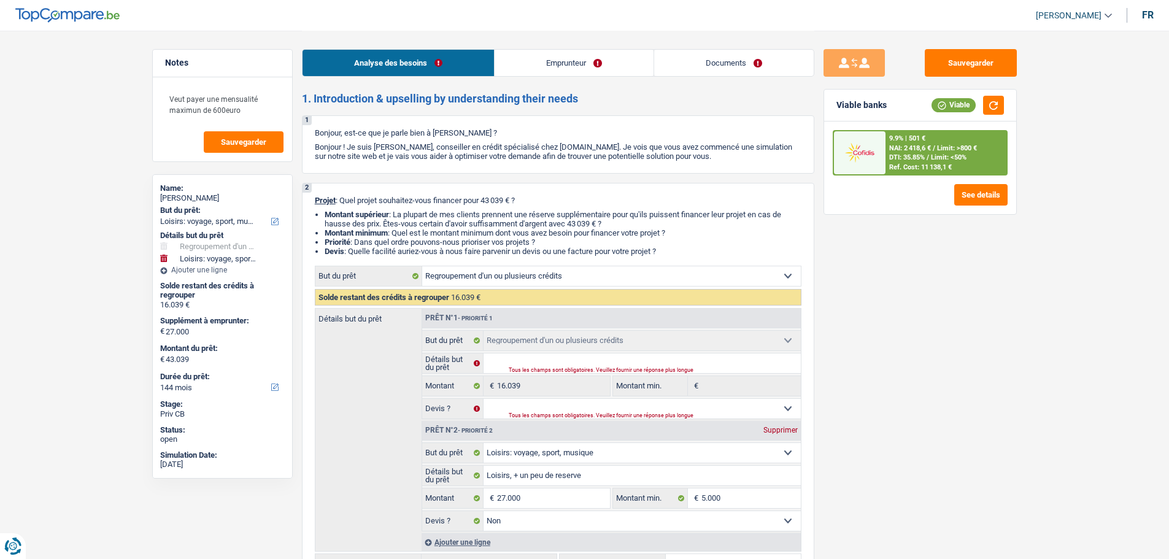
scroll to position [246, 0]
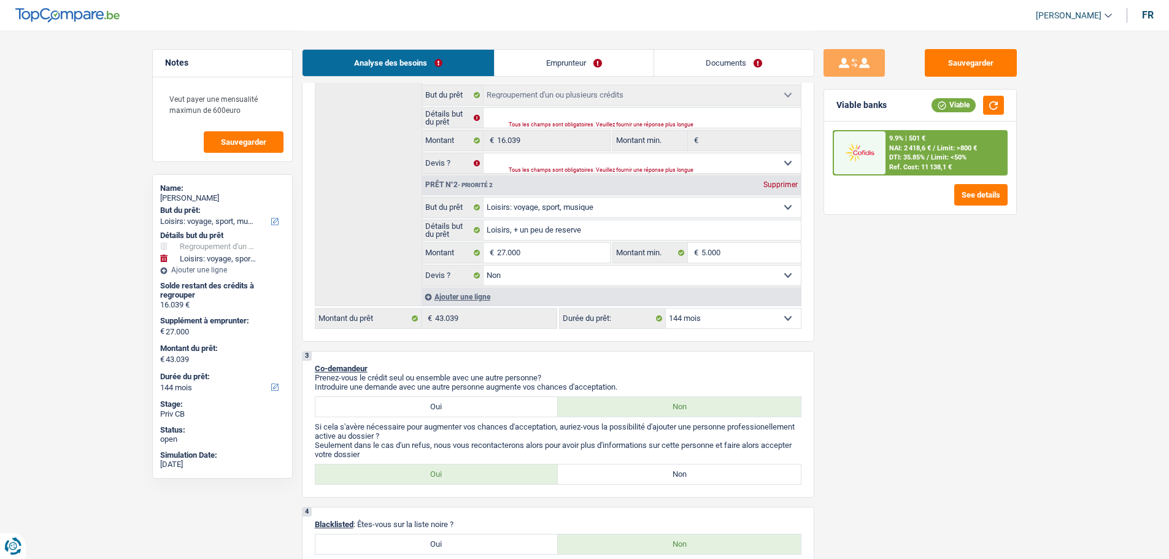
click at [757, 315] on select "12 mois 18 mois 24 mois 30 mois 36 mois 42 mois 48 mois 60 mois 72 mois 84 mois…" at bounding box center [733, 319] width 135 height 20
select select "60"
click at [666, 309] on select "12 mois 18 mois 24 mois 30 mois 36 mois 42 mois 48 mois 60 mois 72 mois 84 mois…" at bounding box center [733, 319] width 135 height 20
select select "60"
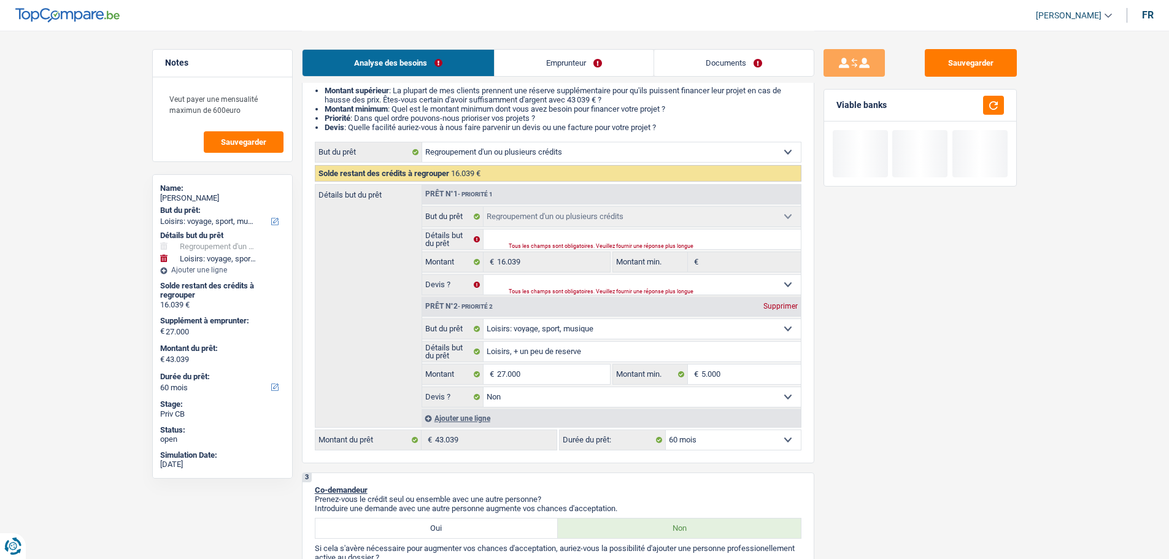
scroll to position [123, 0]
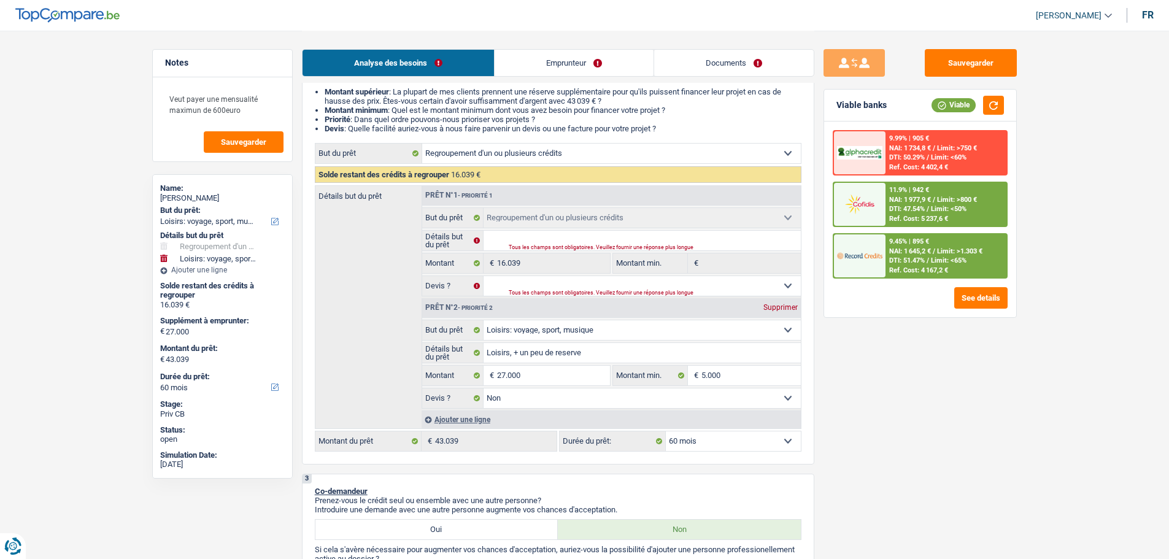
click at [900, 206] on span "DTI: 47.54%" at bounding box center [907, 209] width 36 height 8
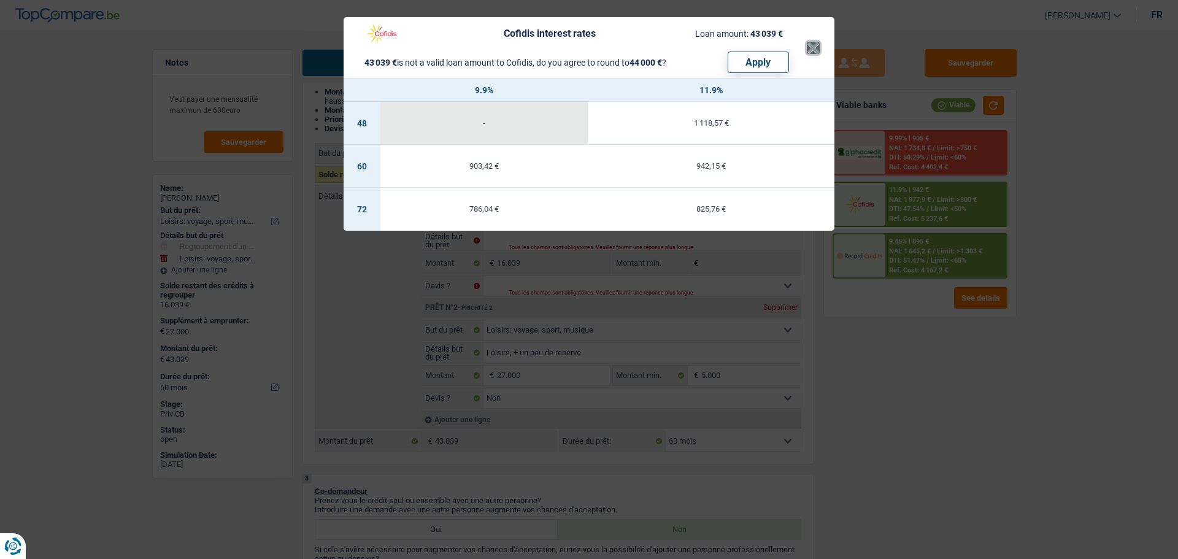
click at [814, 54] on button "×" at bounding box center [813, 48] width 13 height 12
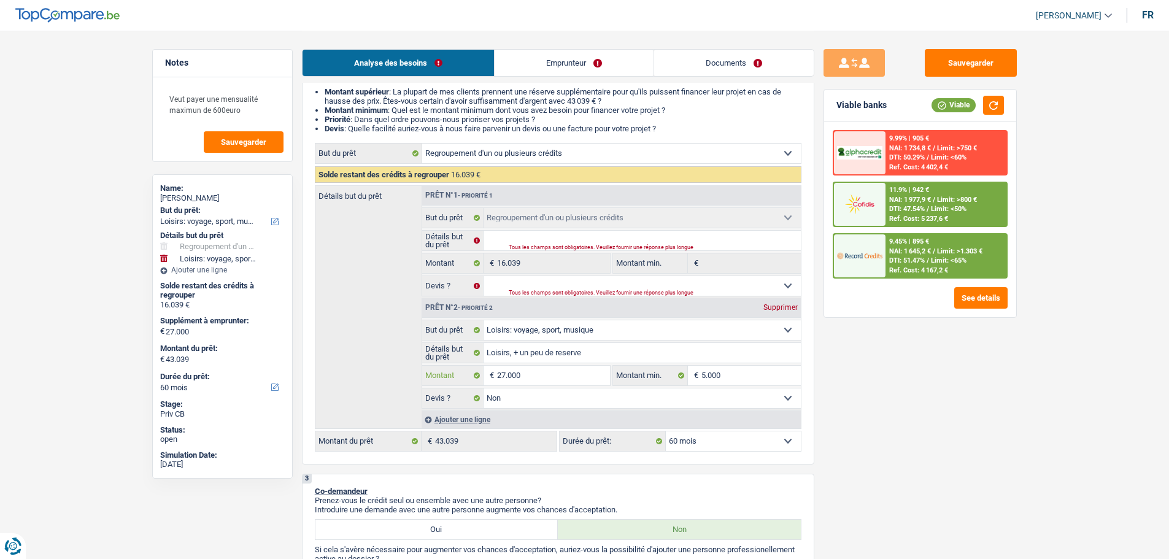
click at [592, 376] on input "27.000" at bounding box center [553, 376] width 112 height 20
type input "2.700"
type input "270"
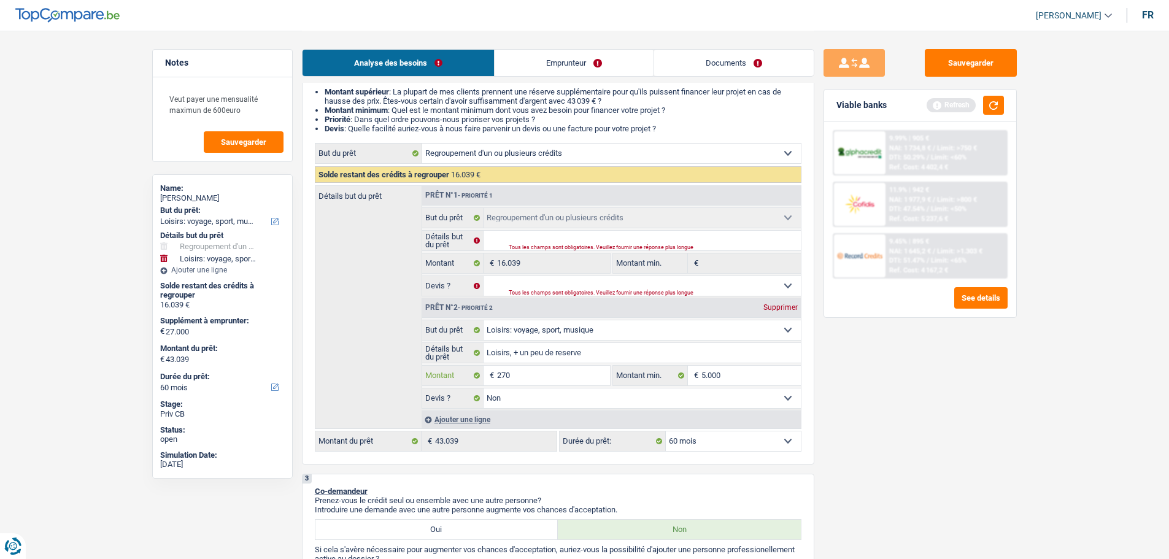
type input "27"
type input "2"
type input "1"
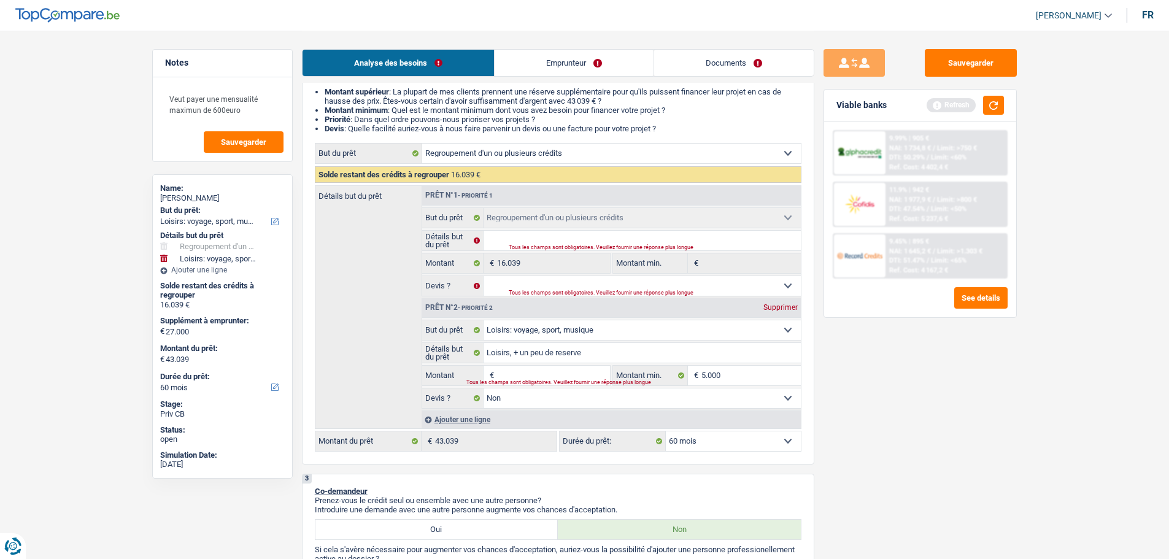
type input "1"
type input "10"
type input "100"
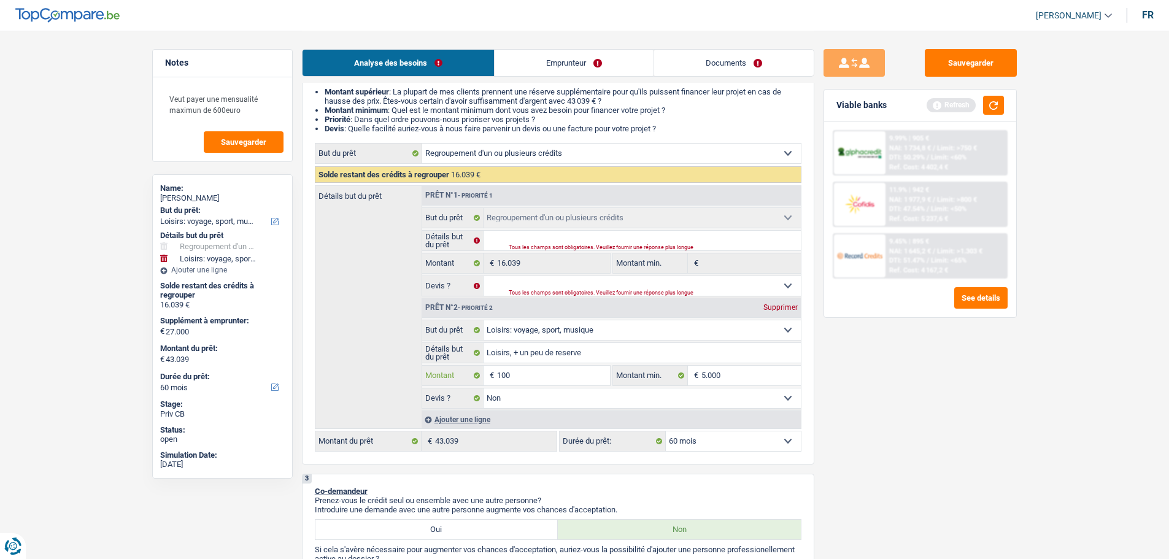
type input "1.000"
type input "10.000"
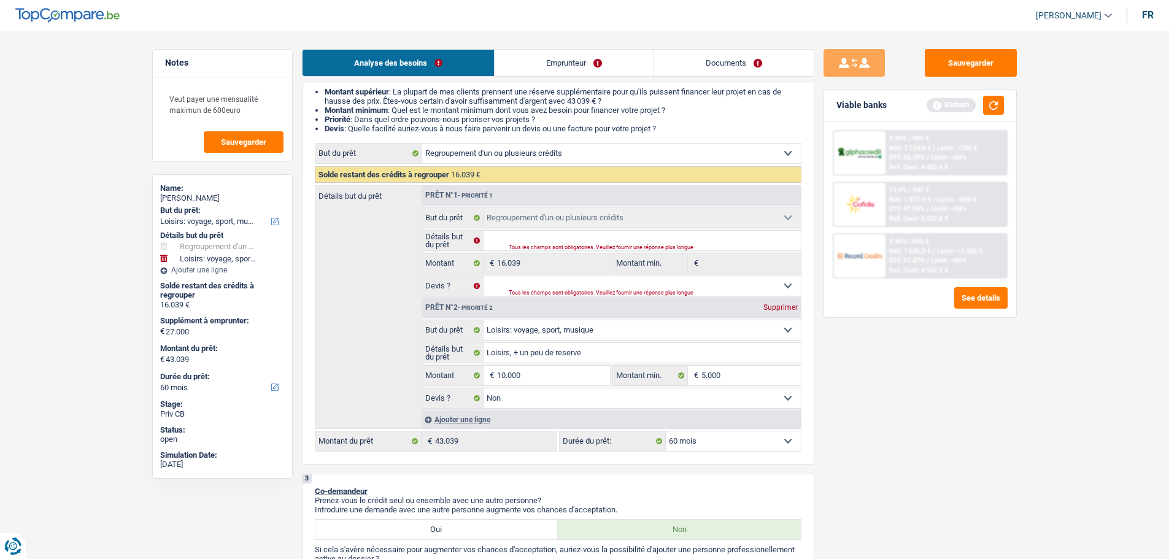
select select "120"
type input "10.000"
type input "26.039"
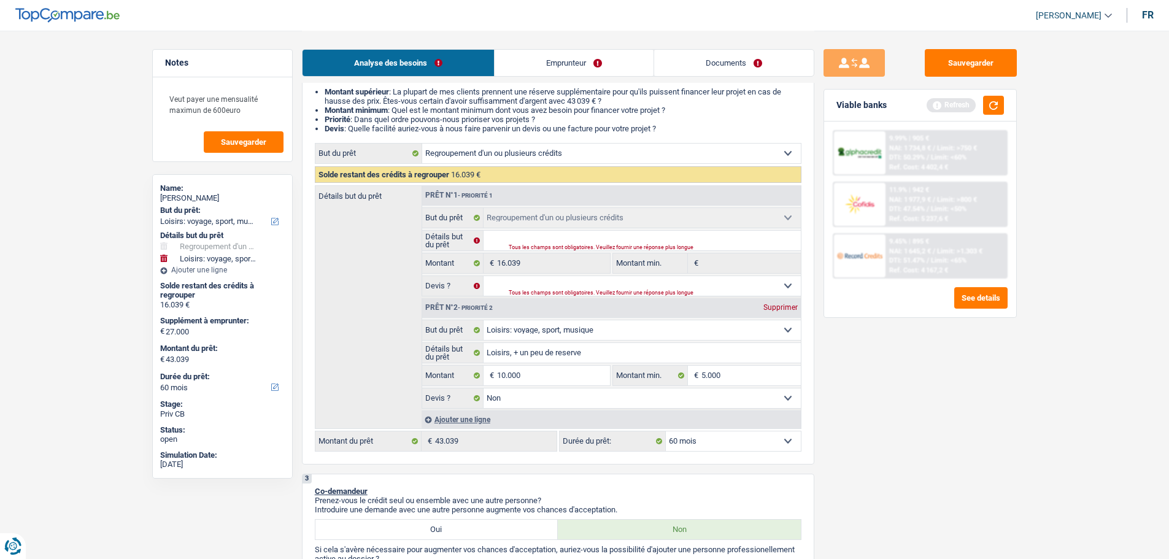
type input "26.039"
click at [892, 424] on div "Sauvegarder Viable banks Refresh 9.99% | 905 € NAI: 1 734,8 € / Limit: >750 € D…" at bounding box center [920, 294] width 212 height 490
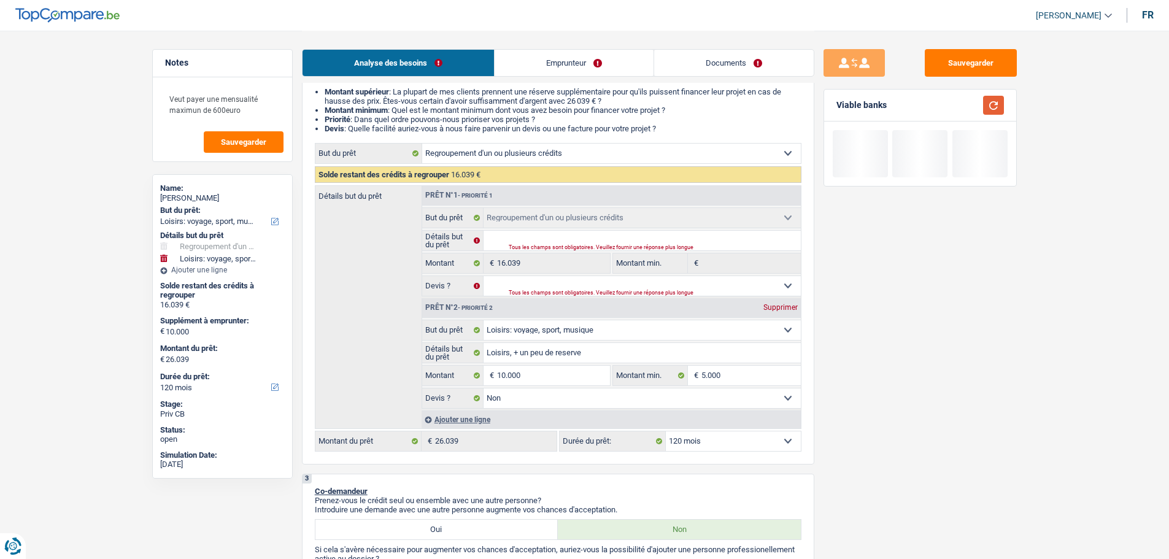
click at [989, 112] on button "button" at bounding box center [993, 105] width 21 height 19
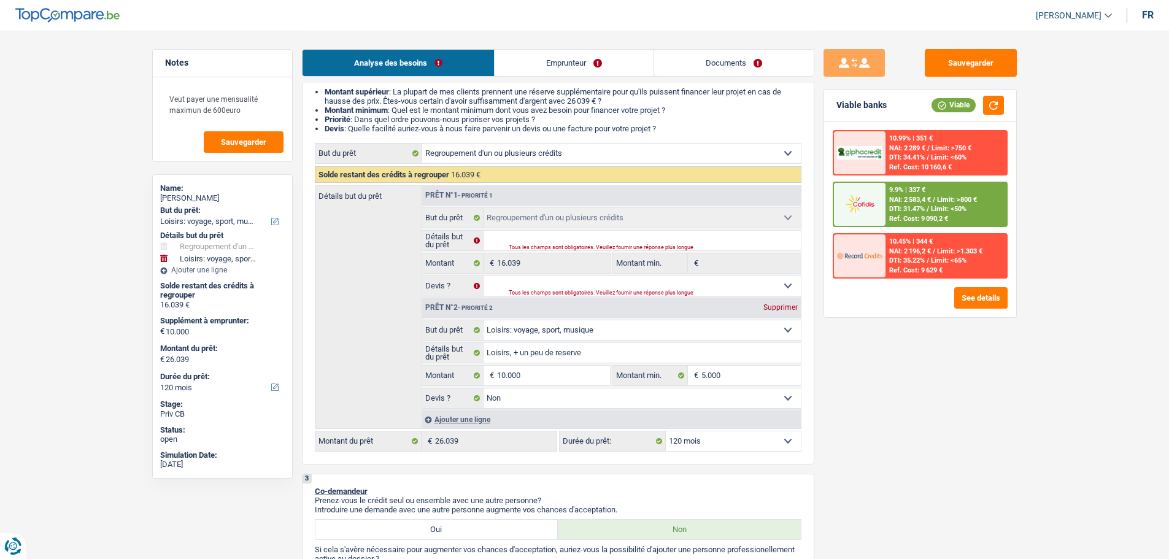
click at [767, 439] on select "12 mois 18 mois 24 mois 30 mois 36 mois 42 mois 48 mois 60 mois 72 mois 84 mois…" at bounding box center [733, 441] width 135 height 20
select select "60"
click at [666, 431] on select "12 mois 18 mois 24 mois 30 mois 36 mois 42 mois 48 mois 60 mois 72 mois 84 mois…" at bounding box center [733, 441] width 135 height 20
select select "60"
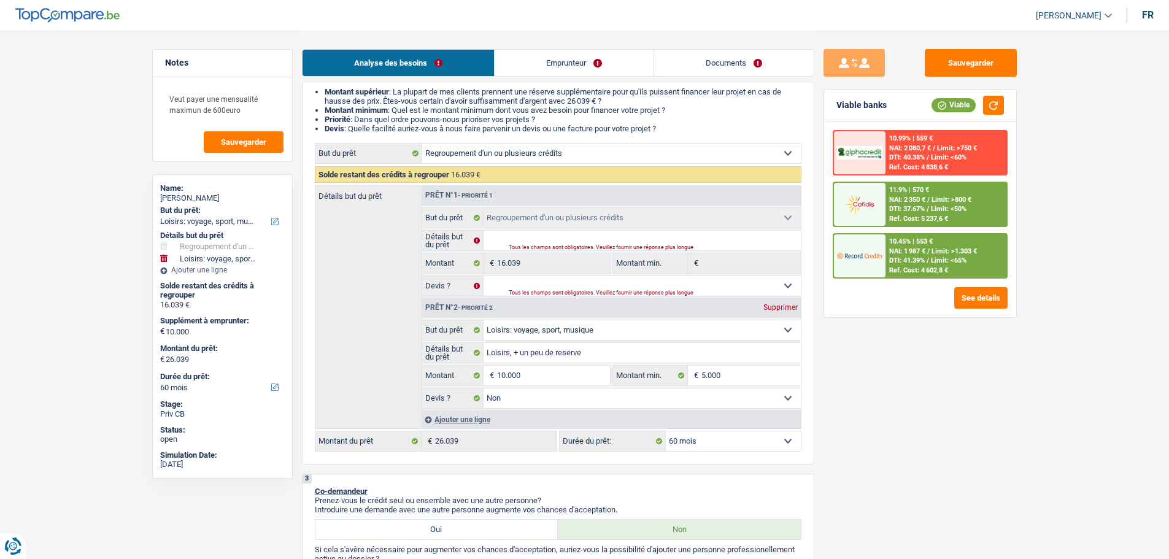
click at [972, 209] on div "11.9% | 570 € NAI: 2 350 € / Limit: >800 € DTI: 37.67% / Limit: <50% Ref. Cost:…" at bounding box center [946, 204] width 121 height 43
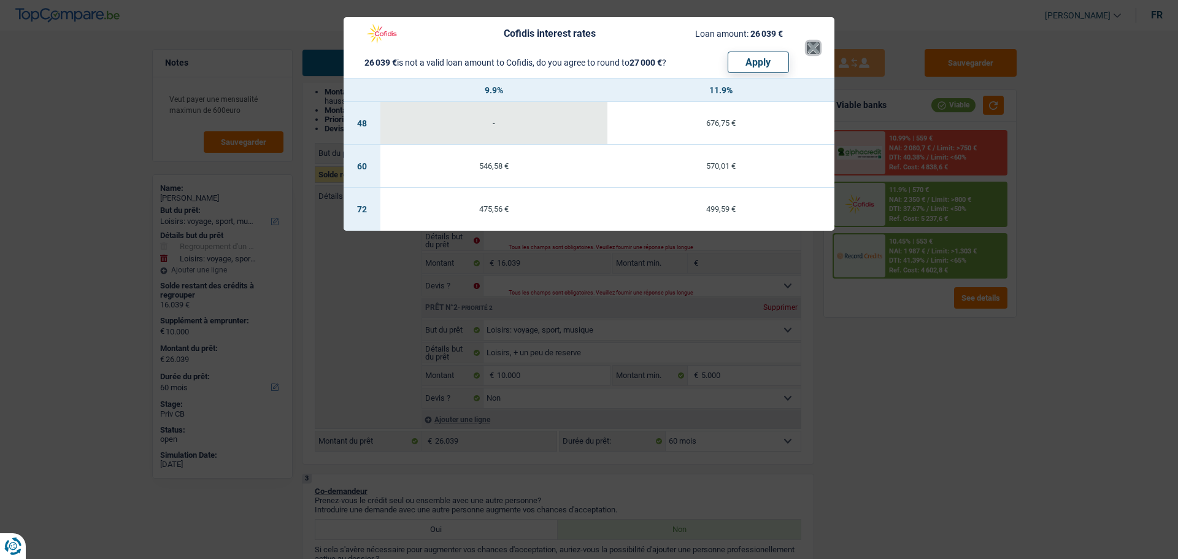
click at [813, 42] on button "×" at bounding box center [813, 48] width 13 height 12
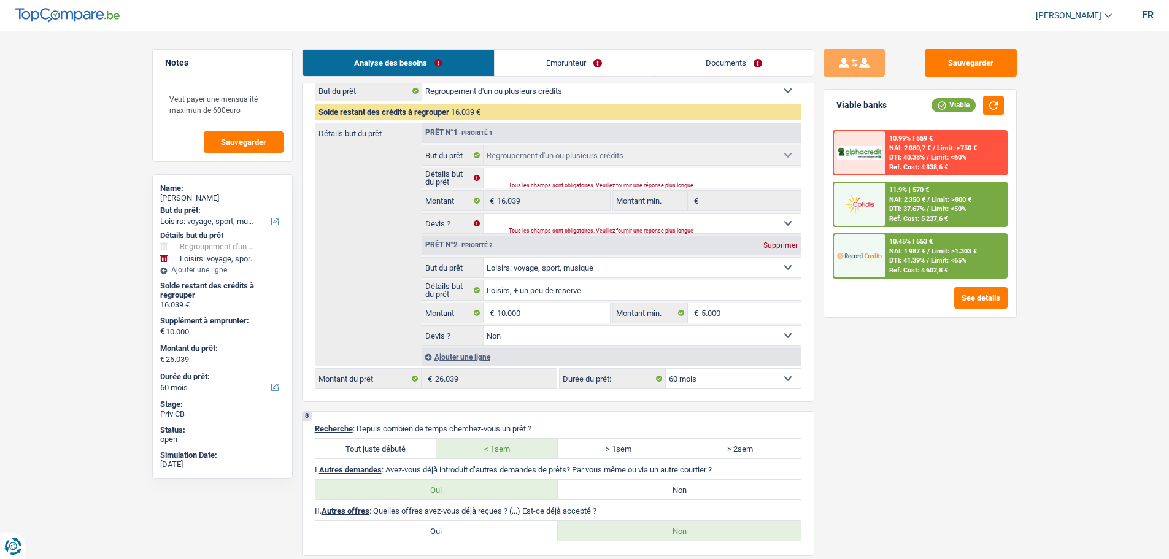
scroll to position [1485, 0]
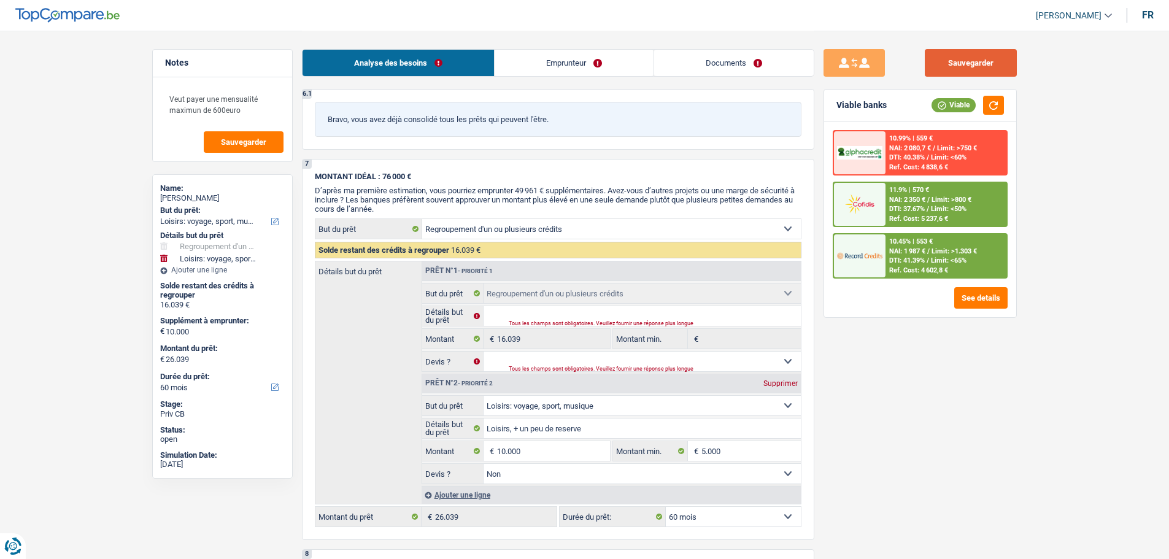
click at [973, 69] on button "Sauvegarder" at bounding box center [971, 63] width 92 height 28
click at [241, 137] on button "Sauvegarder" at bounding box center [244, 141] width 80 height 21
click at [268, 108] on textarea "Veut payer une mensualité maximun de 600euro" at bounding box center [222, 104] width 122 height 37
click at [266, 108] on textarea "Veut payer une mensualité maximun de 600euro" at bounding box center [222, 104] width 122 height 37
click at [948, 57] on button "Sauvegarder" at bounding box center [971, 63] width 92 height 28
